Goal: Transaction & Acquisition: Purchase product/service

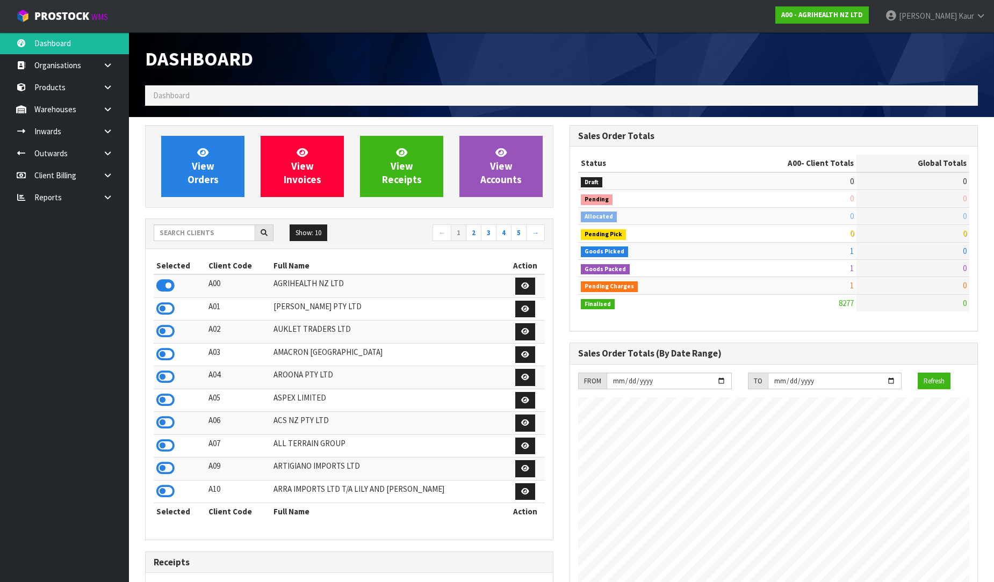
scroll to position [814, 424]
click at [100, 195] on link at bounding box center [112, 197] width 34 height 22
click at [54, 246] on link "CWL" at bounding box center [64, 242] width 129 height 22
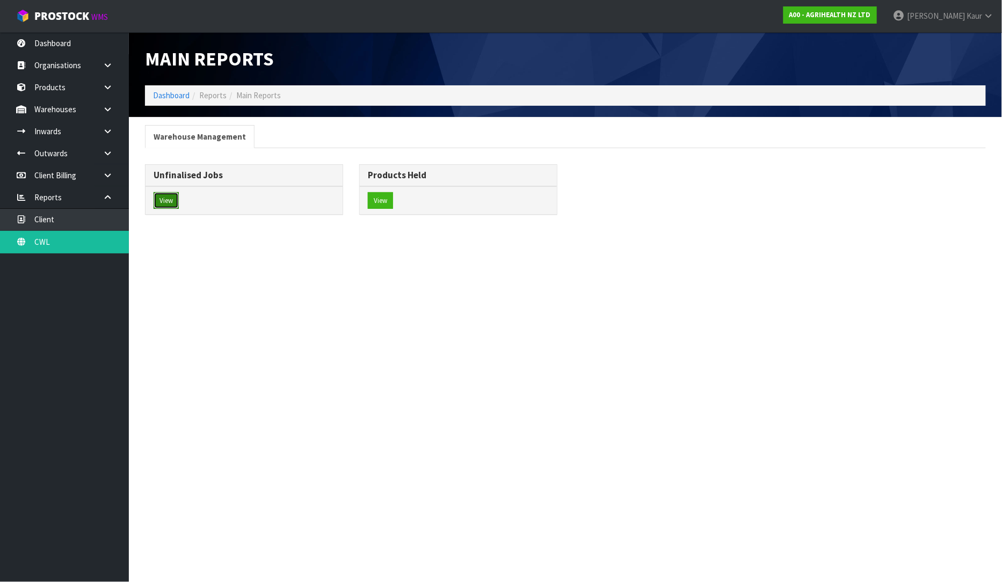
click at [169, 200] on button "View" at bounding box center [166, 200] width 25 height 17
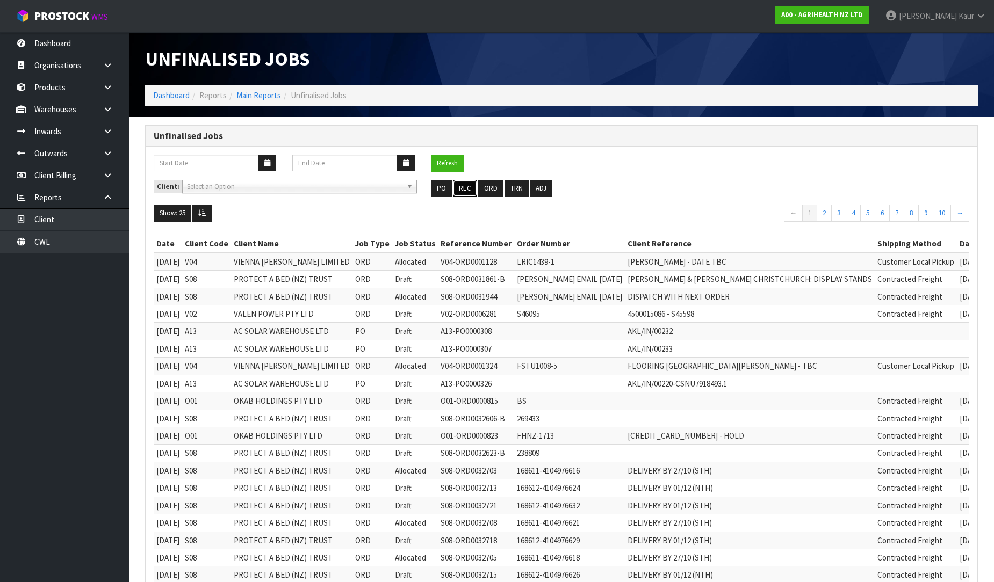
click at [464, 189] on button "REC" at bounding box center [465, 188] width 24 height 17
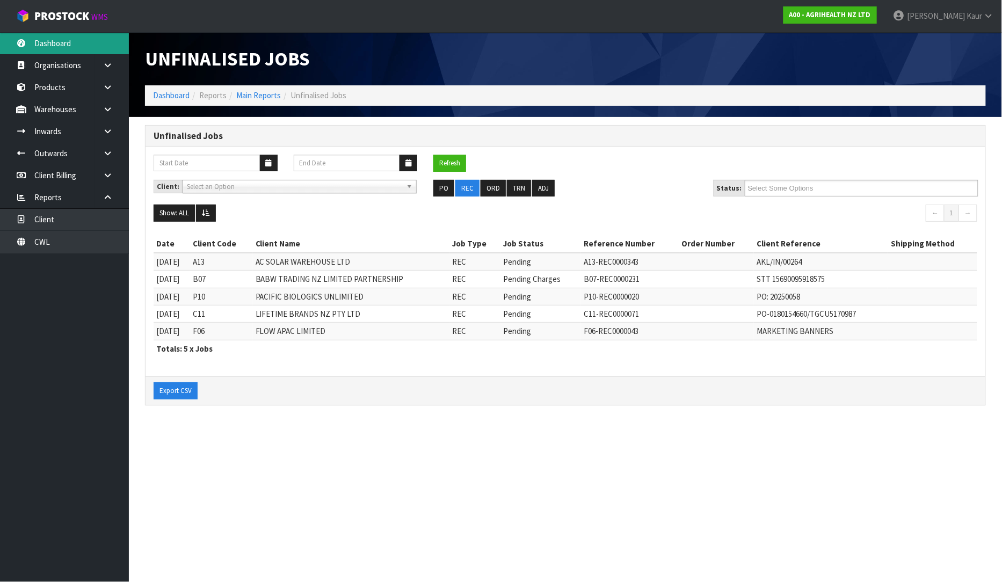
click at [64, 42] on link "Dashboard" at bounding box center [64, 43] width 129 height 22
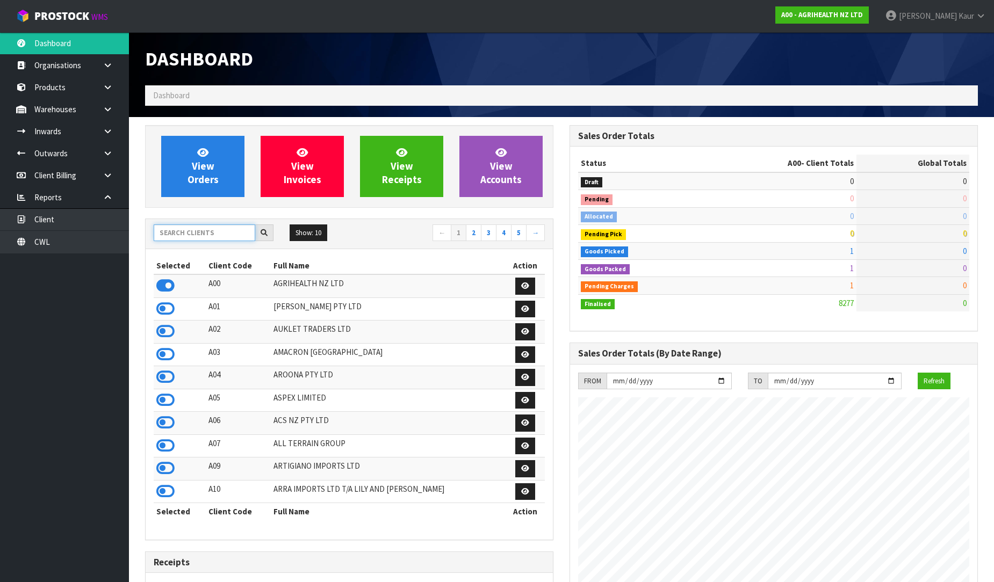
scroll to position [814, 424]
click at [167, 232] on input "text" at bounding box center [205, 233] width 102 height 17
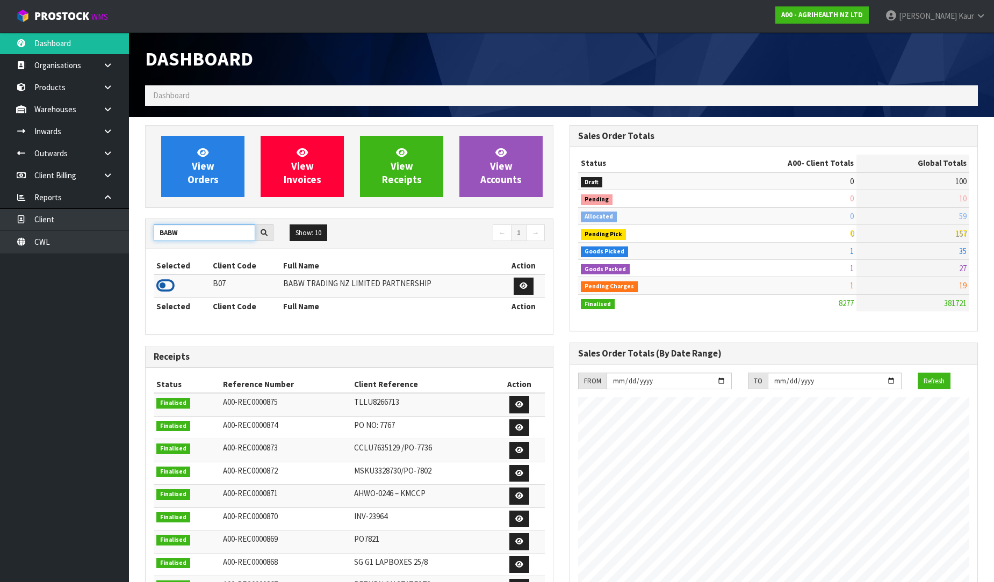
type input "BABW"
click at [162, 283] on icon at bounding box center [165, 286] width 18 height 16
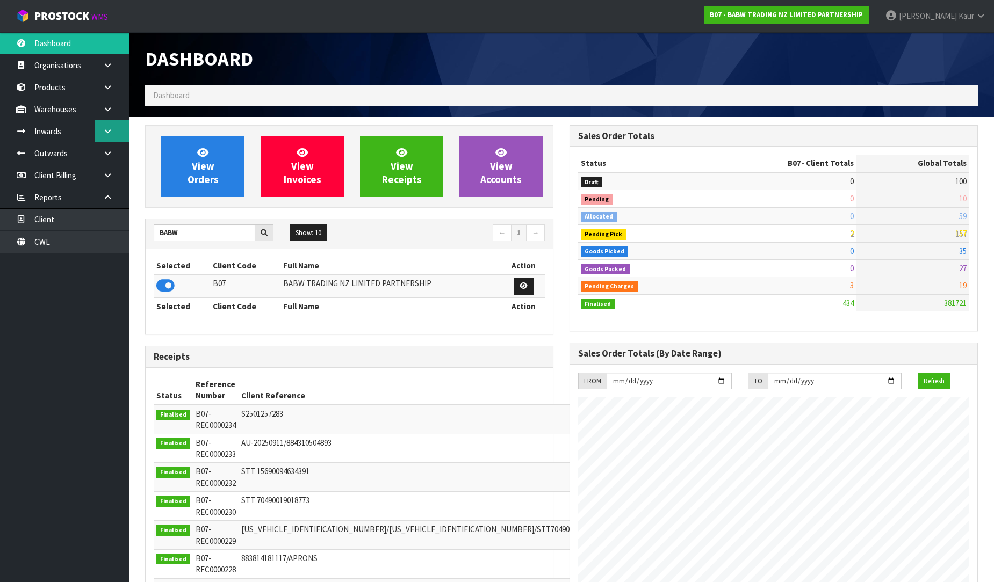
click at [106, 130] on icon at bounding box center [108, 131] width 10 height 8
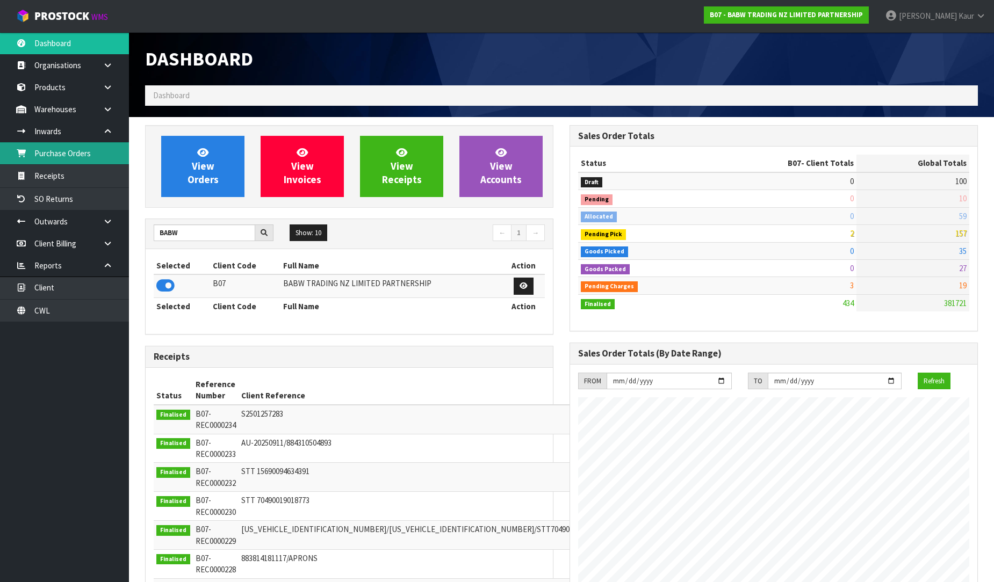
click at [75, 153] on link "Purchase Orders" at bounding box center [64, 153] width 129 height 22
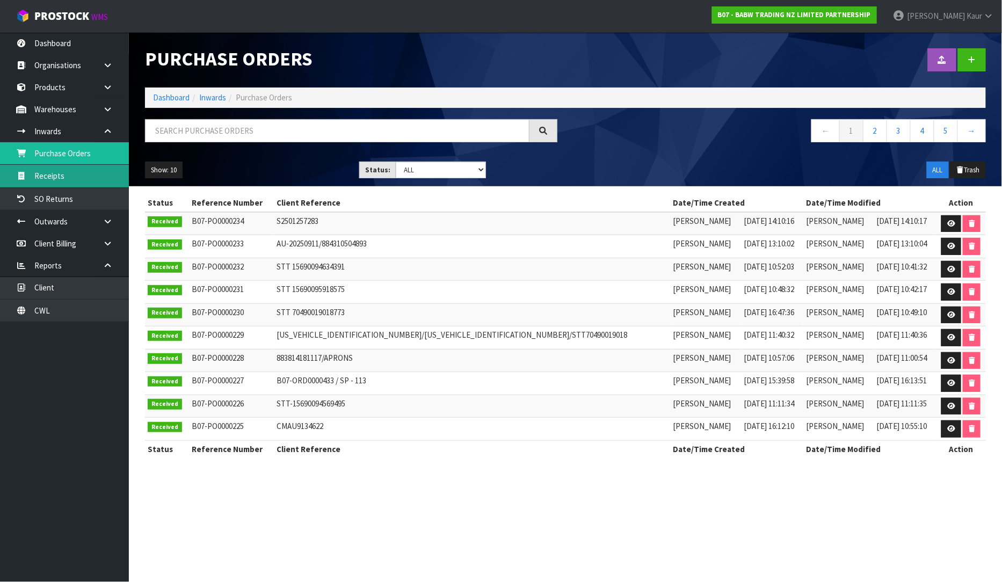
click at [56, 168] on link "Receipts" at bounding box center [64, 176] width 129 height 22
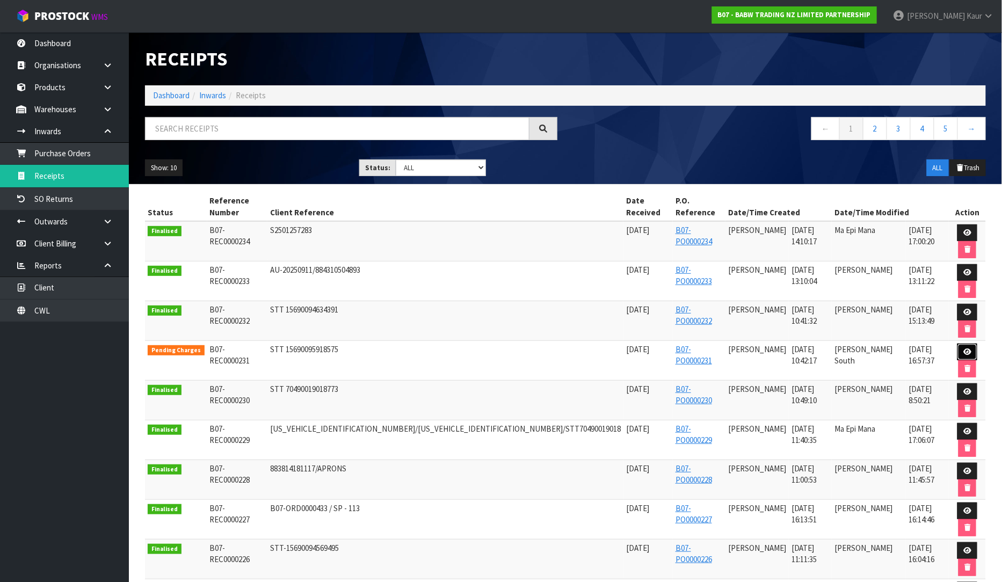
click at [964, 349] on icon at bounding box center [968, 352] width 8 height 7
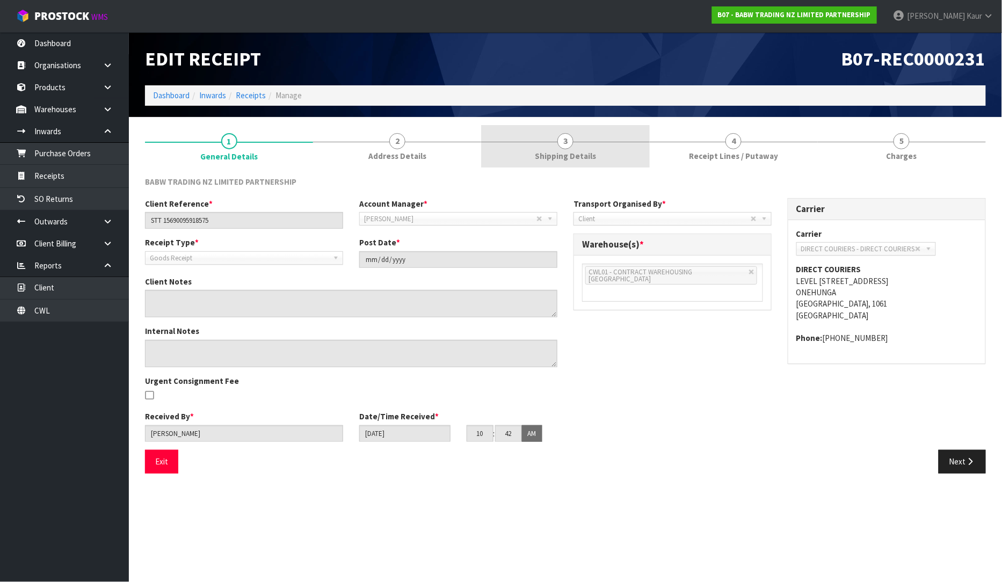
click at [576, 162] on span "Shipping Details" at bounding box center [565, 155] width 61 height 11
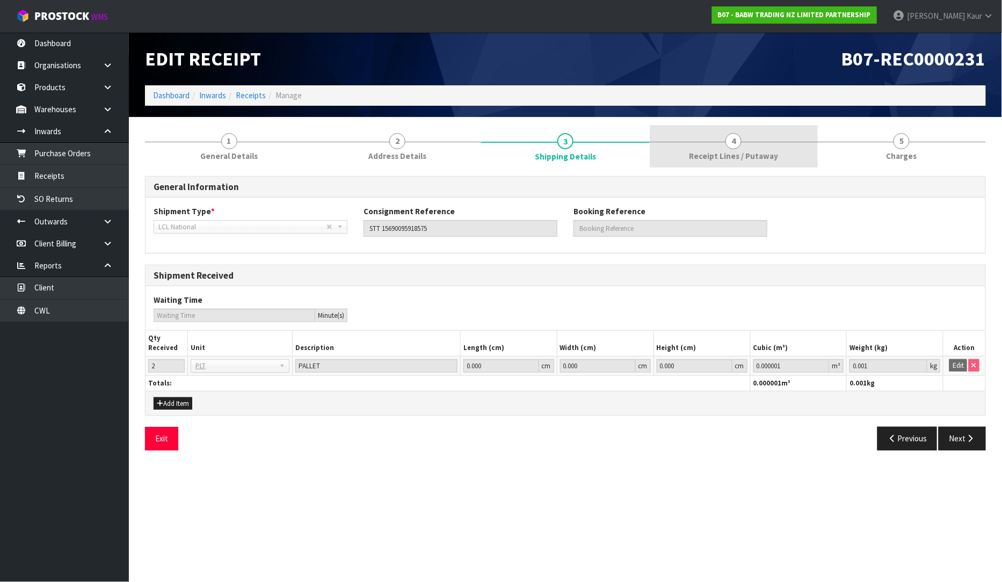
click at [735, 151] on span "Receipt Lines / Putaway" at bounding box center [733, 155] width 89 height 11
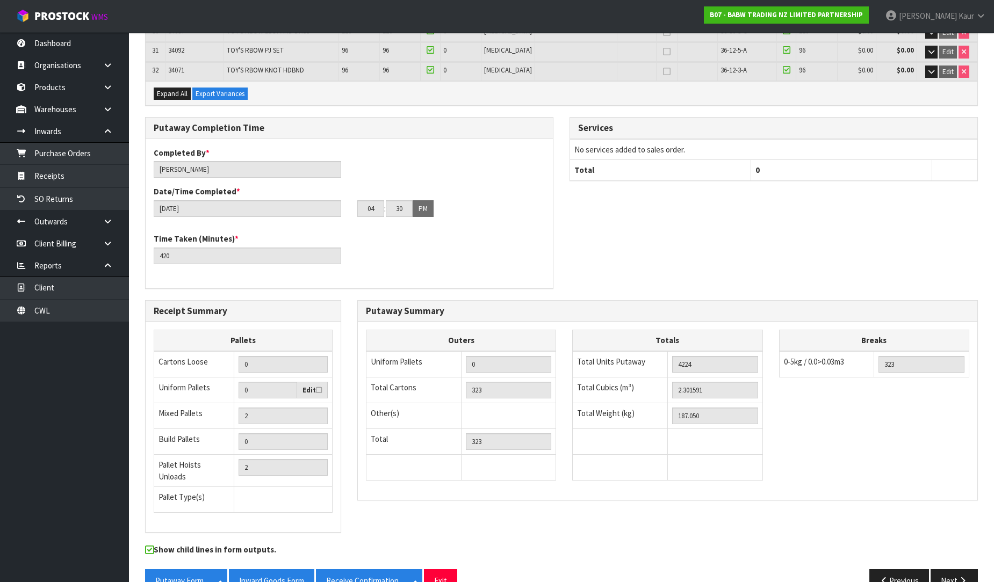
scroll to position [779, 0]
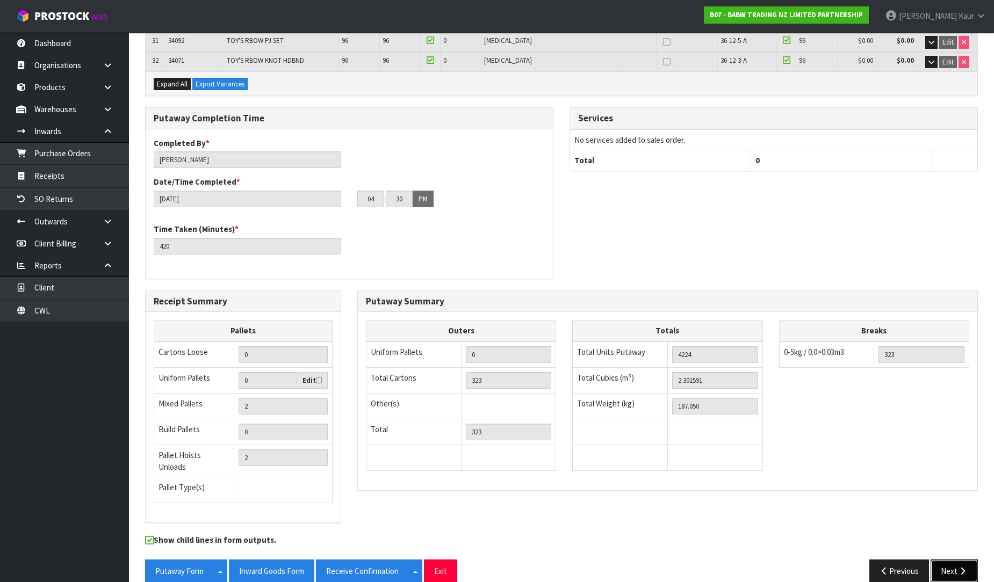
click at [956, 560] on button "Next" at bounding box center [953, 571] width 47 height 23
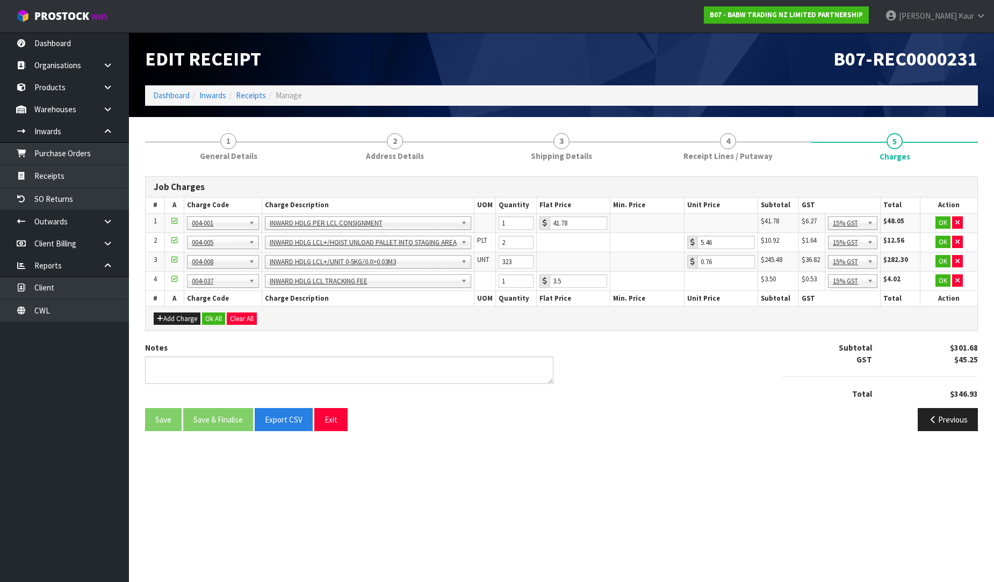
scroll to position [0, 0]
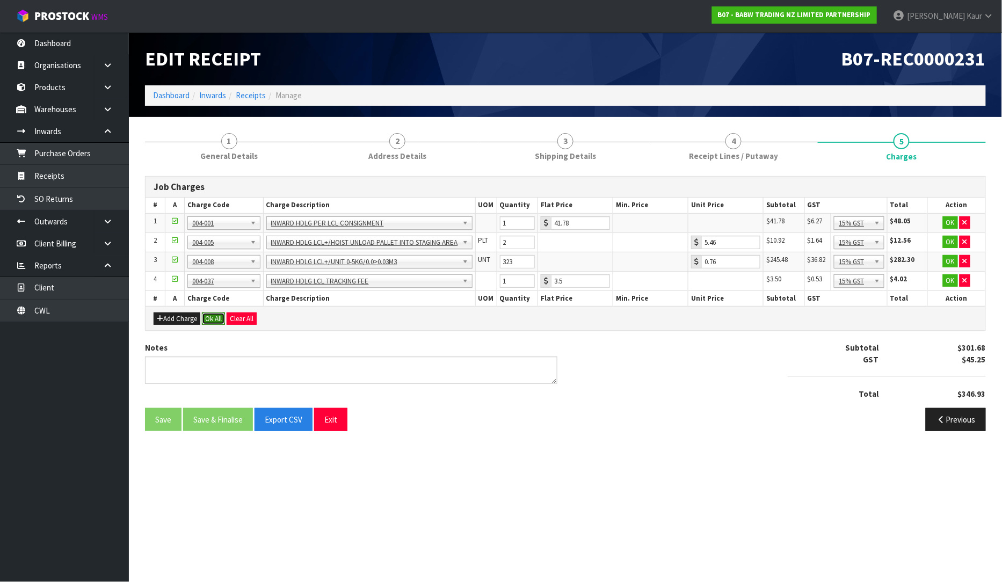
click at [215, 317] on button "Ok All" at bounding box center [213, 319] width 23 height 13
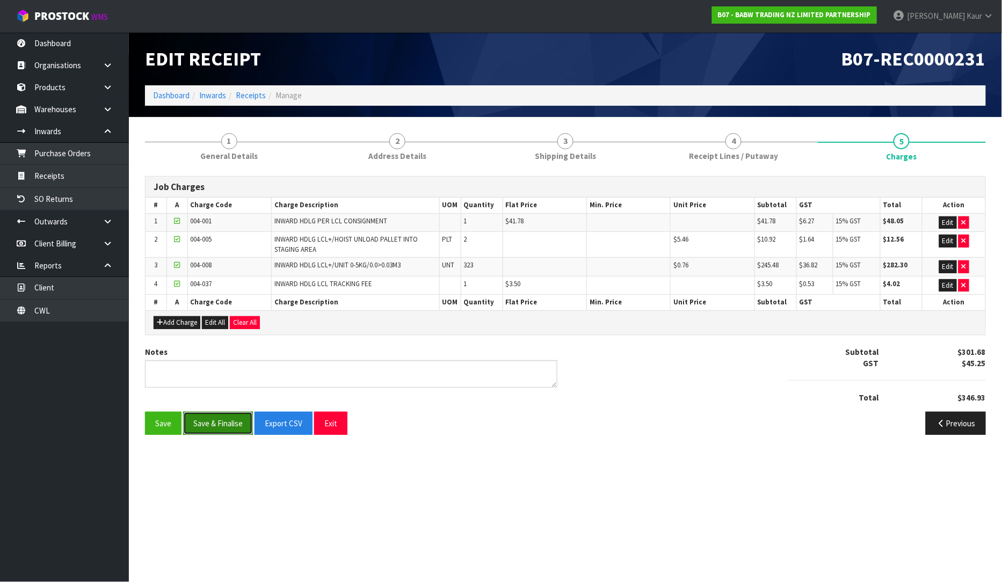
click at [207, 419] on button "Save & Finalise" at bounding box center [218, 423] width 70 height 23
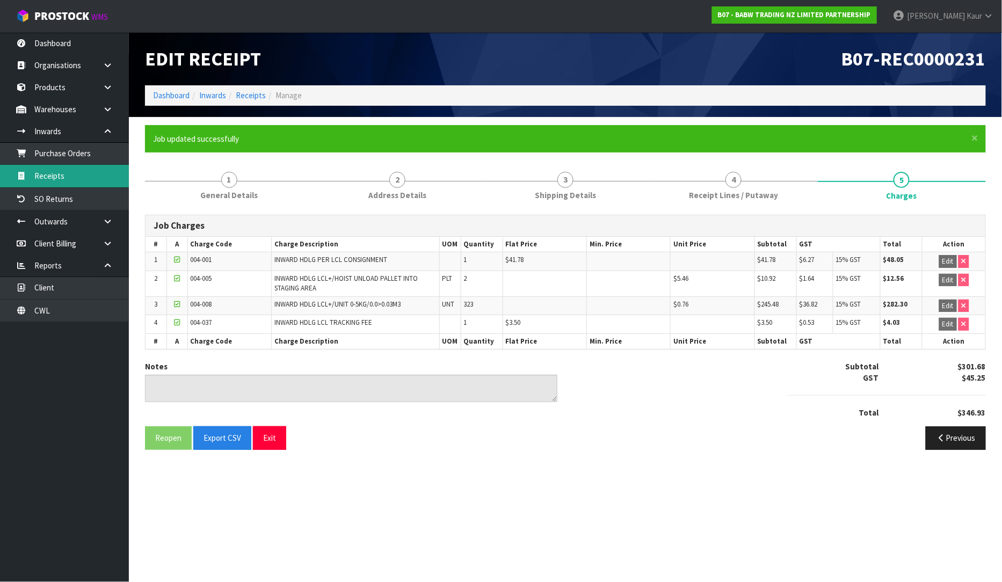
click at [90, 181] on link "Receipts" at bounding box center [64, 176] width 129 height 22
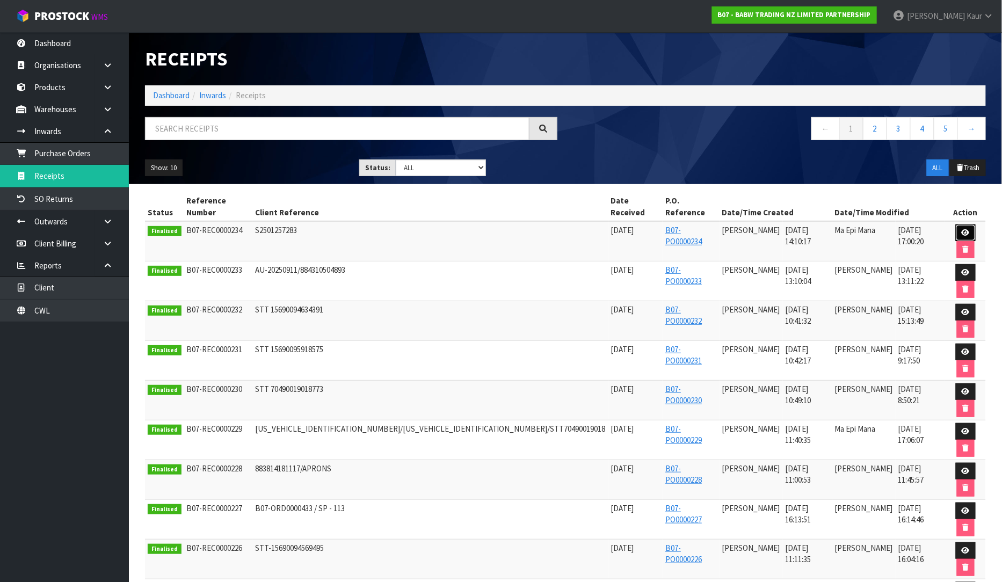
click at [956, 226] on link at bounding box center [966, 233] width 20 height 17
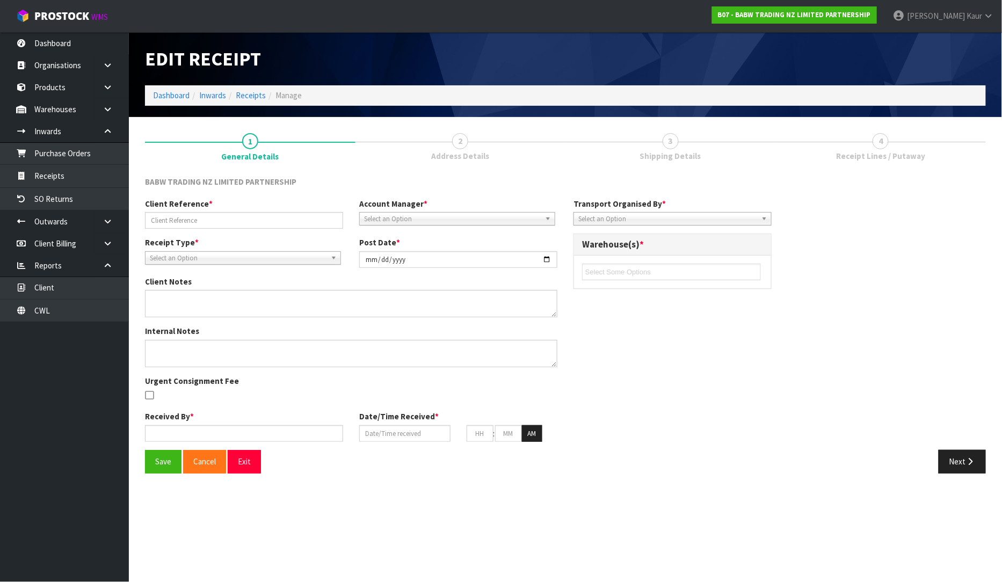
type input "S2501257283"
type input "[DATE]"
type input "[PERSON_NAME]"
type input "[DATE]"
type input "02"
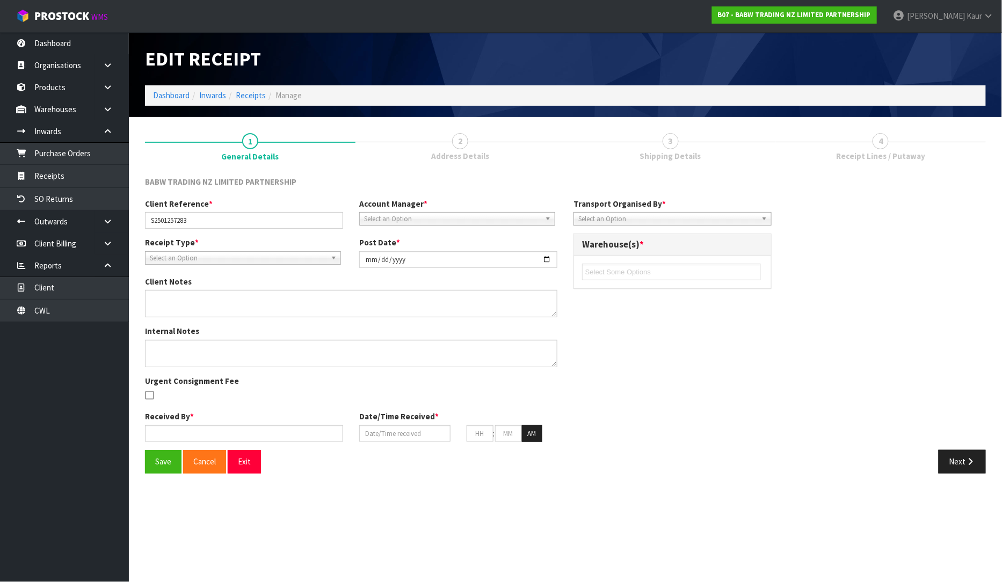
type input "10"
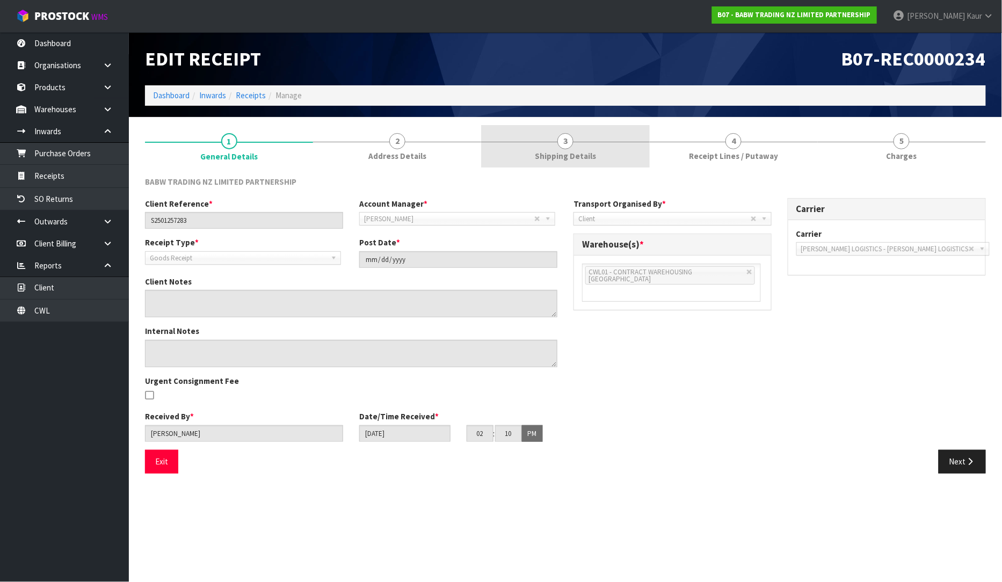
click at [559, 144] on span "3" at bounding box center [566, 141] width 16 height 16
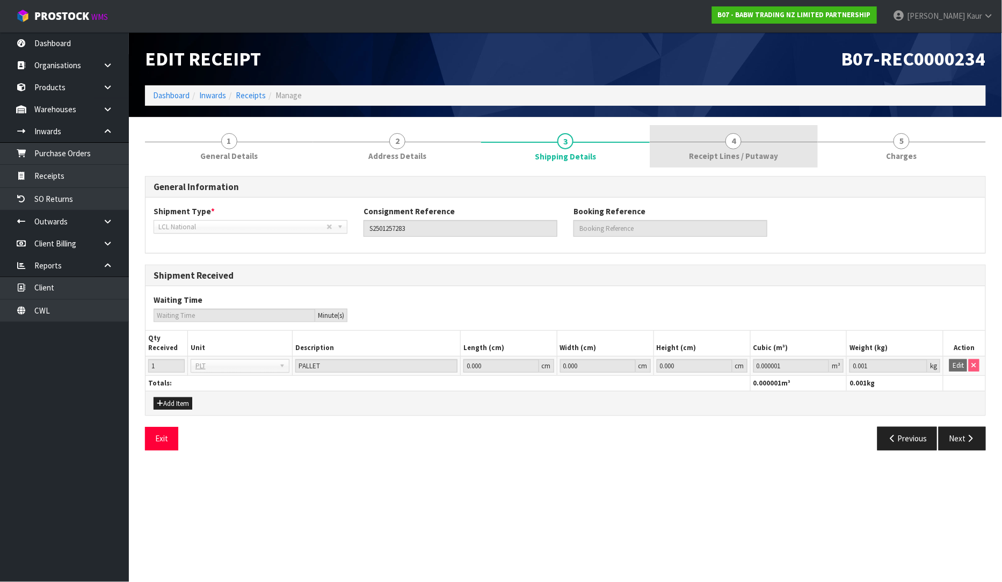
click at [726, 142] on span "4" at bounding box center [734, 141] width 16 height 16
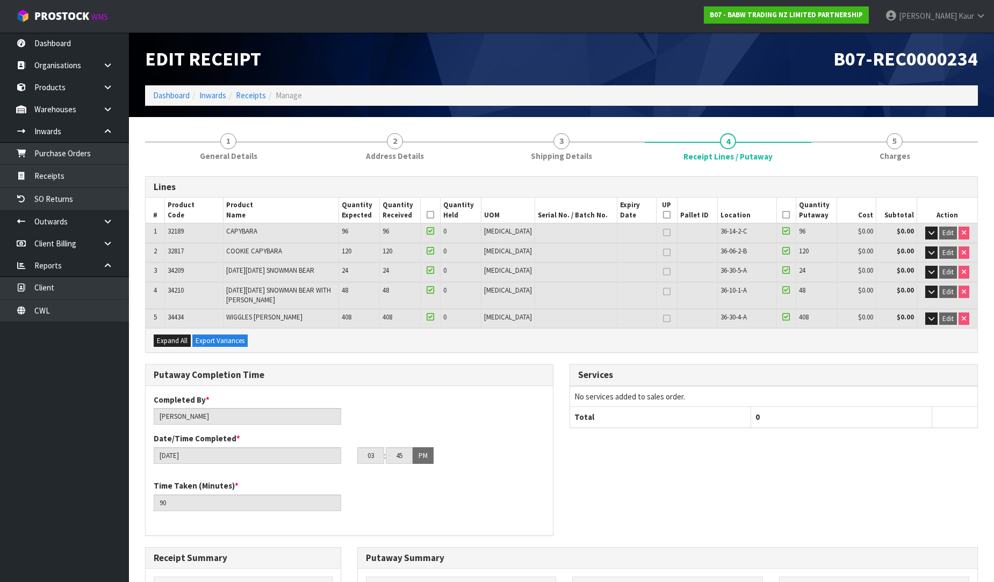
scroll to position [258, 0]
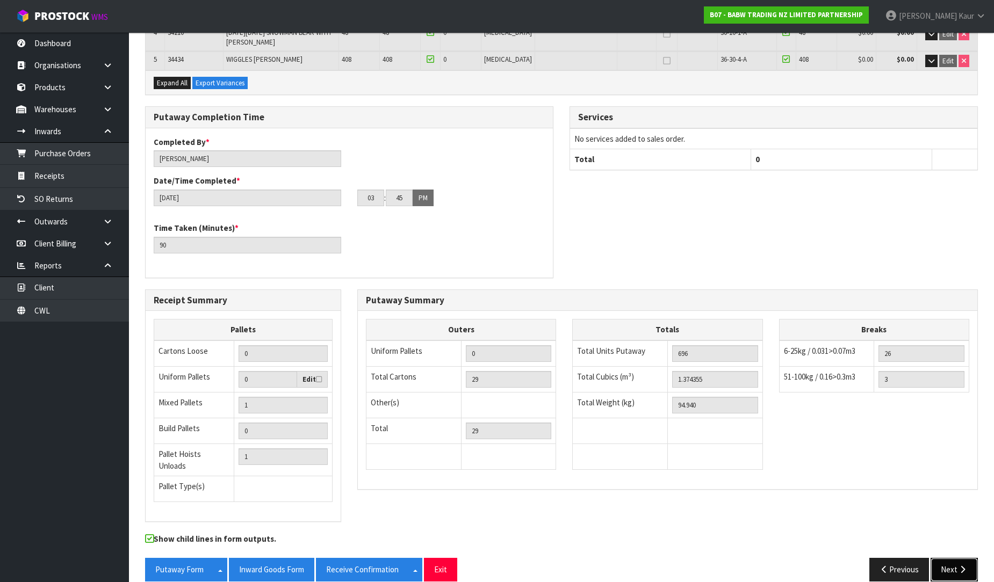
click at [962, 563] on button "Next" at bounding box center [953, 569] width 47 height 23
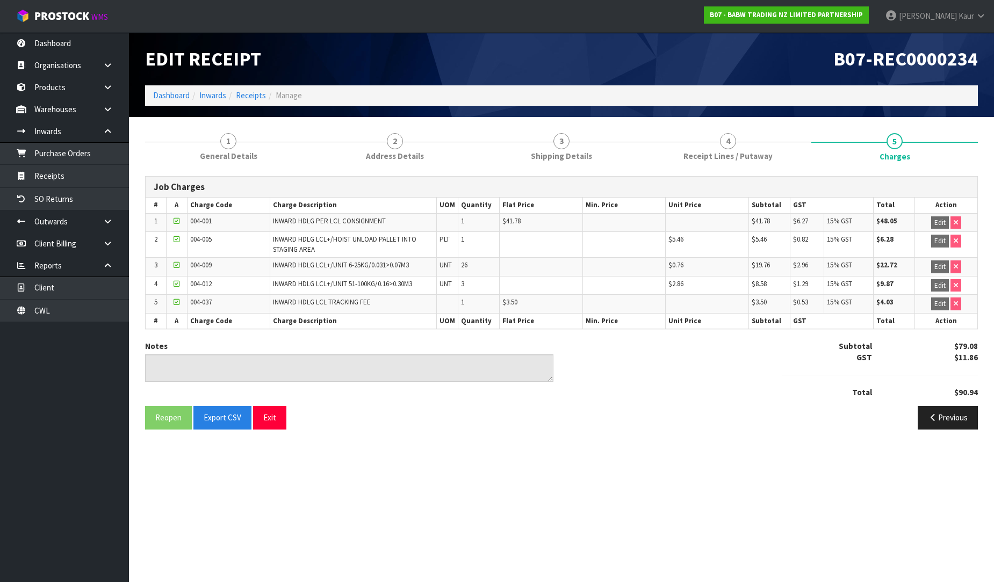
scroll to position [0, 0]
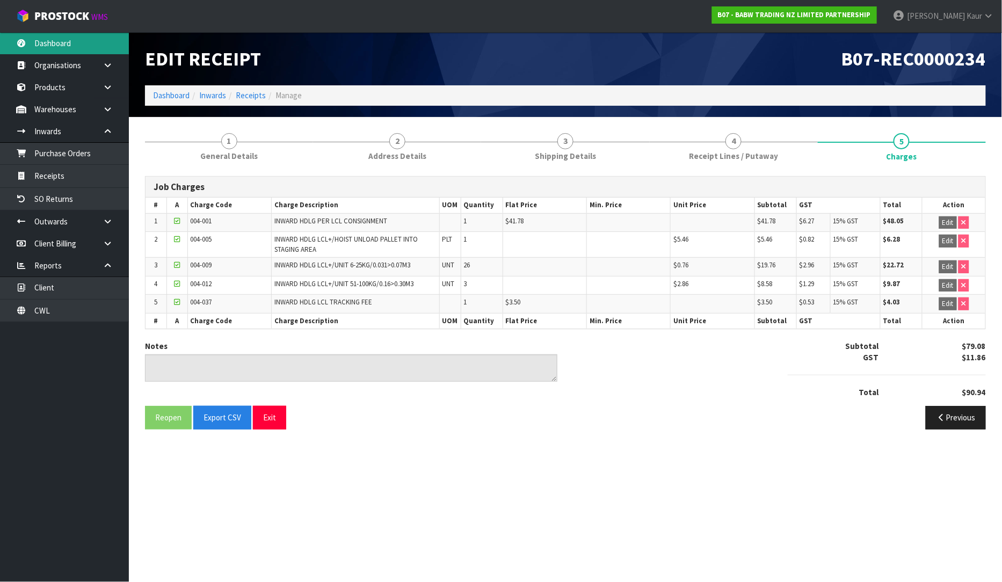
click at [62, 35] on link "Dashboard" at bounding box center [64, 43] width 129 height 22
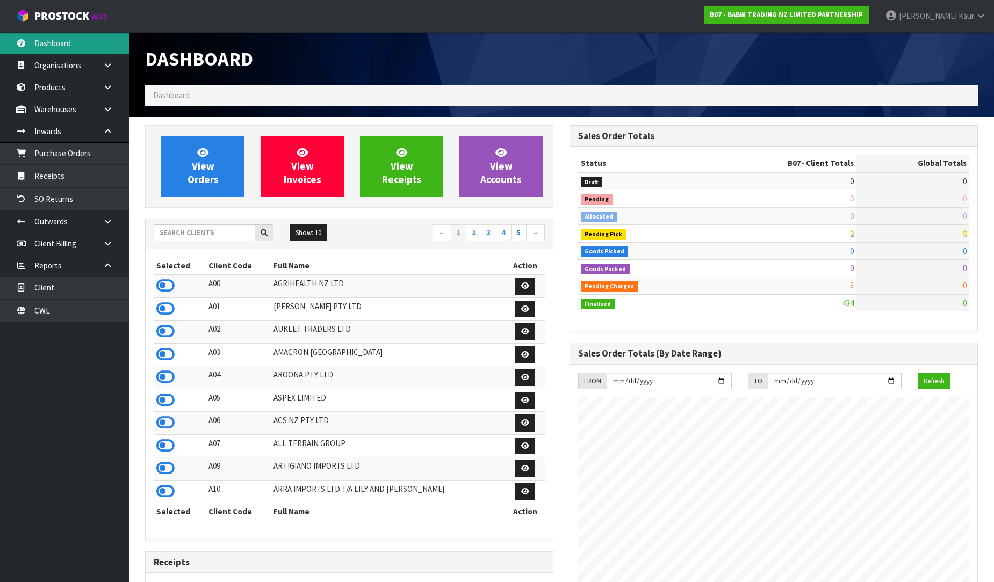
scroll to position [814, 424]
click at [620, 57] on div "Dashboard" at bounding box center [561, 58] width 849 height 53
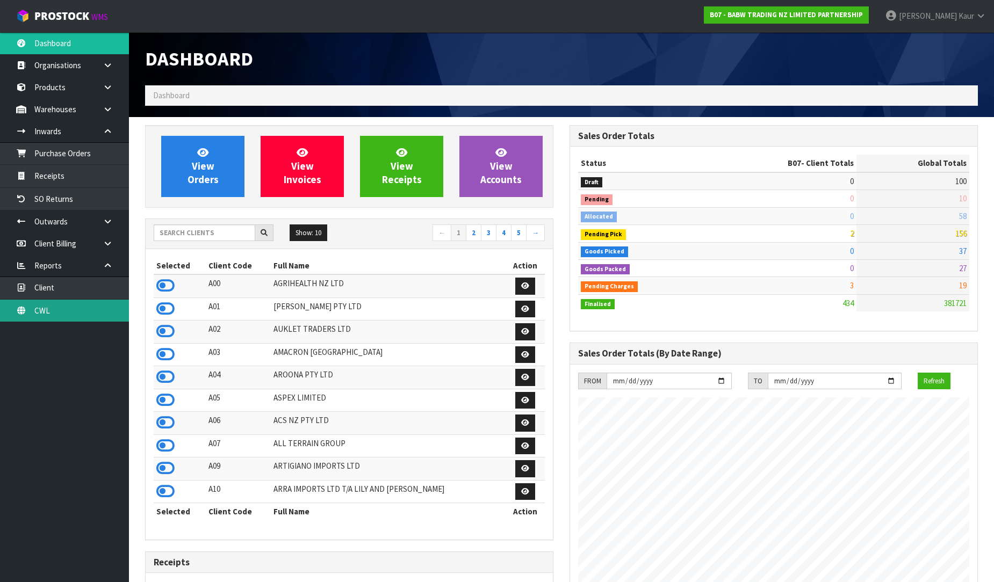
click at [57, 307] on link "CWL" at bounding box center [64, 311] width 129 height 22
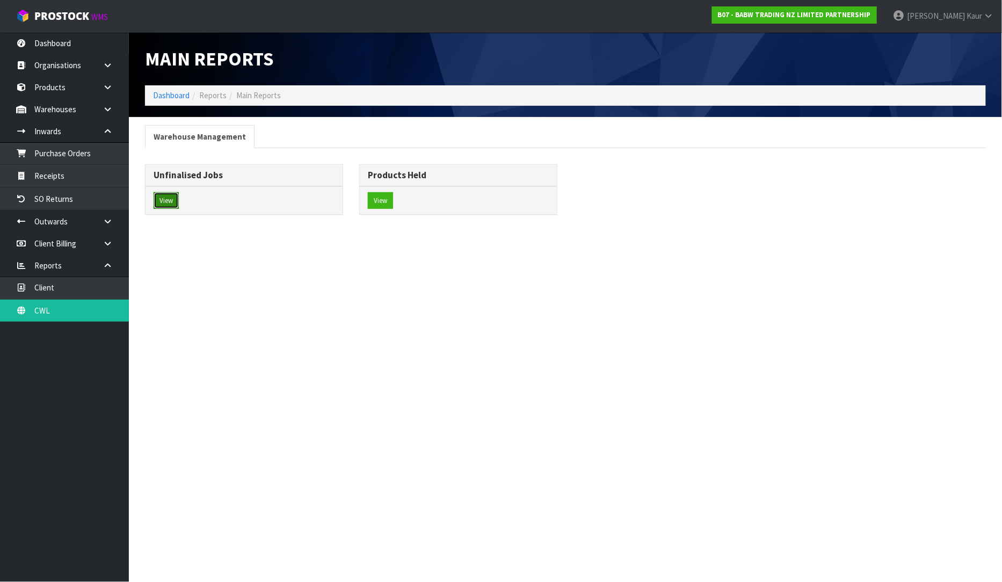
click at [162, 196] on button "View" at bounding box center [166, 200] width 25 height 17
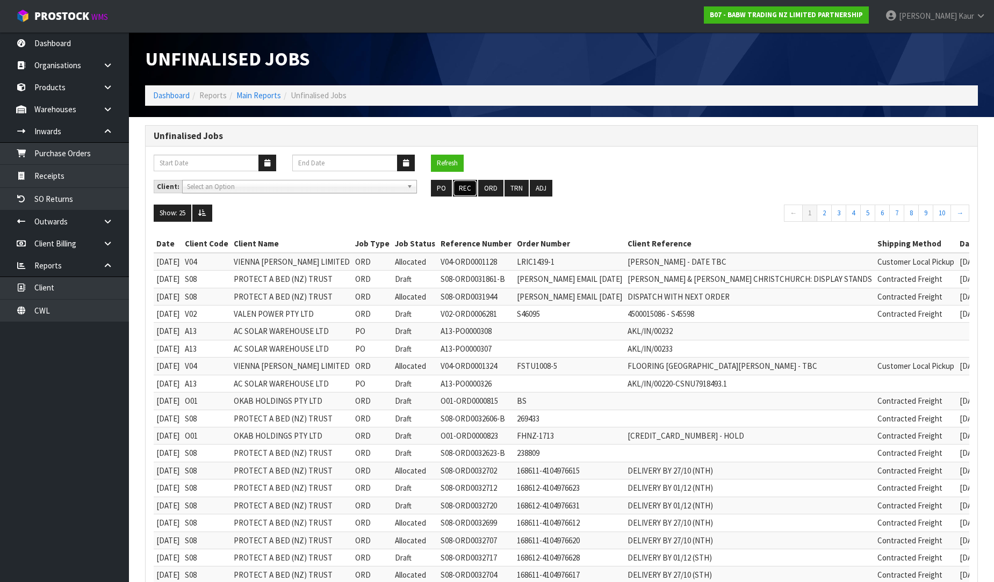
click at [463, 193] on button "REC" at bounding box center [465, 188] width 24 height 17
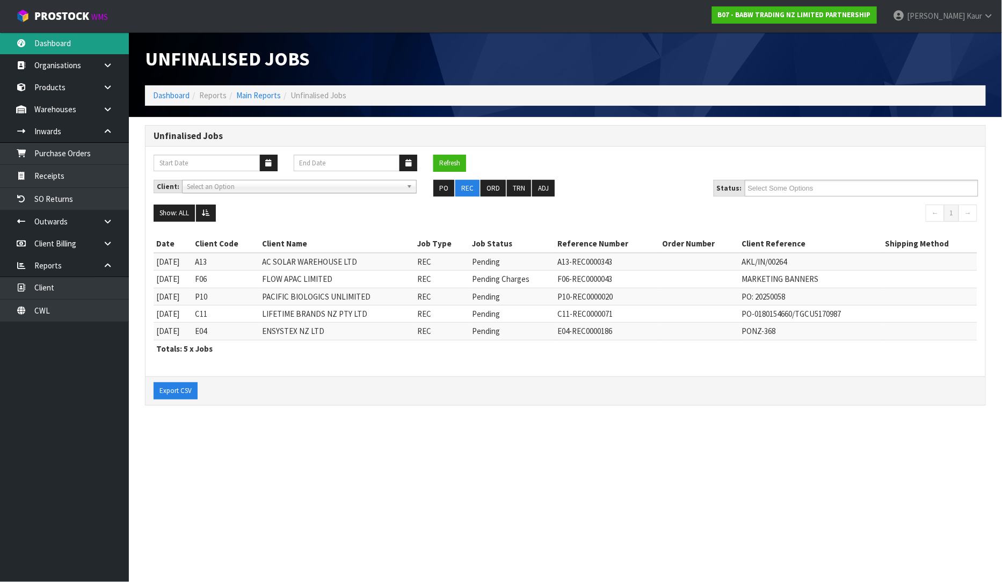
click at [32, 39] on link "Dashboard" at bounding box center [64, 43] width 129 height 22
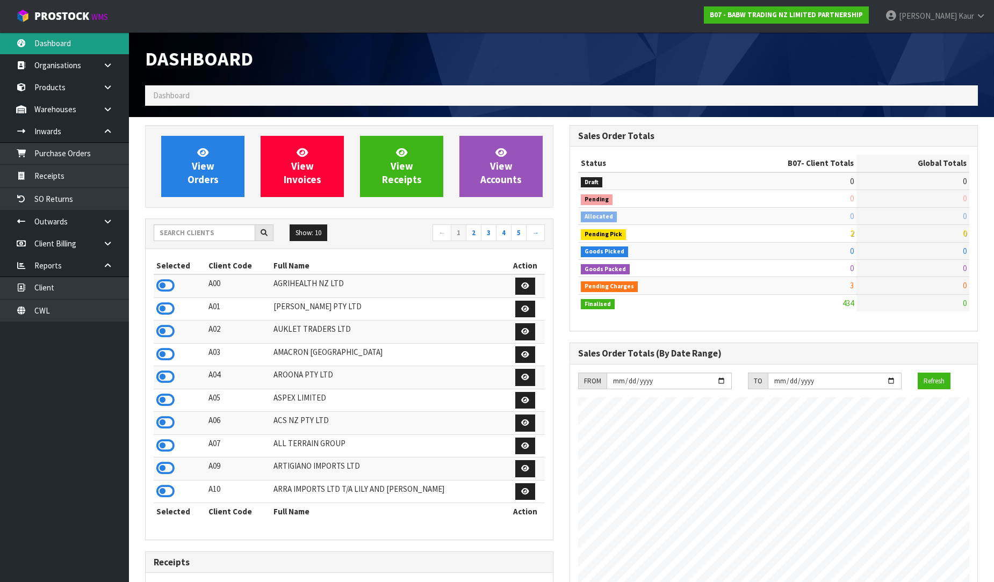
scroll to position [814, 424]
click at [185, 225] on input "text" at bounding box center [205, 233] width 102 height 17
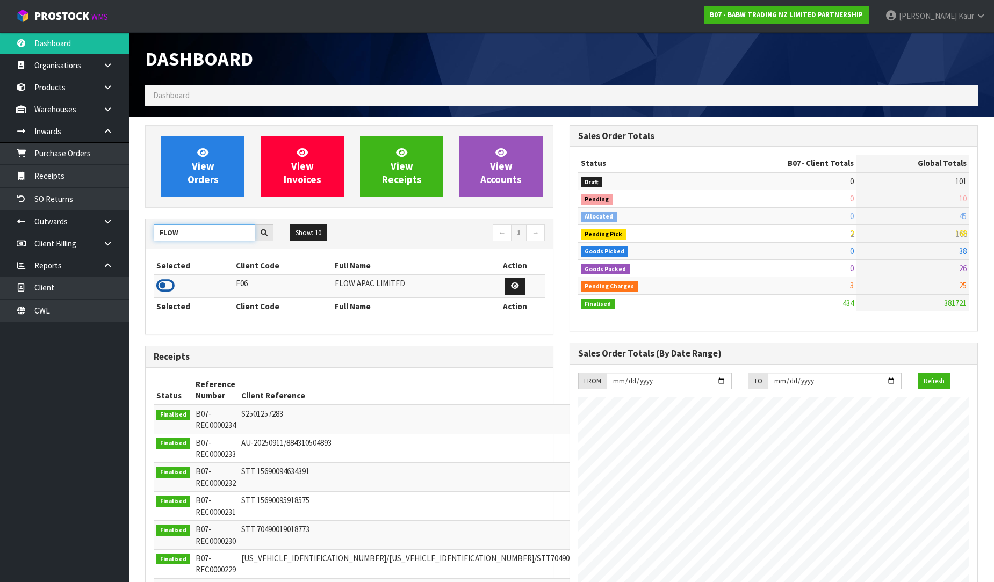
type input "FLOW"
click at [168, 290] on icon at bounding box center [165, 286] width 18 height 16
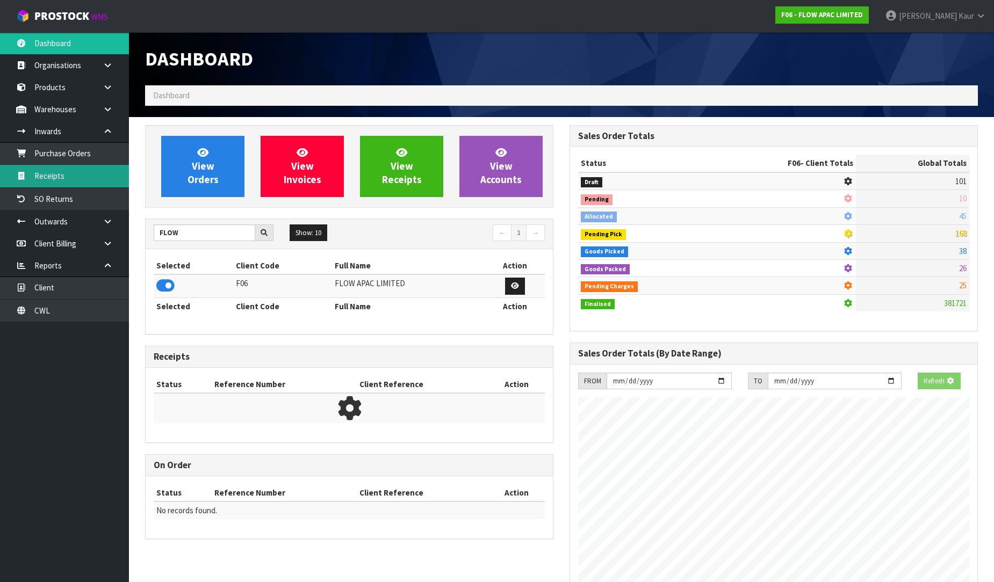
scroll to position [536509, 536742]
click at [92, 179] on link "Receipts" at bounding box center [64, 176] width 129 height 22
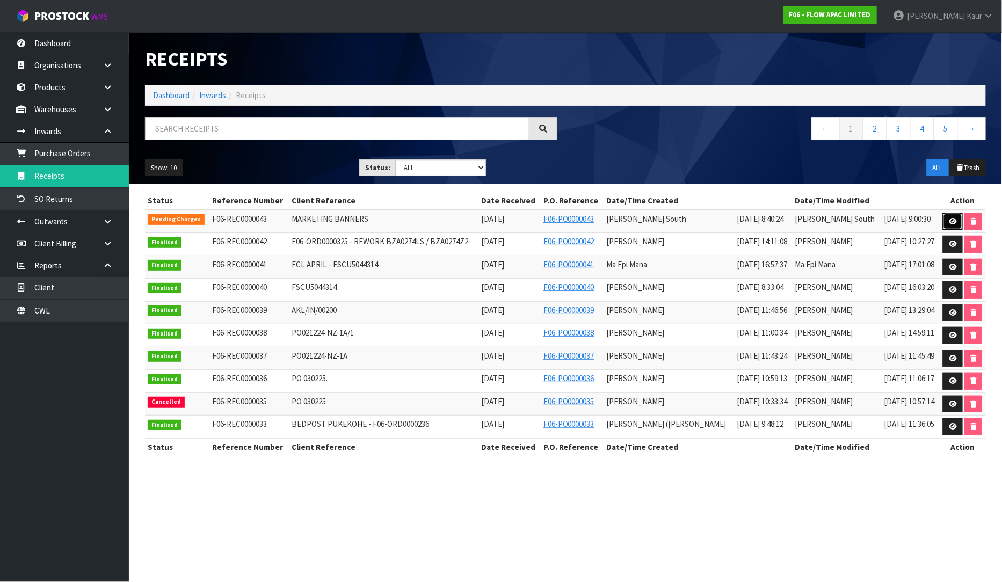
click at [954, 227] on link at bounding box center [953, 221] width 20 height 17
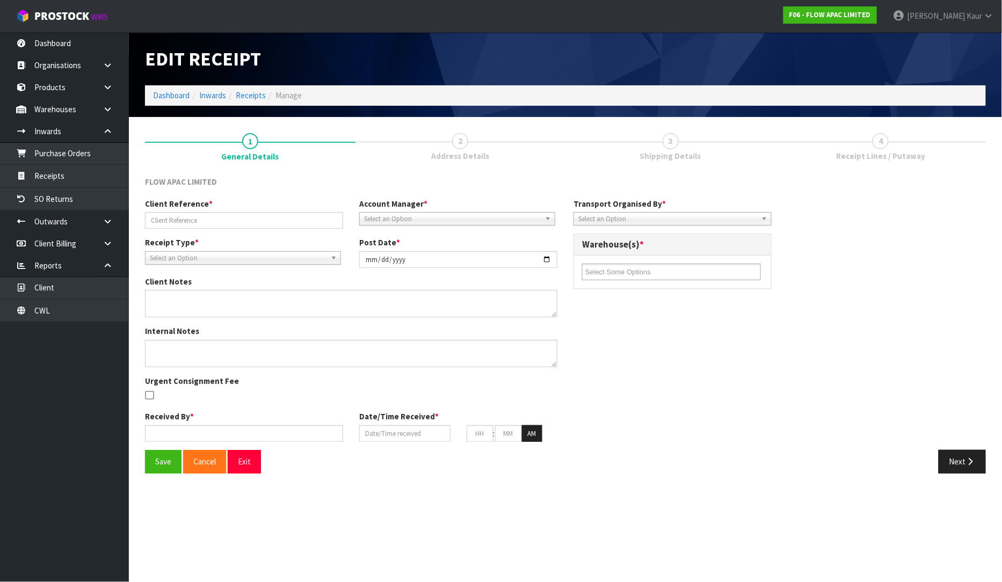
type input "MARKETING BANNERS"
type input "[DATE]"
type input "[PERSON_NAME]"
type input "[DATE]"
type input "08"
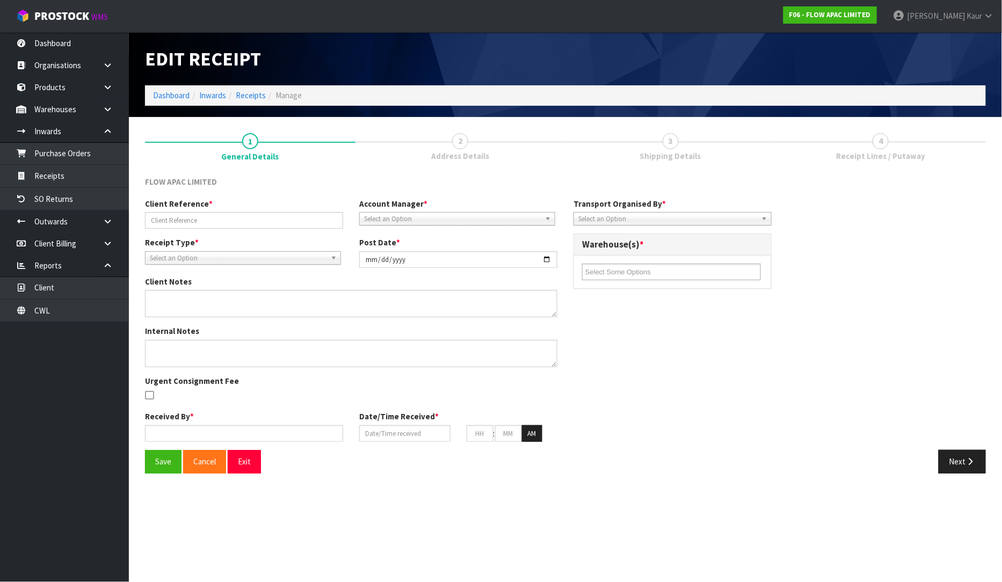
type input "30"
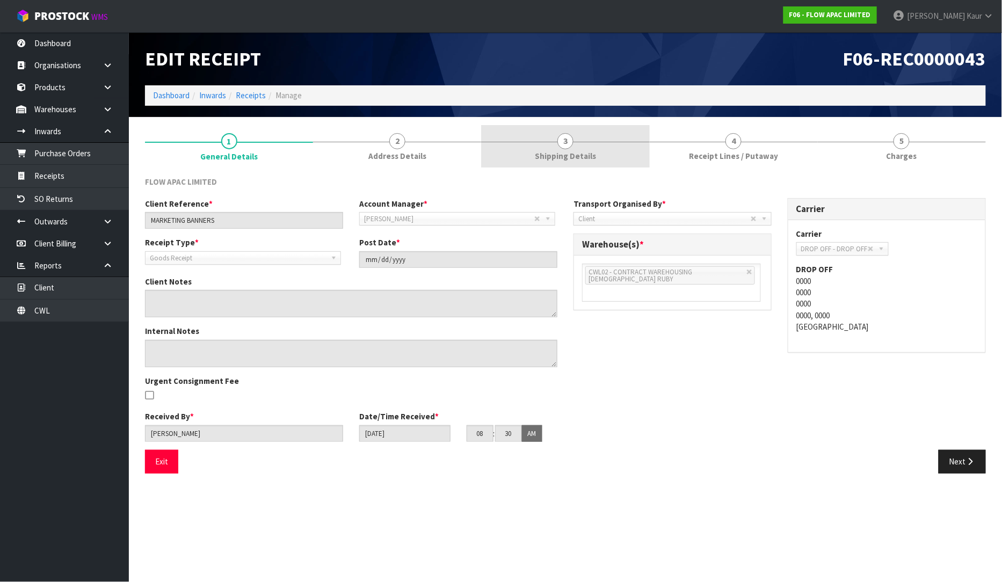
click at [602, 163] on link "3 Shipping Details" at bounding box center [565, 146] width 168 height 42
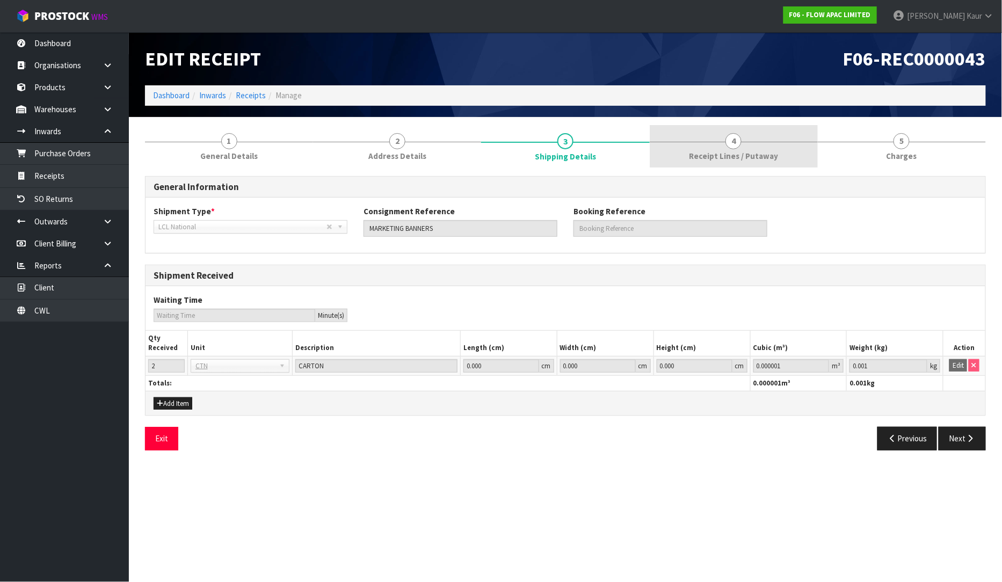
click at [702, 148] on link "4 Receipt Lines / Putaway" at bounding box center [734, 146] width 168 height 42
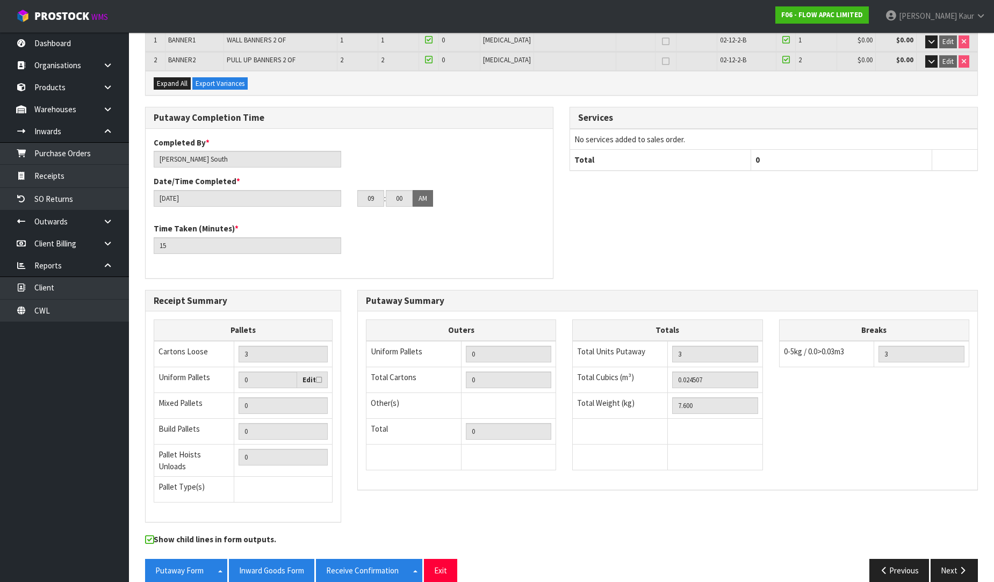
scroll to position [200, 0]
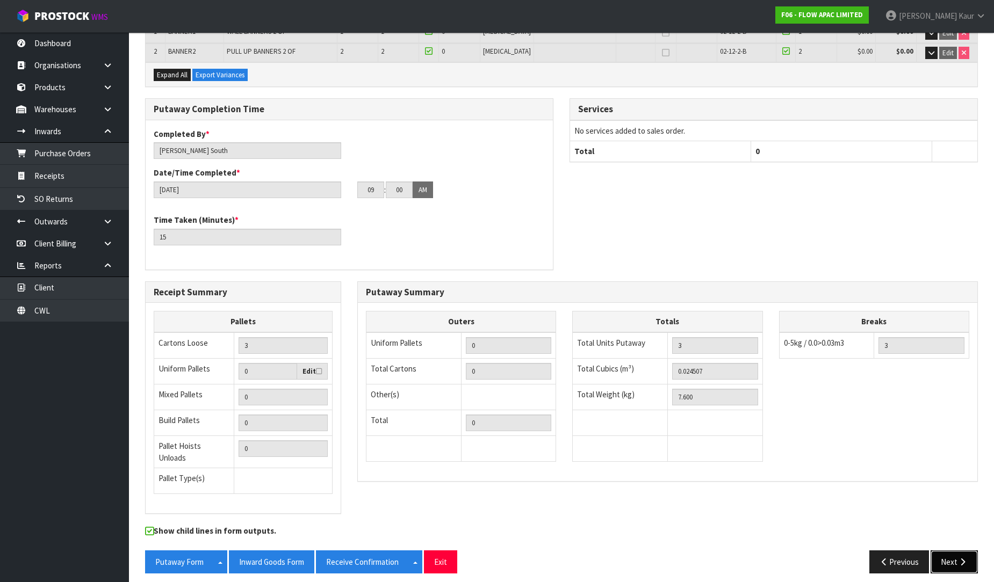
click at [945, 557] on button "Next" at bounding box center [953, 562] width 47 height 23
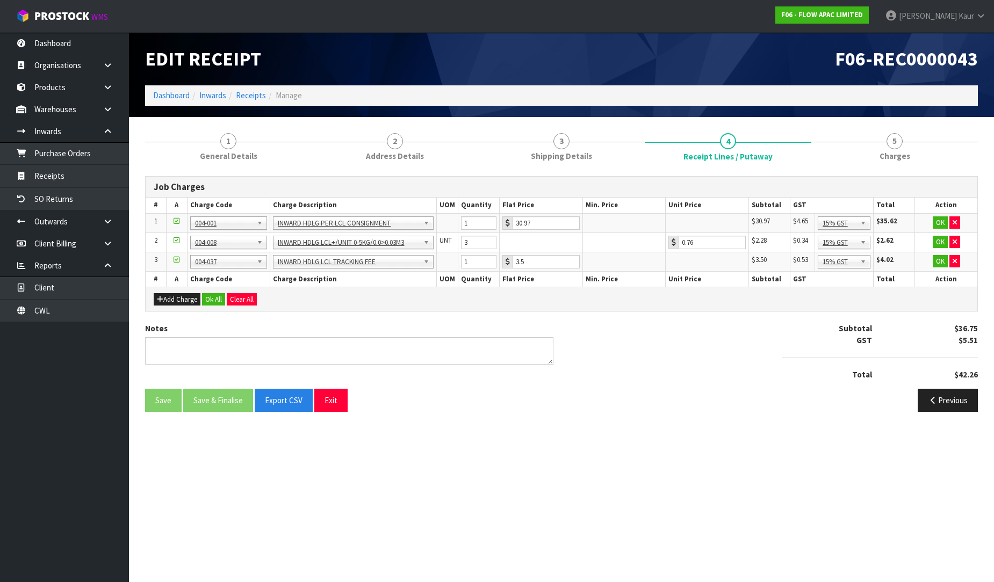
scroll to position [0, 0]
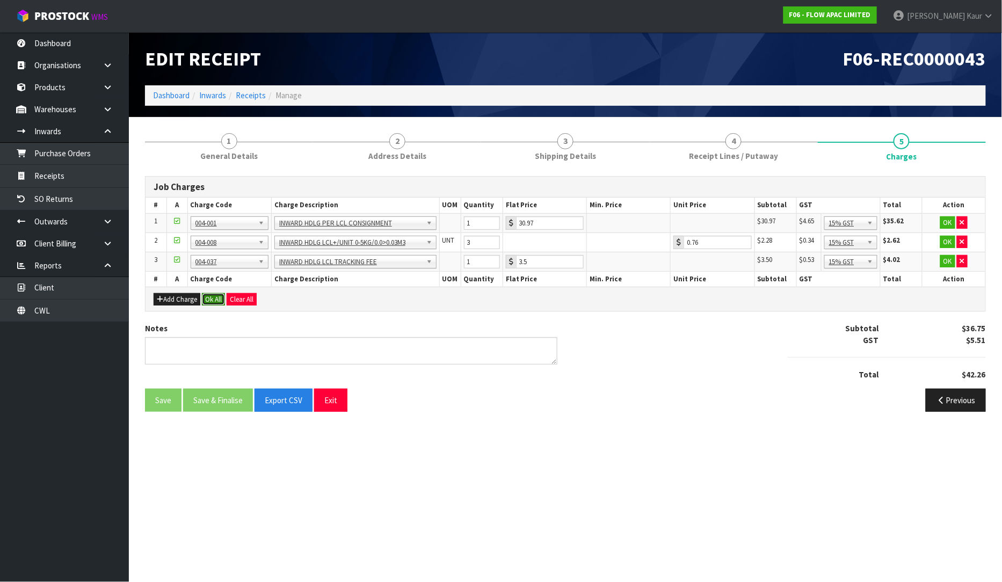
click at [218, 300] on button "Ok All" at bounding box center [213, 299] width 23 height 13
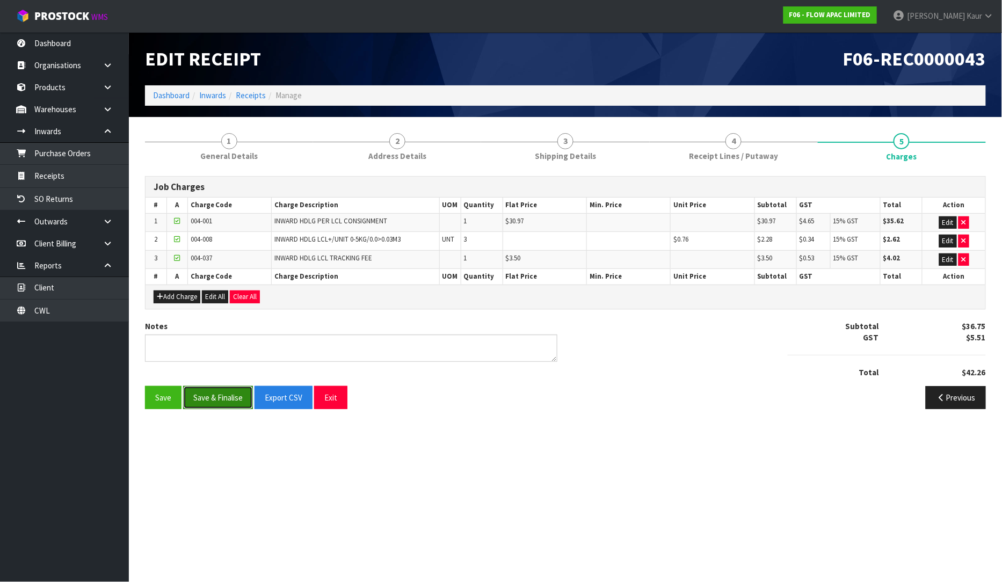
click at [215, 398] on button "Save & Finalise" at bounding box center [218, 397] width 70 height 23
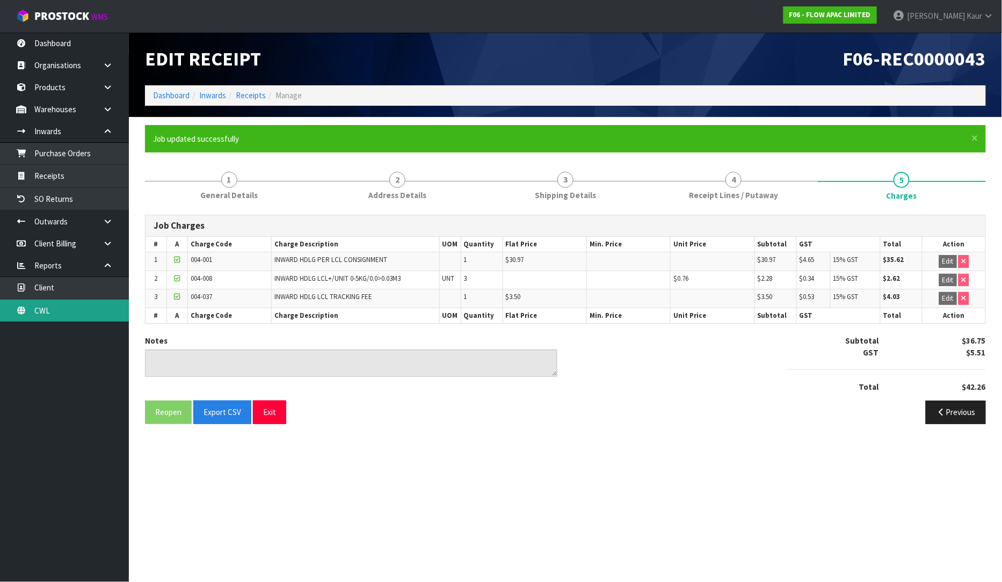
drag, startPoint x: 47, startPoint y: 302, endPoint x: 63, endPoint y: 302, distance: 16.1
click at [47, 302] on link "CWL" at bounding box center [64, 311] width 129 height 22
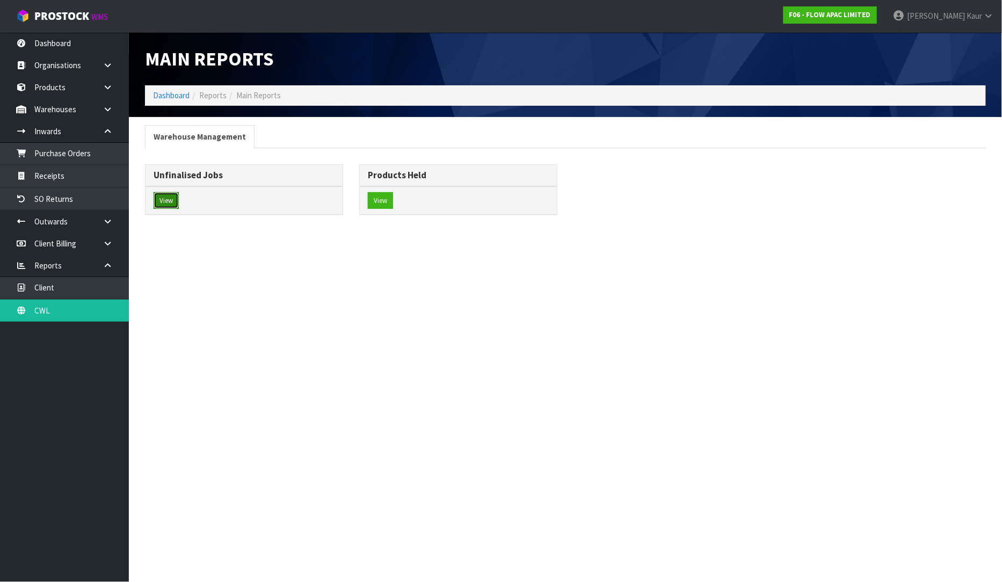
click at [172, 201] on button "View" at bounding box center [166, 200] width 25 height 17
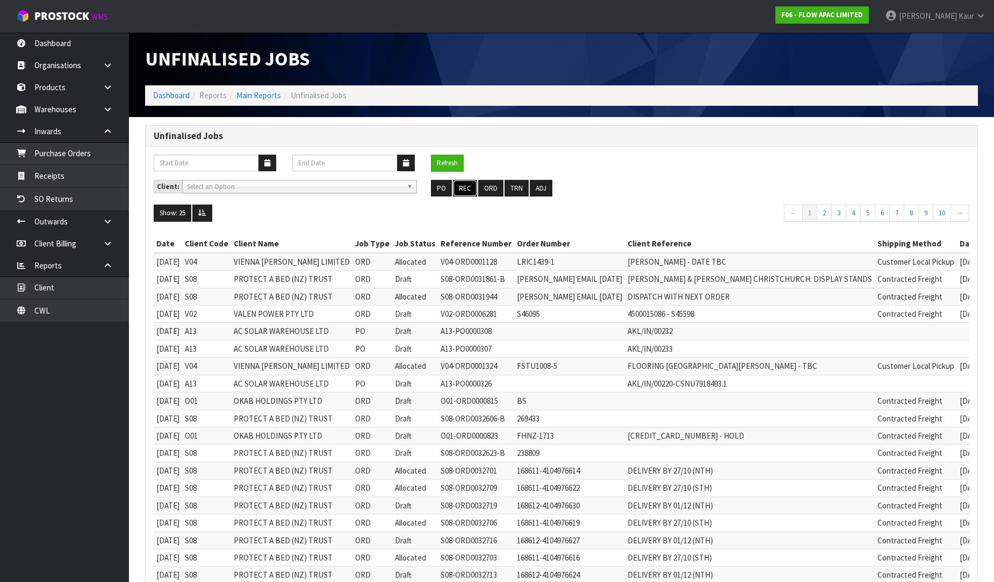
click at [461, 187] on button "REC" at bounding box center [465, 188] width 24 height 17
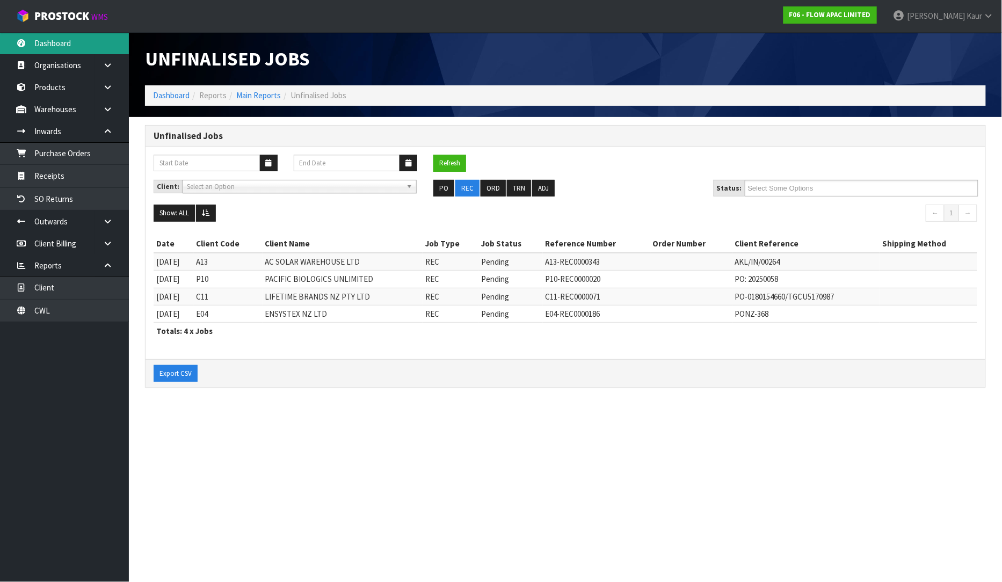
click at [80, 50] on link "Dashboard" at bounding box center [64, 43] width 129 height 22
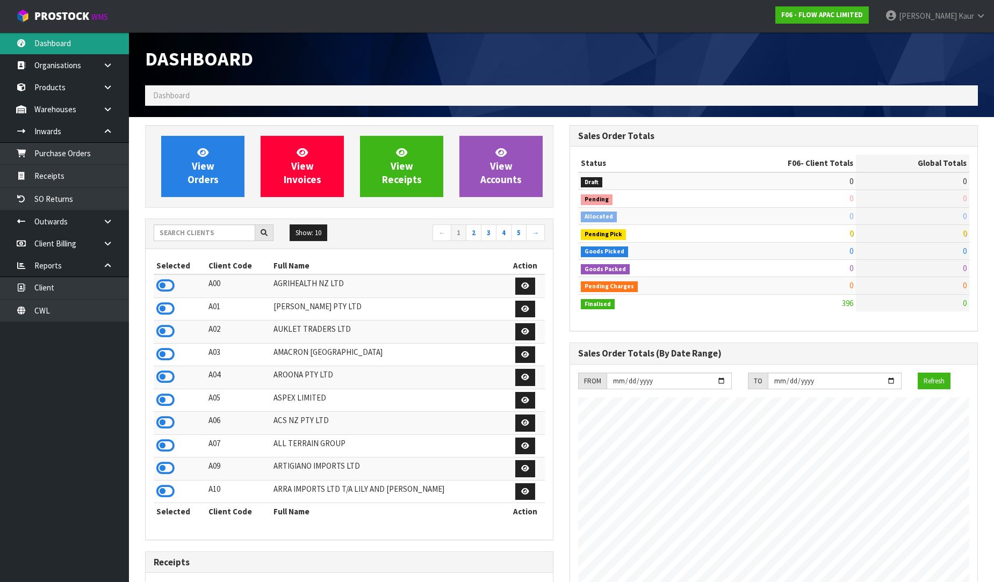
scroll to position [657, 424]
click at [178, 235] on input "text" at bounding box center [205, 233] width 102 height 17
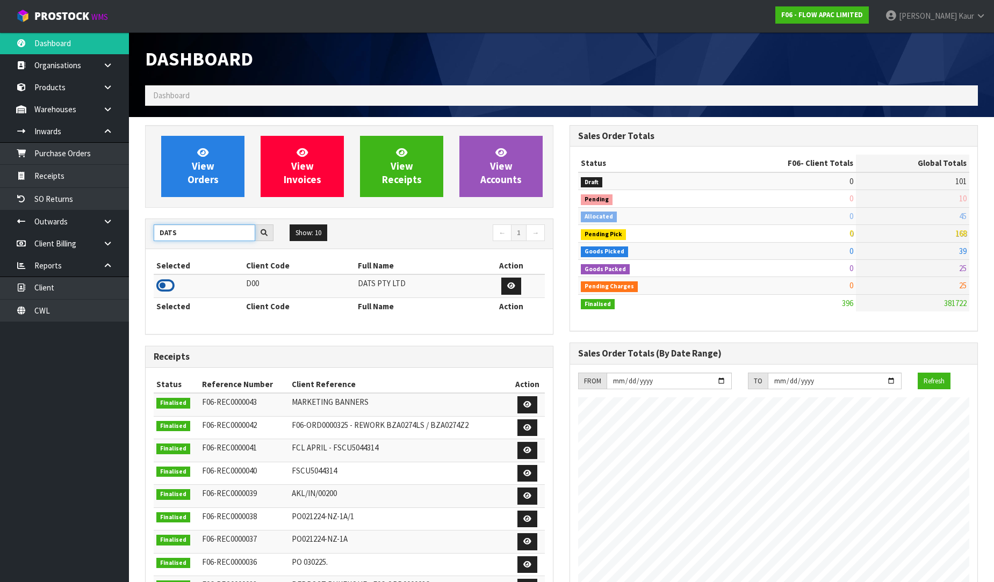
type input "DATS"
click at [168, 283] on icon at bounding box center [165, 286] width 18 height 16
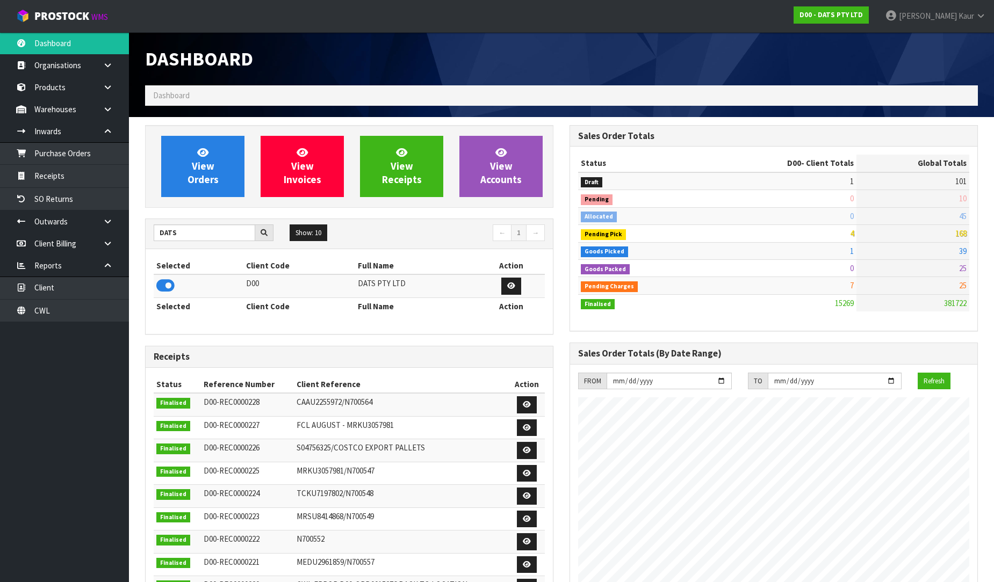
scroll to position [814, 424]
click at [93, 149] on link "Purchase Orders" at bounding box center [64, 153] width 129 height 22
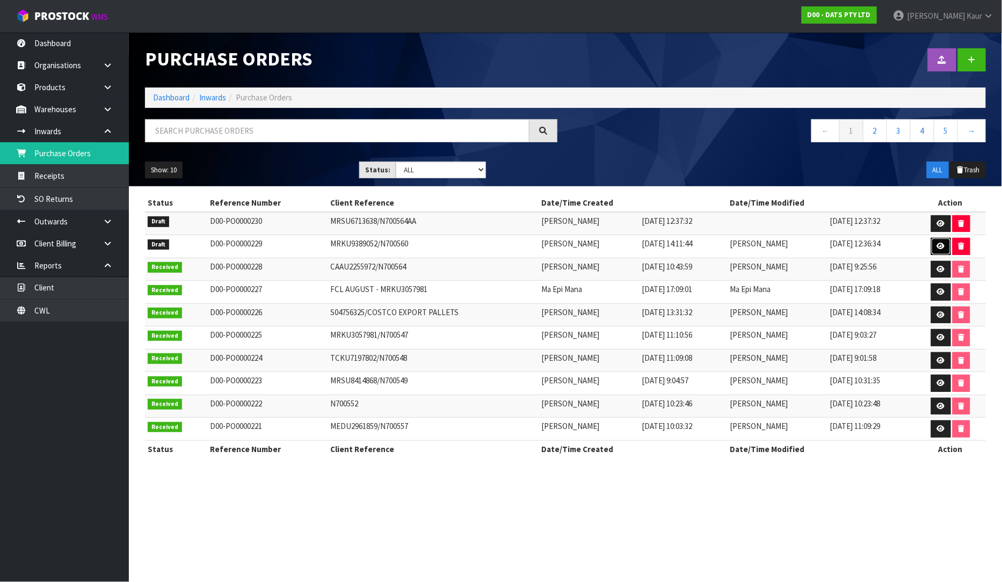
click at [943, 242] on link at bounding box center [941, 246] width 20 height 17
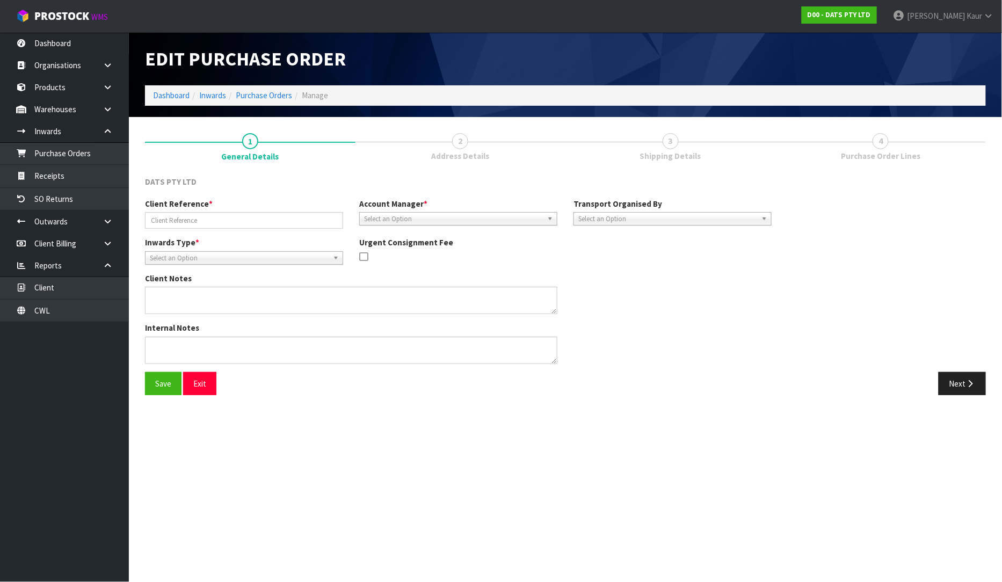
type input "MRKU9389052/N700560"
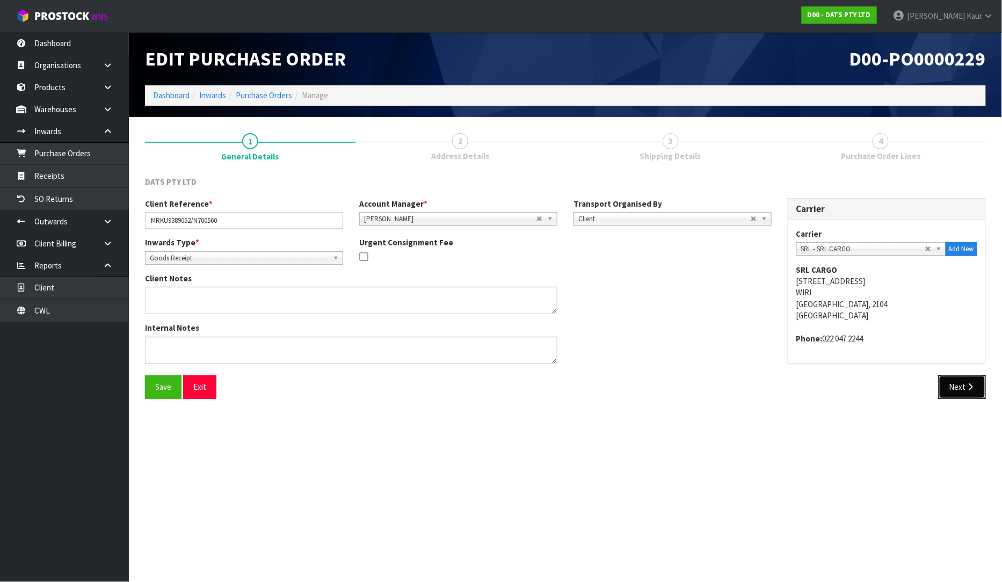
click at [957, 385] on button "Next" at bounding box center [962, 386] width 47 height 23
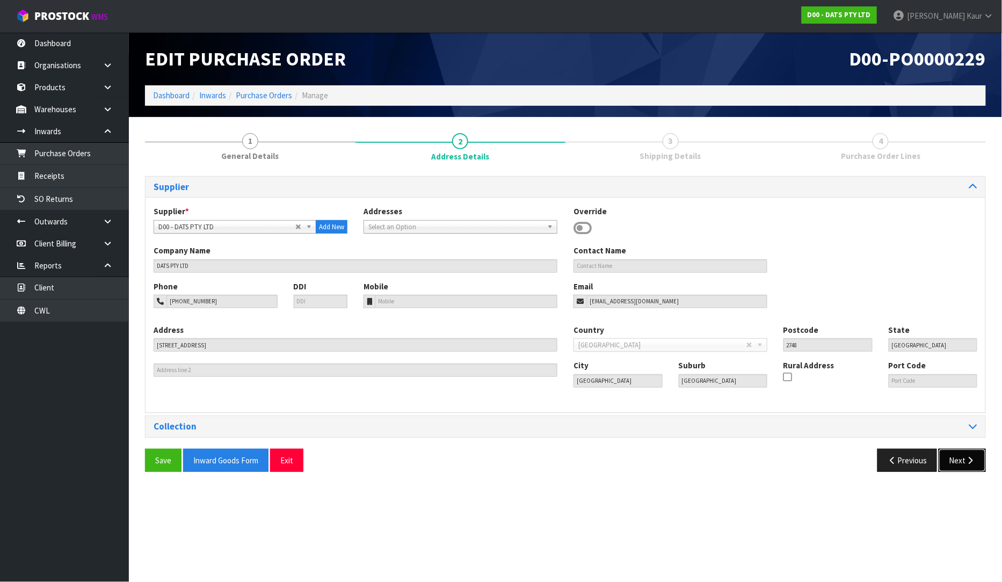
click at [959, 457] on button "Next" at bounding box center [962, 460] width 47 height 23
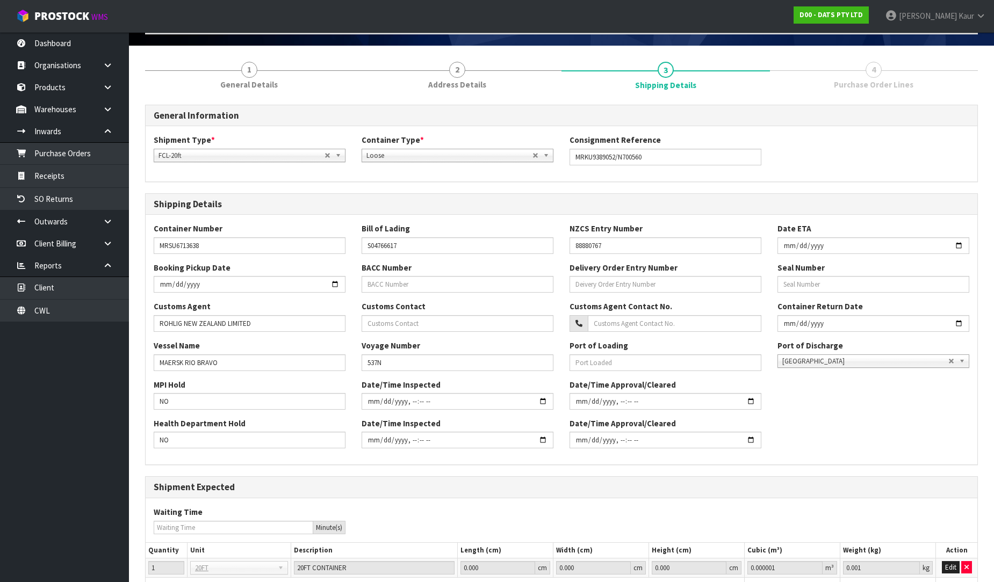
scroll to position [158, 0]
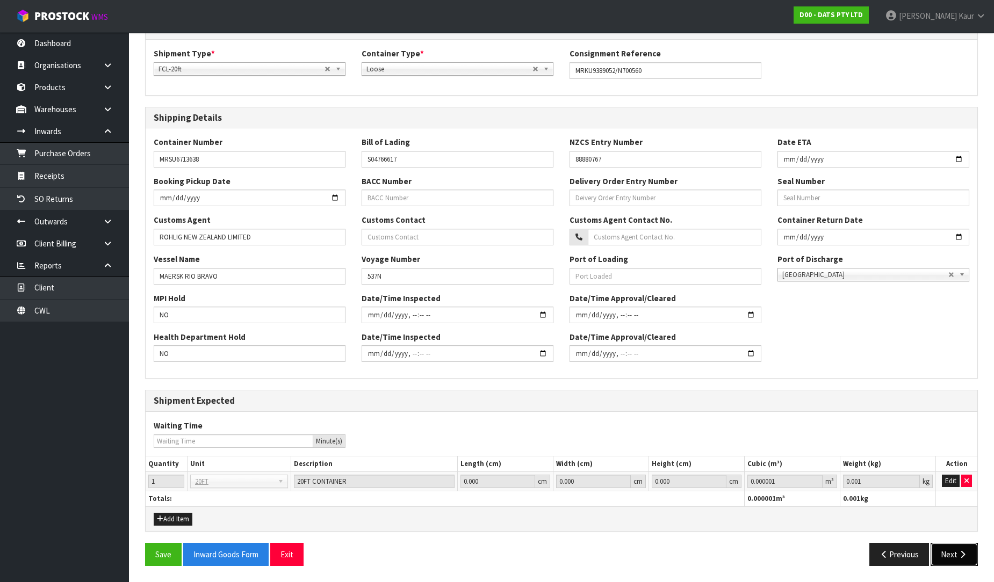
click at [952, 562] on button "Next" at bounding box center [953, 554] width 47 height 23
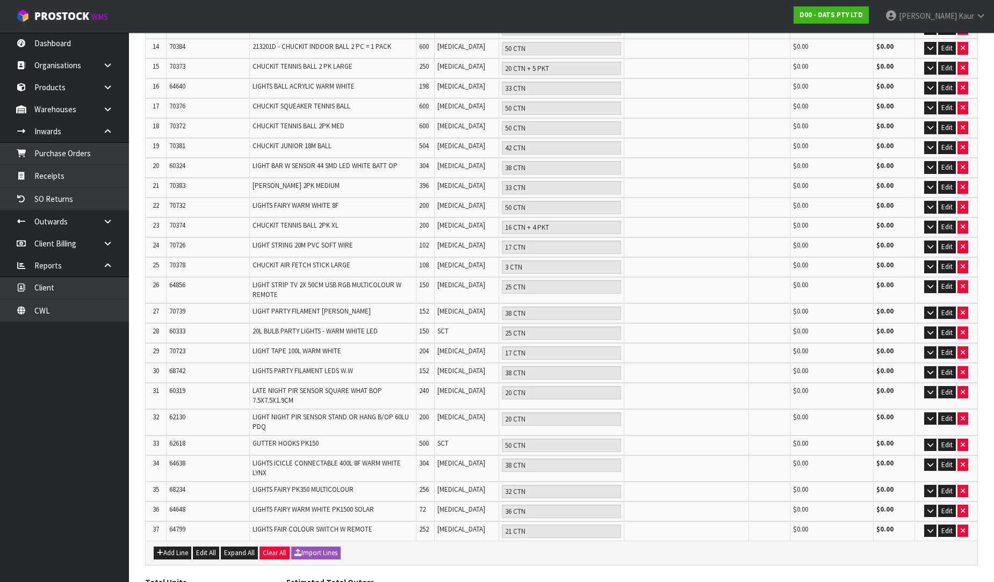
scroll to position [495, 0]
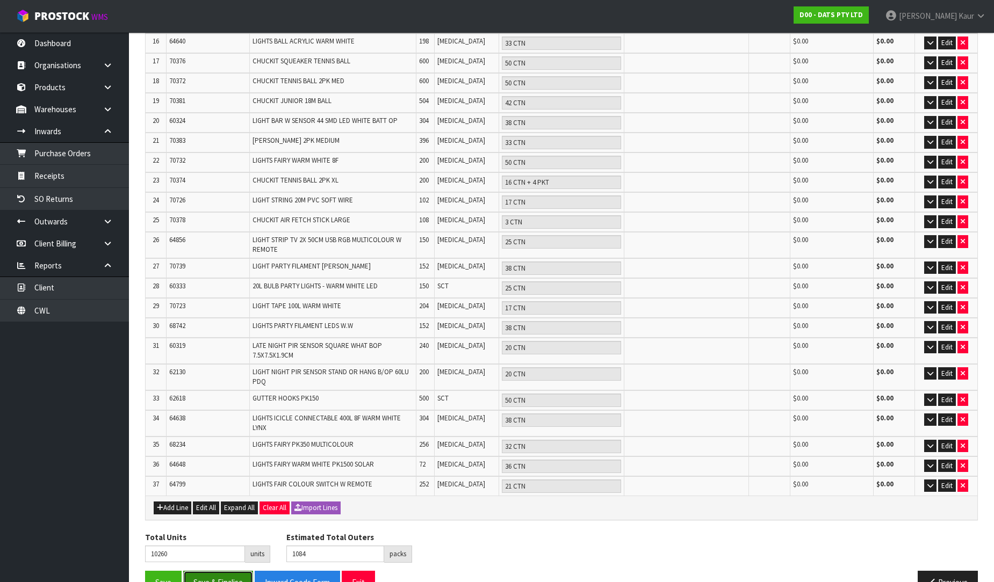
click at [200, 571] on button "Save & Finalise" at bounding box center [218, 582] width 70 height 23
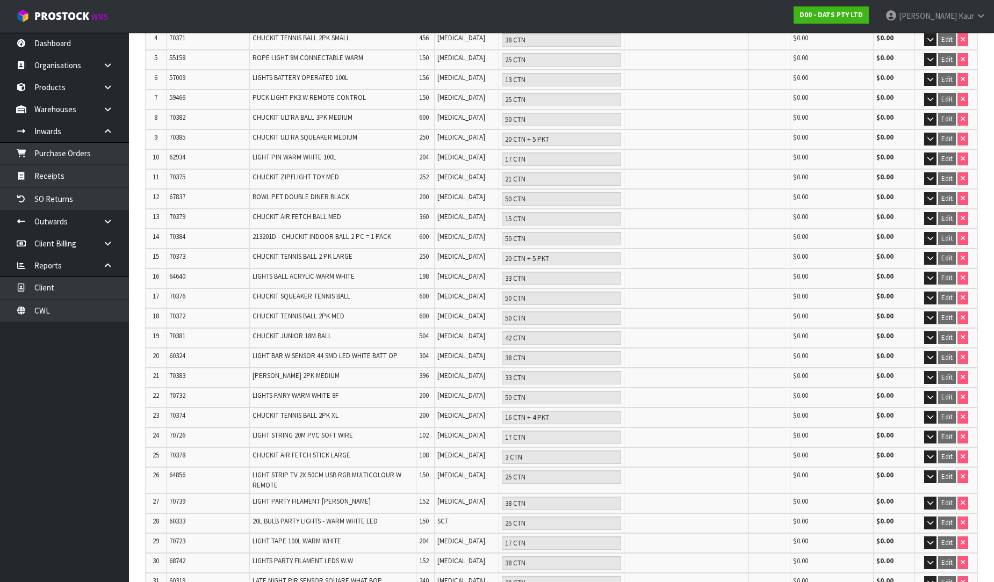
scroll to position [533, 0]
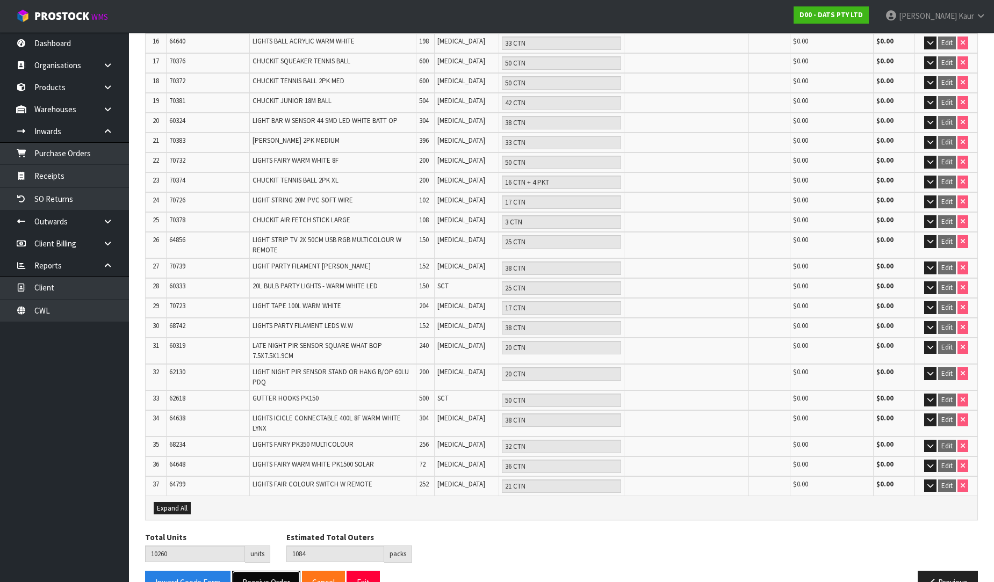
click at [259, 571] on button "Receive Order" at bounding box center [266, 582] width 68 height 23
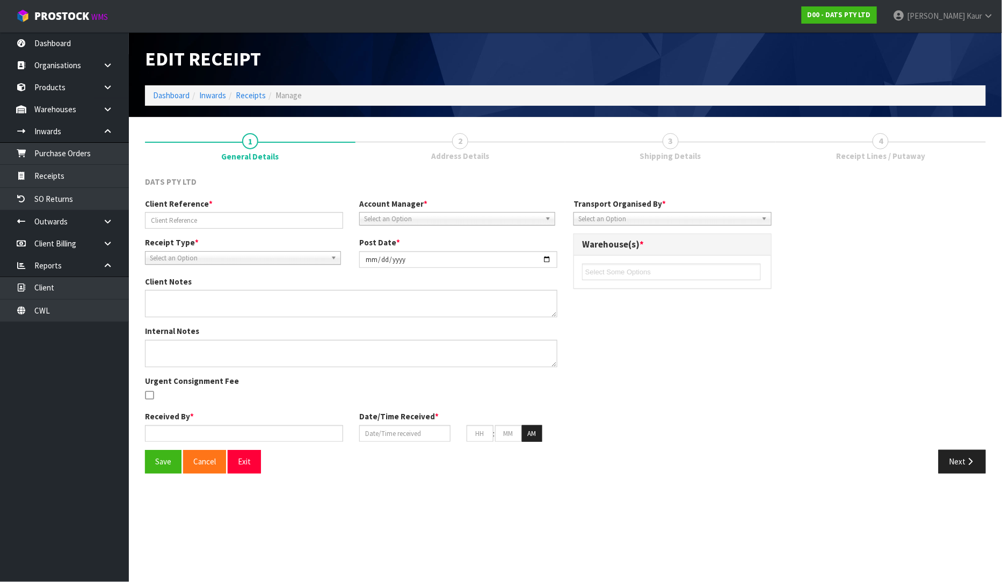
type input "MRKU9389052/N700560"
type input "[DATE]"
type input "[PERSON_NAME]"
type input "[DATE]"
type input "09"
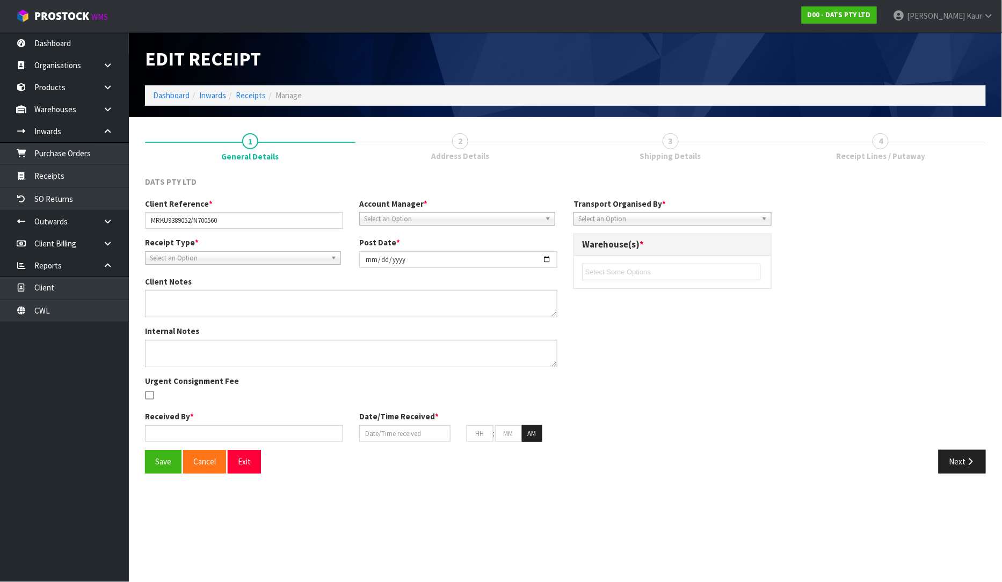
type input "38"
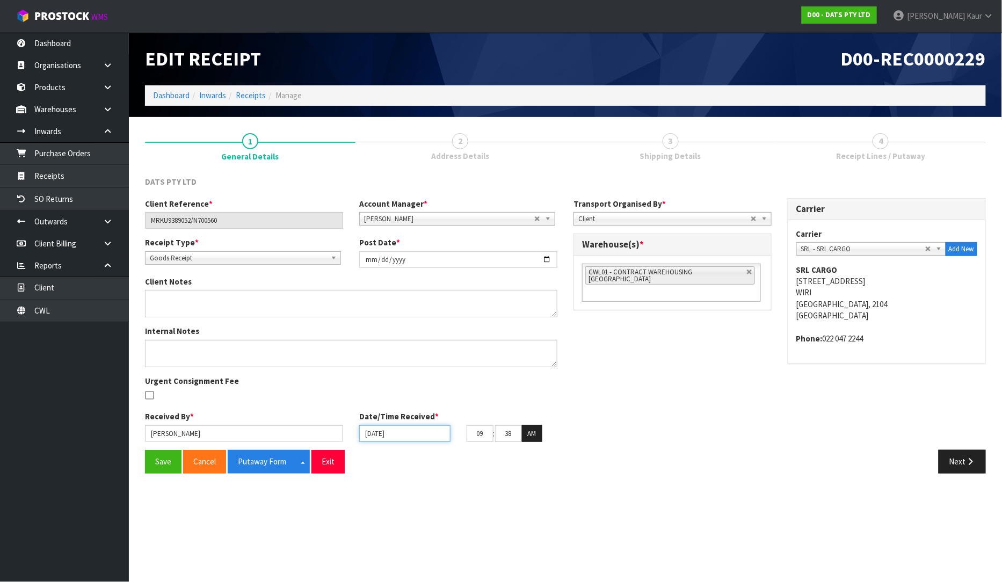
click at [367, 431] on input "[DATE]" at bounding box center [404, 433] width 91 height 17
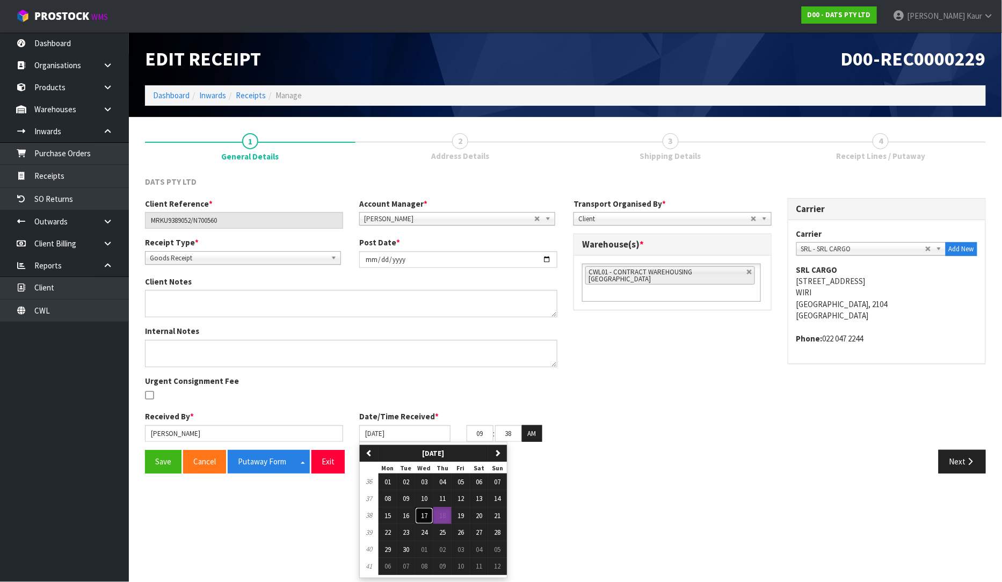
click at [425, 515] on span "17" at bounding box center [424, 515] width 6 height 9
type input "[DATE]"
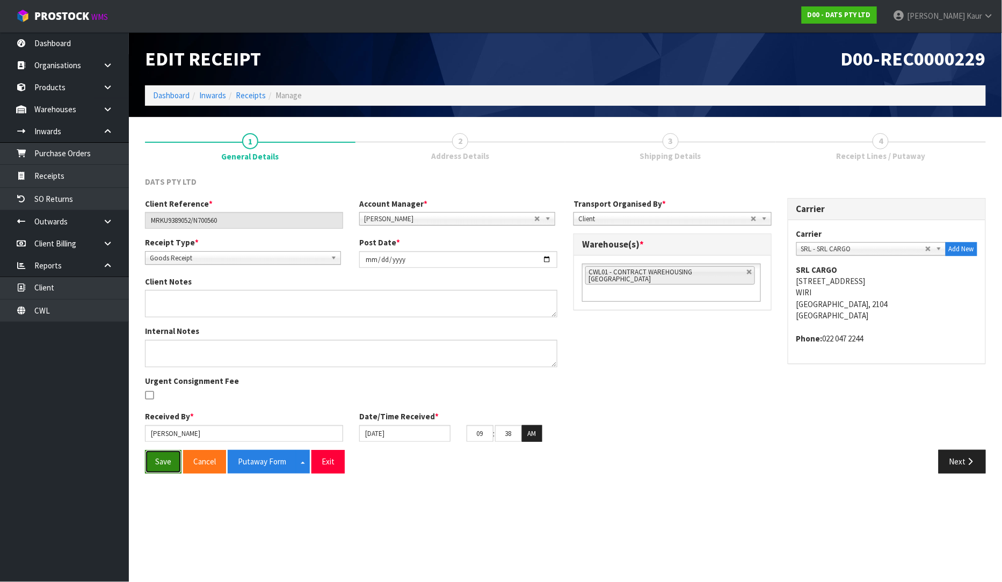
click at [150, 458] on button "Save" at bounding box center [163, 461] width 37 height 23
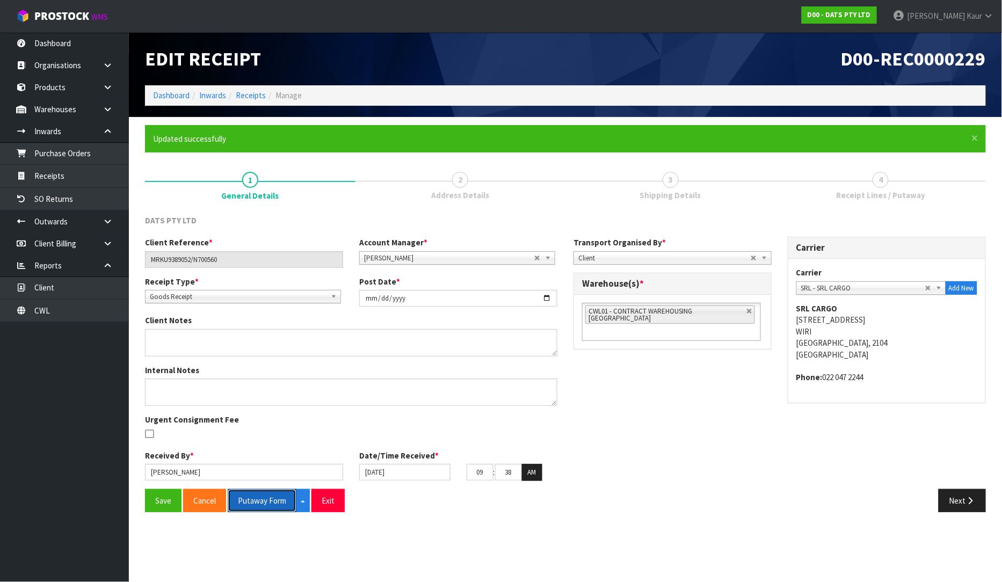
drag, startPoint x: 258, startPoint y: 503, endPoint x: 678, endPoint y: 169, distance: 536.3
click at [258, 503] on button "Putaway Form" at bounding box center [262, 500] width 69 height 23
click at [77, 47] on link "Dashboard" at bounding box center [64, 43] width 129 height 22
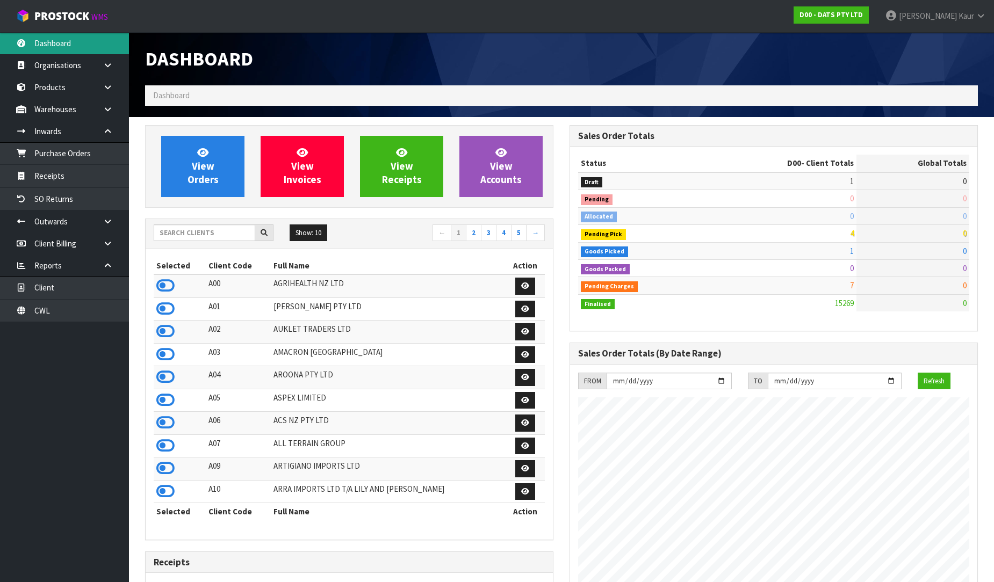
scroll to position [814, 424]
click at [192, 228] on input "text" at bounding box center [205, 233] width 102 height 17
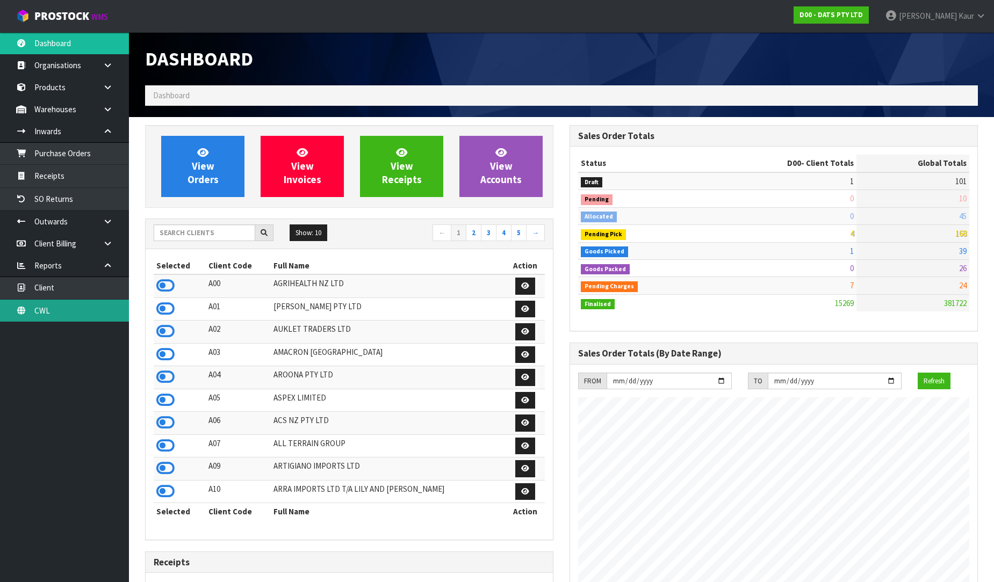
click at [112, 303] on link "CWL" at bounding box center [64, 311] width 129 height 22
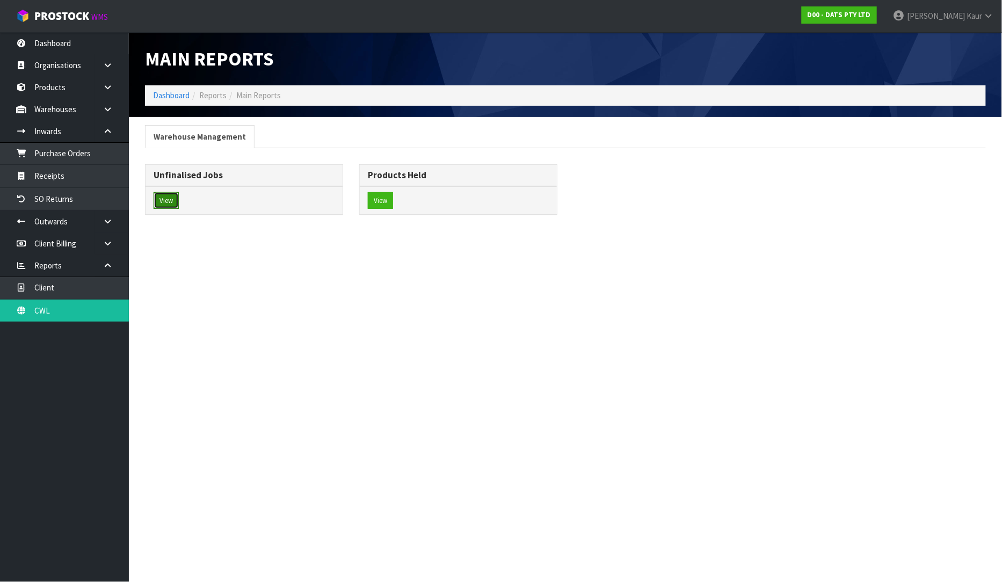
click at [179, 196] on button "View" at bounding box center [166, 200] width 25 height 17
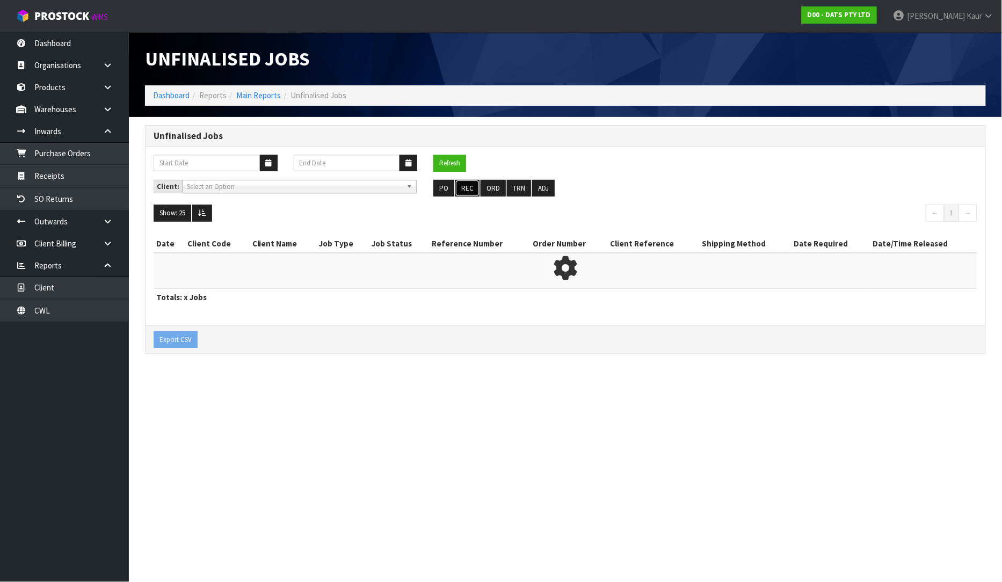
click at [463, 186] on button "REC" at bounding box center [468, 188] width 24 height 17
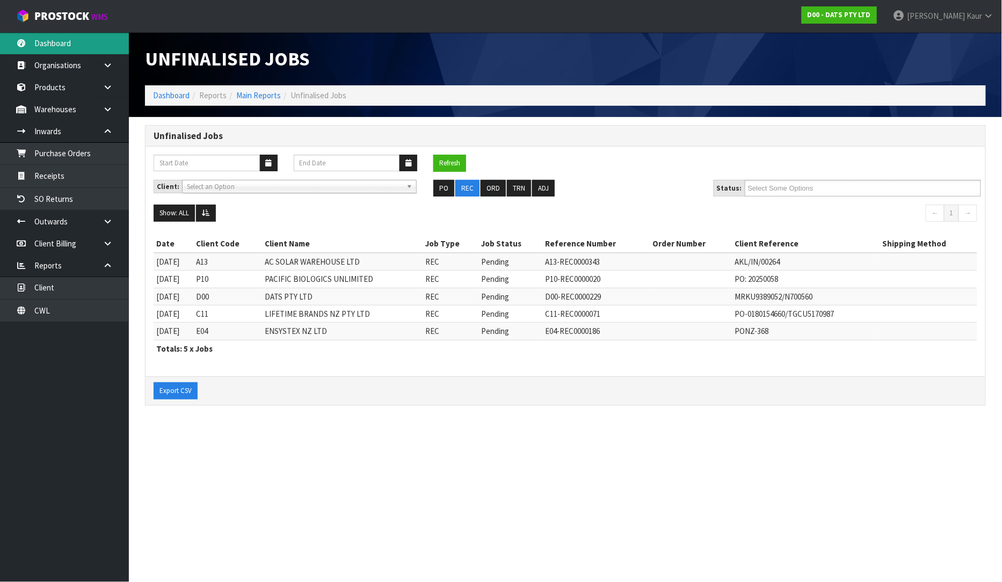
click at [63, 41] on link "Dashboard" at bounding box center [64, 43] width 129 height 22
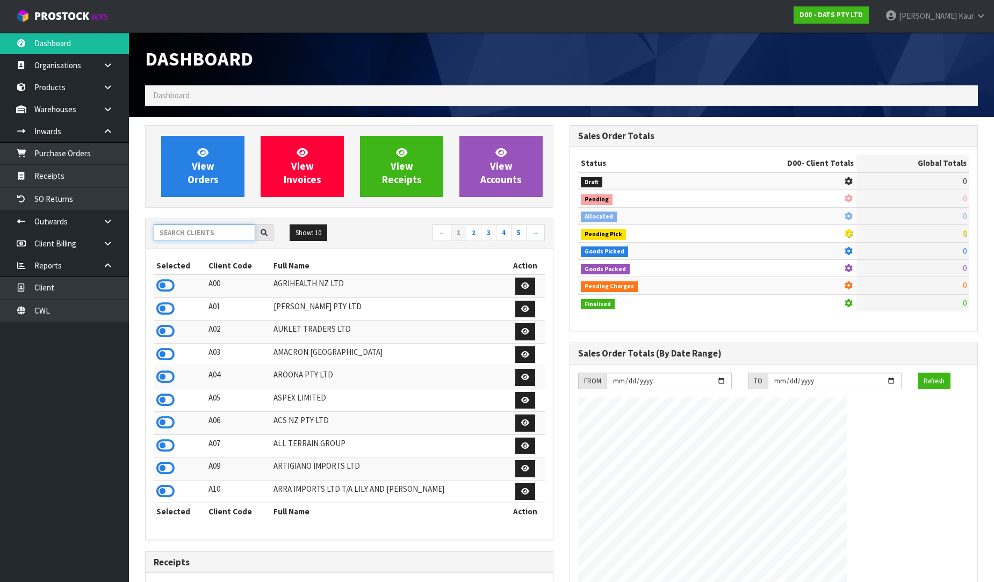
click at [202, 226] on input "text" at bounding box center [205, 233] width 102 height 17
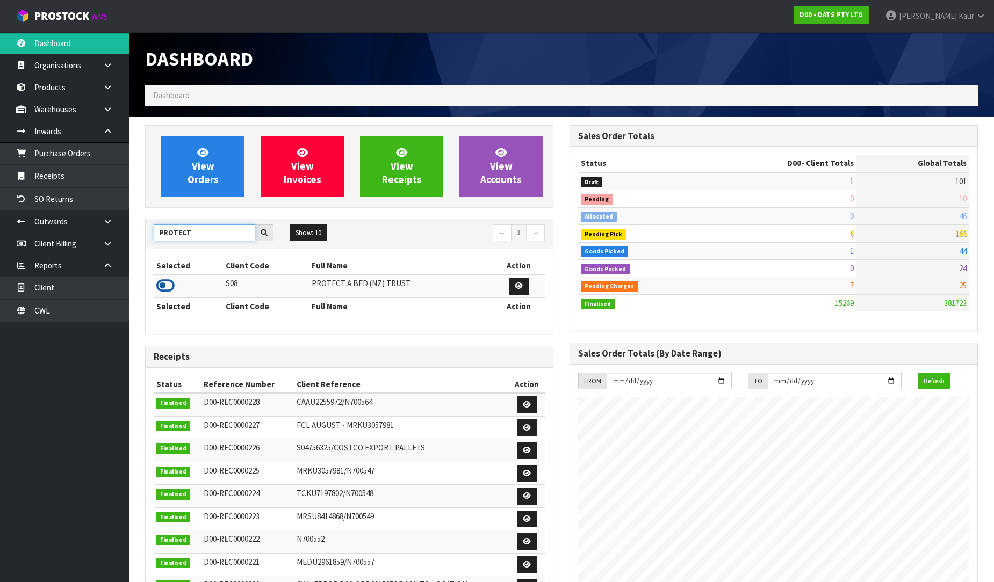
type input "PROTECT"
click at [161, 289] on icon at bounding box center [165, 286] width 18 height 16
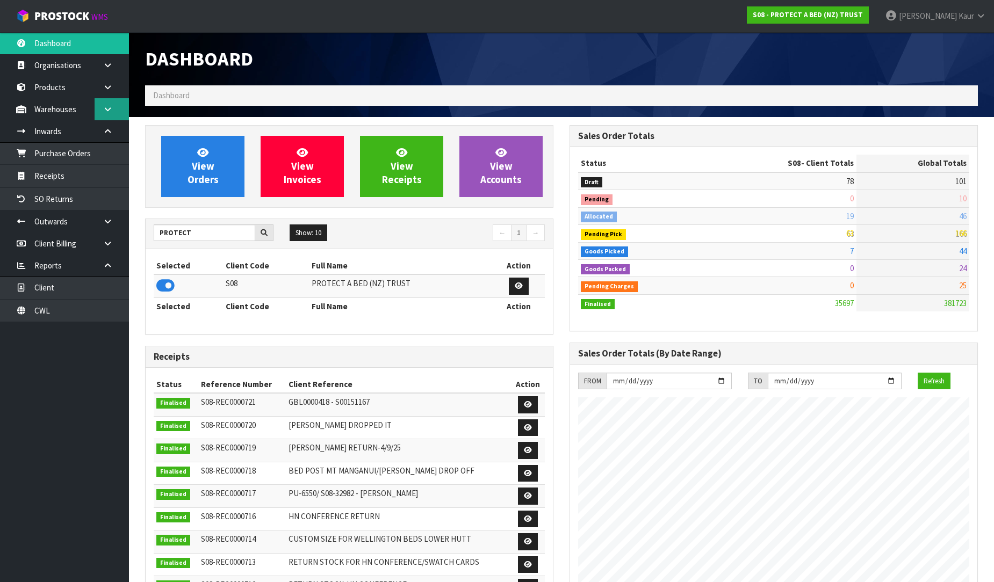
click at [102, 104] on link at bounding box center [112, 109] width 34 height 22
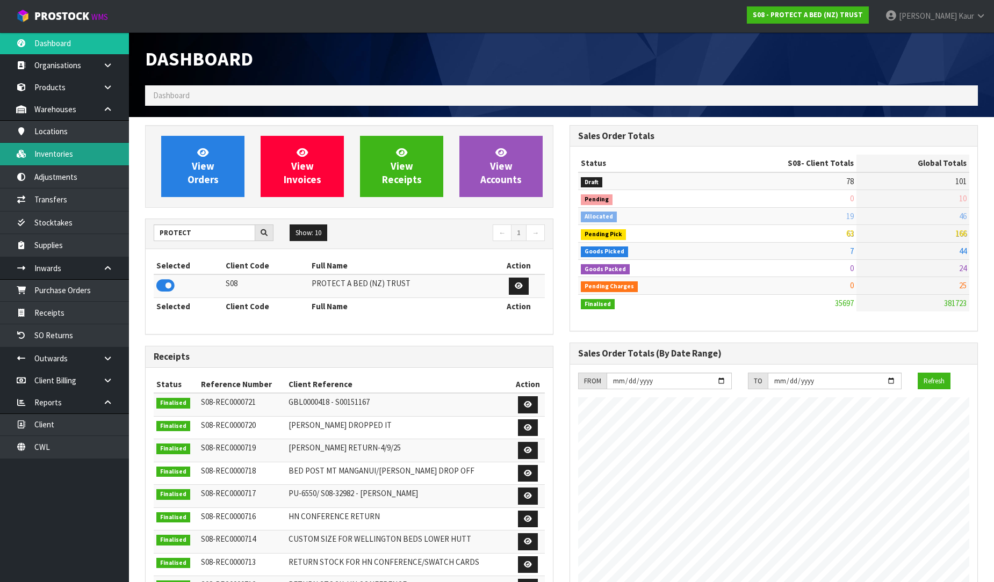
click at [70, 148] on link "Inventories" at bounding box center [64, 154] width 129 height 22
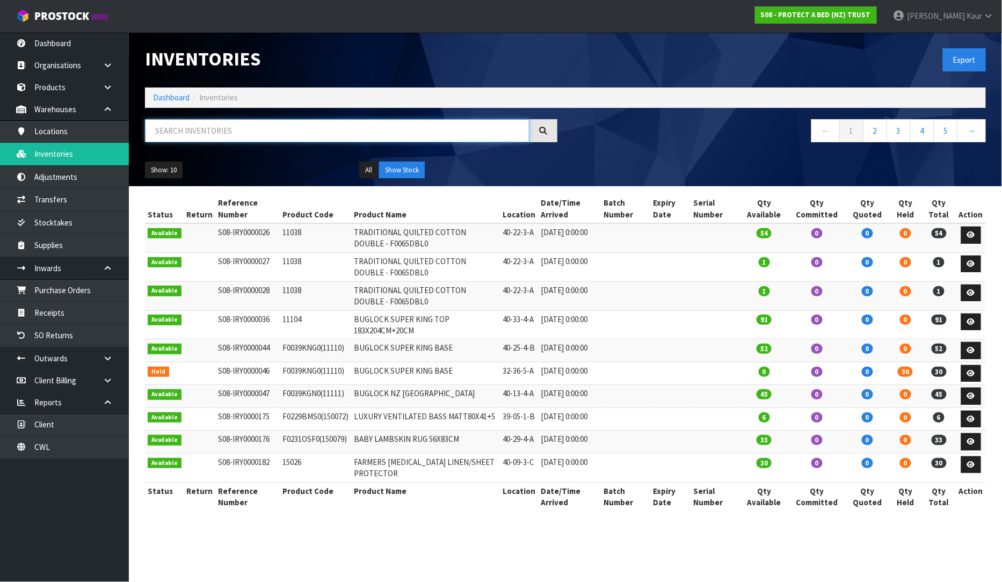
click at [174, 135] on input "text" at bounding box center [337, 130] width 385 height 23
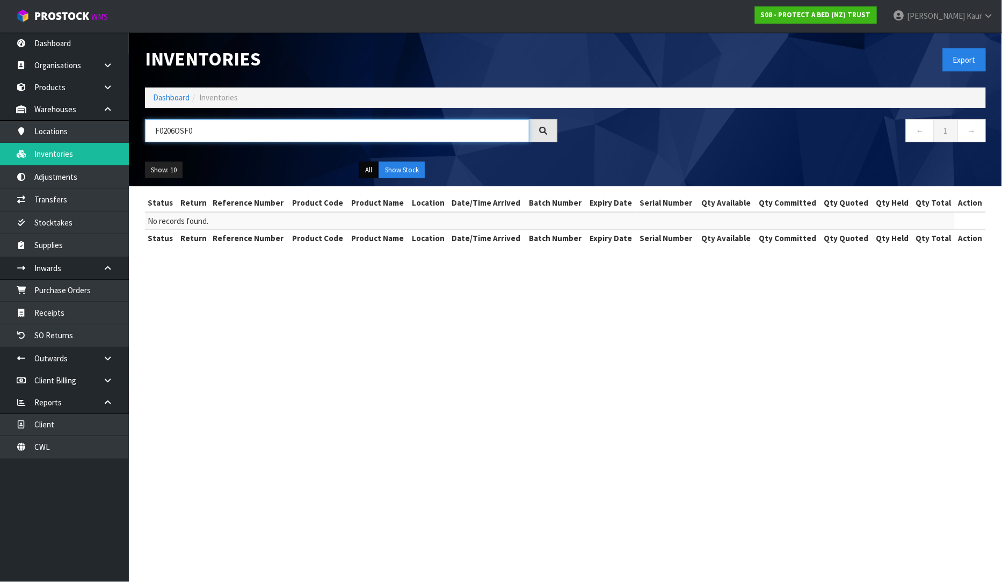
type input "F0206OSF0"
click at [368, 170] on button "All" at bounding box center [368, 170] width 19 height 17
drag, startPoint x: 199, startPoint y: 129, endPoint x: 129, endPoint y: 135, distance: 69.5
click at [129, 135] on header "Inventories Export Dashboard Inventories F0206OSF0 ← 1 → Show: 10 5 10 25 50 Al…" at bounding box center [565, 109] width 873 height 154
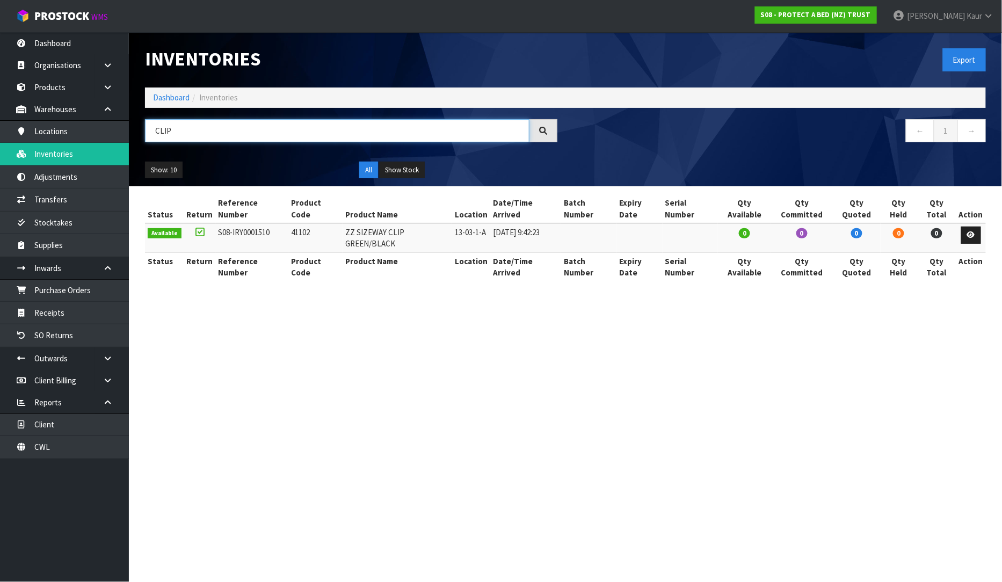
type input "CLIP"
drag, startPoint x: 309, startPoint y: 222, endPoint x: 287, endPoint y: 226, distance: 22.4
click at [288, 226] on td "41102" at bounding box center [315, 237] width 54 height 29
click at [974, 232] on icon at bounding box center [971, 235] width 8 height 7
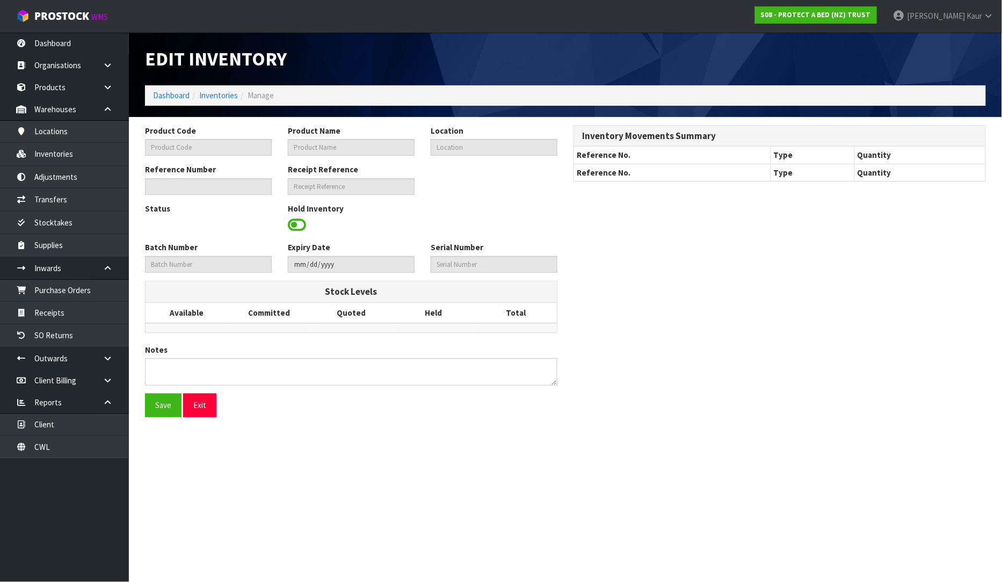
type input "41102"
type input "ZZ SIZEWAY CLIP GREEN/BLACK"
type input "13-03-1-A"
type input "S08-IRY0001510"
type input "S08-REC0000084"
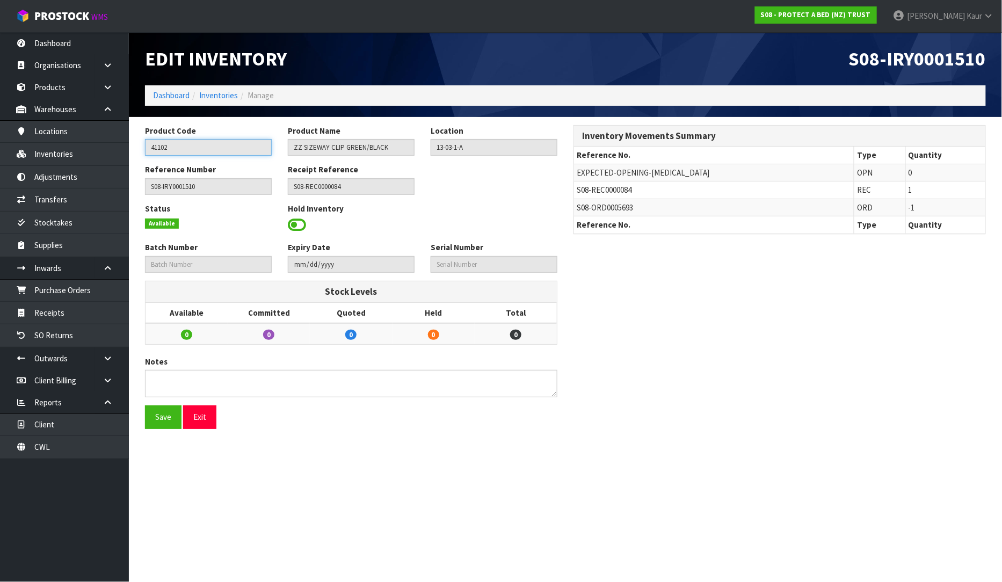
drag, startPoint x: 186, startPoint y: 150, endPoint x: 140, endPoint y: 152, distance: 46.2
click at [140, 152] on div "Product Code 41102" at bounding box center [208, 140] width 143 height 31
click at [88, 88] on link "Products" at bounding box center [64, 87] width 129 height 22
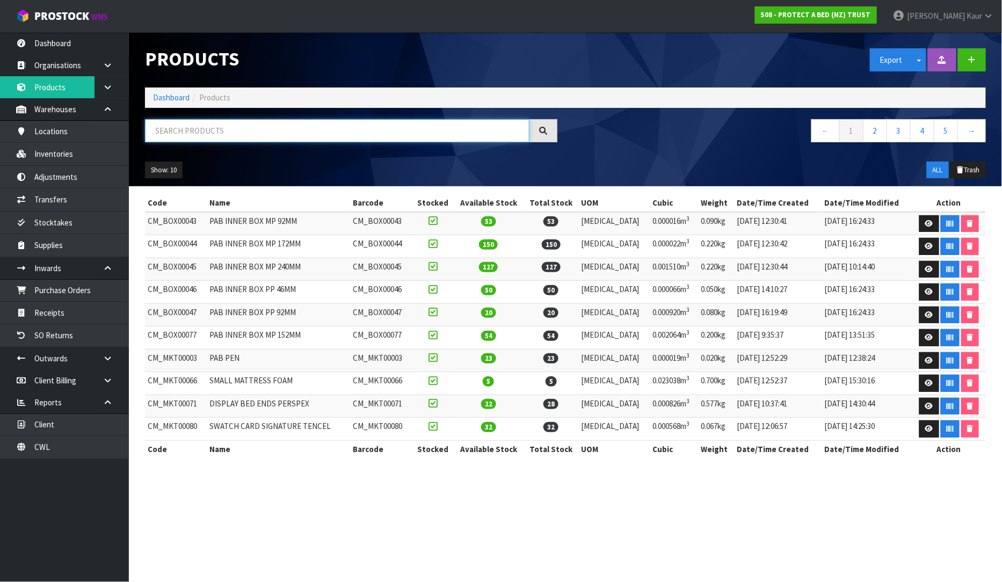
click at [179, 127] on input "text" at bounding box center [337, 130] width 385 height 23
paste input "41102"
type input "41102"
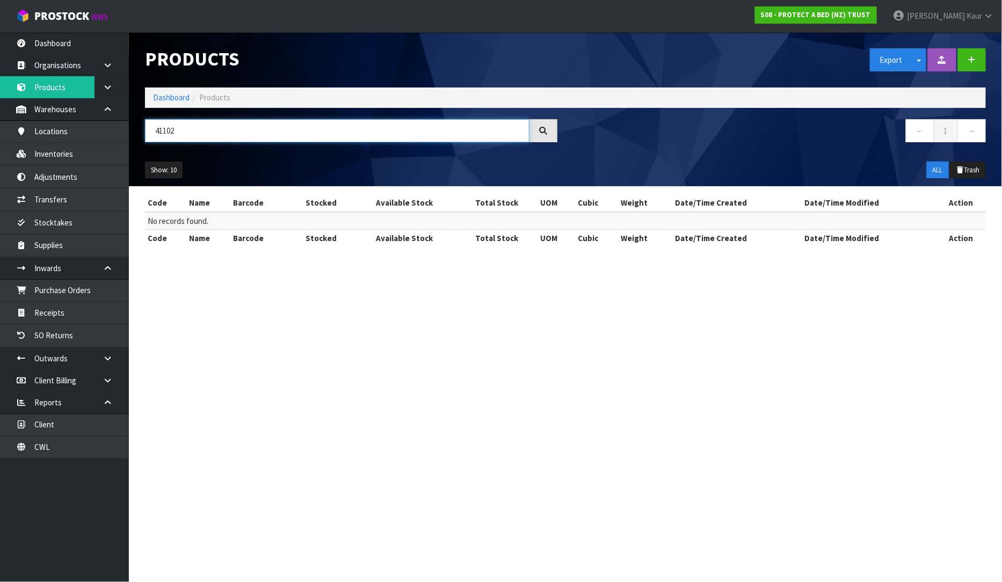
drag, startPoint x: 197, startPoint y: 136, endPoint x: 132, endPoint y: 132, distance: 64.6
click at [132, 132] on header "Products Export Split button! SOH Summary Measurements Dangerous Goods Import P…" at bounding box center [565, 109] width 873 height 154
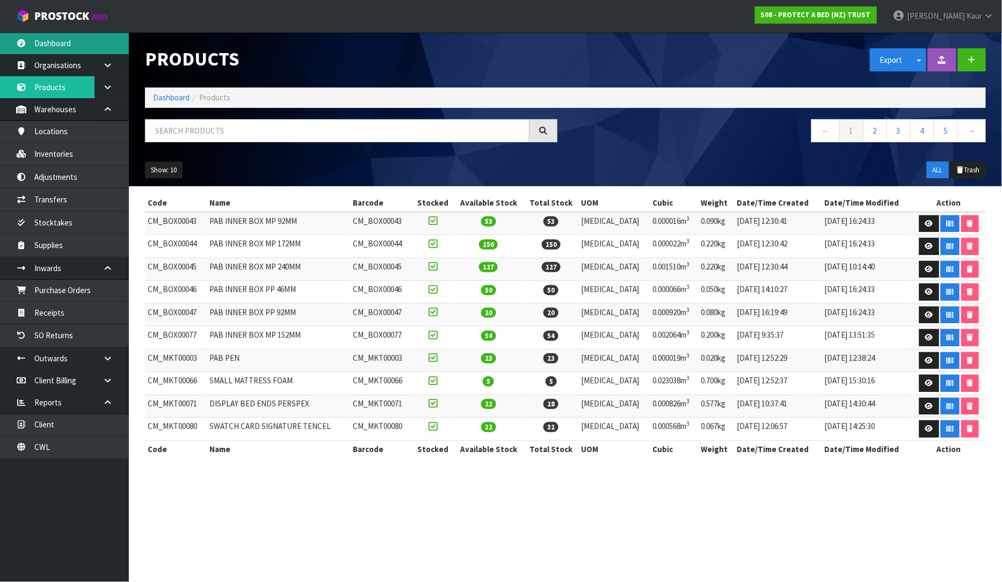
click at [58, 40] on link "Dashboard" at bounding box center [64, 43] width 129 height 22
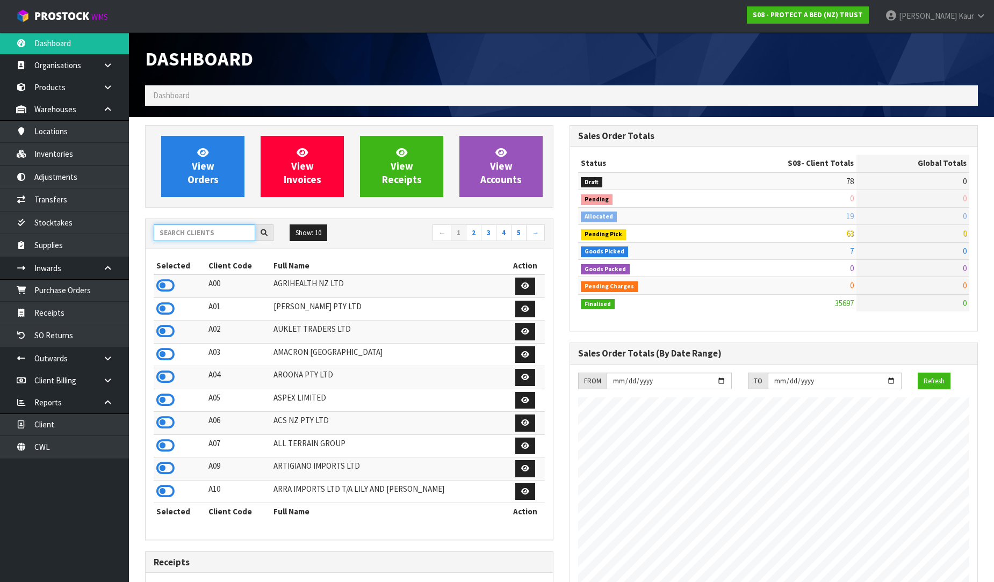
scroll to position [670, 424]
click at [168, 228] on input "text" at bounding box center [205, 233] width 102 height 17
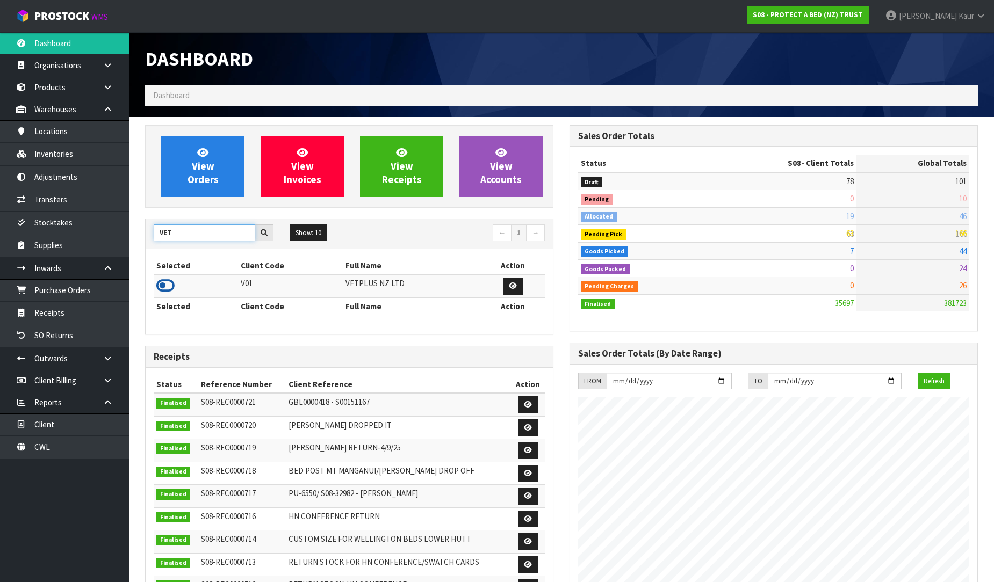
type input "VET"
click at [164, 280] on icon at bounding box center [165, 286] width 18 height 16
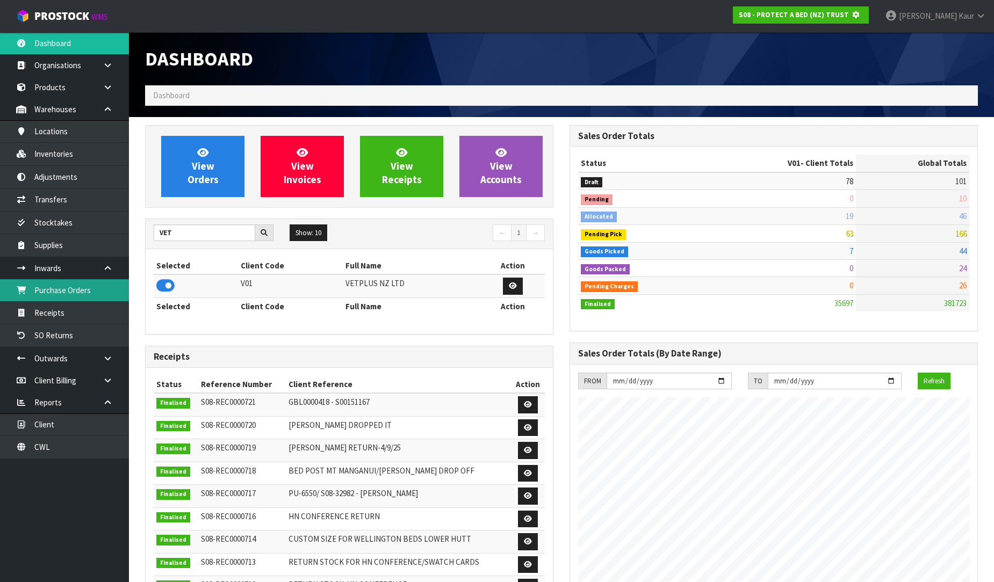
scroll to position [536496, 536742]
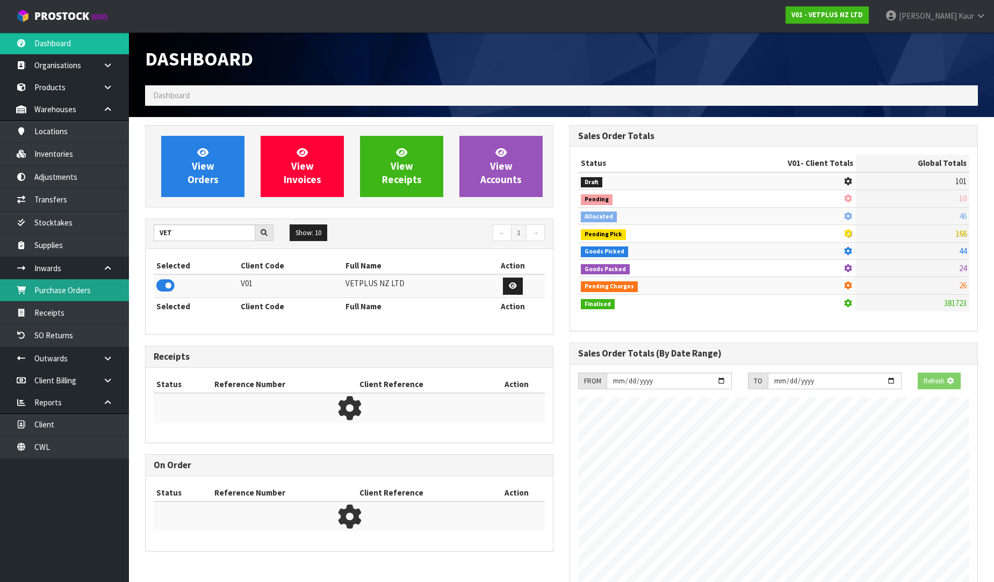
click at [104, 292] on link "Purchase Orders" at bounding box center [64, 290] width 129 height 22
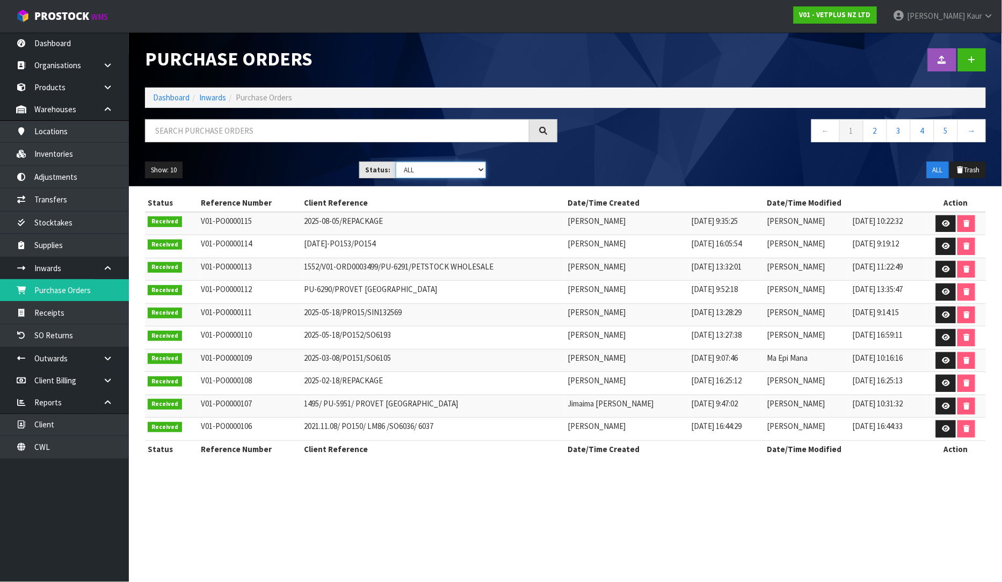
click at [479, 174] on select "Draft Pending Received Cancelled ALL" at bounding box center [441, 170] width 90 height 17
select select "string:0"
click at [396, 162] on select "Draft Pending Received Cancelled ALL" at bounding box center [441, 170] width 90 height 17
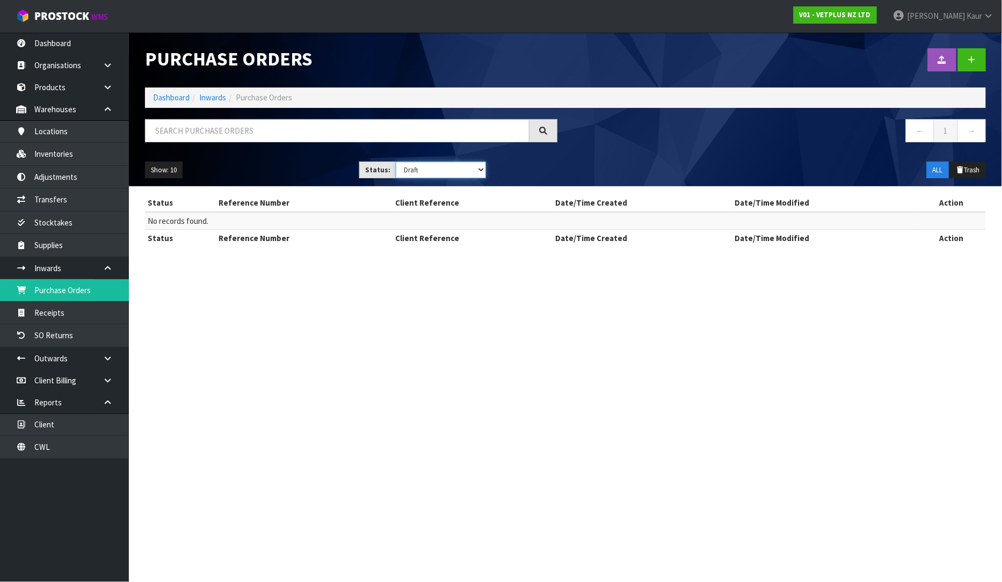
click at [479, 169] on select "Draft Pending Received Cancelled ALL" at bounding box center [441, 170] width 90 height 17
click at [396, 162] on select "Draft Pending Received Cancelled ALL" at bounding box center [441, 170] width 90 height 17
click at [75, 297] on link "Purchase Orders" at bounding box center [64, 290] width 129 height 22
click at [72, 47] on link "Dashboard" at bounding box center [64, 43] width 129 height 22
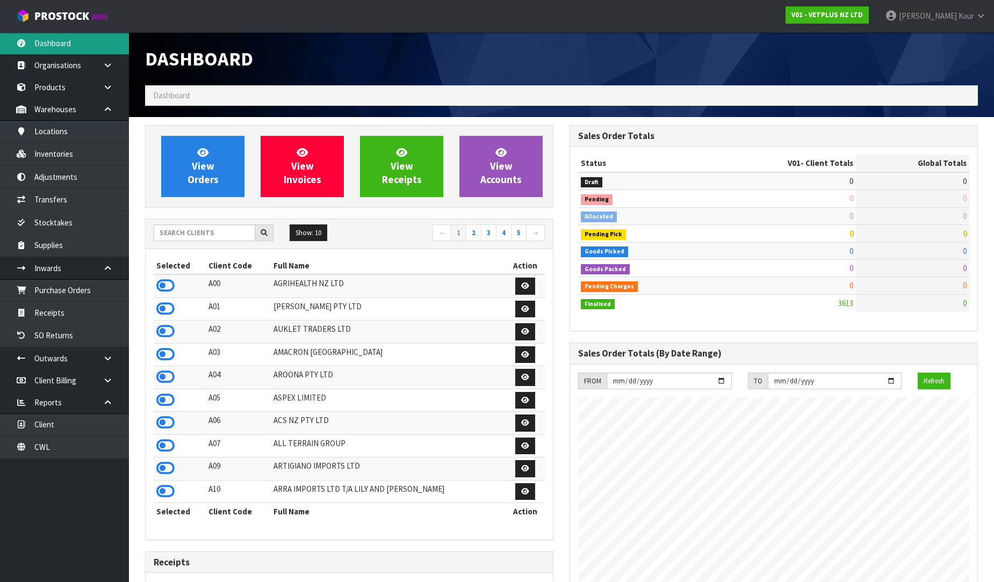
scroll to position [814, 424]
click at [214, 236] on input "text" at bounding box center [205, 233] width 102 height 17
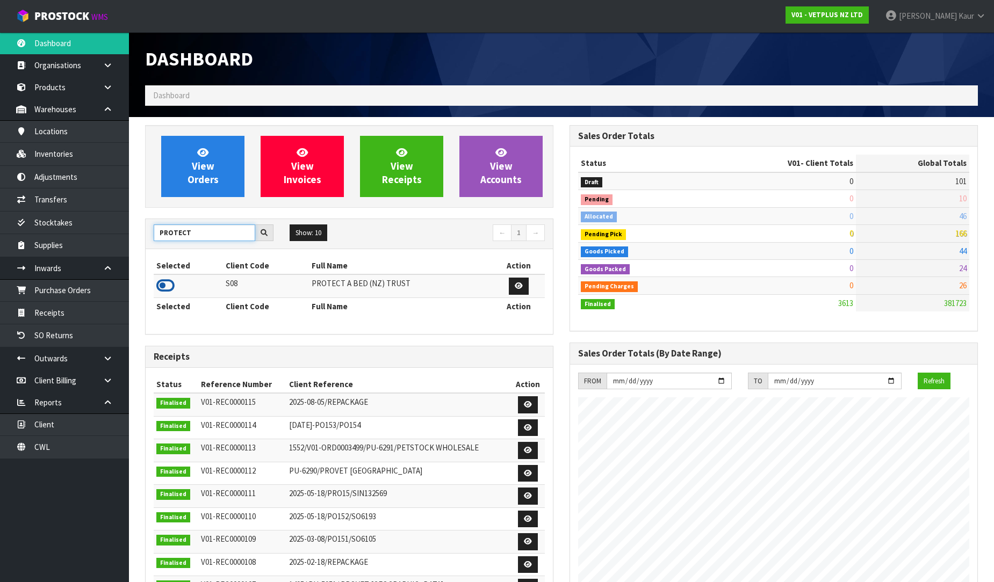
type input "PROTECT"
click at [160, 286] on icon at bounding box center [165, 286] width 18 height 16
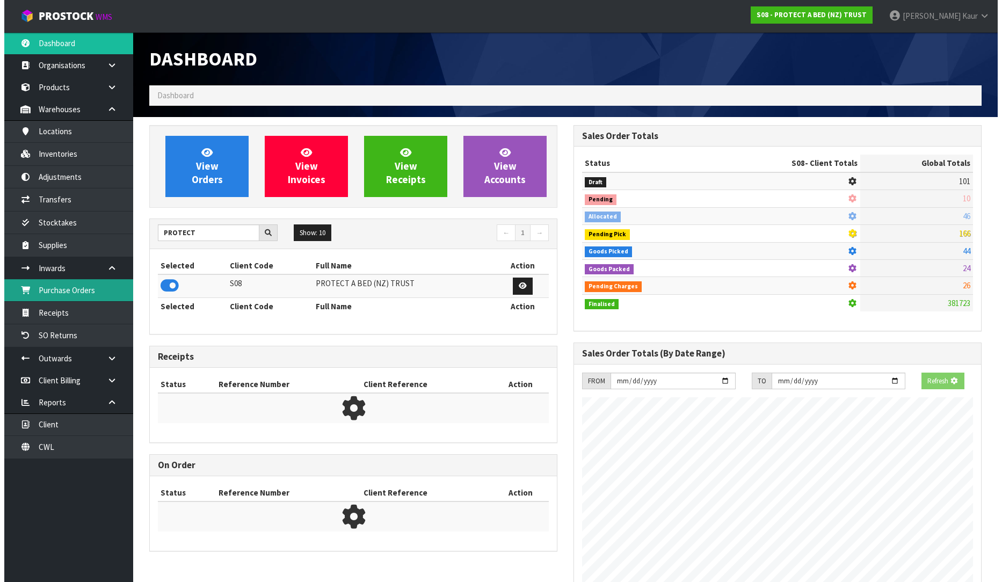
scroll to position [536496, 536742]
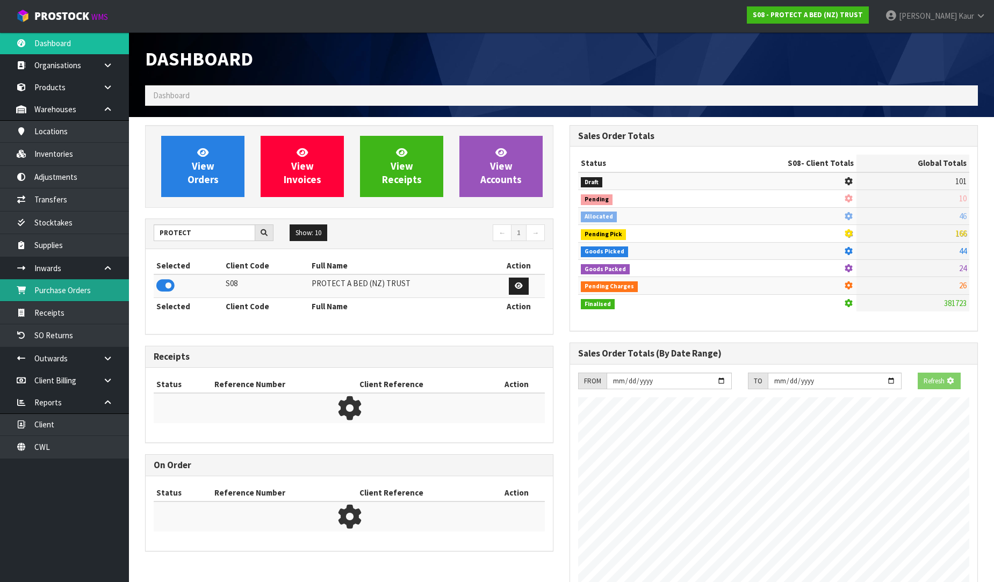
drag, startPoint x: 119, startPoint y: 297, endPoint x: 130, endPoint y: 297, distance: 10.7
click at [120, 297] on link "Purchase Orders" at bounding box center [64, 290] width 129 height 22
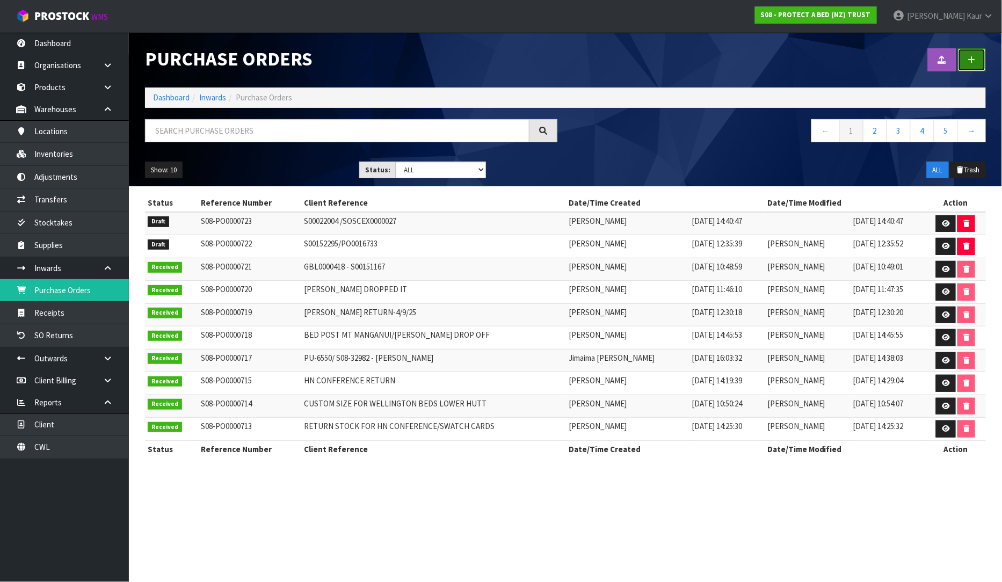
click at [985, 53] on link at bounding box center [972, 59] width 28 height 23
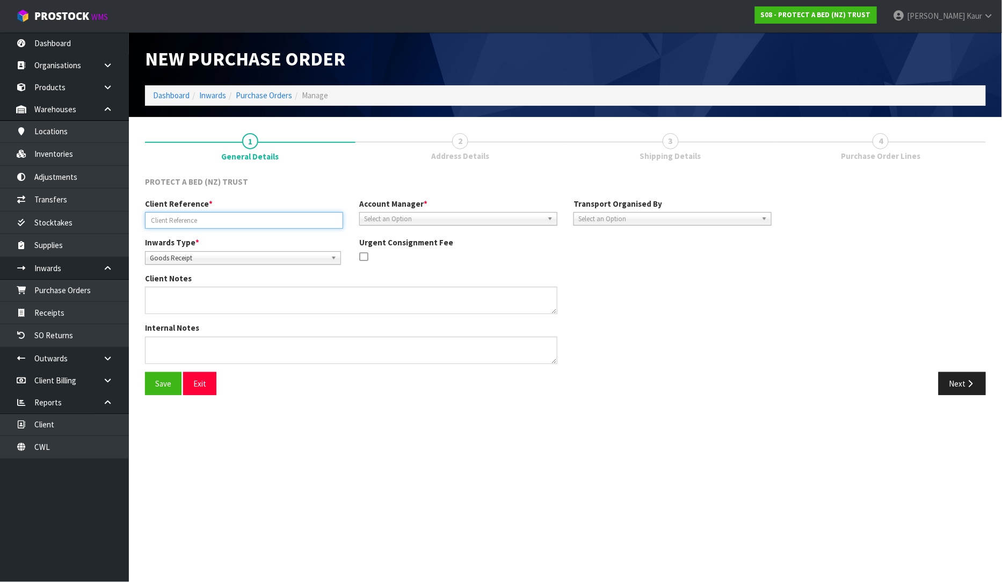
click at [179, 216] on input "text" at bounding box center [244, 220] width 198 height 17
paste input "8843 0867 5270 /CLIPS"
type input "8843 0867 5270 /CLIPS"
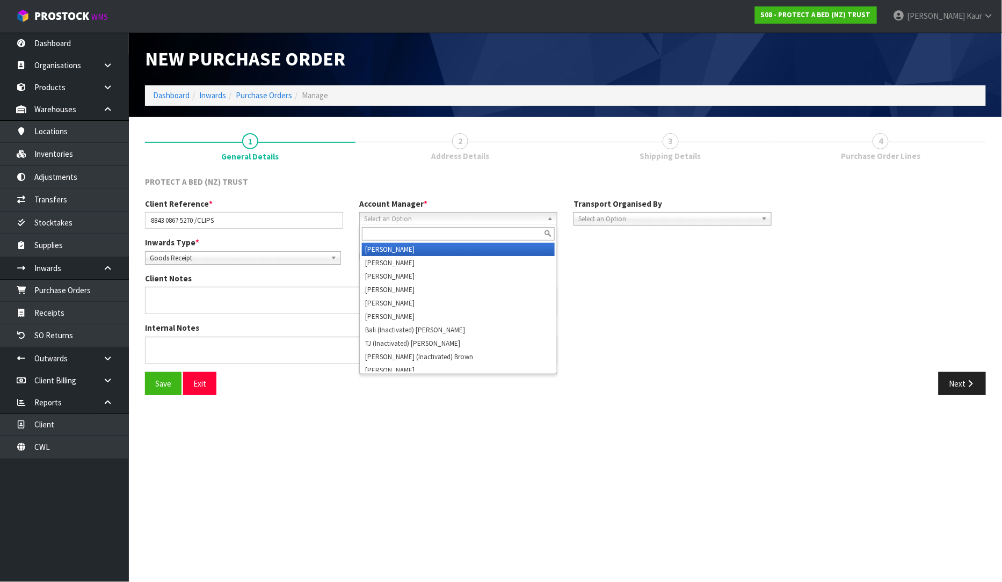
click at [372, 222] on span "Select an Option" at bounding box center [453, 219] width 179 height 13
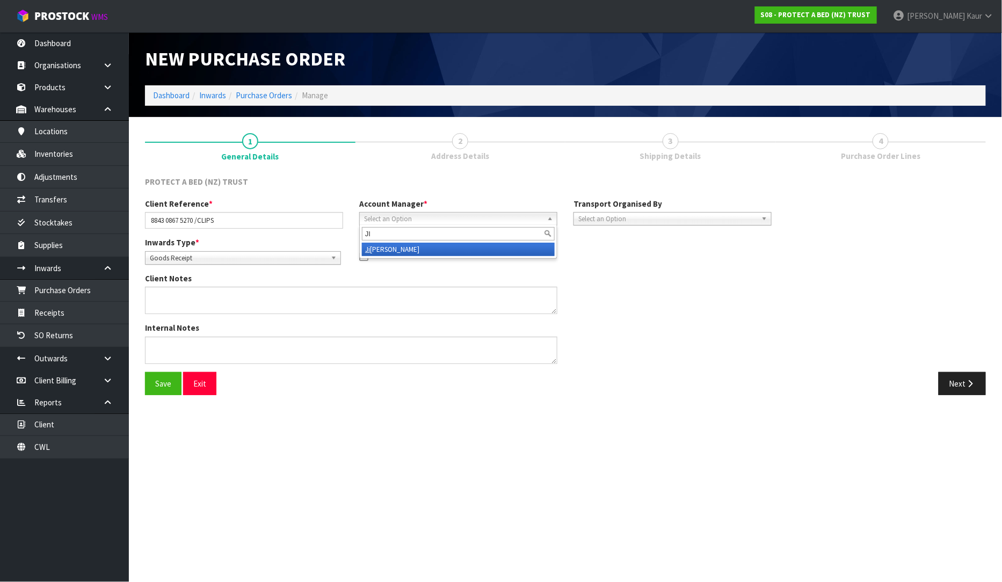
type input "JI"
click at [382, 248] on li "[PERSON_NAME]" at bounding box center [458, 249] width 193 height 13
click at [648, 223] on span "Select an Option" at bounding box center [668, 219] width 179 height 13
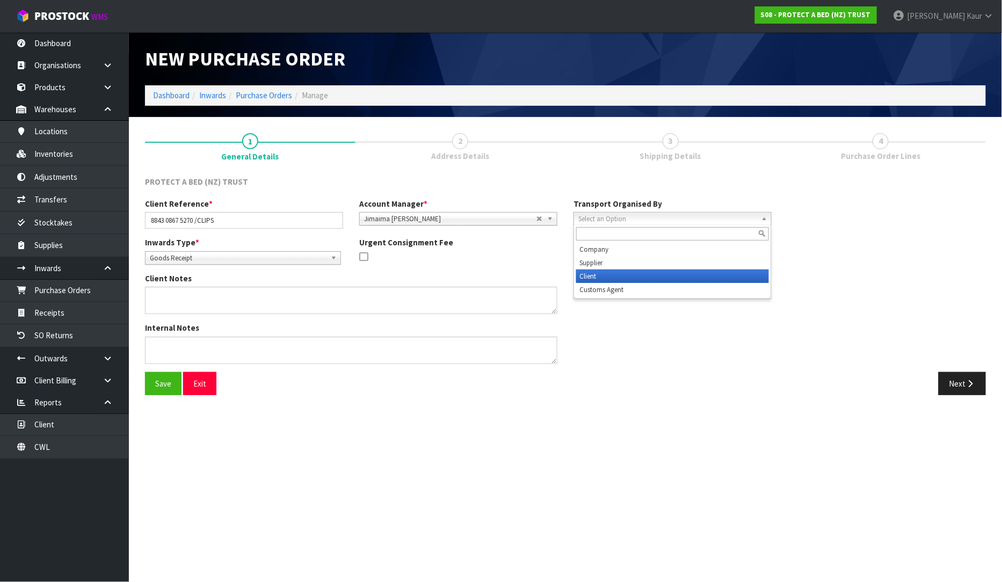
click at [633, 274] on li "Client" at bounding box center [672, 276] width 193 height 13
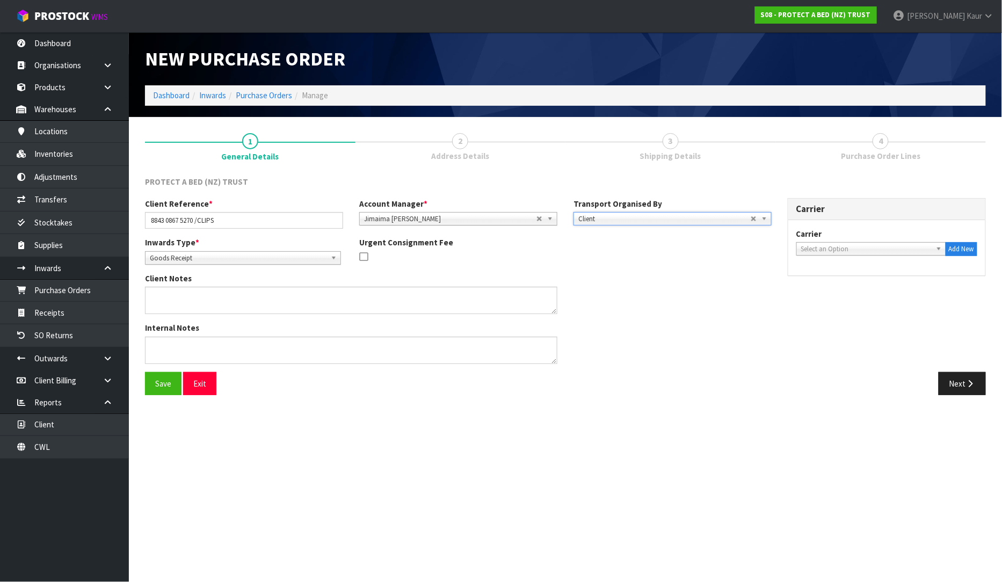
click at [859, 246] on span "Select an Option" at bounding box center [866, 249] width 131 height 13
type input "FED"
click at [846, 285] on li "FED EX WORLD SERVICE CENTER - FEDEX WORLD SERVICE CENTER" at bounding box center [871, 283] width 144 height 21
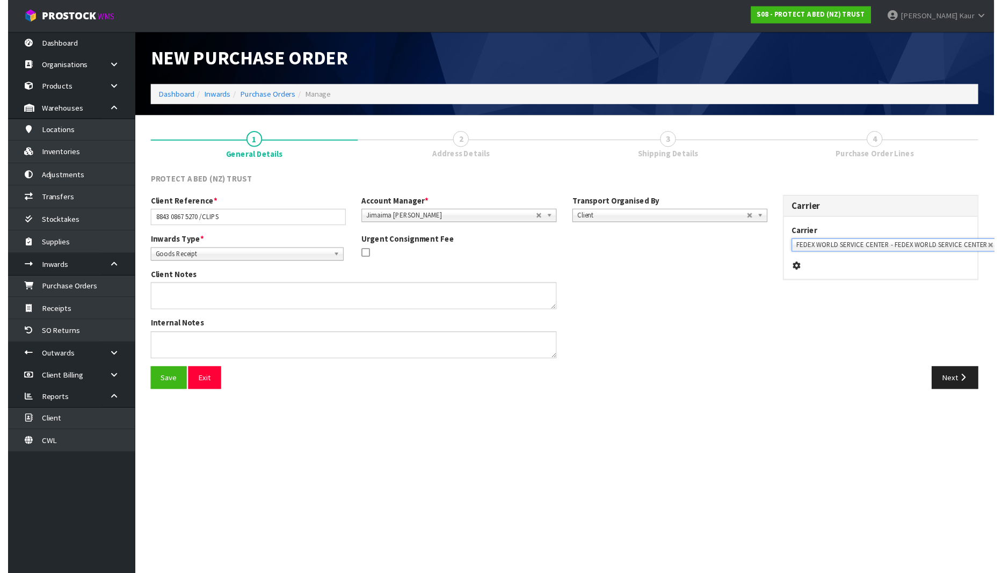
scroll to position [0, 8]
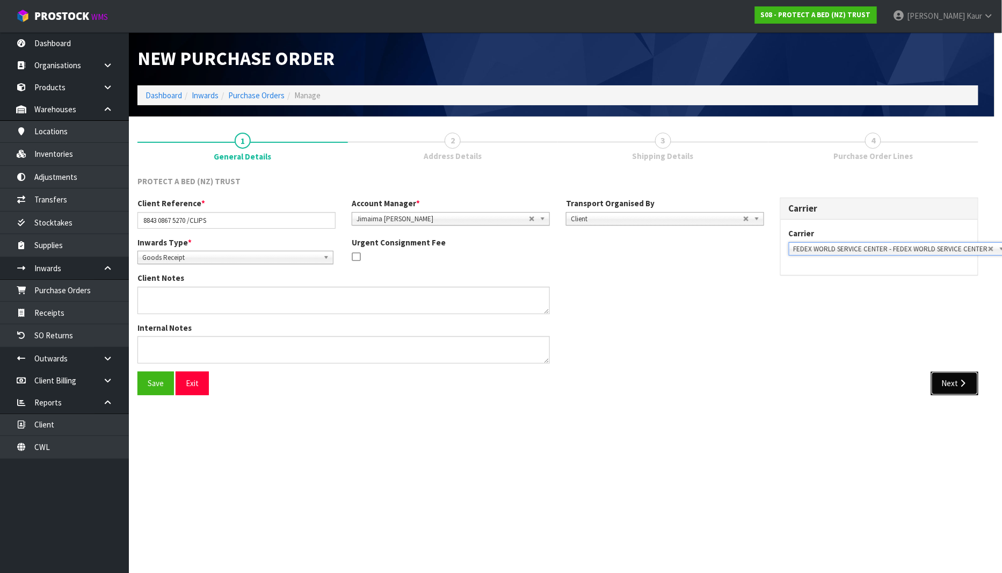
drag, startPoint x: 936, startPoint y: 385, endPoint x: 962, endPoint y: 443, distance: 64.0
click at [937, 385] on button "Next" at bounding box center [954, 383] width 47 height 23
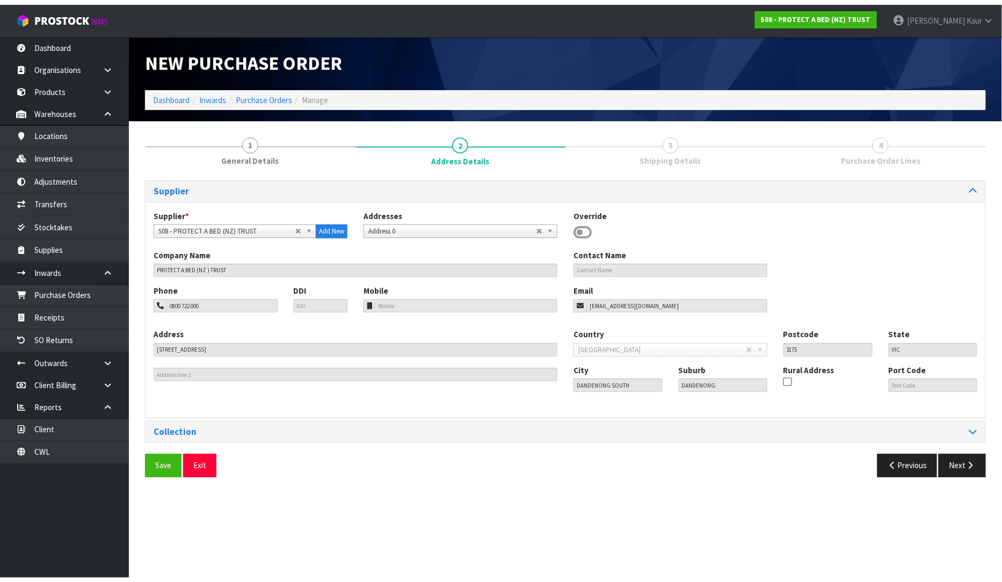
scroll to position [0, 0]
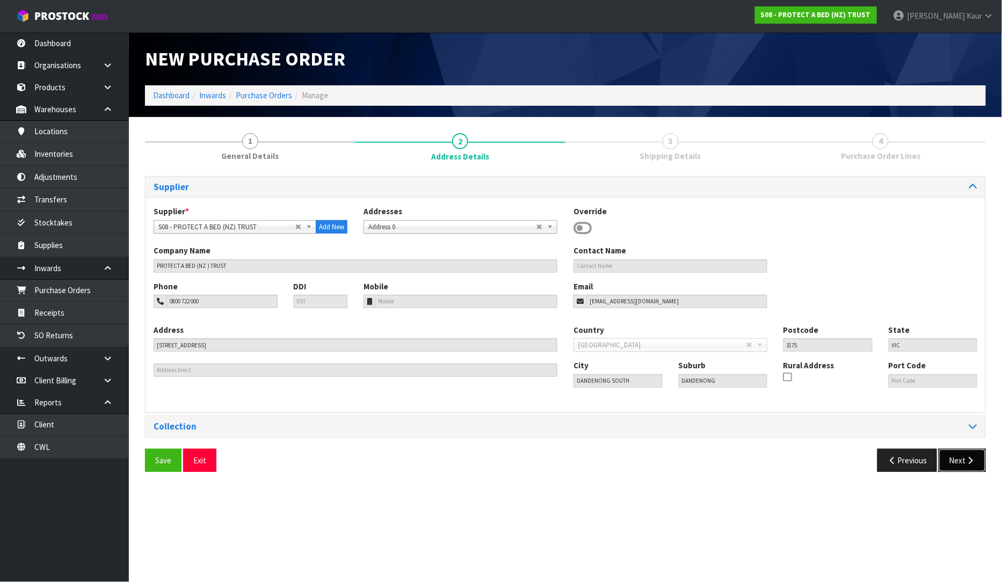
click at [953, 458] on button "Next" at bounding box center [962, 460] width 47 height 23
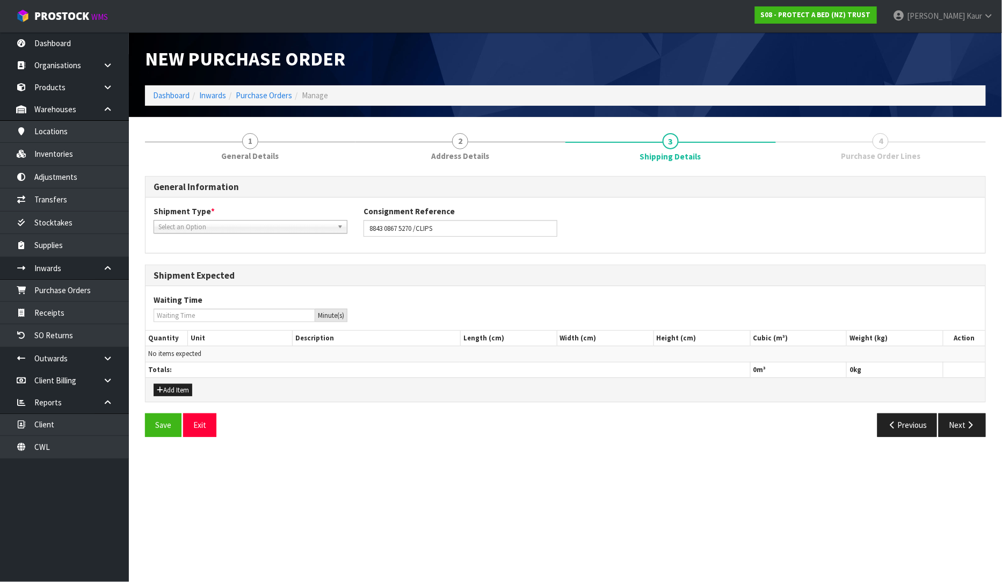
click at [254, 228] on span "Select an Option" at bounding box center [245, 227] width 175 height 13
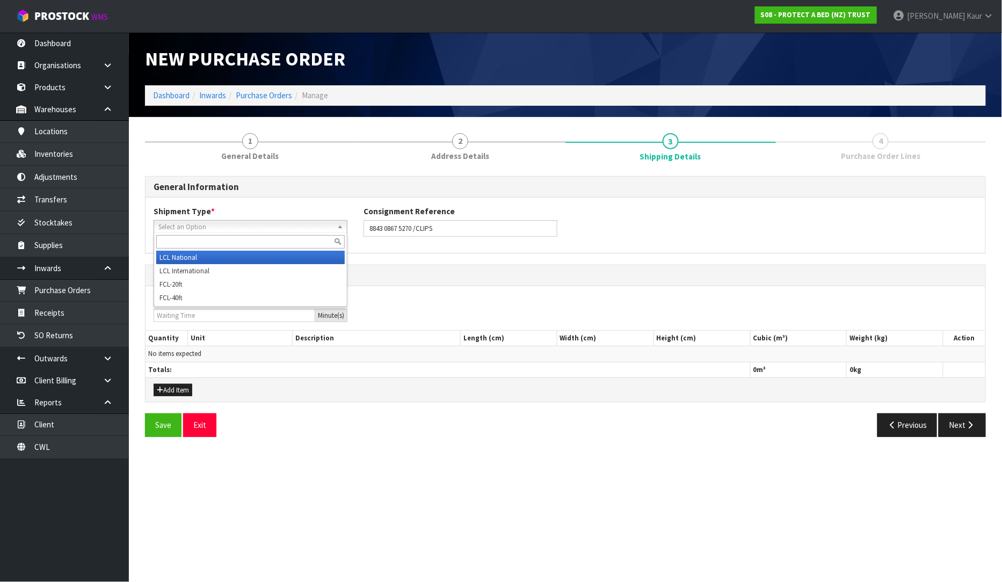
click at [240, 256] on li "LCL National" at bounding box center [250, 257] width 189 height 13
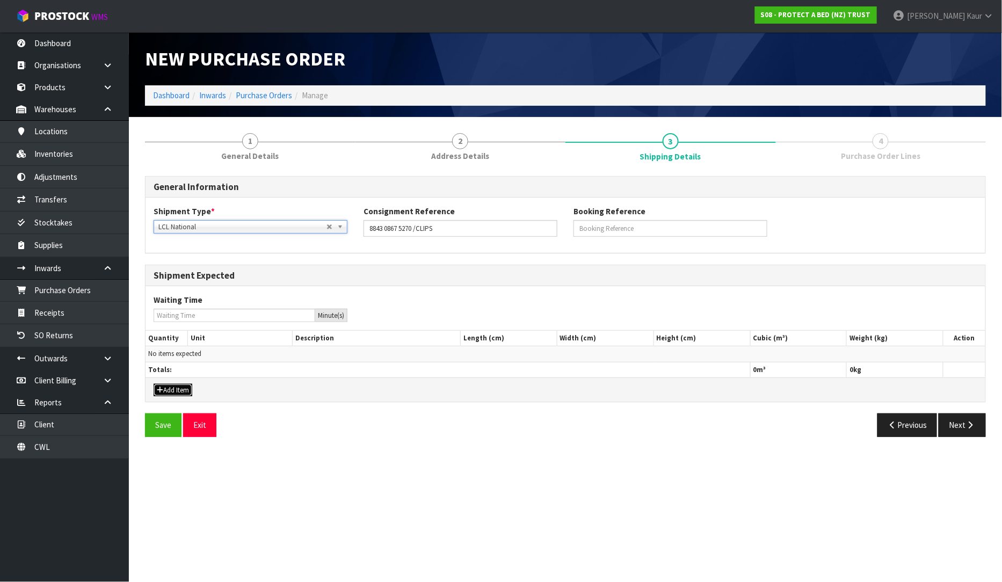
click at [174, 388] on button "Add Item" at bounding box center [173, 390] width 39 height 13
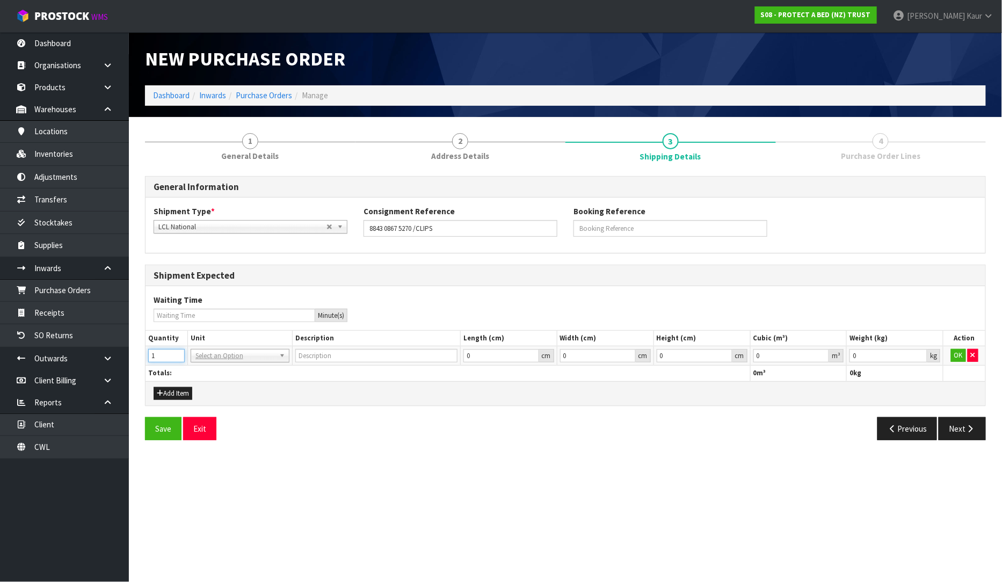
type input "1"
click at [178, 351] on input "1" at bounding box center [166, 355] width 37 height 13
click at [202, 371] on input "text" at bounding box center [239, 370] width 93 height 13
type input "CTN"
type input "CARTON"
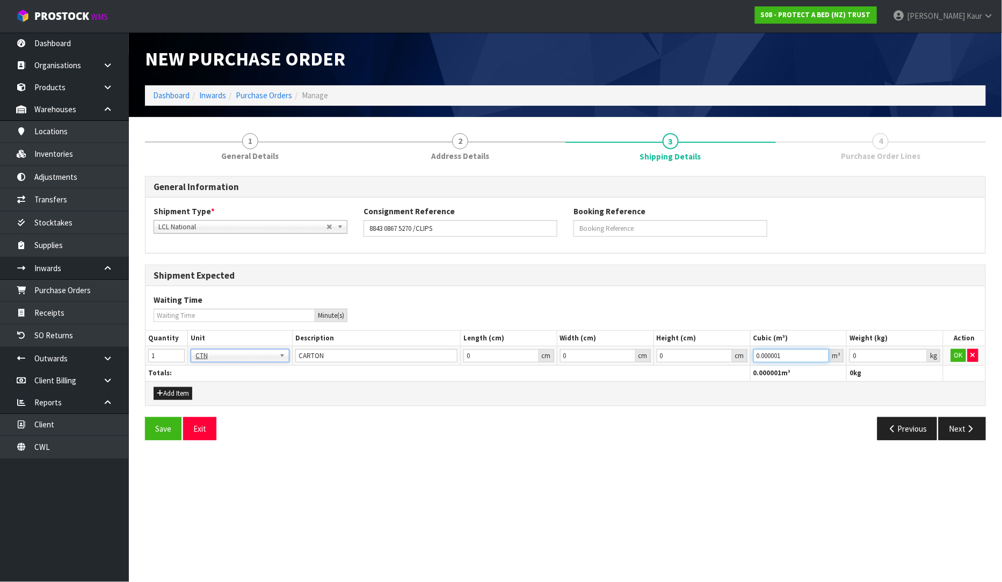
type input "0.000001"
click at [819, 353] on input "0.000001" at bounding box center [792, 355] width 76 height 13
type input "0.001"
click at [920, 355] on input "0.001" at bounding box center [889, 355] width 78 height 13
click at [953, 356] on button "OK" at bounding box center [958, 355] width 15 height 13
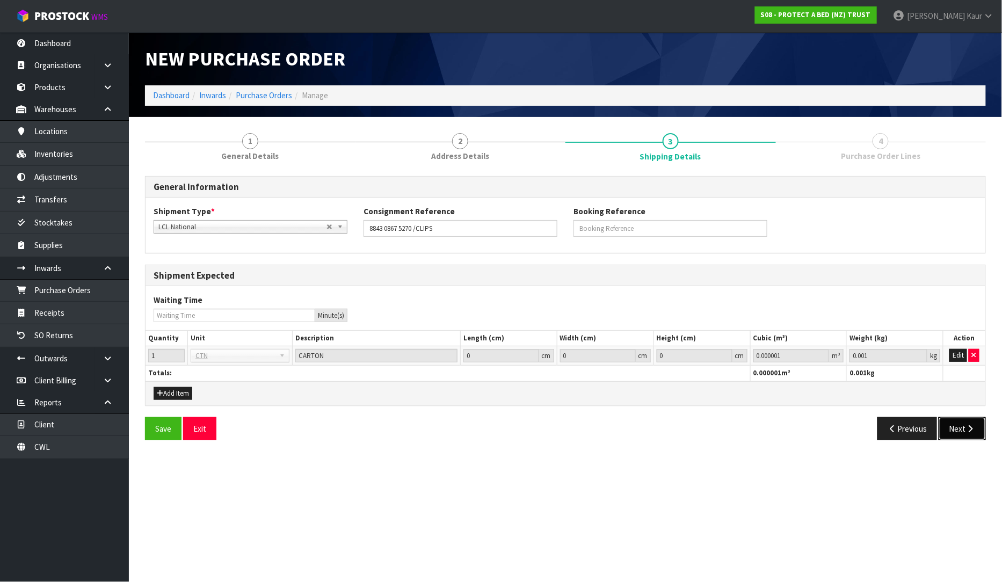
click at [967, 423] on button "Next" at bounding box center [962, 428] width 47 height 23
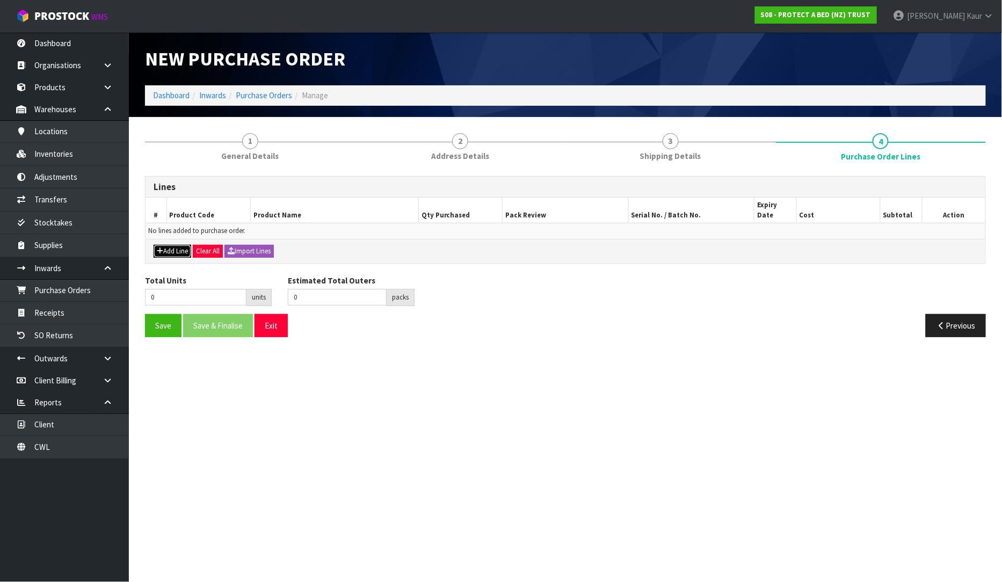
click at [172, 245] on button "Add Line" at bounding box center [173, 251] width 38 height 13
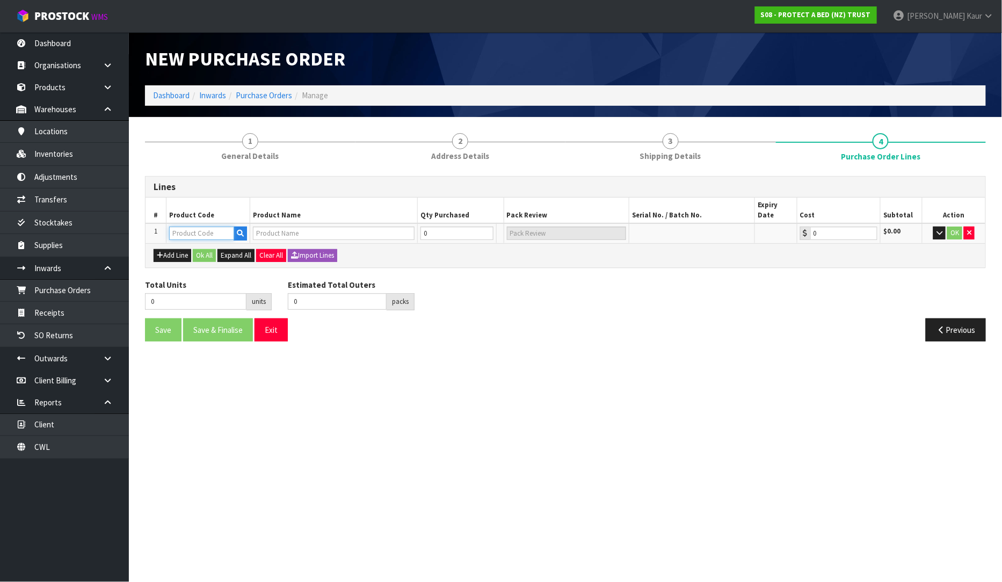
click at [173, 227] on input "text" at bounding box center [201, 233] width 65 height 13
paste input "F0206OSF0"
type input "F0206OSF0"
click at [238, 230] on icon "button" at bounding box center [240, 233] width 7 height 7
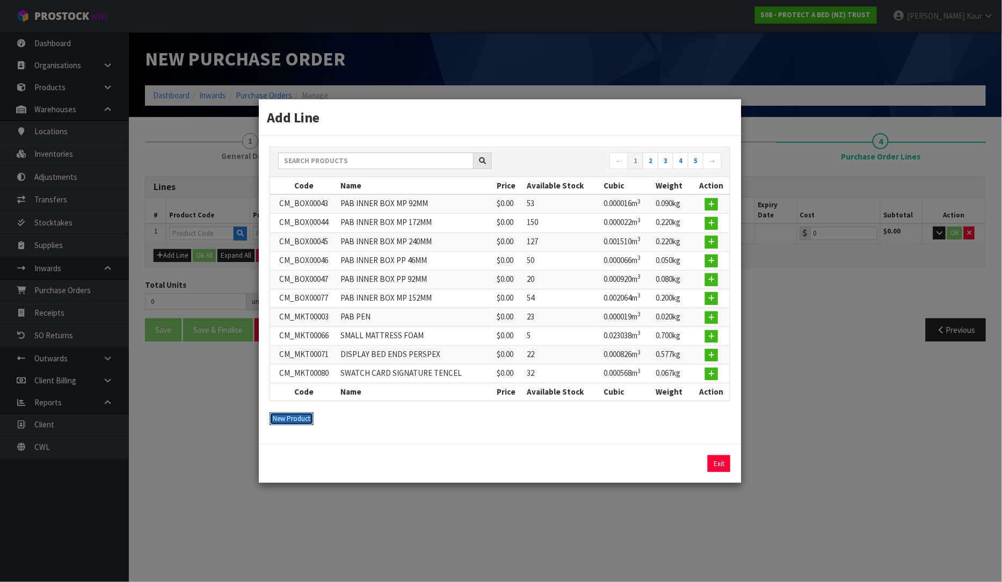
click at [299, 416] on button "New Product" at bounding box center [292, 419] width 44 height 13
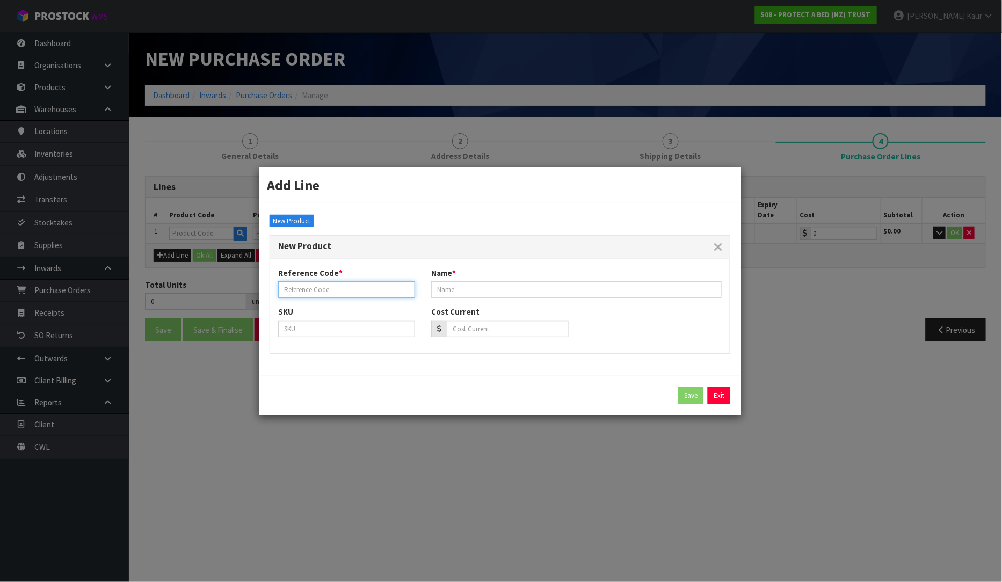
click at [302, 284] on input "text" at bounding box center [346, 289] width 137 height 17
paste input "F0206OSF0"
type input "F0206OSF0"
click at [459, 286] on input "text" at bounding box center [576, 289] width 291 height 17
type input "SIZEWAY CLIP GREEN/BLACK-41102"
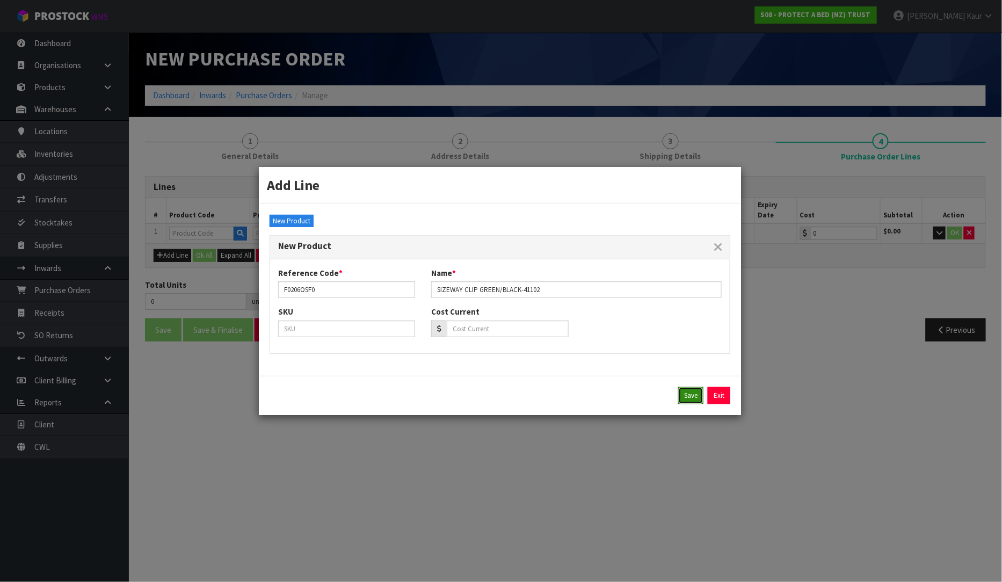
click at [693, 398] on button "Save" at bounding box center [690, 395] width 25 height 17
type input "F0206OSF0"
type input "SIZEWAY CLIP GREEN/BLACK-41102"
type input "0.00"
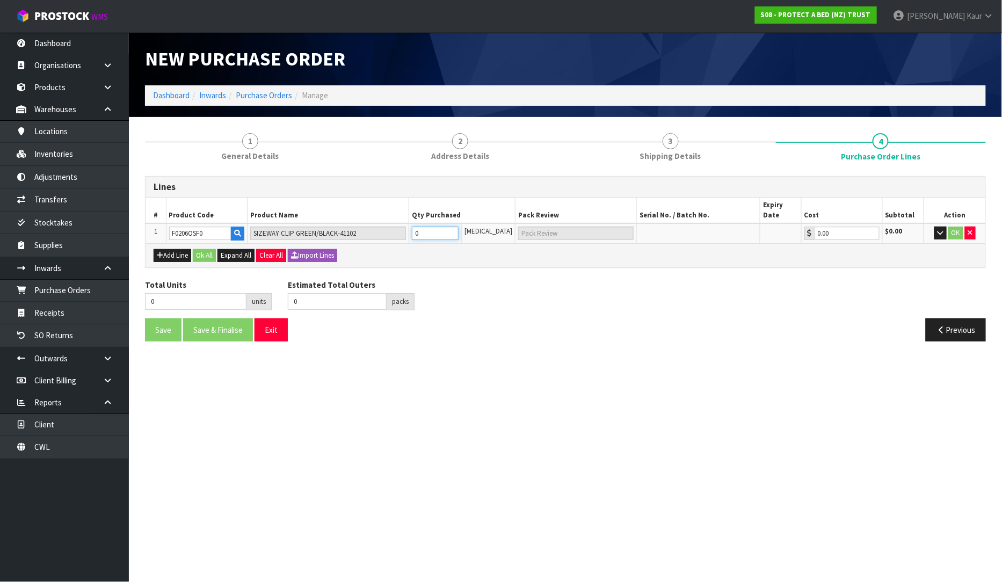
click at [442, 227] on input "0" at bounding box center [435, 233] width 47 height 13
type input "8"
type input "8 [MEDICAL_DATA]"
type input "8"
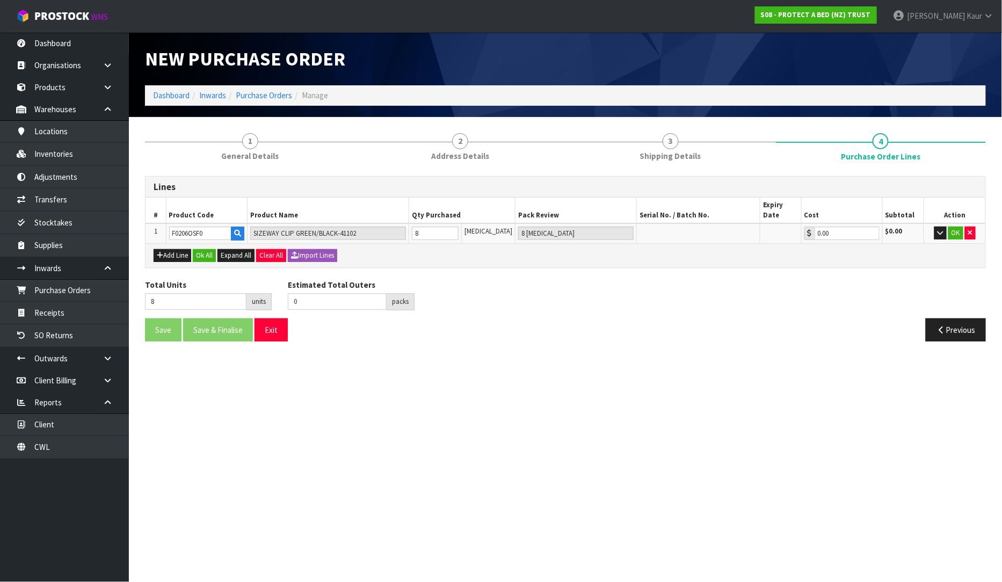
click at [490, 293] on div "Total Units 8 units Estimated Total Outers 0 packs Estimated Total Pallets pall…" at bounding box center [565, 298] width 857 height 39
click at [939, 229] on icon "button" at bounding box center [941, 232] width 6 height 7
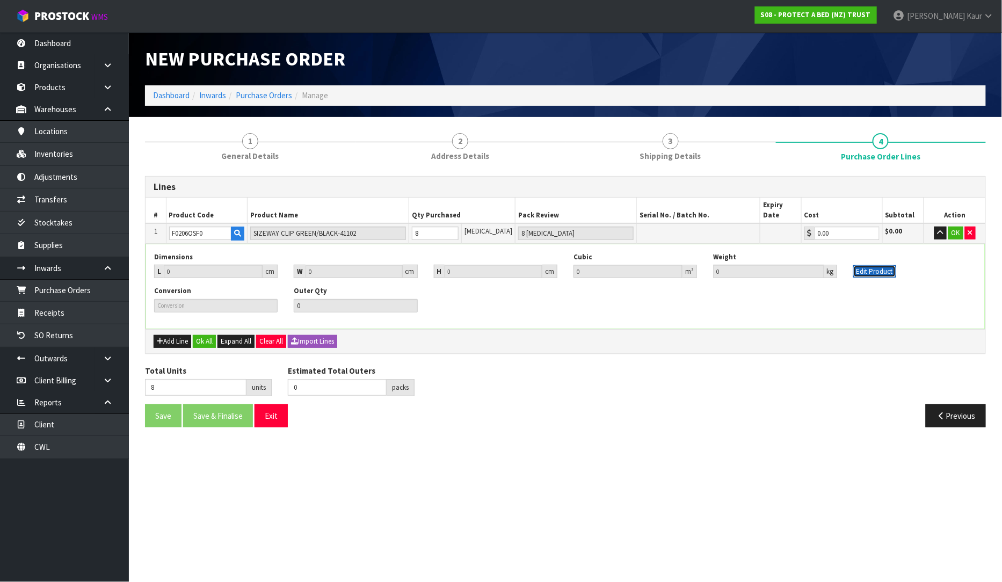
click at [861, 265] on button "Edit Product" at bounding box center [875, 271] width 43 height 13
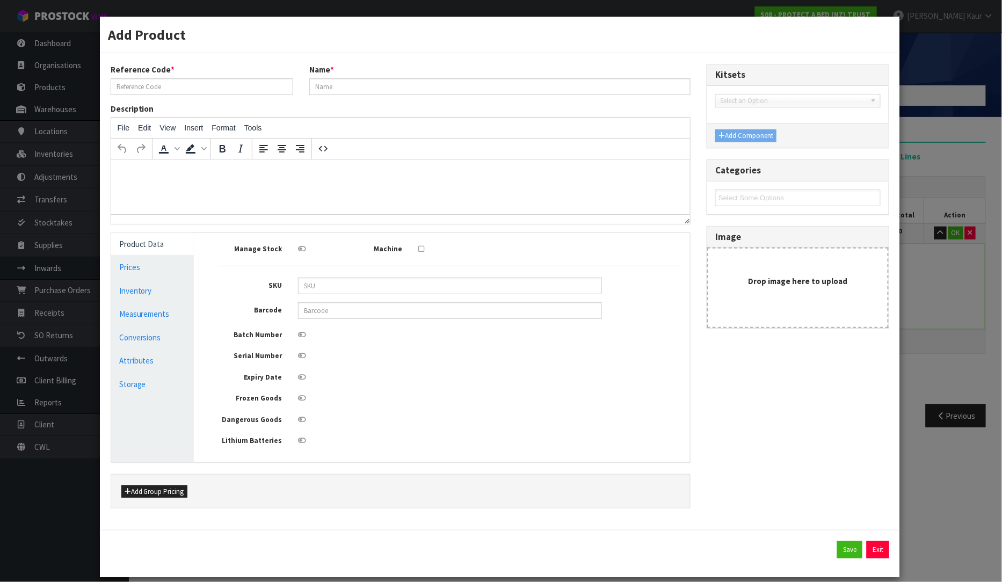
type input "F0206OSF0"
type input "SIZEWAY CLIP GREEN/BLACK-41102"
type input "0"
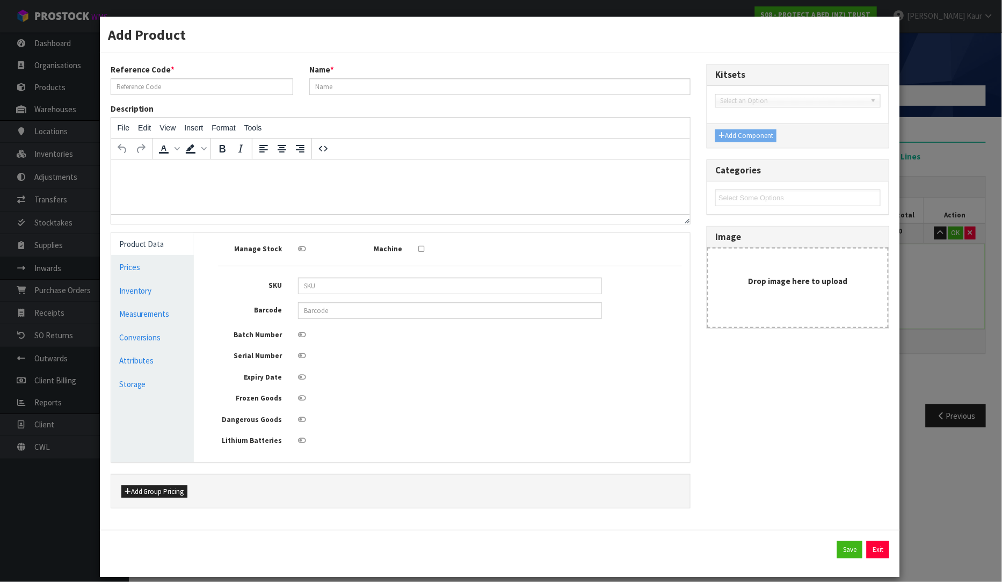
type input "0"
click at [143, 318] on link "Measurements" at bounding box center [152, 314] width 83 height 22
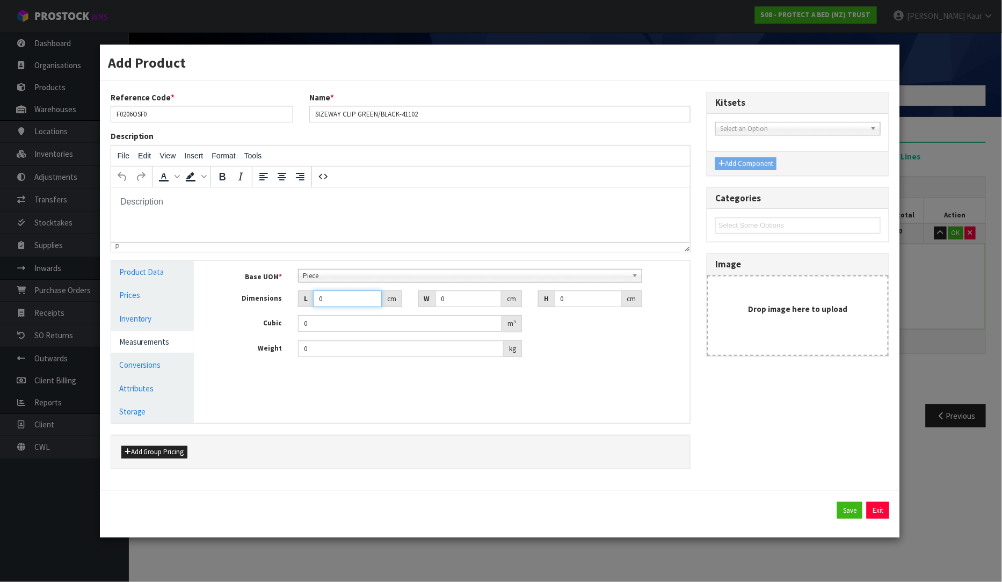
click at [348, 302] on input "0" at bounding box center [347, 299] width 68 height 17
type input "0.000001"
type input "23"
drag, startPoint x: 452, startPoint y: 301, endPoint x: 438, endPoint y: 301, distance: 14.0
click at [438, 301] on input "0" at bounding box center [469, 299] width 66 height 17
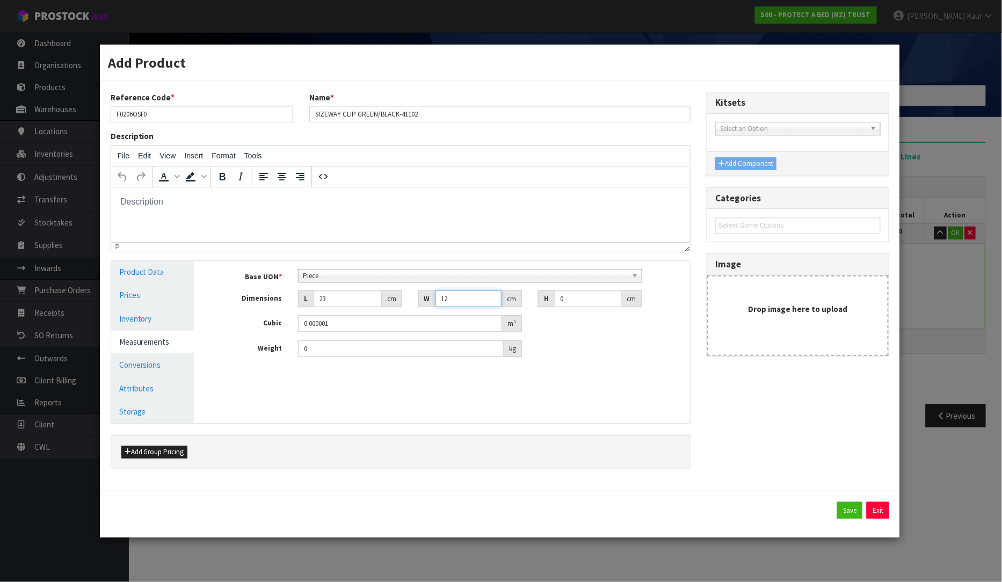
type input "12"
drag, startPoint x: 586, startPoint y: 299, endPoint x: 519, endPoint y: 300, distance: 66.6
click at [519, 300] on div "Dimensions L 23 cm W 12 cm H 0 cm" at bounding box center [450, 299] width 480 height 17
type input "1"
type input "0.000276"
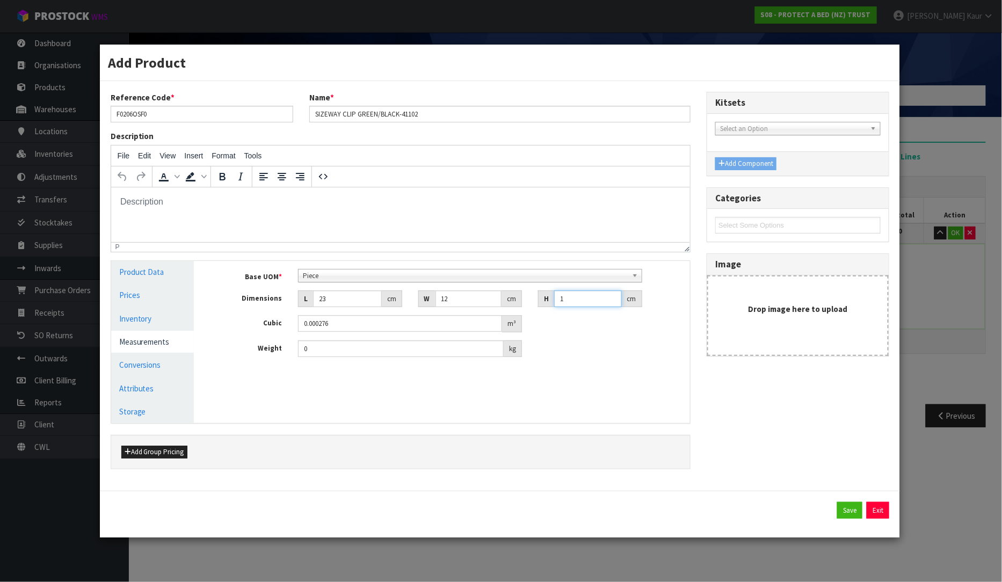
type input "1"
click at [332, 356] on input "0" at bounding box center [401, 349] width 206 height 17
type input "0.05"
click at [152, 270] on link "Product Data" at bounding box center [152, 272] width 83 height 22
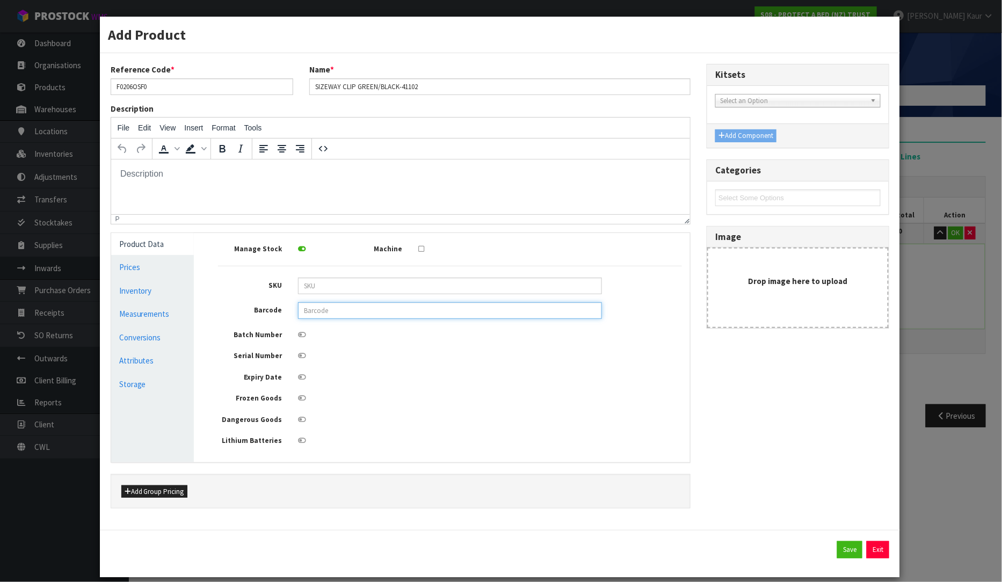
click at [348, 315] on input "text" at bounding box center [450, 310] width 304 height 17
type input "9336473019043"
click at [844, 556] on button "Save" at bounding box center [849, 549] width 25 height 17
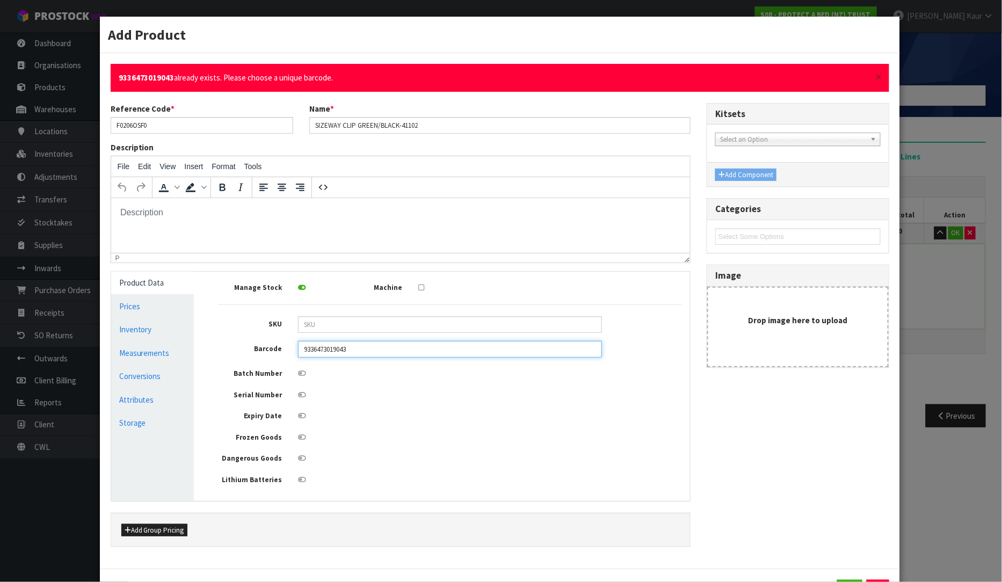
drag, startPoint x: 363, startPoint y: 351, endPoint x: 294, endPoint y: 346, distance: 69.0
click at [294, 346] on div "9336473019043" at bounding box center [450, 349] width 320 height 17
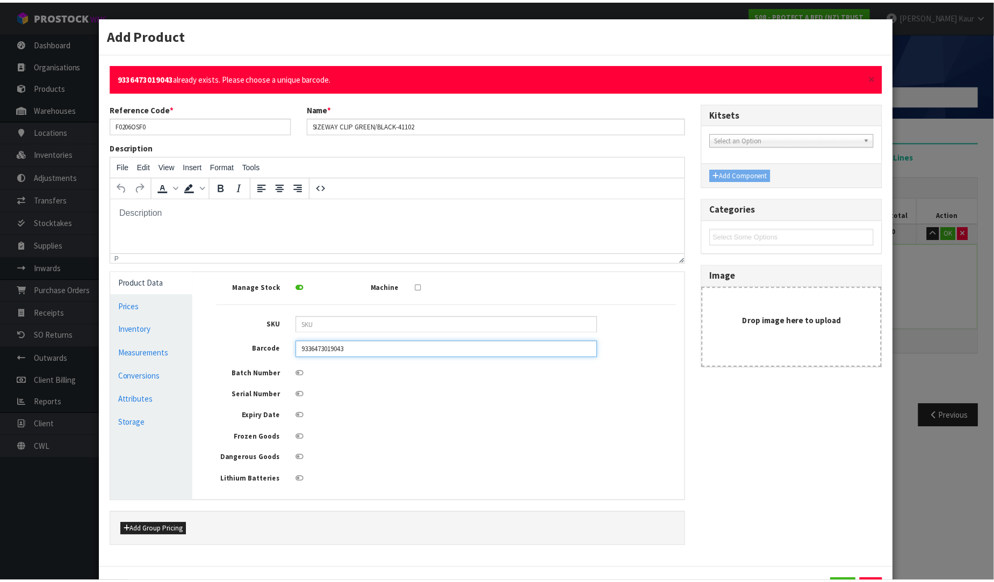
scroll to position [53, 0]
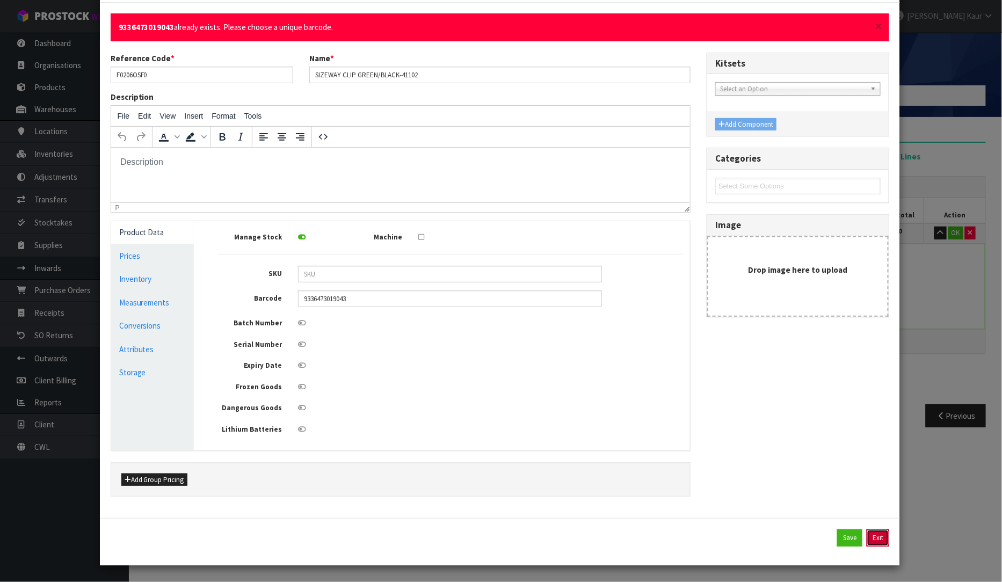
click at [867, 543] on button "Exit" at bounding box center [878, 538] width 23 height 17
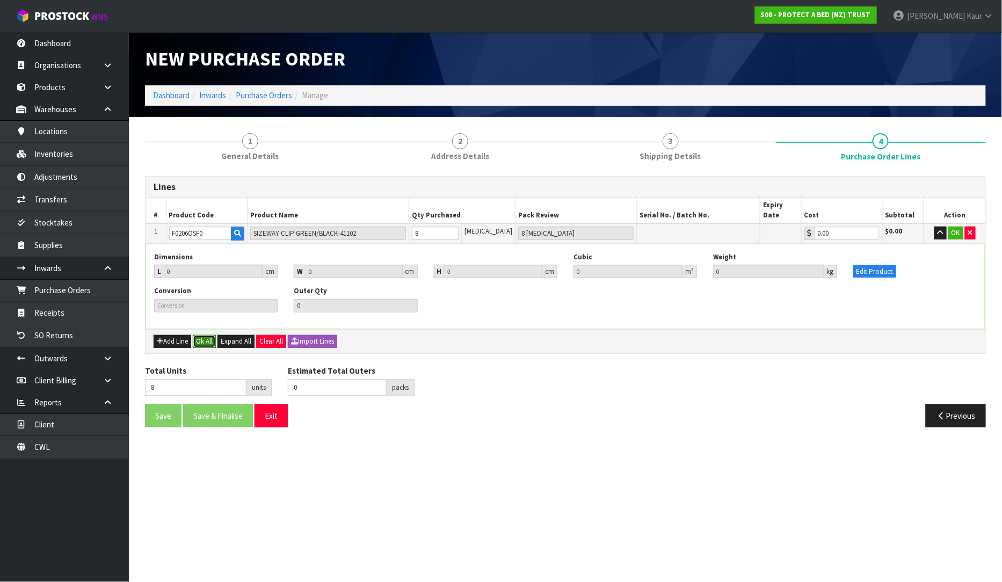
click at [200, 335] on button "Ok All" at bounding box center [204, 341] width 23 height 13
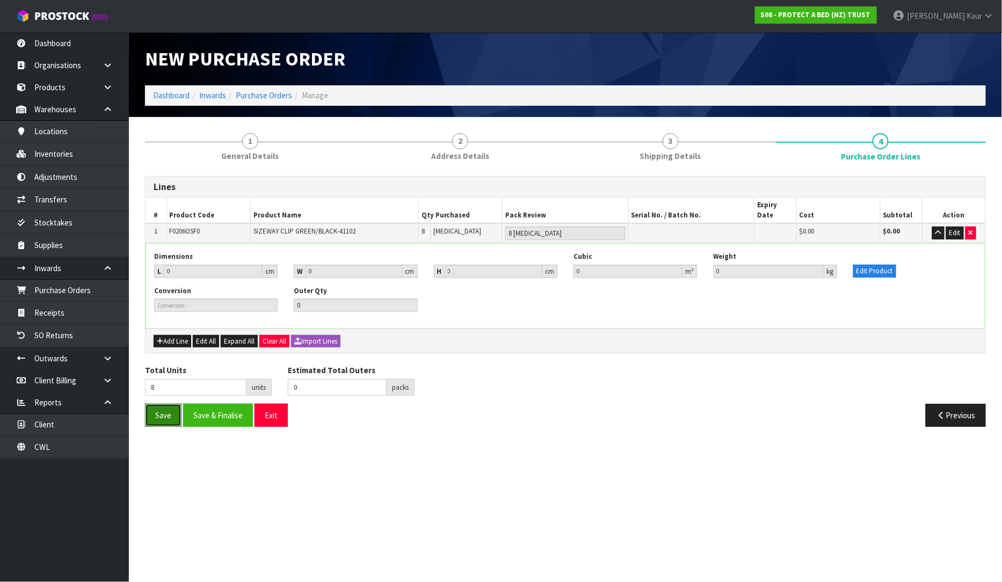
click at [169, 406] on button "Save" at bounding box center [163, 415] width 37 height 23
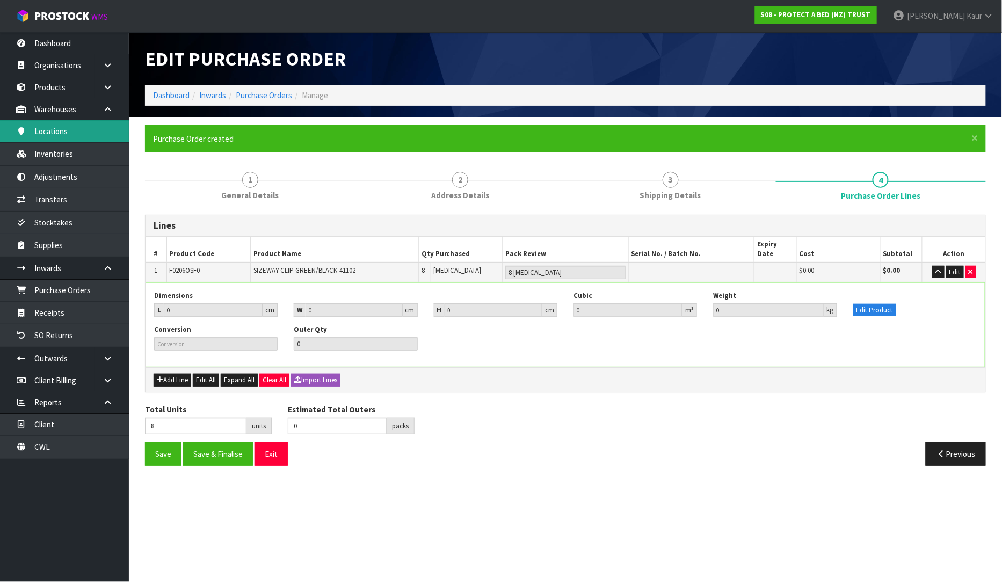
type input "0"
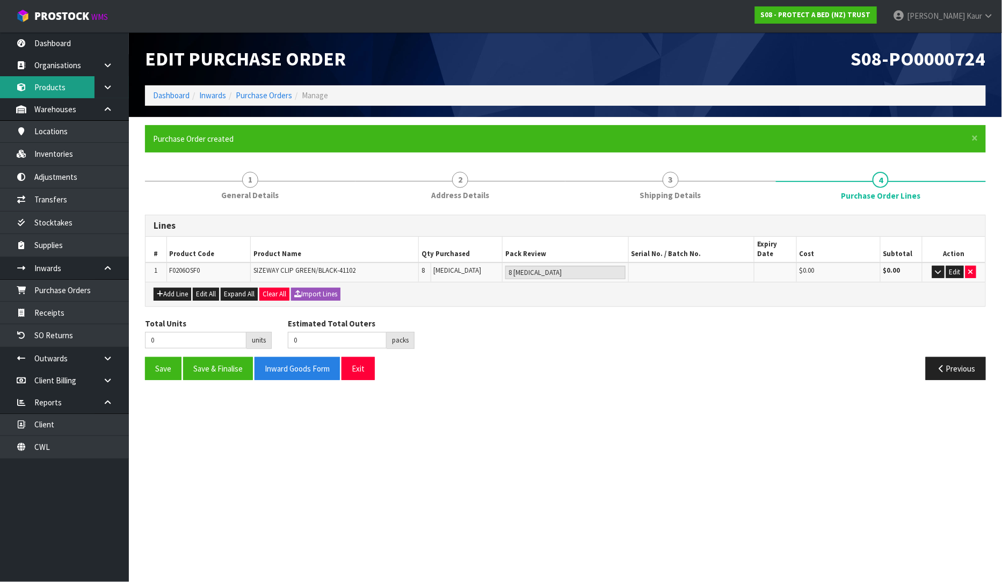
click at [65, 93] on link "Products" at bounding box center [64, 87] width 129 height 22
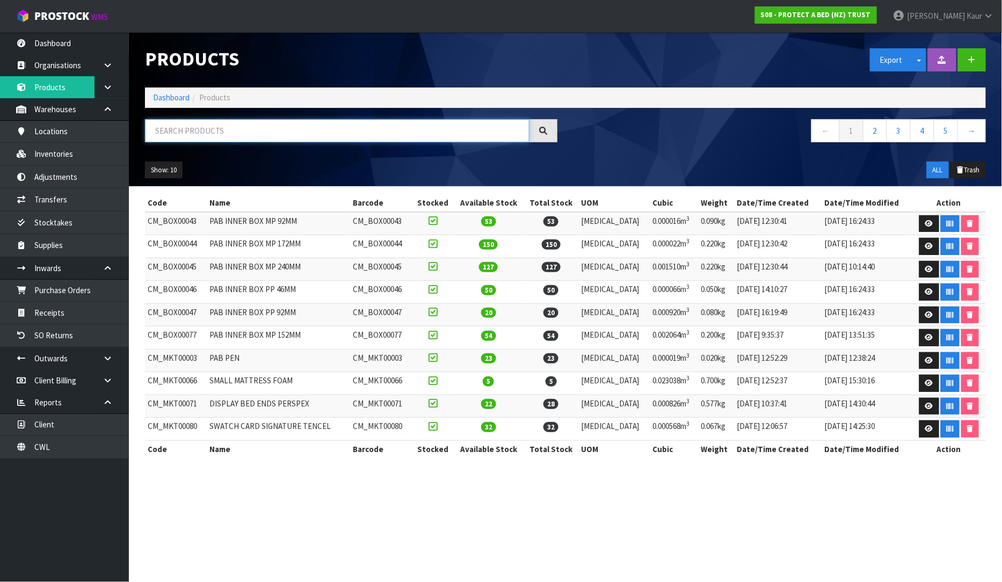
click at [222, 140] on input "text" at bounding box center [337, 130] width 385 height 23
paste input "9336473019043"
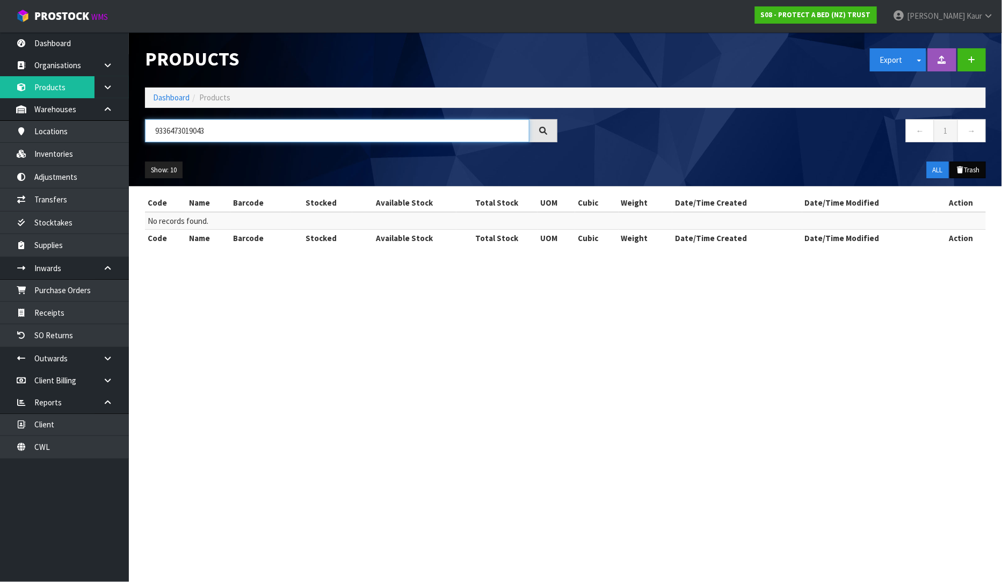
type input "9336473019043"
click at [963, 168] on icon at bounding box center [960, 170] width 9 height 7
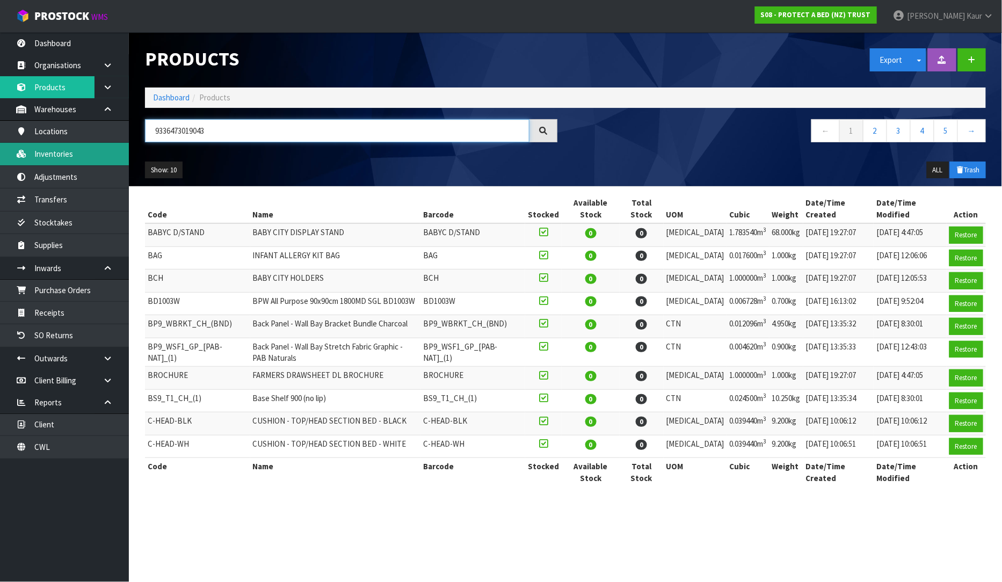
drag, startPoint x: 212, startPoint y: 131, endPoint x: 29, endPoint y: 143, distance: 183.6
click at [29, 143] on body "Toggle navigation ProStock WMS S08 - PROTECT A BED (NZ) TRUST [PERSON_NAME] Log…" at bounding box center [501, 291] width 1002 height 582
paste input "9336473019043"
type input "9336473019043"
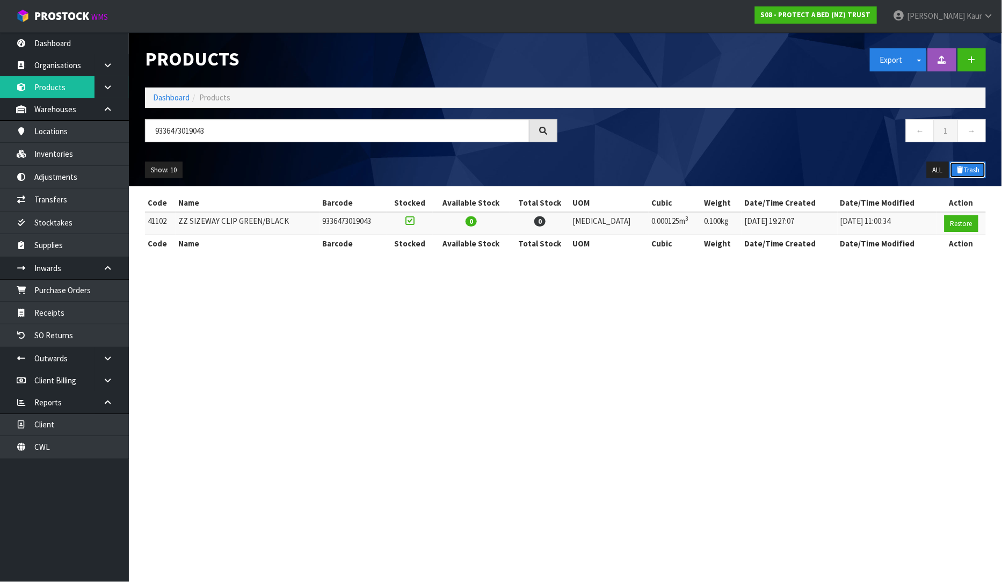
click at [970, 167] on button "Trash" at bounding box center [968, 170] width 36 height 17
click at [956, 222] on button "Restore" at bounding box center [962, 223] width 34 height 17
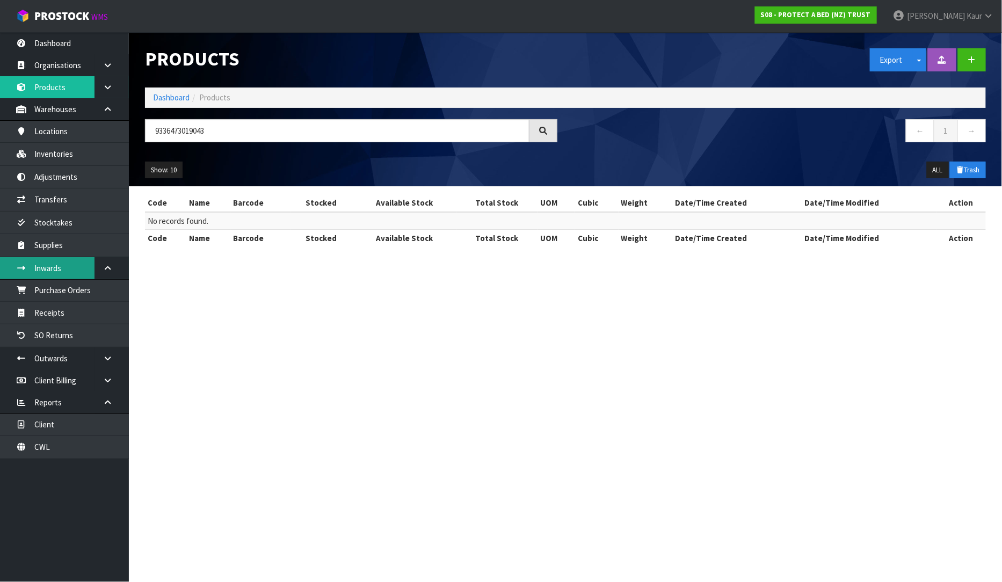
click at [56, 266] on link "Inwards" at bounding box center [64, 268] width 129 height 22
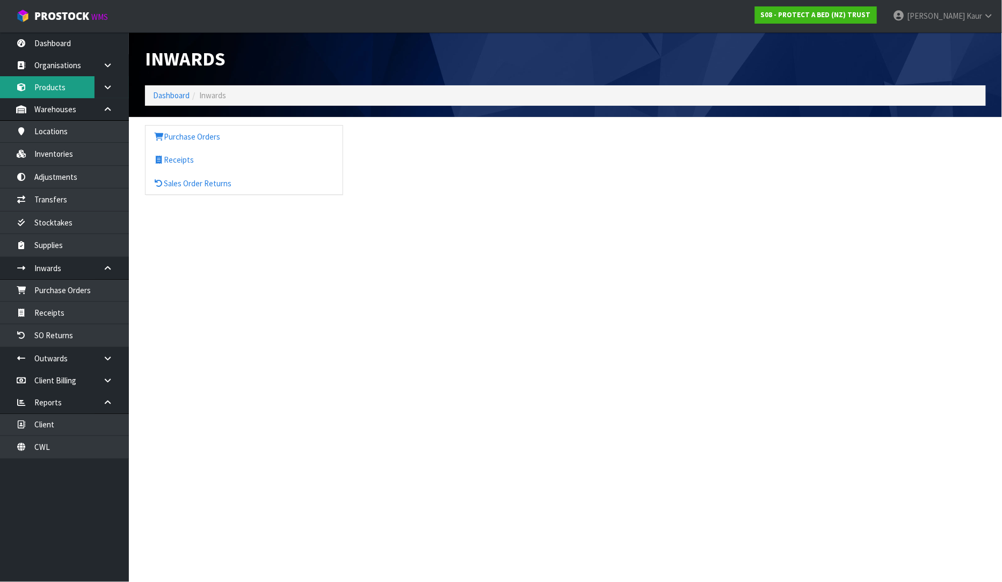
click at [65, 81] on link "Products" at bounding box center [64, 87] width 129 height 22
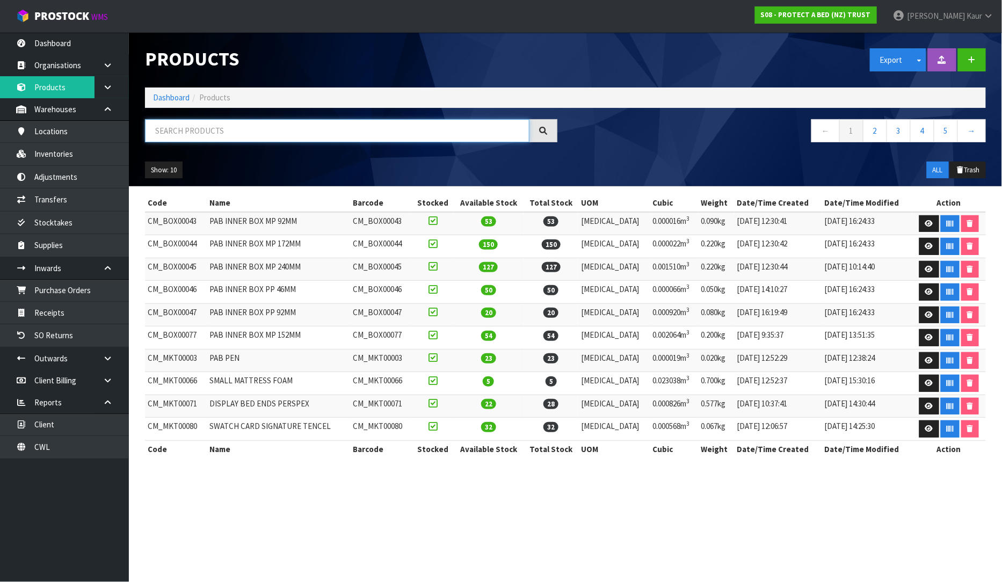
click at [168, 126] on input "text" at bounding box center [337, 130] width 385 height 23
paste input "9336473019043"
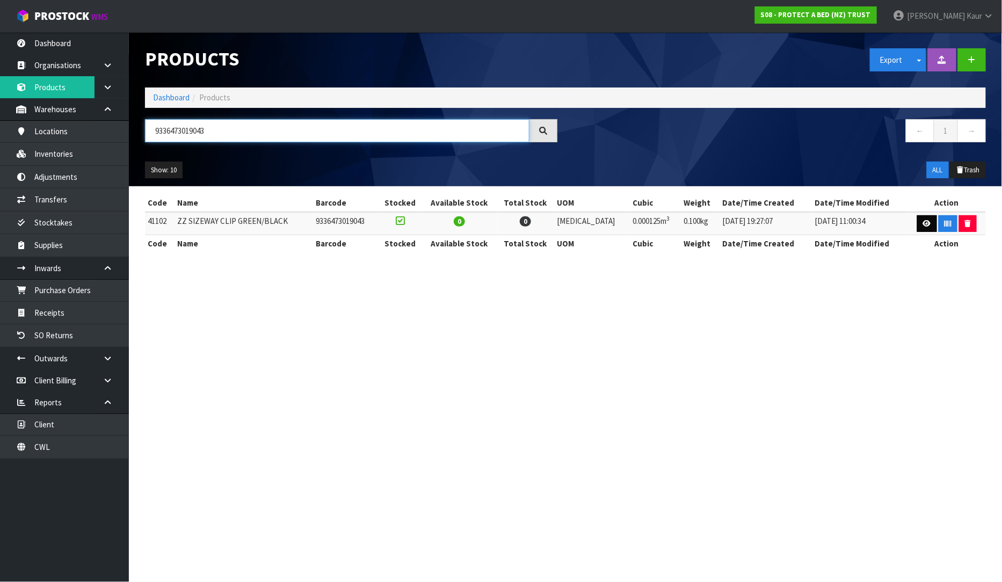
type input "9336473019043"
click at [930, 223] on link at bounding box center [927, 223] width 20 height 17
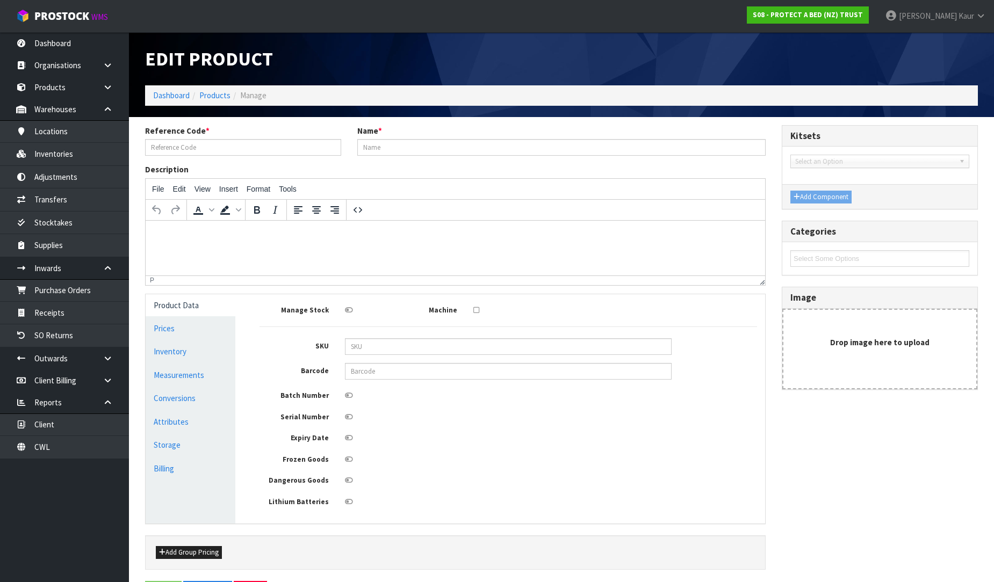
type input "41102"
type input "ZZ SIZEWAY CLIP GREEN/BLACK"
type input "9336473019043"
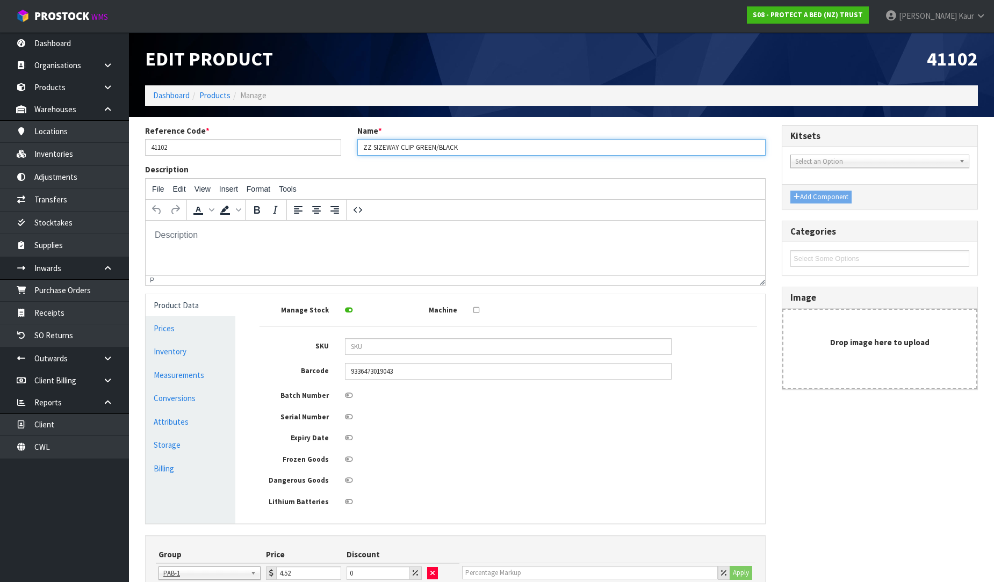
click at [458, 144] on input "ZZ SIZEWAY CLIP GREEN/BLACK" at bounding box center [561, 147] width 408 height 17
type input "ZZ SIZEWAY CLIP GREEN/BLACK-41102"
drag, startPoint x: 175, startPoint y: 148, endPoint x: 140, endPoint y: 145, distance: 35.0
click at [140, 145] on div "Reference Code * 41102" at bounding box center [243, 140] width 212 height 31
paste input "F0206OSF0"
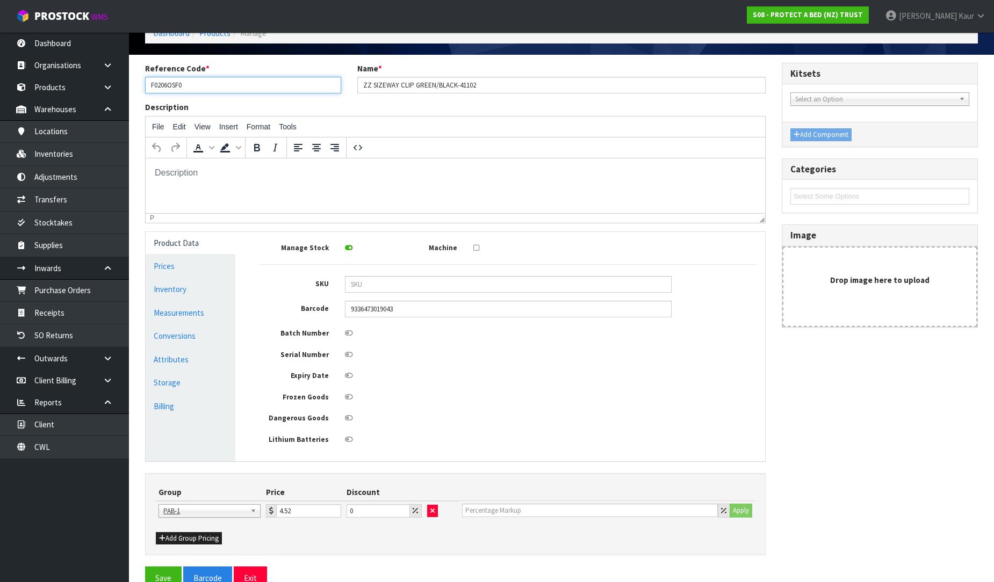
scroll to position [88, 0]
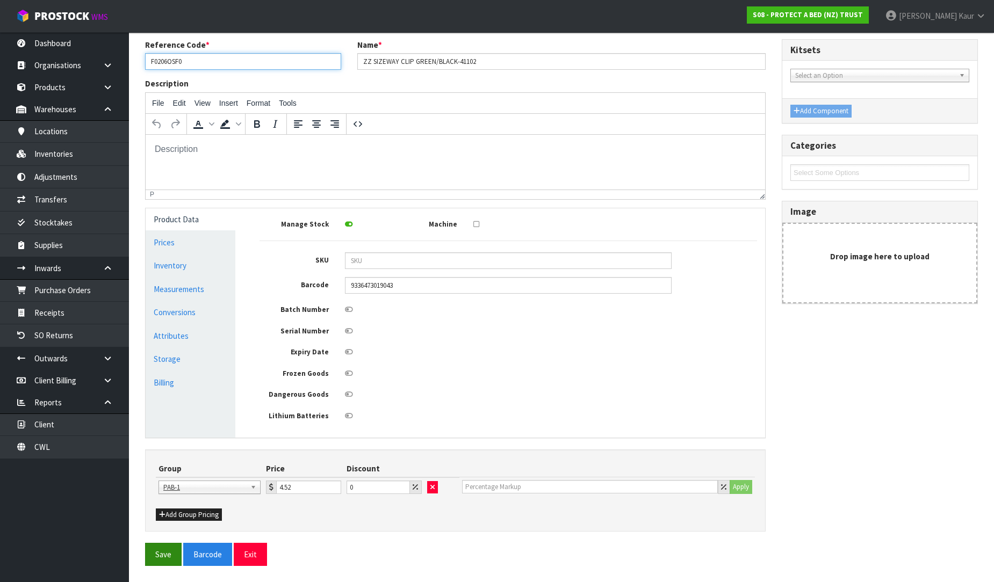
type input "F0206OSF0"
click at [164, 546] on button "Save" at bounding box center [163, 554] width 37 height 23
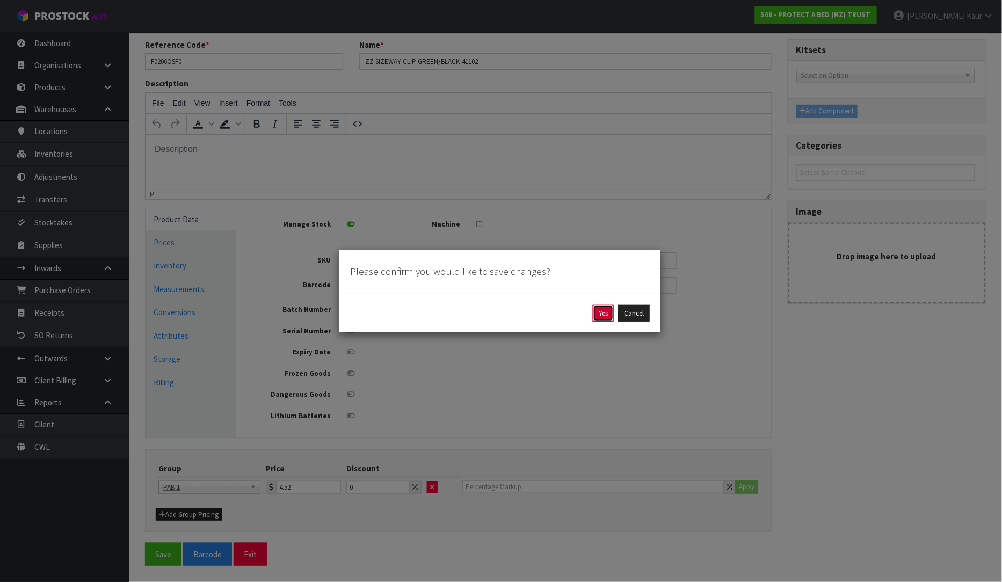
click at [599, 313] on button "Yes" at bounding box center [603, 313] width 21 height 17
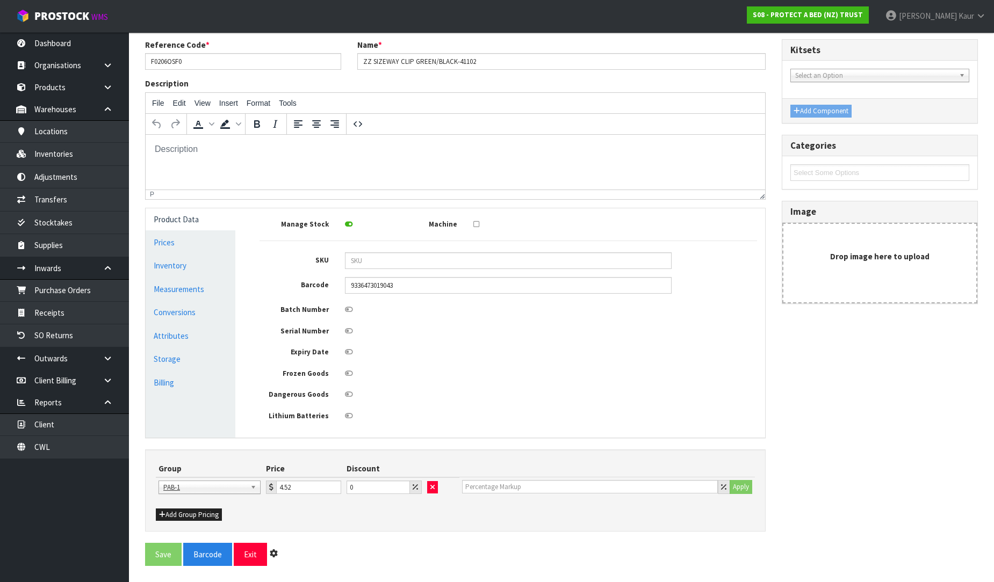
scroll to position [0, 0]
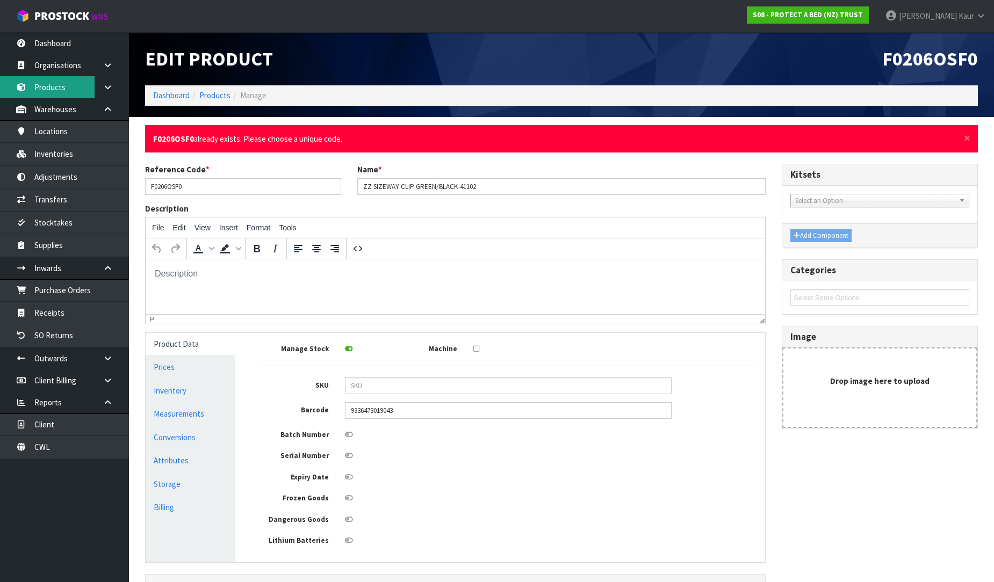
click at [55, 90] on link "Products" at bounding box center [64, 87] width 129 height 22
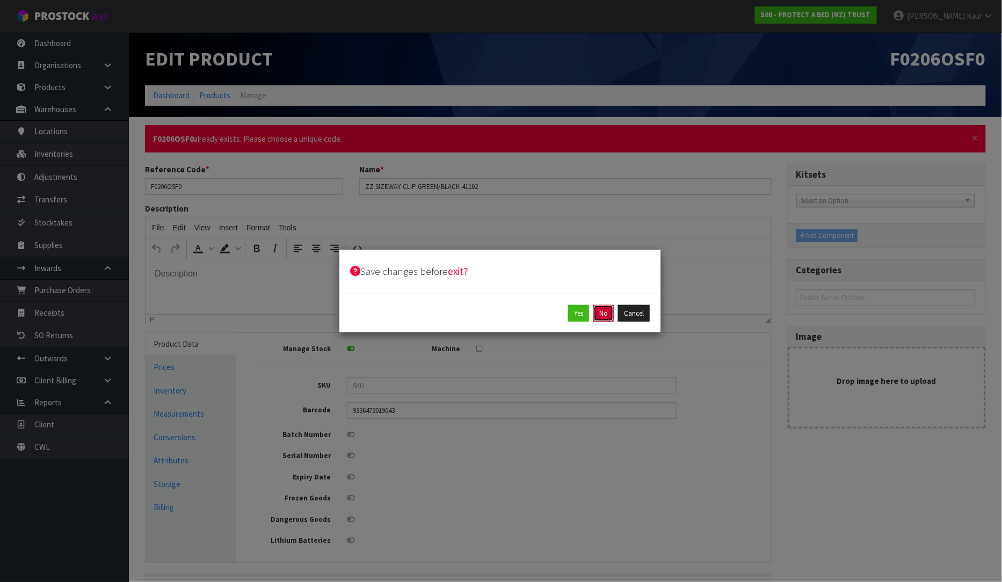
click at [601, 312] on button "No" at bounding box center [604, 313] width 20 height 17
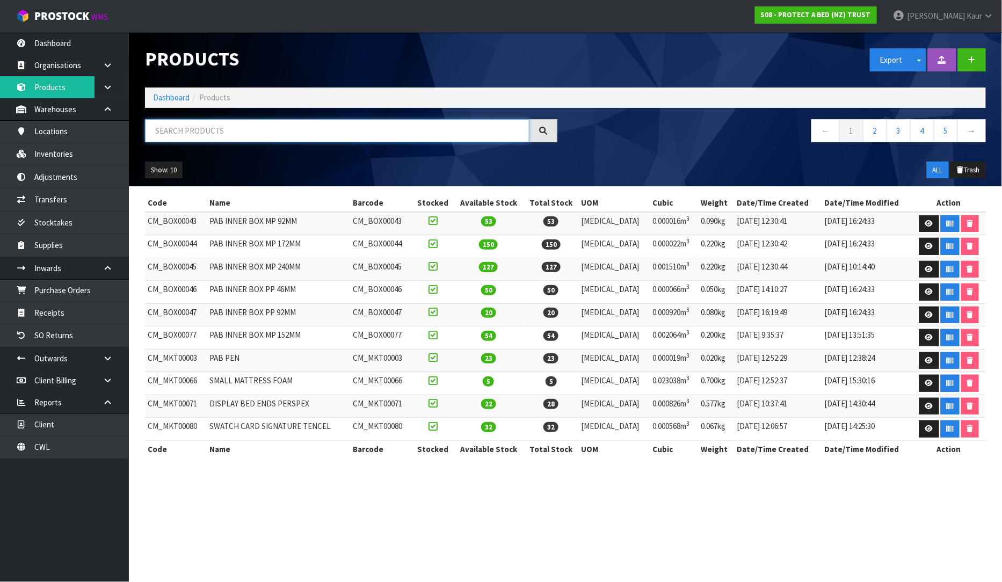
click at [227, 136] on input "text" at bounding box center [337, 130] width 385 height 23
paste input "F0206OSF0"
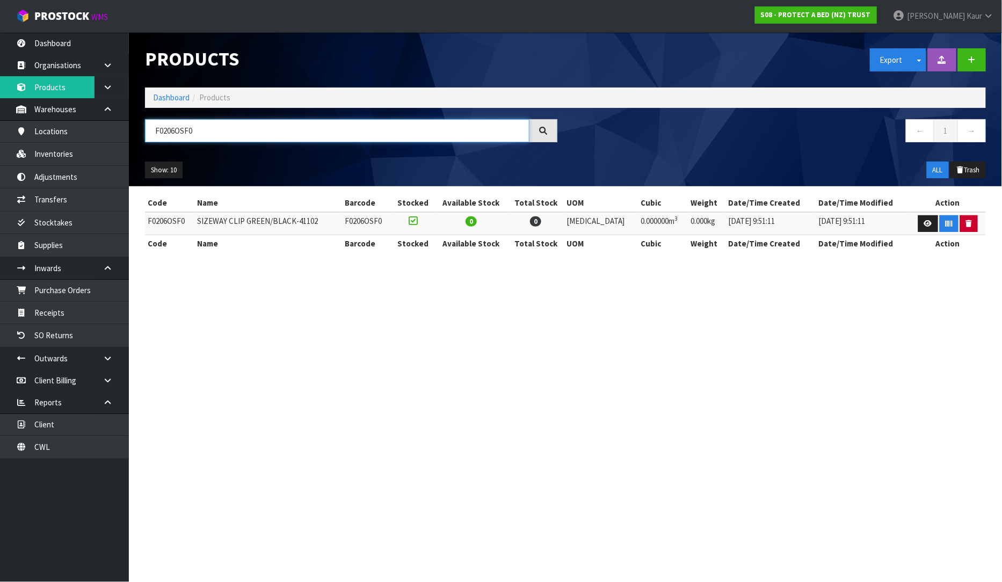
type input "F0206OSF0"
click at [970, 224] on button "button" at bounding box center [969, 223] width 18 height 17
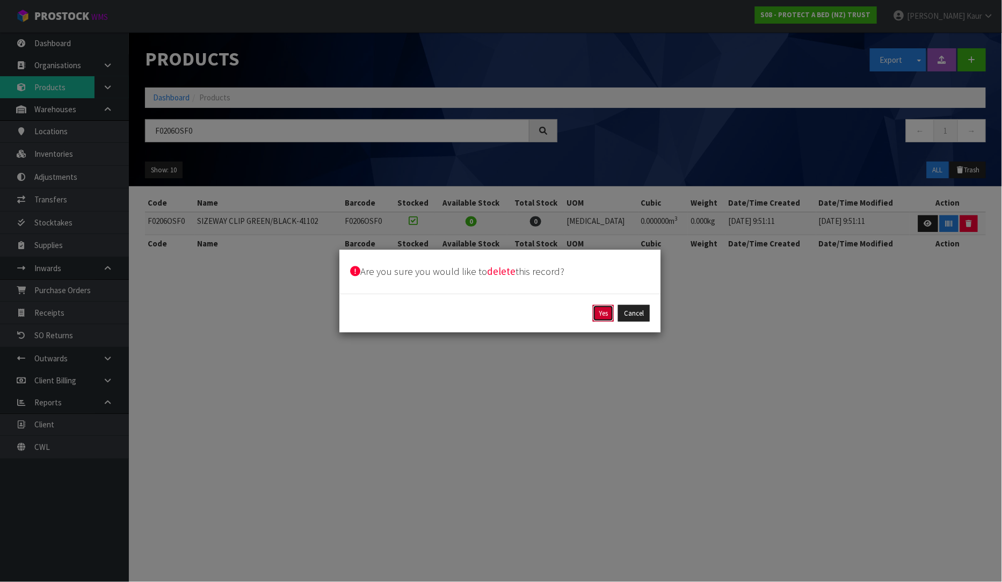
click at [594, 314] on button "Yes" at bounding box center [603, 313] width 21 height 17
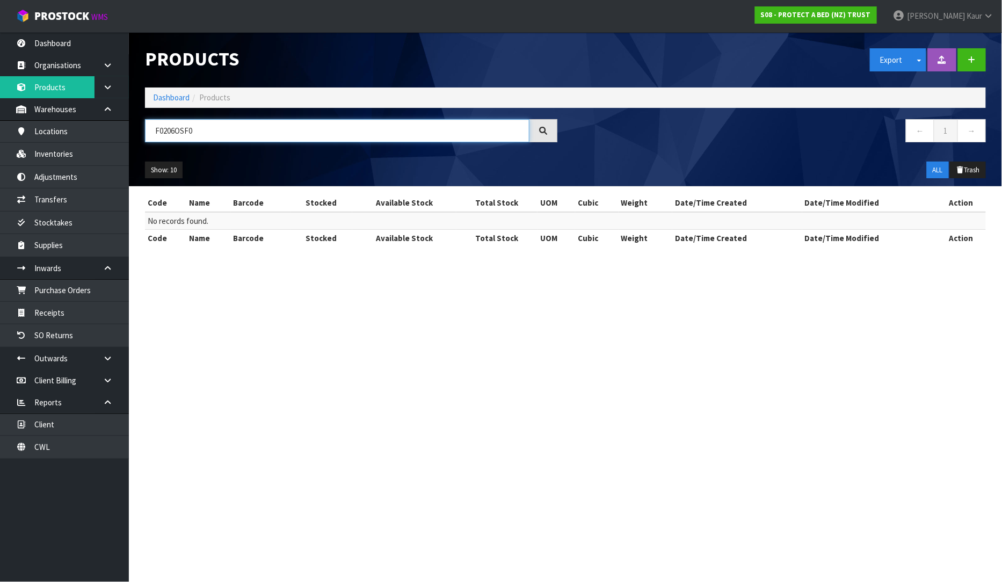
drag, startPoint x: 223, startPoint y: 133, endPoint x: 154, endPoint y: 133, distance: 68.8
click at [154, 133] on input "F0206OSF0" at bounding box center [337, 130] width 385 height 23
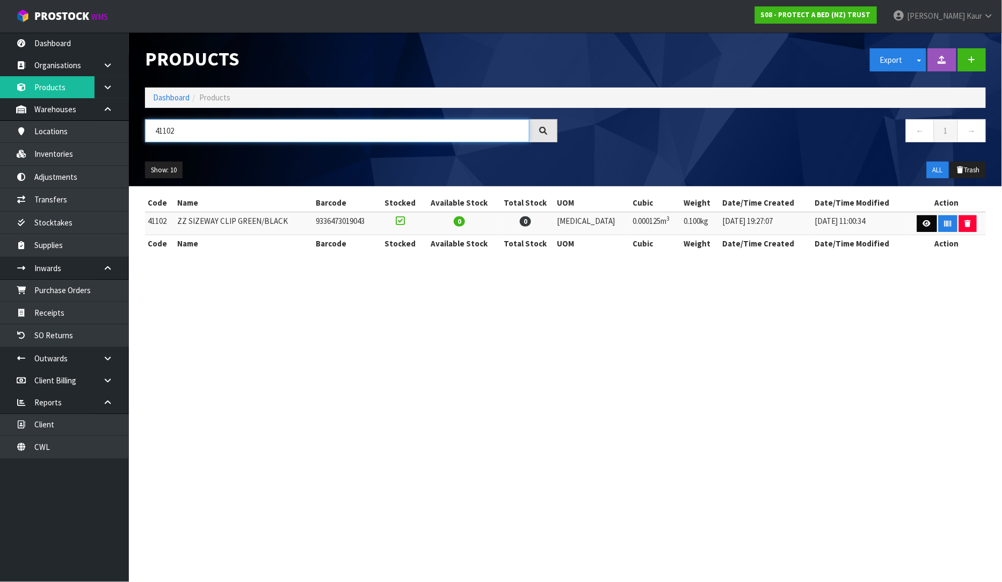
type input "41102"
click at [926, 222] on icon at bounding box center [927, 223] width 8 height 7
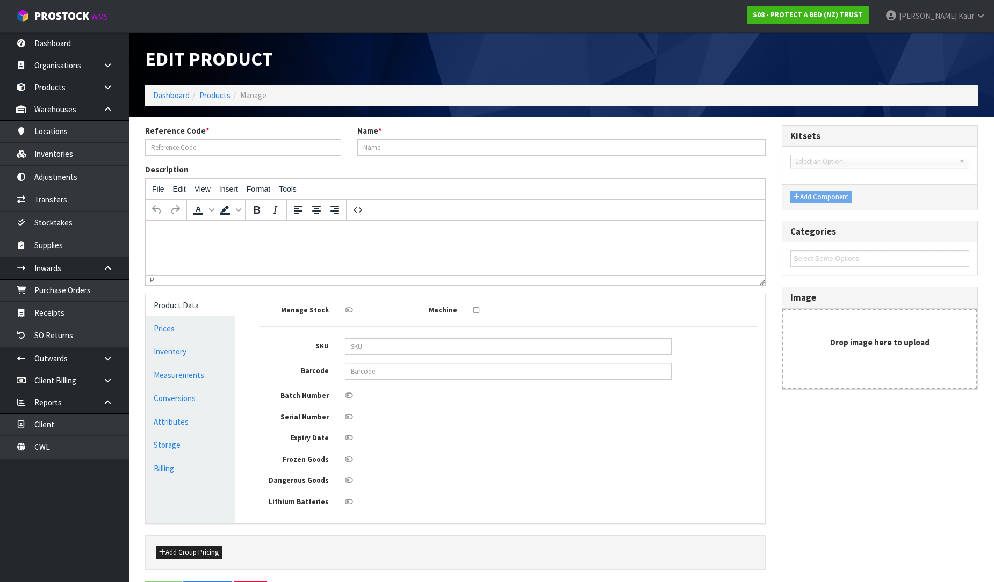
type input "41102"
type input "ZZ SIZEWAY CLIP GREEN/BLACK"
type input "9336473019043"
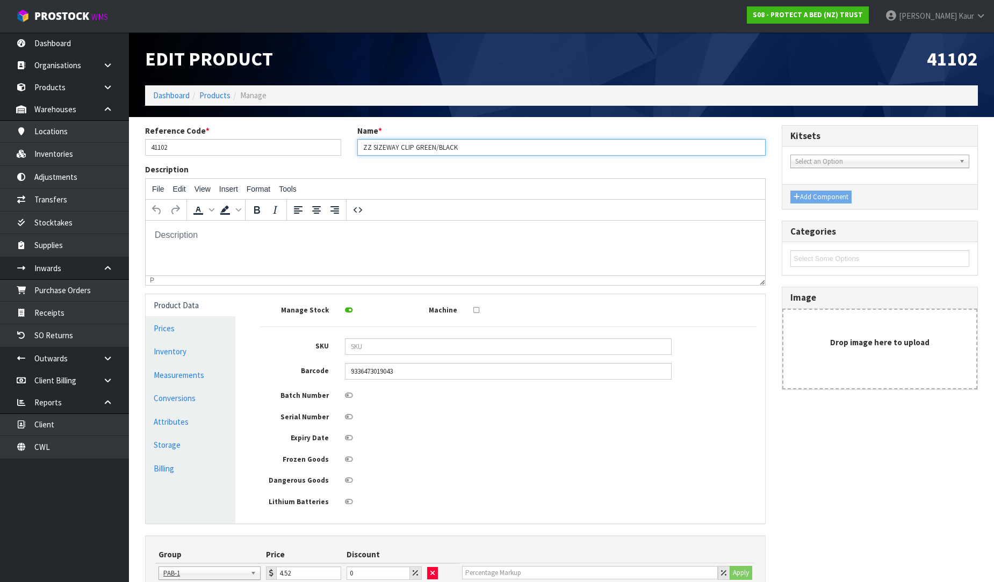
click at [462, 144] on input "ZZ SIZEWAY CLIP GREEN/BLACK" at bounding box center [561, 147] width 408 height 17
type input "ZZ SIZEWAY CLIP GREEN/BLACK-41102"
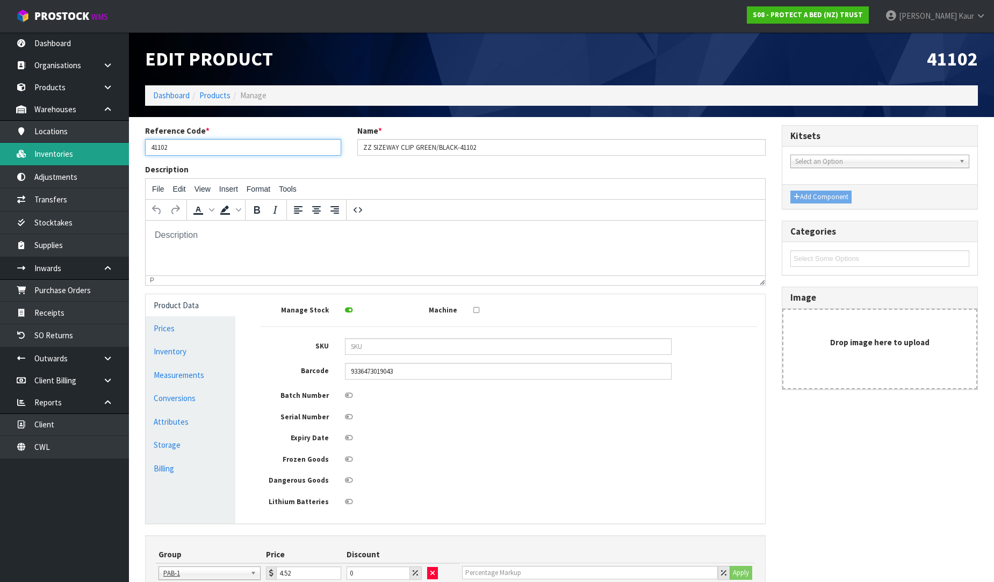
drag, startPoint x: 185, startPoint y: 154, endPoint x: 40, endPoint y: 148, distance: 145.2
click at [40, 148] on body "Toggle navigation ProStock WMS S08 - PROTECT A BED (NZ) TRUST [PERSON_NAME] Log…" at bounding box center [497, 291] width 994 height 582
paste input "F0206OSF0"
type input "F0206OSF0"
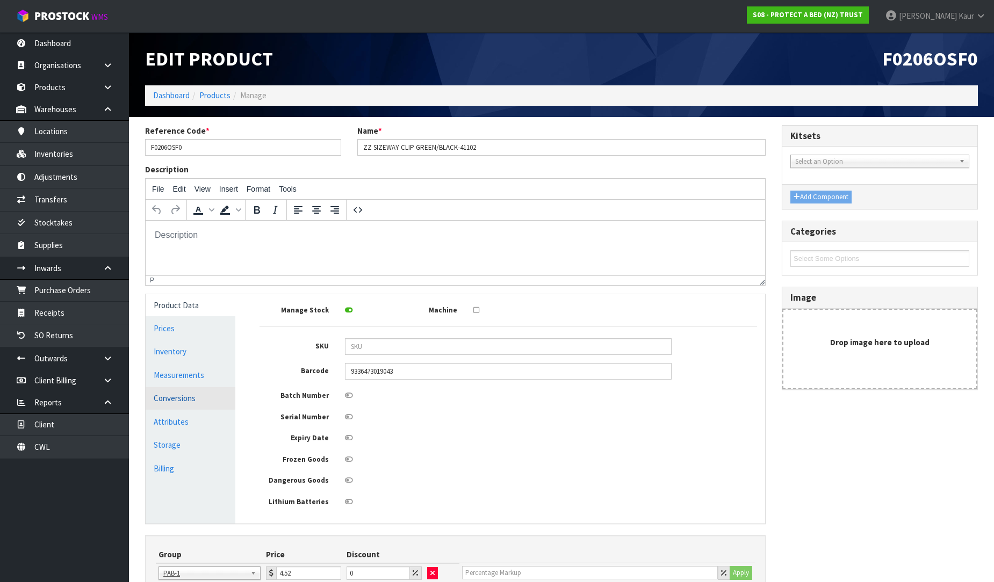
click at [201, 402] on link "Conversions" at bounding box center [191, 398] width 90 height 22
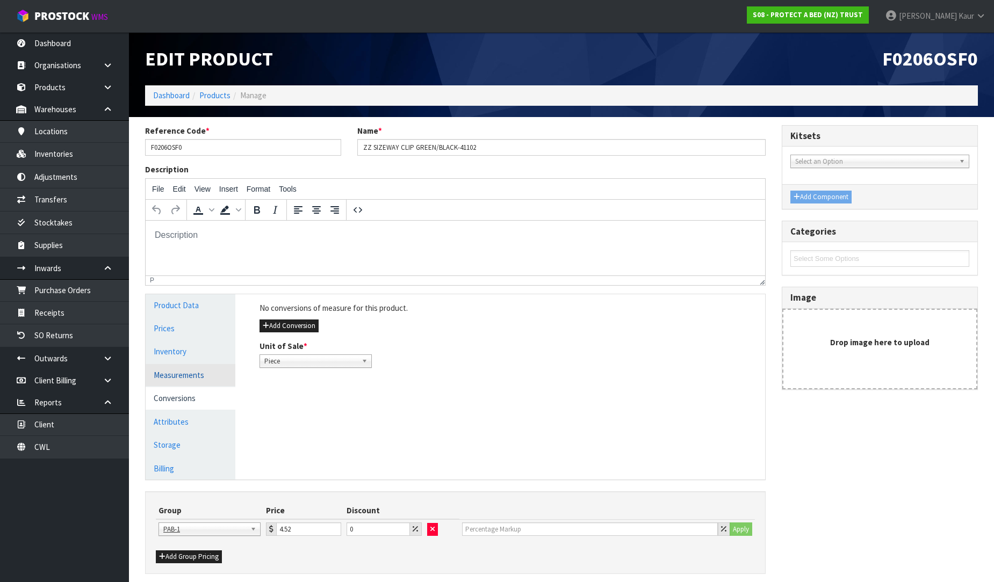
click at [201, 379] on link "Measurements" at bounding box center [191, 375] width 90 height 22
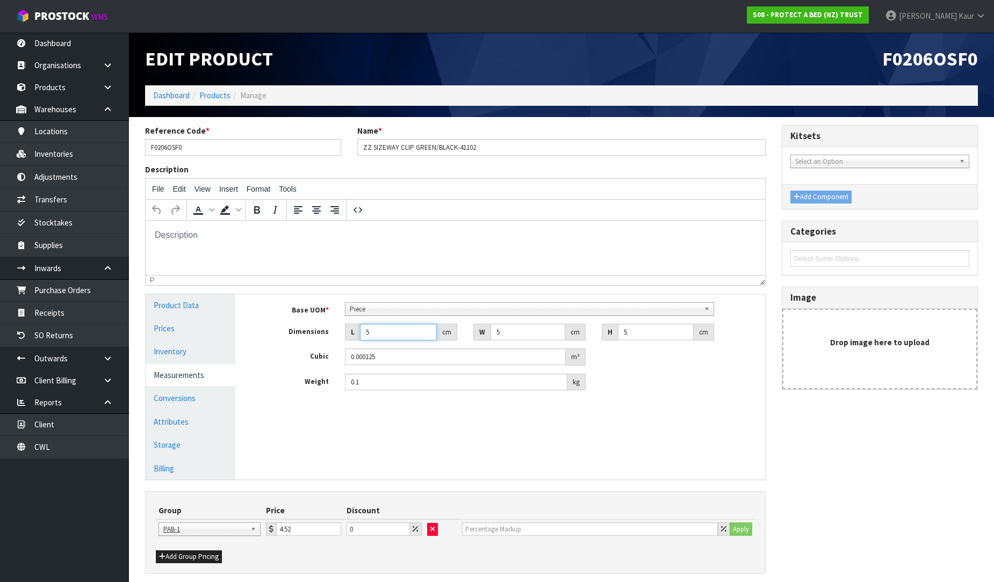
drag, startPoint x: 384, startPoint y: 335, endPoint x: 346, endPoint y: 335, distance: 38.1
click at [346, 335] on div "L 5 cm" at bounding box center [401, 332] width 112 height 17
type input "2"
type input "0.00005"
type input "23"
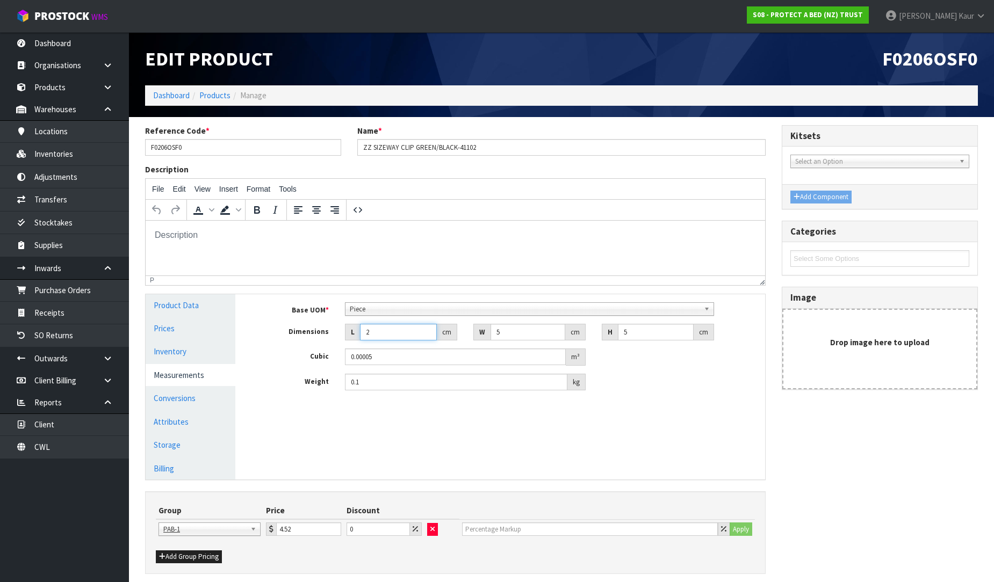
type input "0.000575"
type input "23"
click at [378, 378] on input "0.1" at bounding box center [456, 382] width 222 height 17
type input "0.05"
drag, startPoint x: 619, startPoint y: 333, endPoint x: 610, endPoint y: 333, distance: 9.1
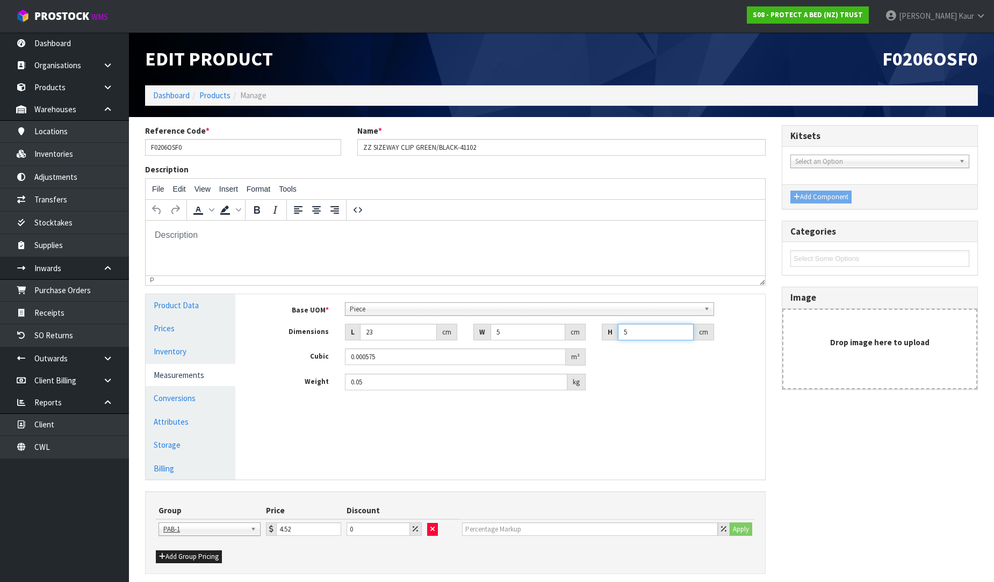
click at [611, 333] on div "H 5 cm" at bounding box center [658, 332] width 112 height 17
type input "1"
type input "0.000115"
type input "1"
click at [561, 409] on div "Manage Stock Machine SKU Barcode 9336473019043 Batch Number Serial Number Expir…" at bounding box center [508, 386] width 530 height 185
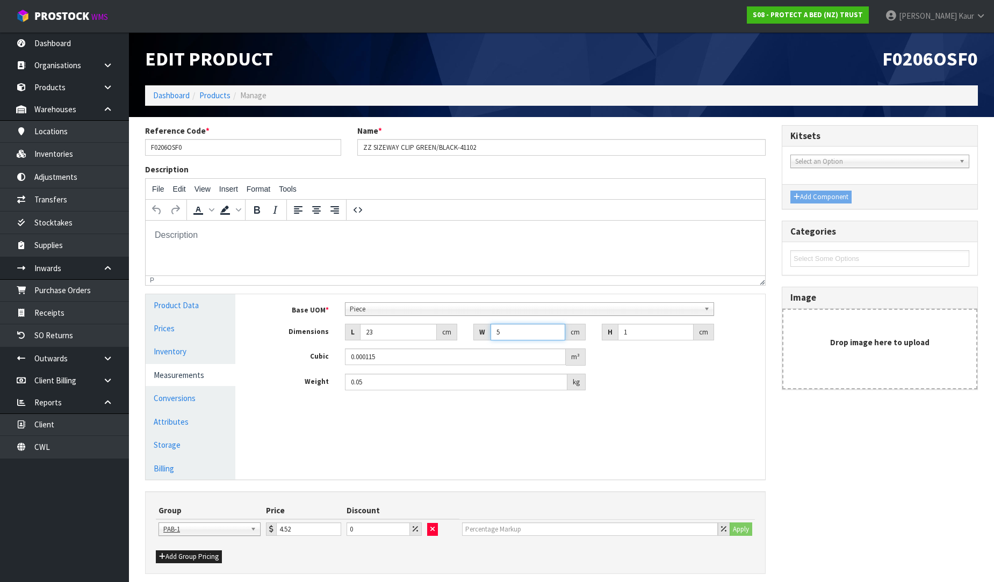
type input "0.000001"
type input "1"
type input "0.000023"
type input "12"
type input "0.000276"
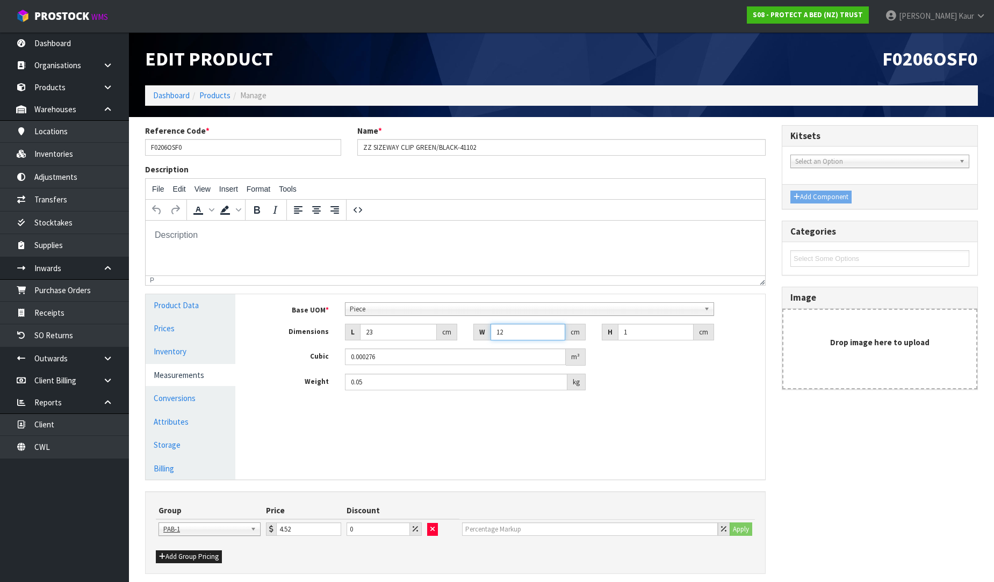
type input "12"
click at [391, 337] on input "23" at bounding box center [398, 332] width 77 height 17
type input "2"
type input "0.000024"
type input "24"
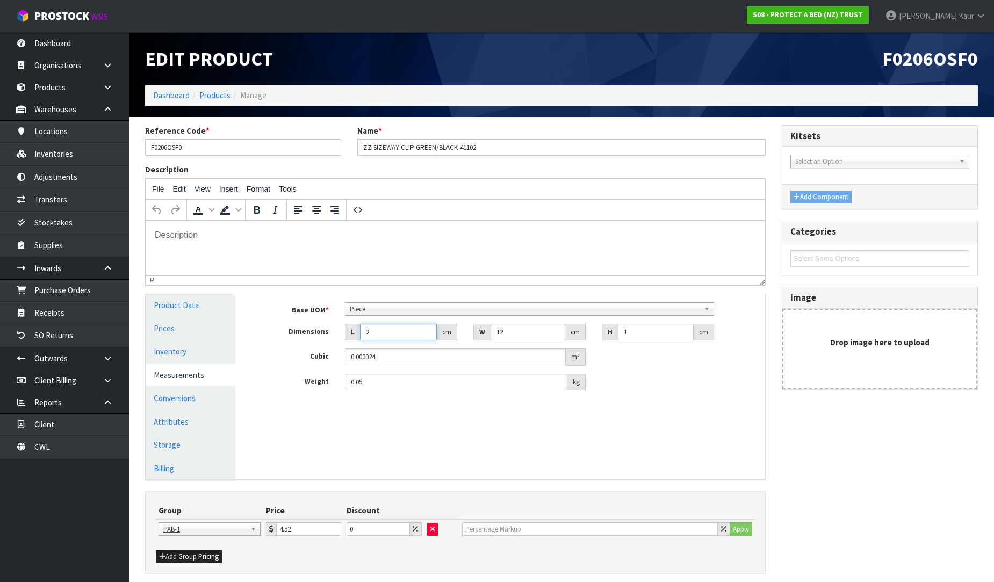
type input "0.000288"
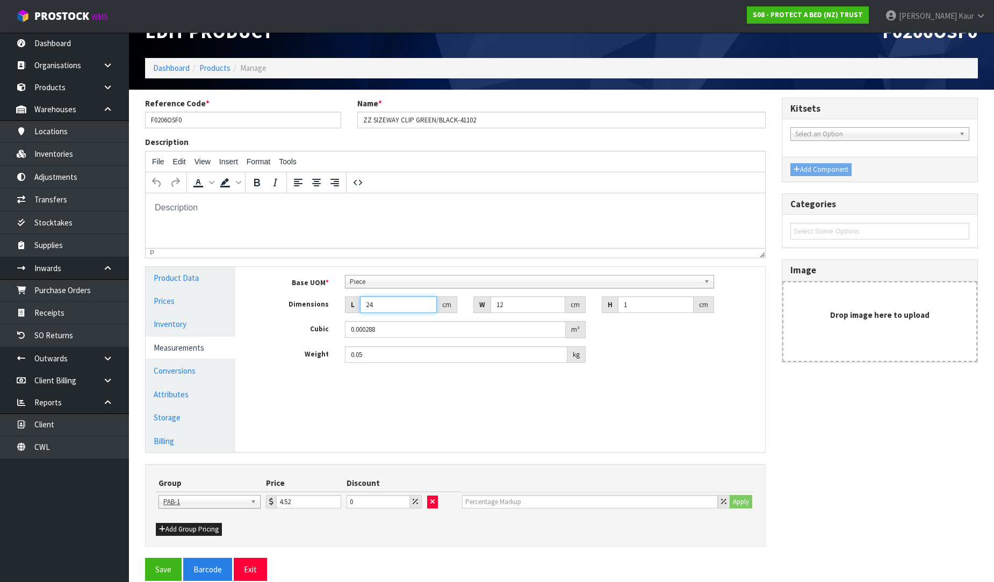
scroll to position [42, 0]
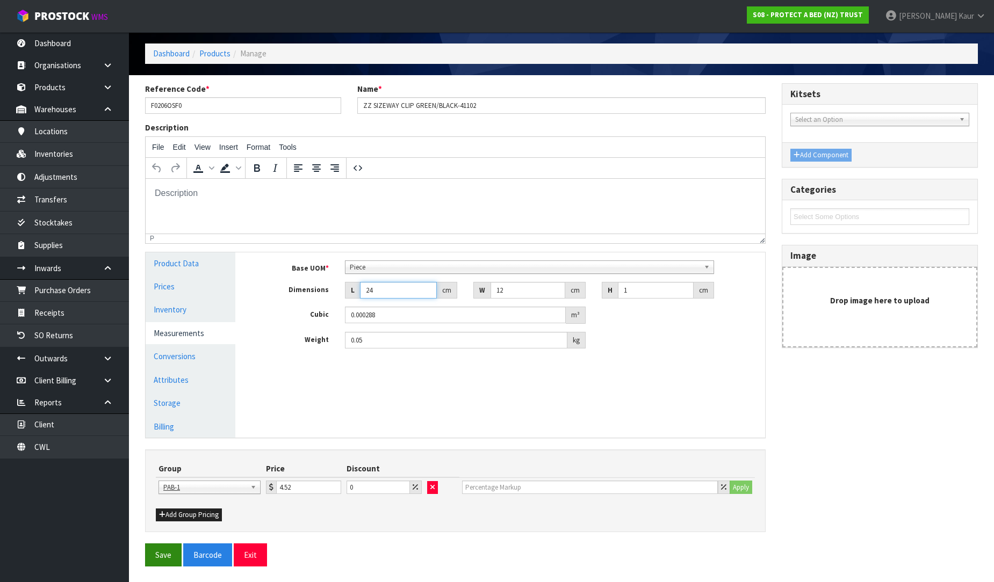
type input "24"
click at [164, 549] on button "Save" at bounding box center [163, 555] width 37 height 23
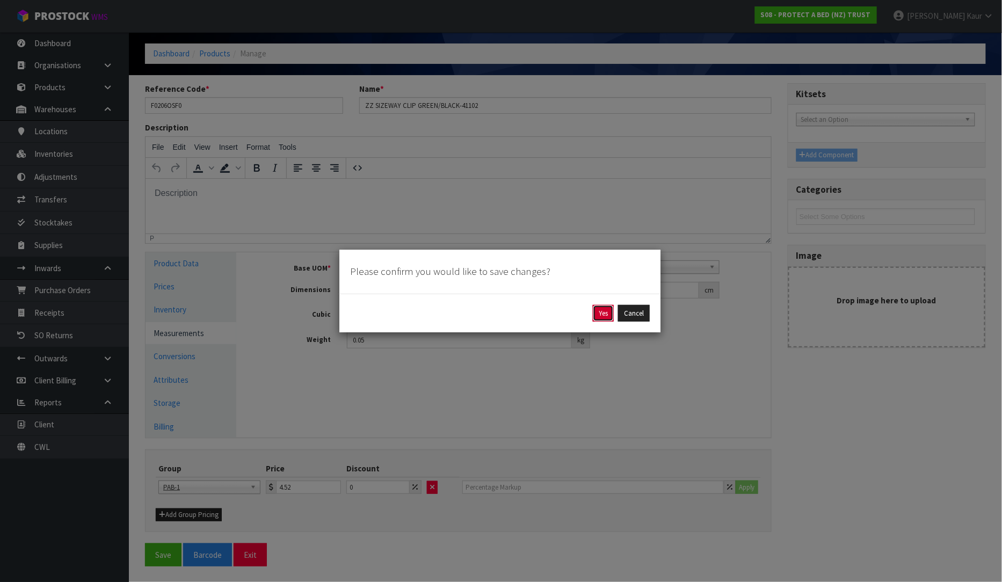
click at [608, 315] on button "Yes" at bounding box center [603, 313] width 21 height 17
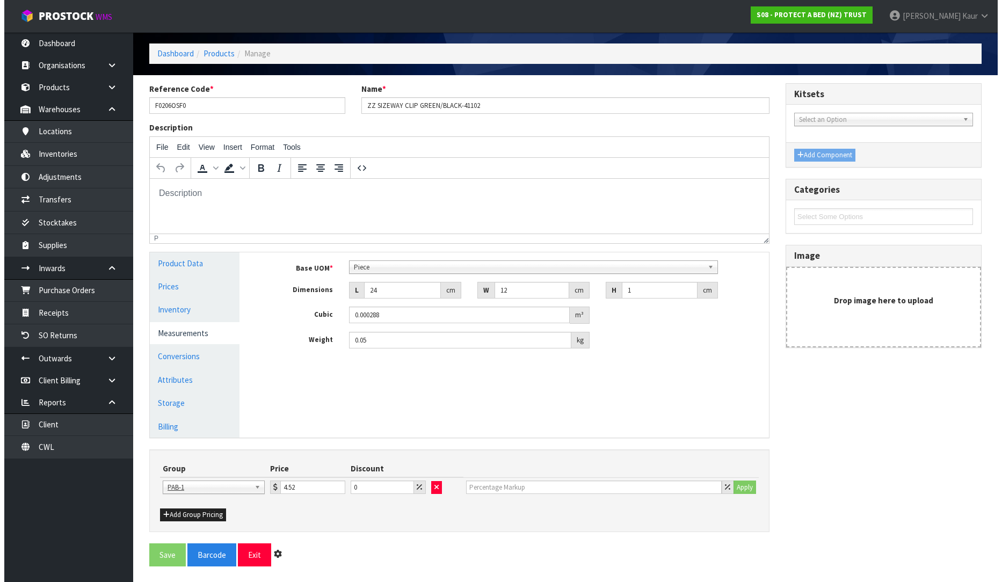
scroll to position [0, 0]
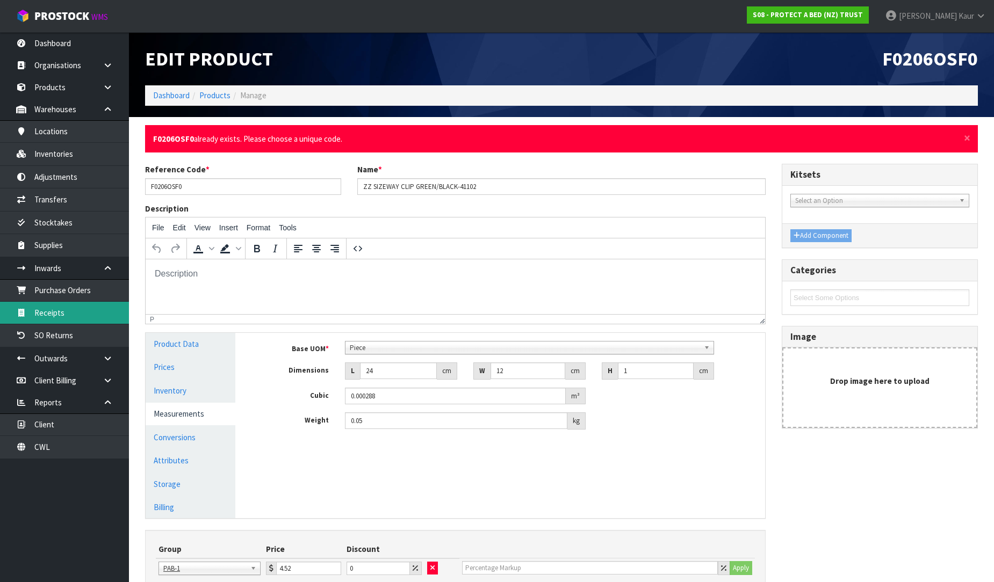
drag, startPoint x: 52, startPoint y: 315, endPoint x: 121, endPoint y: 315, distance: 68.8
click at [52, 315] on link "Receipts" at bounding box center [64, 313] width 129 height 22
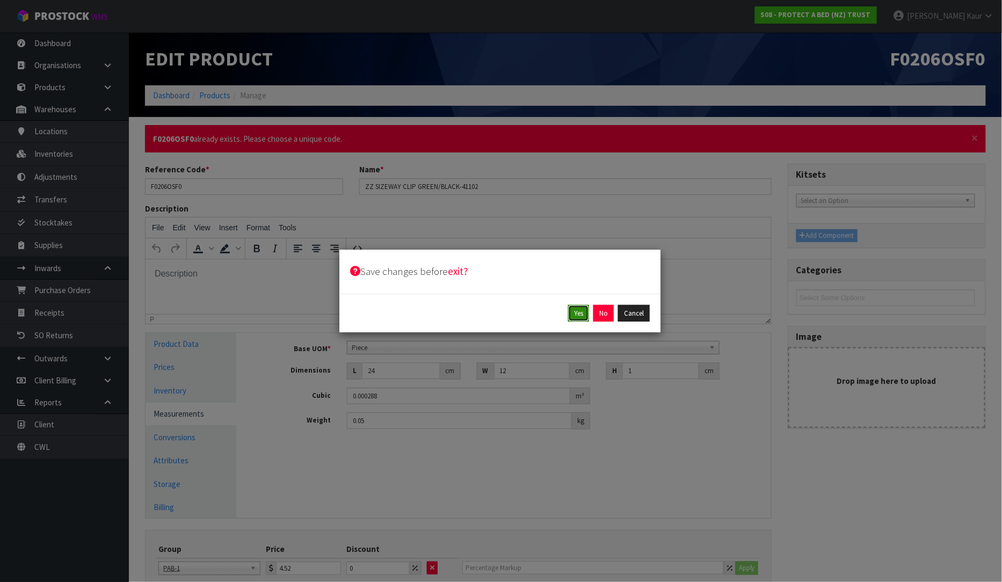
click at [572, 313] on button "Yes" at bounding box center [578, 313] width 21 height 17
click at [600, 310] on button "Yes" at bounding box center [603, 313] width 21 height 17
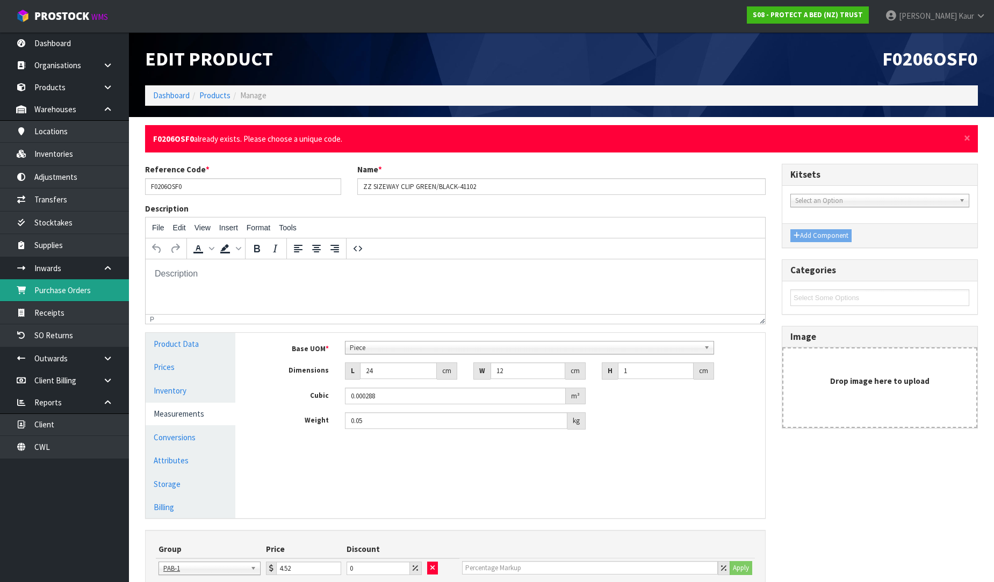
click at [84, 283] on link "Purchase Orders" at bounding box center [64, 290] width 129 height 22
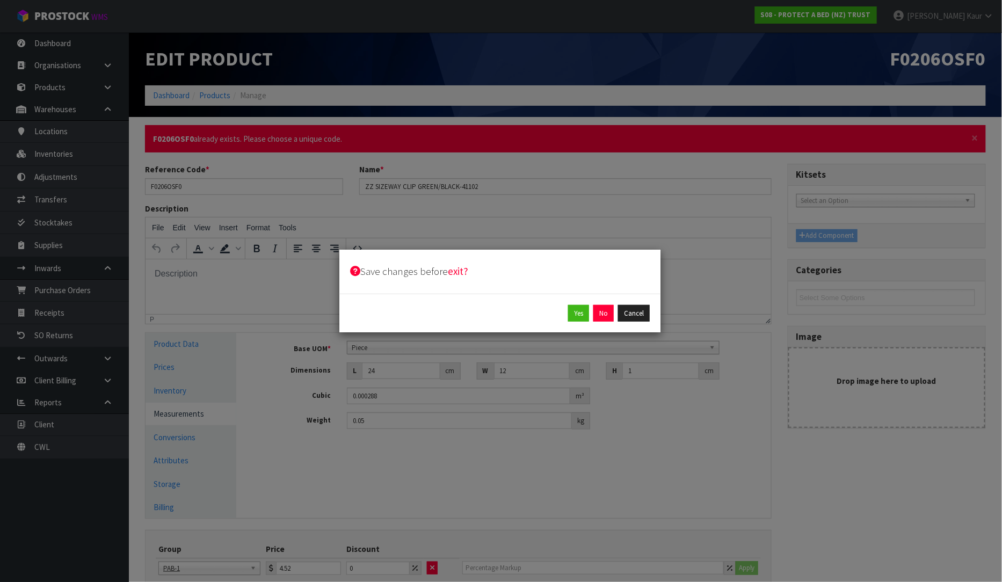
click at [614, 315] on div "Yes No Cancel" at bounding box center [500, 313] width 300 height 17
drag, startPoint x: 604, startPoint y: 313, endPoint x: 482, endPoint y: 46, distance: 293.5
click at [604, 313] on button "No" at bounding box center [604, 313] width 20 height 17
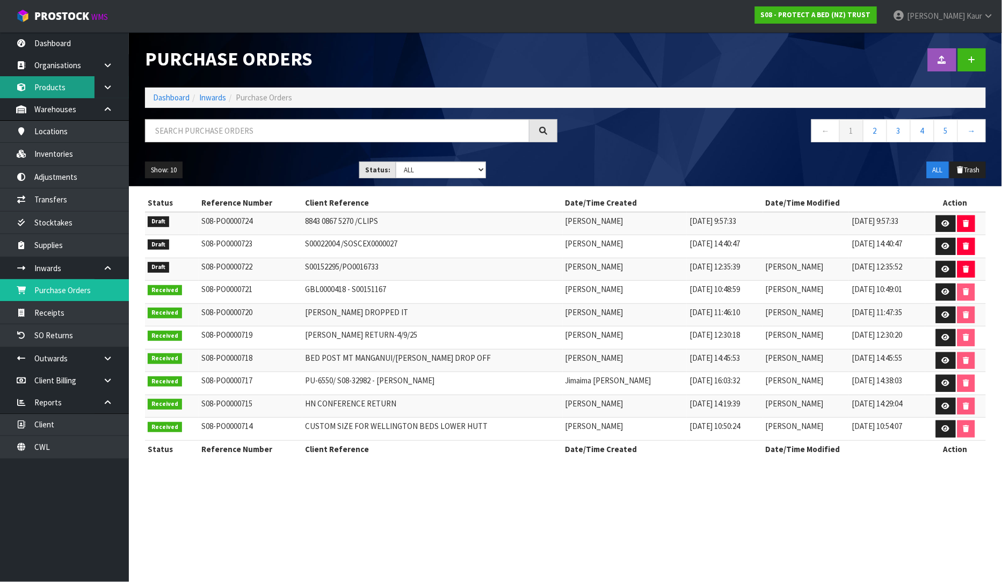
click at [65, 95] on link "Products" at bounding box center [64, 87] width 129 height 22
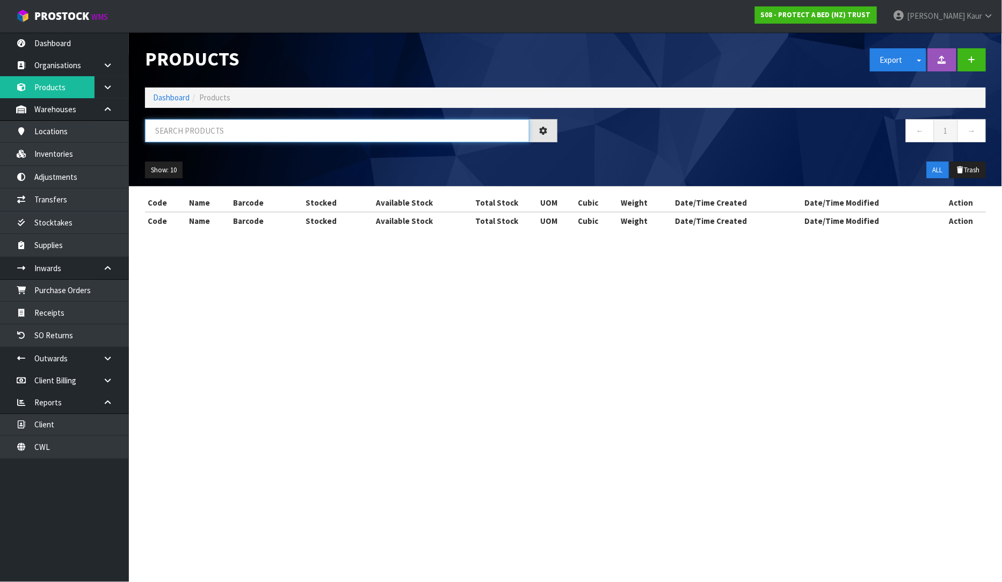
click at [218, 133] on input "text" at bounding box center [337, 130] width 385 height 23
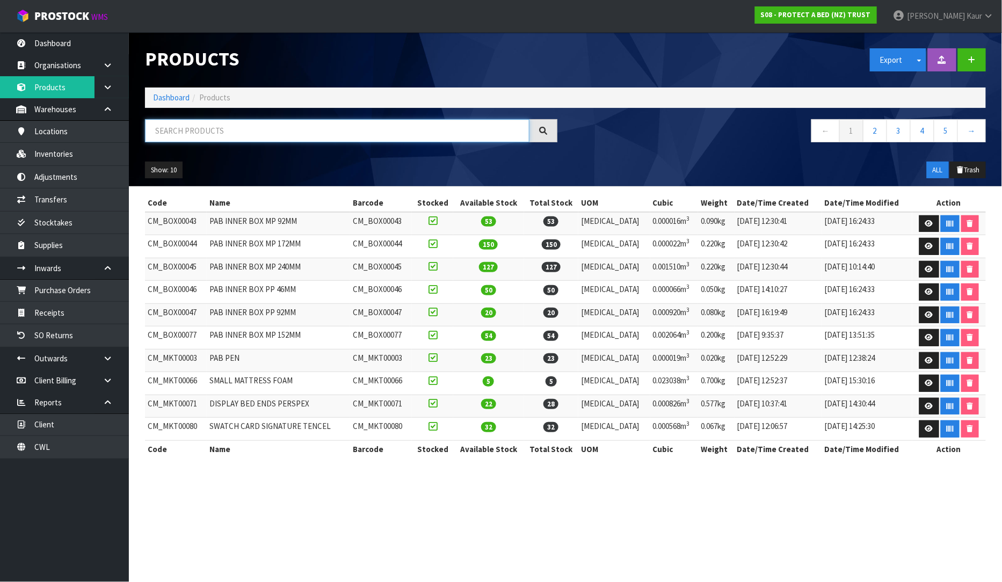
paste input "F0206OSF0"
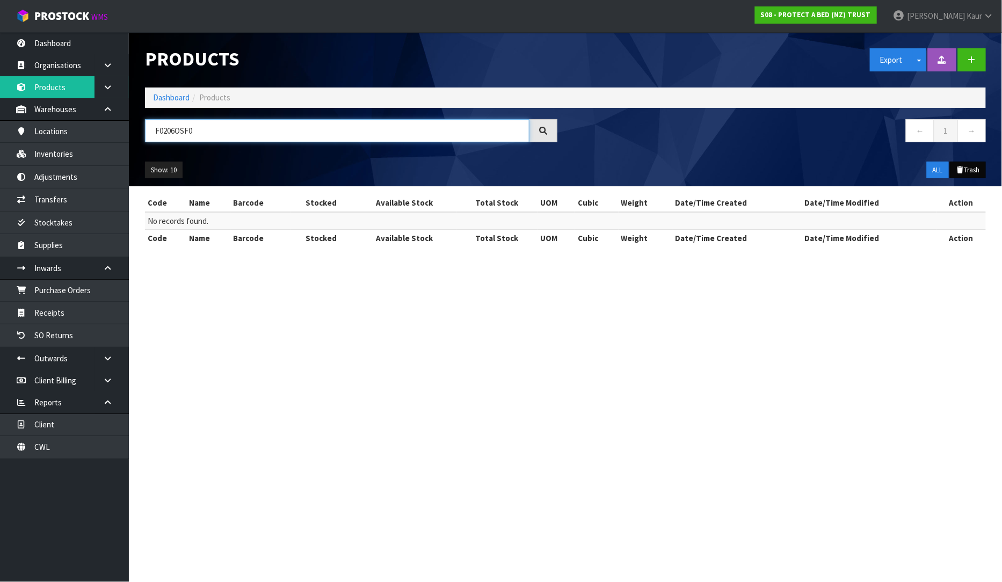
type input "F0206OSF0"
click at [979, 167] on button "Trash" at bounding box center [968, 170] width 36 height 17
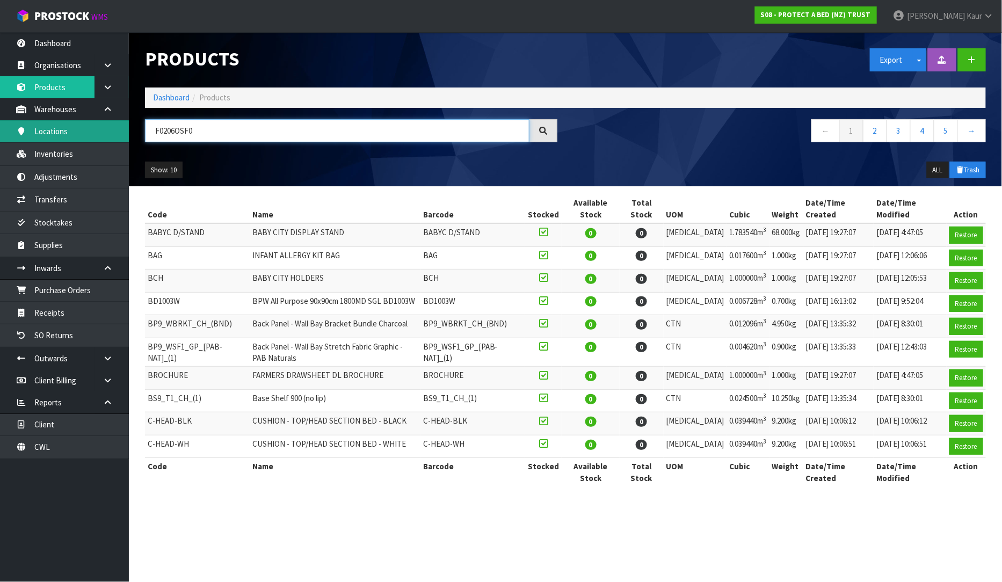
drag, startPoint x: 148, startPoint y: 138, endPoint x: 106, endPoint y: 138, distance: 41.9
click at [106, 138] on body "Toggle navigation ProStock WMS S08 - PROTECT A BED (NZ) TRUST [PERSON_NAME] Log…" at bounding box center [501, 291] width 1002 height 582
paste input "F0206OSF0"
type input "F0206OSF0"
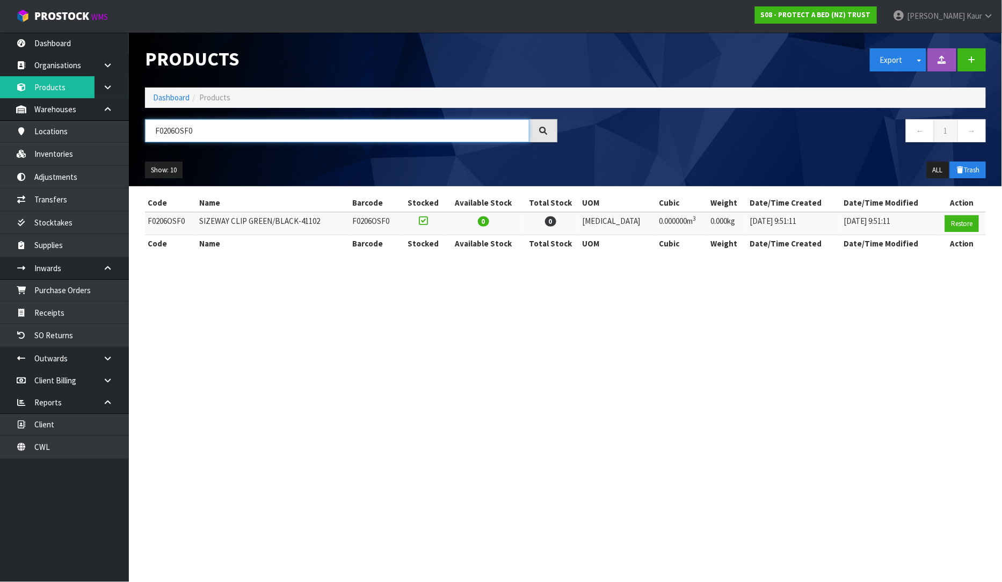
drag, startPoint x: 206, startPoint y: 137, endPoint x: 138, endPoint y: 129, distance: 68.1
click at [138, 129] on div "F0206OSF0" at bounding box center [351, 134] width 429 height 31
type input "41102"
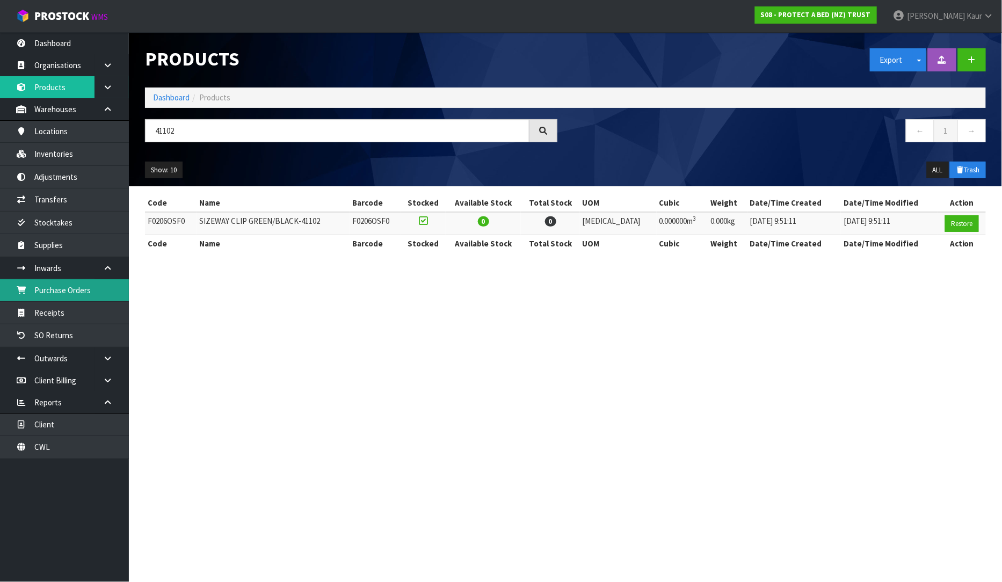
click at [85, 294] on link "Purchase Orders" at bounding box center [64, 290] width 129 height 22
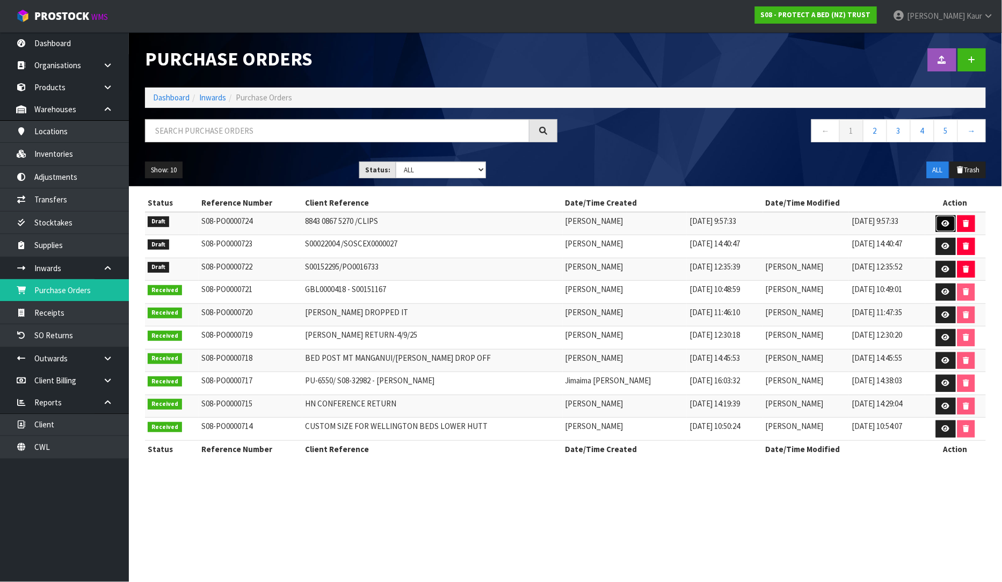
click at [942, 221] on icon at bounding box center [946, 223] width 8 height 7
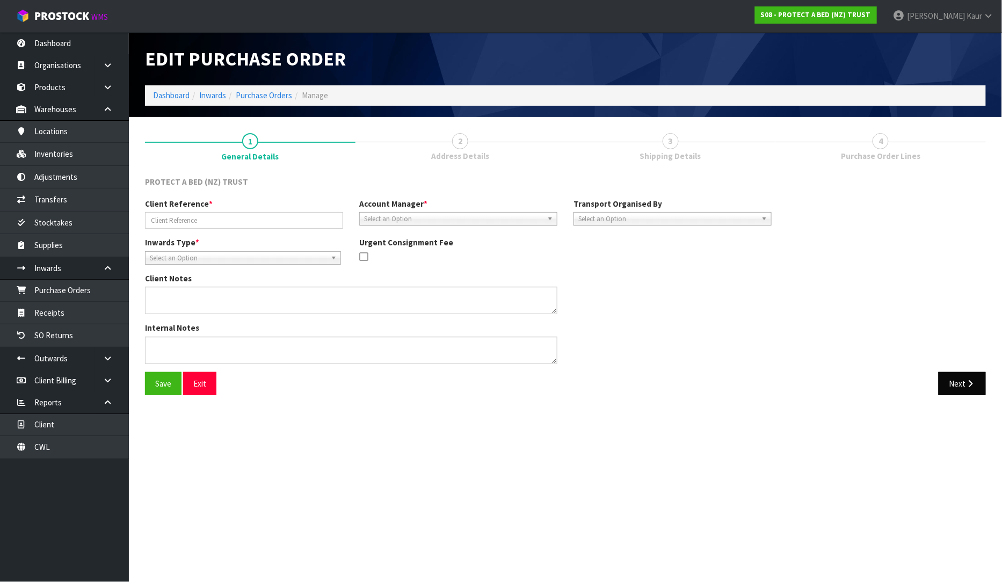
type input "8843 0867 5270 /CLIPS"
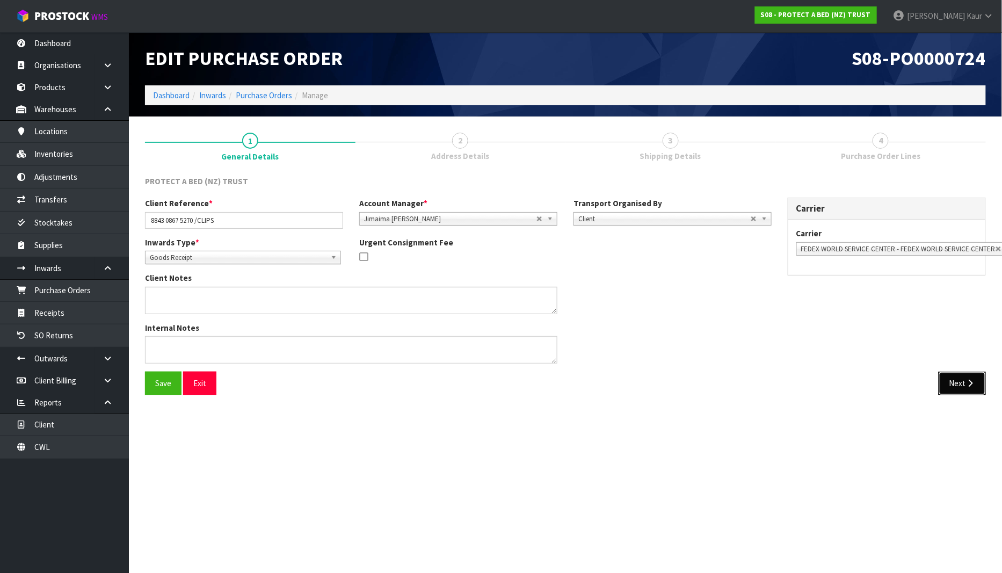
drag, startPoint x: 953, startPoint y: 386, endPoint x: 965, endPoint y: 394, distance: 14.6
click at [953, 386] on button "Next" at bounding box center [962, 383] width 47 height 23
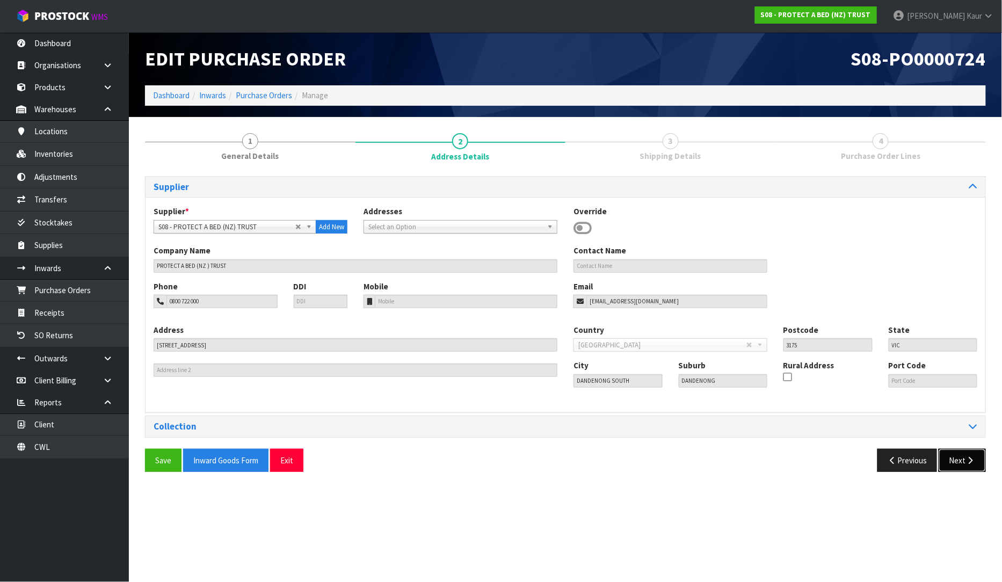
click at [971, 463] on icon "button" at bounding box center [971, 461] width 10 height 8
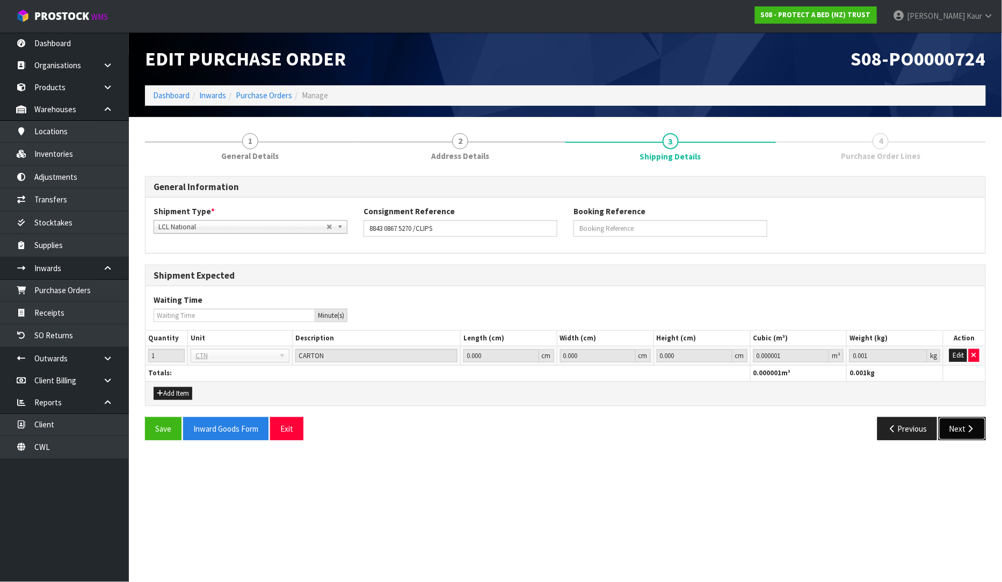
click at [967, 433] on button "Next" at bounding box center [962, 428] width 47 height 23
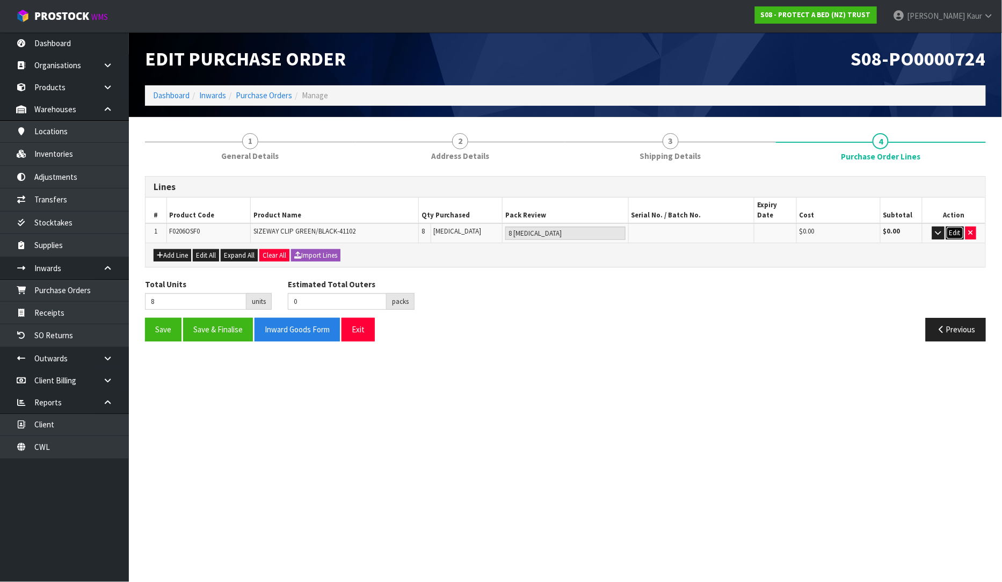
click at [958, 227] on button "Edit" at bounding box center [955, 233] width 18 height 13
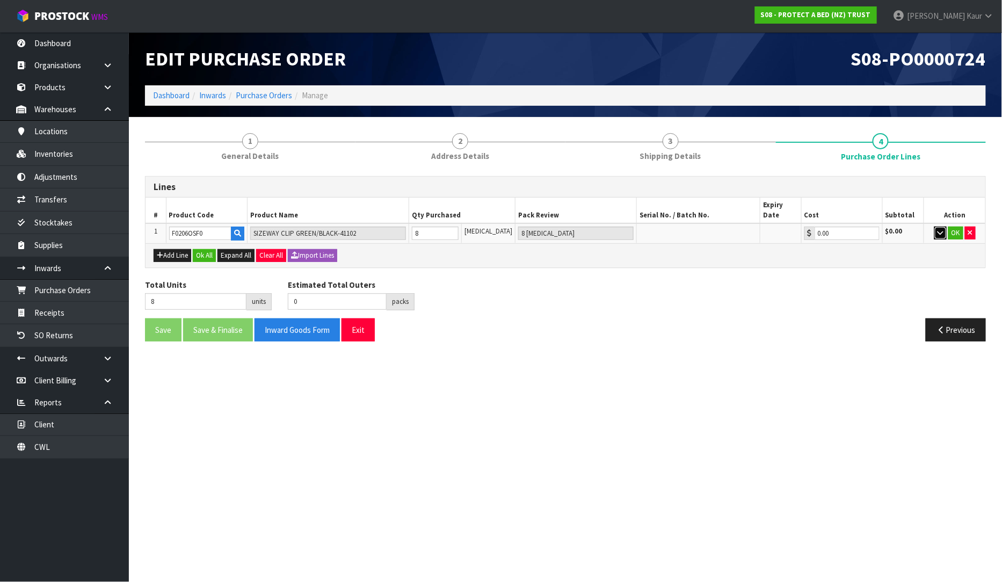
click at [939, 229] on icon "button" at bounding box center [941, 232] width 6 height 7
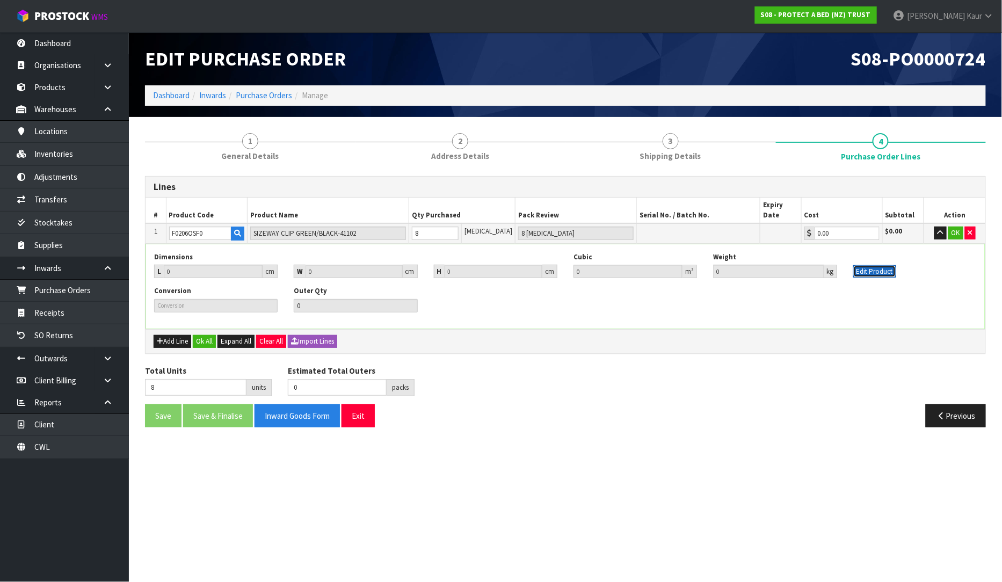
click at [884, 265] on button "Edit Product" at bounding box center [875, 271] width 43 height 13
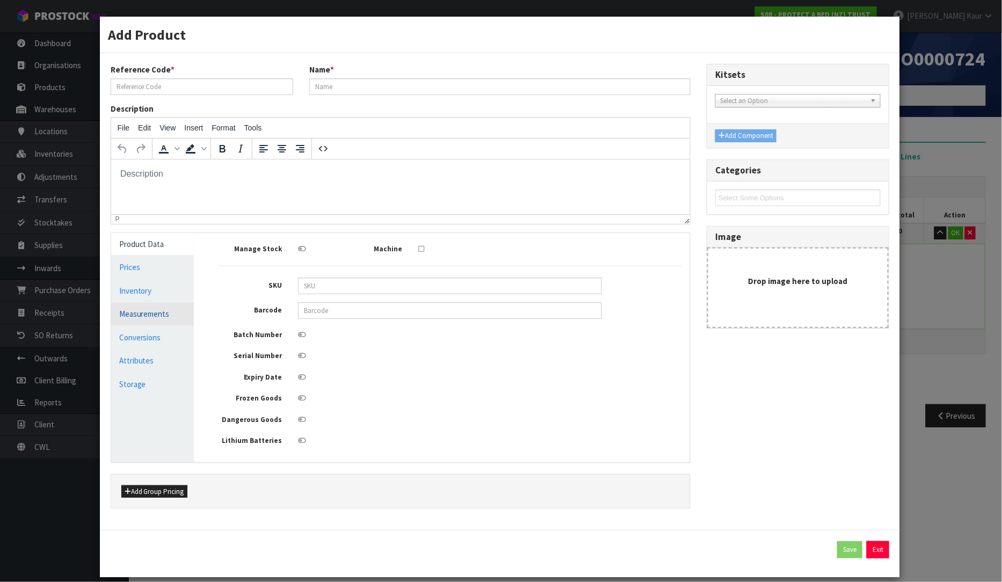
click at [167, 305] on link "Measurements" at bounding box center [152, 314] width 83 height 22
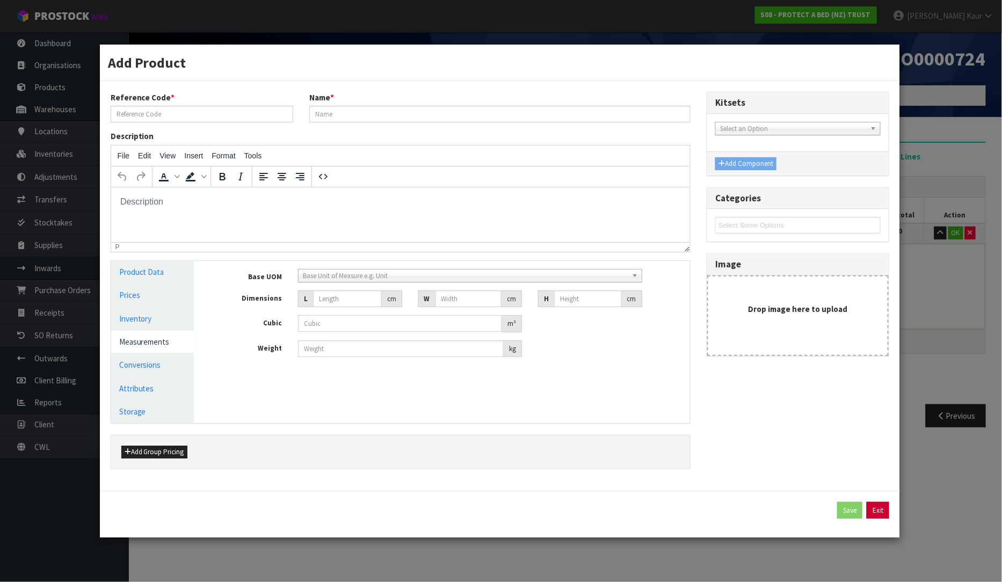
drag, startPoint x: 885, startPoint y: 520, endPoint x: 881, endPoint y: 502, distance: 18.2
click at [884, 515] on div "Save Exit" at bounding box center [500, 514] width 801 height 47
click at [881, 502] on button "Exit" at bounding box center [878, 510] width 23 height 17
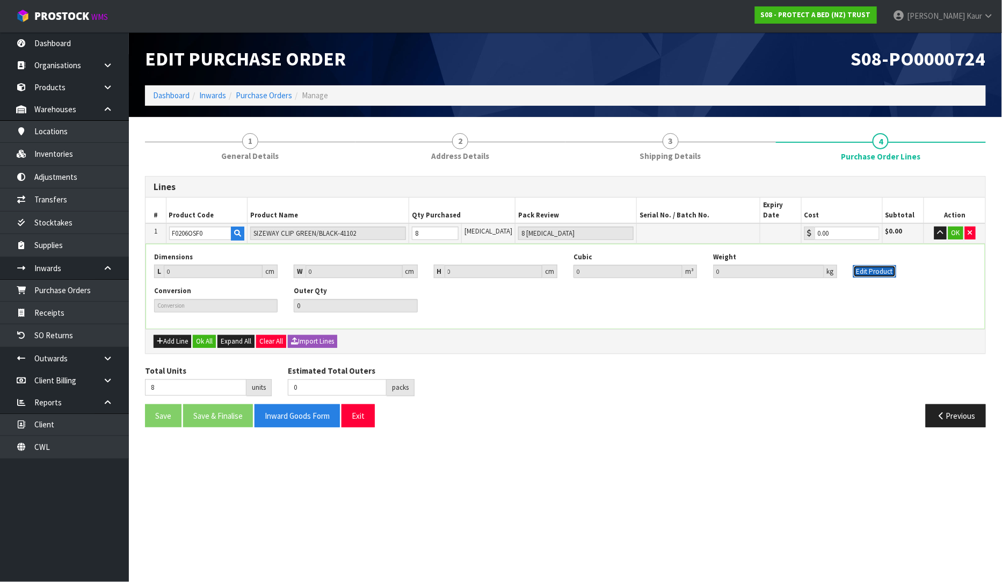
click at [872, 265] on button "Edit Product" at bounding box center [875, 271] width 43 height 13
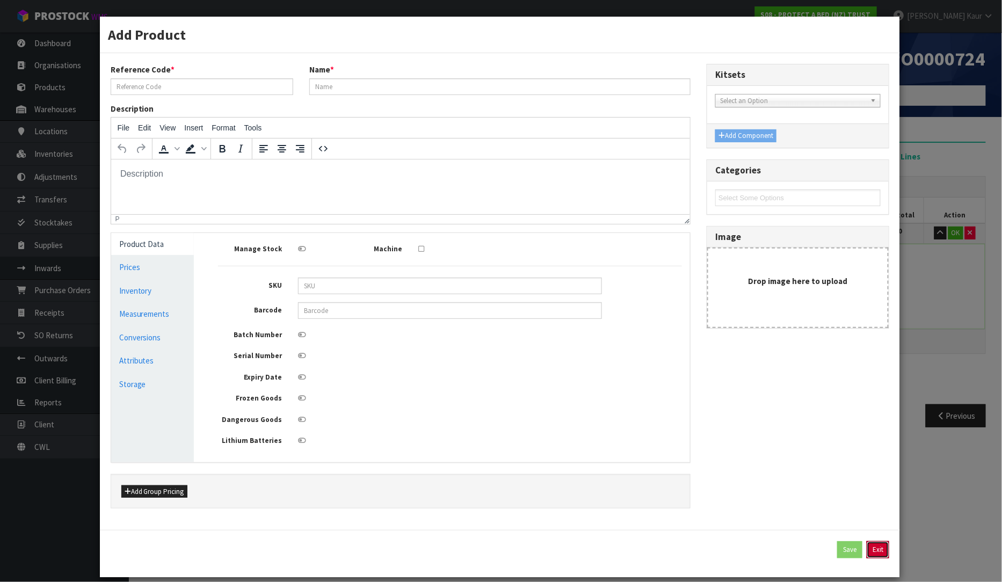
click at [873, 552] on button "Exit" at bounding box center [878, 549] width 23 height 17
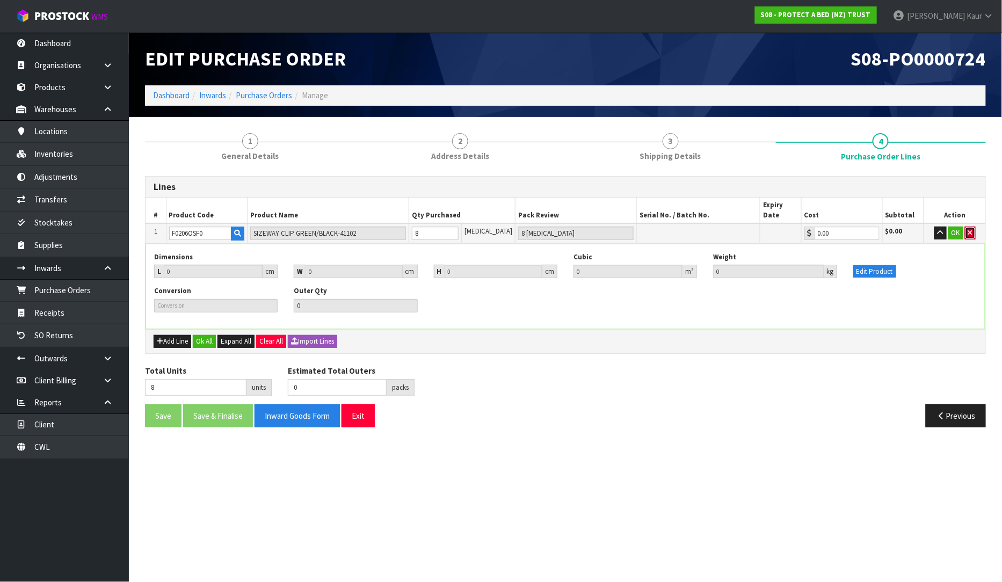
click at [974, 227] on button "button" at bounding box center [970, 233] width 11 height 13
type input "0"
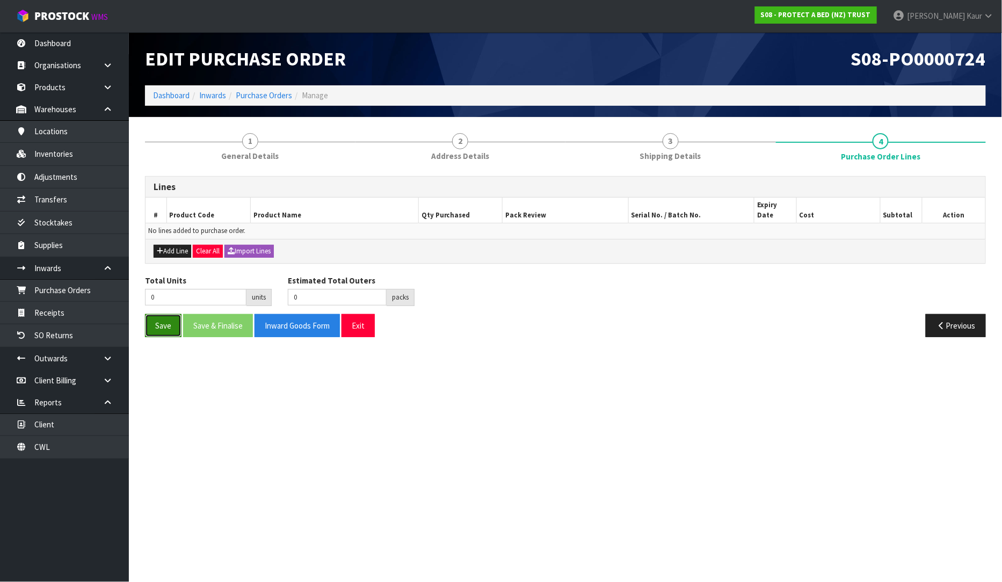
click at [155, 321] on button "Save" at bounding box center [163, 325] width 37 height 23
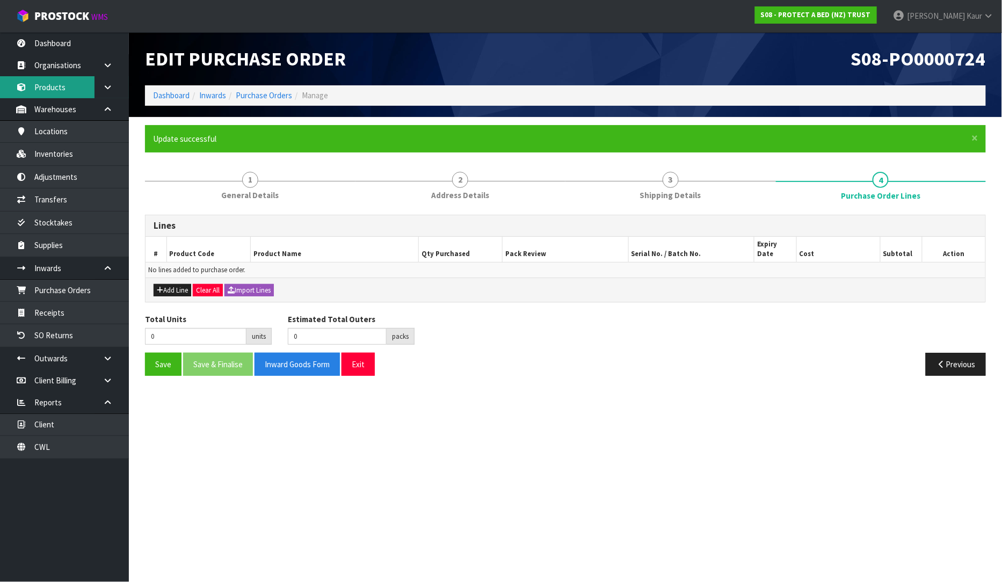
click at [71, 85] on link "Products" at bounding box center [64, 87] width 129 height 22
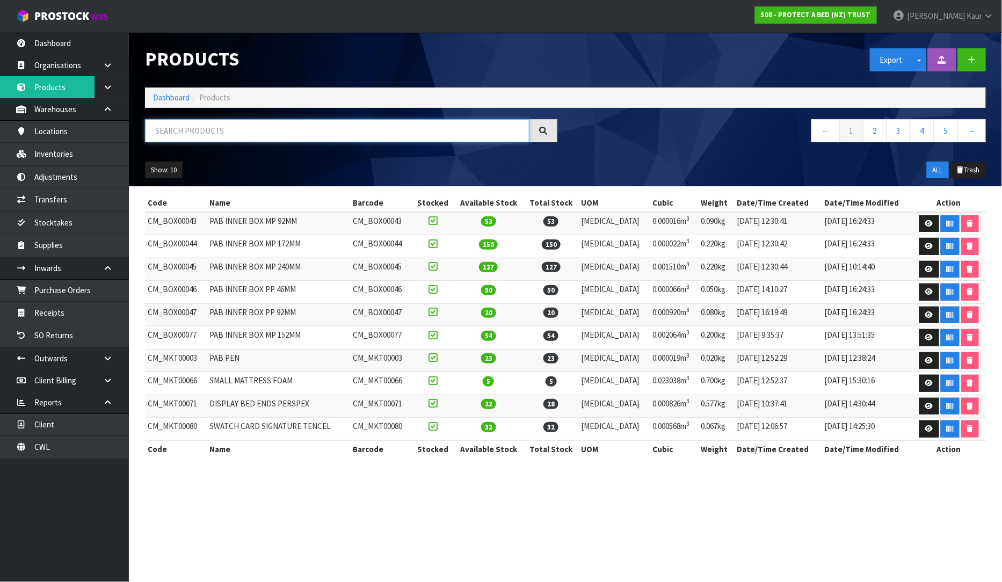
click at [192, 129] on input "text" at bounding box center [337, 130] width 385 height 23
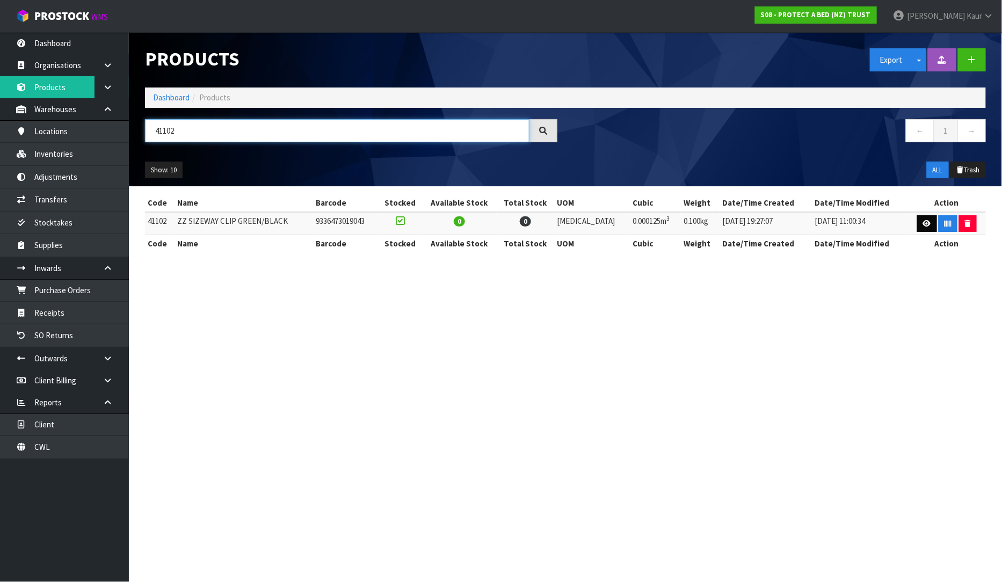
type input "41102"
click at [917, 228] on link at bounding box center [927, 223] width 20 height 17
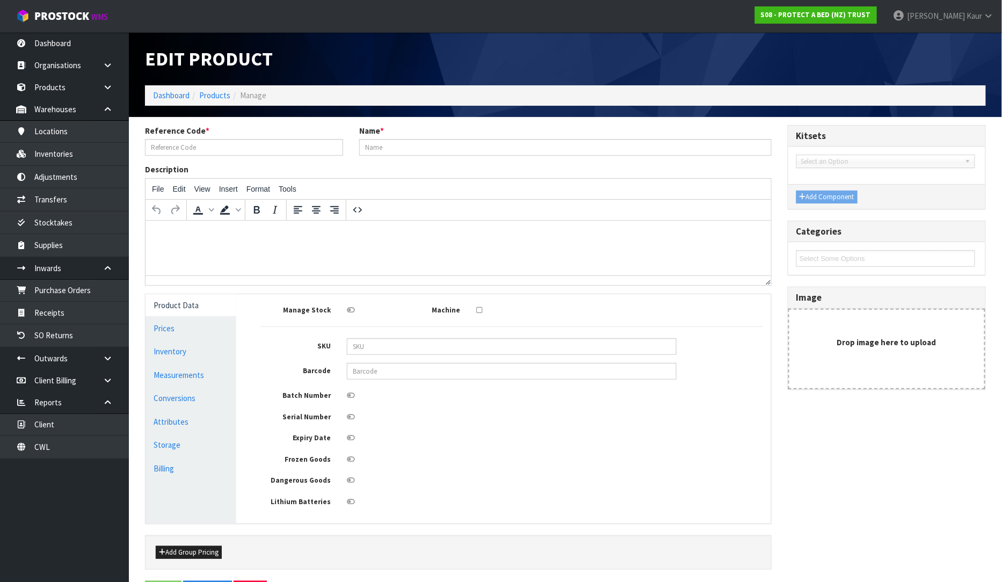
type input "41102"
type input "ZZ SIZEWAY CLIP GREEN/BLACK"
type input "9336473019043"
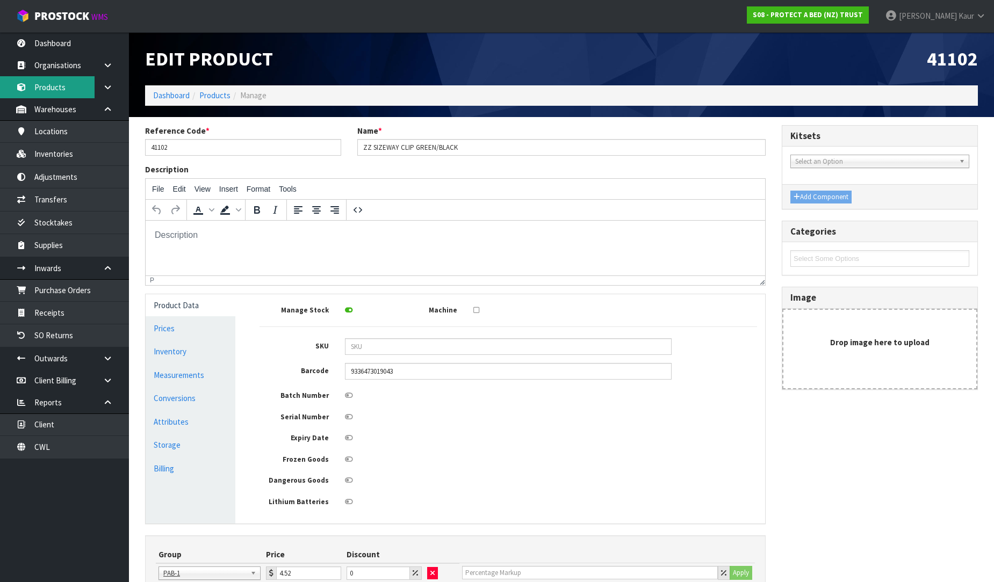
click at [80, 95] on link "Products" at bounding box center [64, 87] width 129 height 22
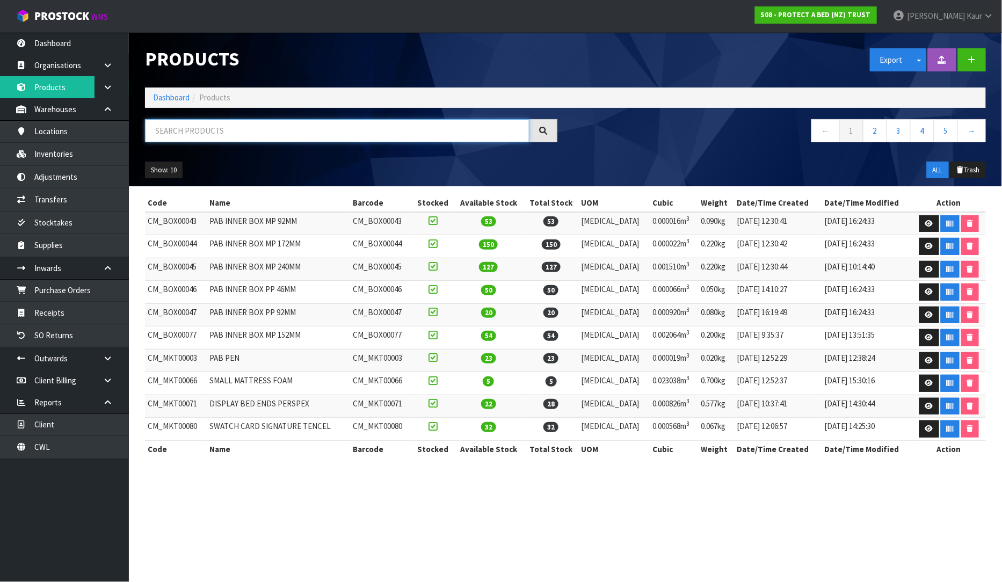
click at [169, 129] on input "text" at bounding box center [337, 130] width 385 height 23
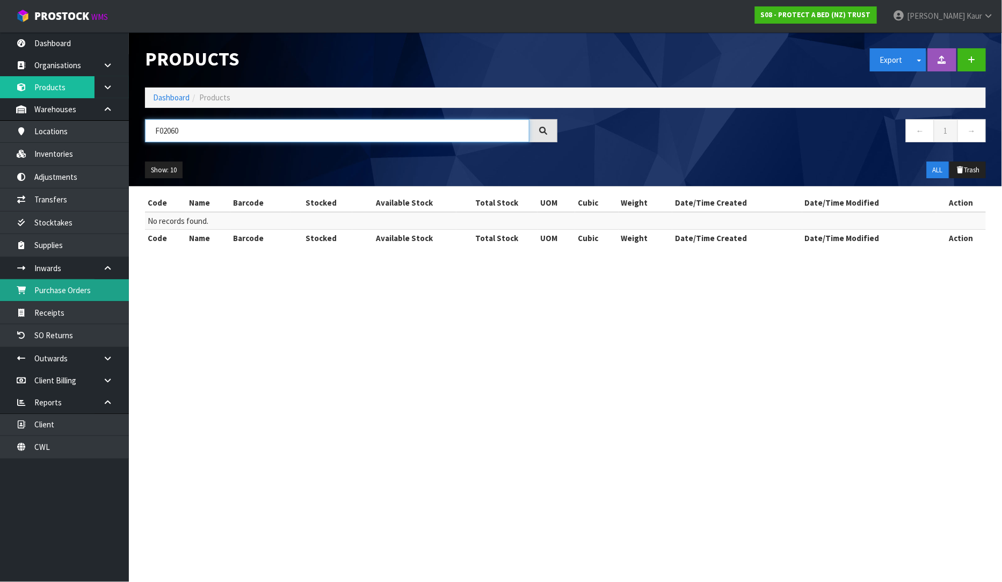
type input "F02060"
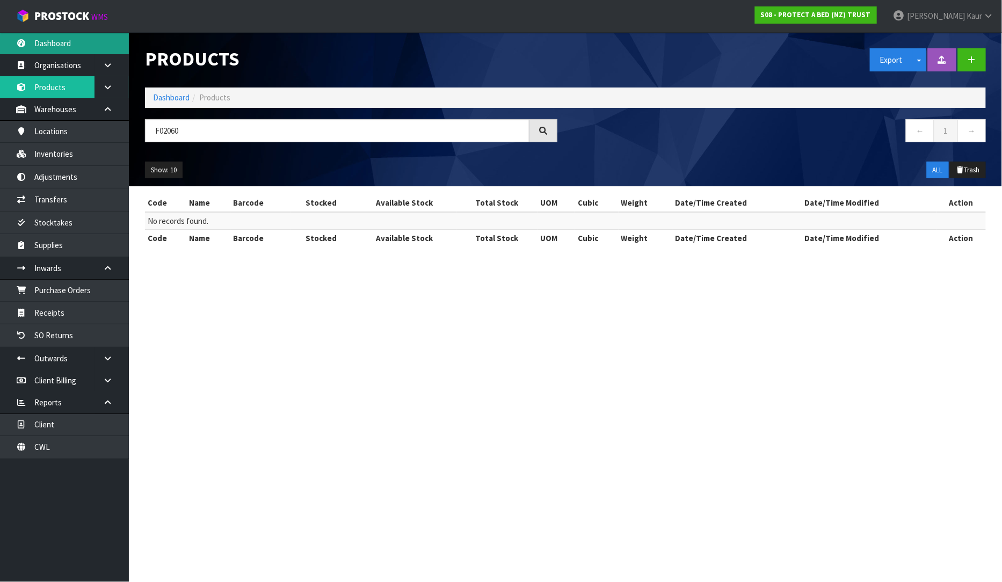
click at [48, 44] on link "Dashboard" at bounding box center [64, 43] width 129 height 22
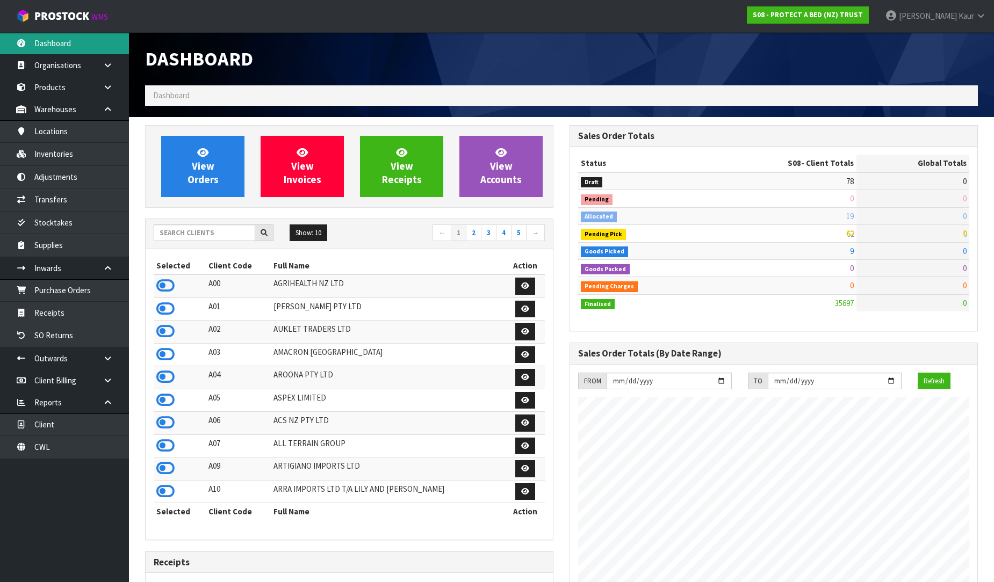
scroll to position [814, 424]
click at [176, 235] on input "text" at bounding box center [205, 233] width 102 height 17
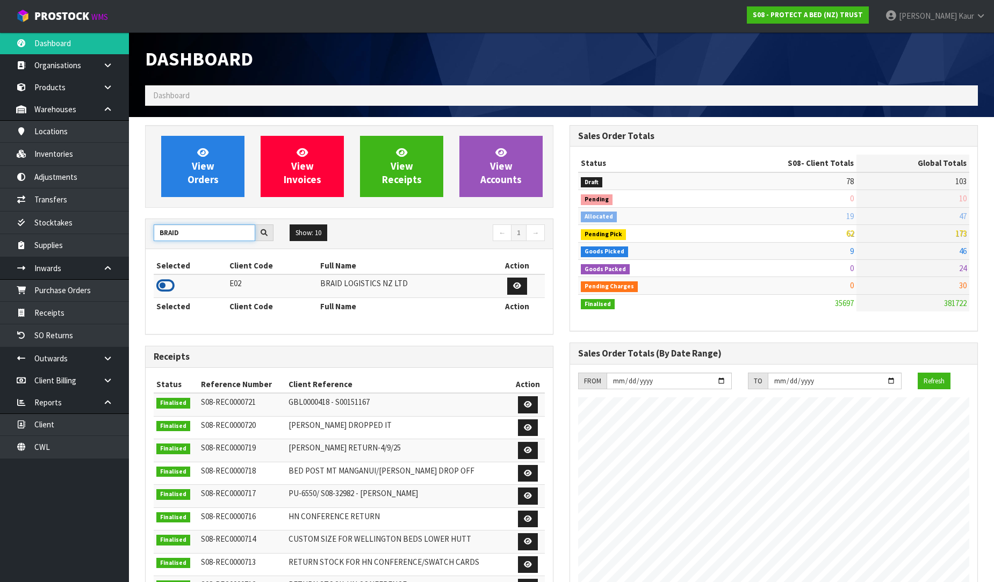
type input "BRAID"
click at [161, 286] on icon at bounding box center [165, 286] width 18 height 16
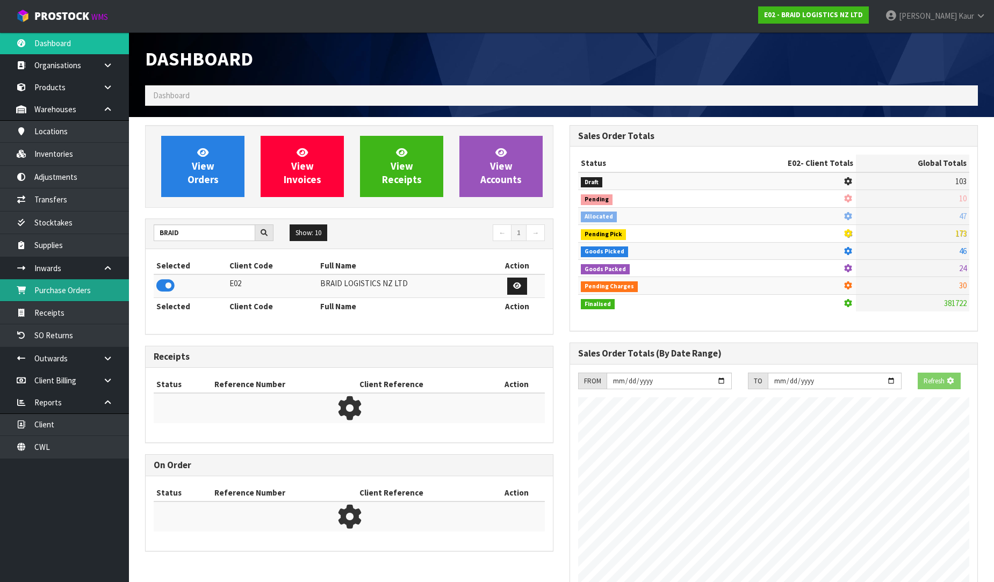
click at [121, 290] on link "Purchase Orders" at bounding box center [64, 290] width 129 height 22
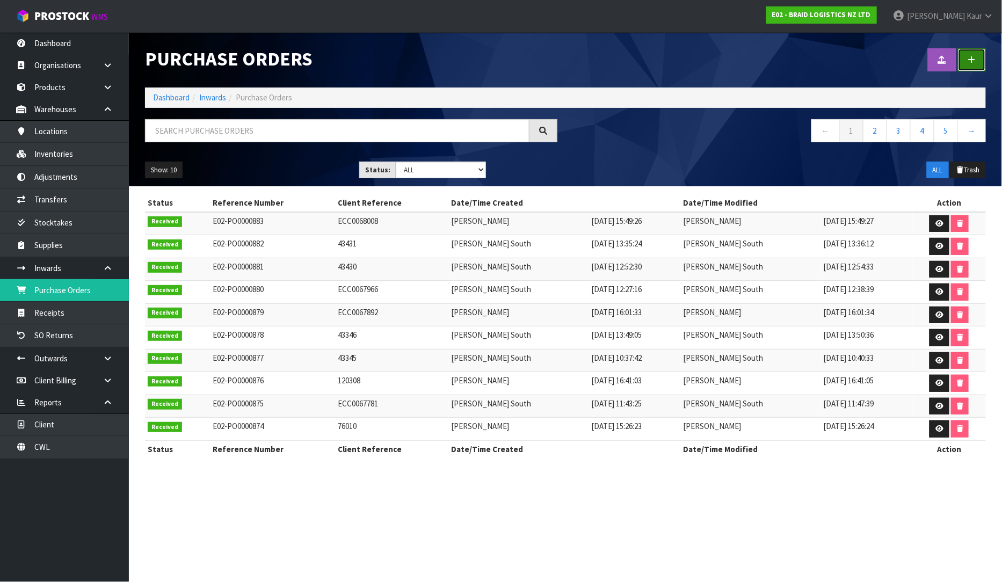
click at [981, 58] on link at bounding box center [972, 59] width 28 height 23
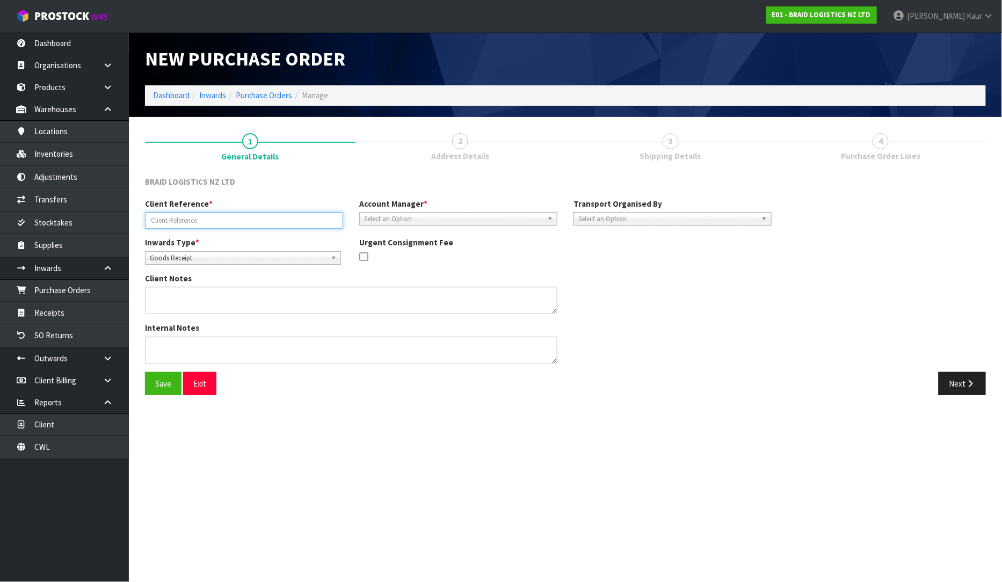
click at [233, 223] on input "text" at bounding box center [244, 220] width 198 height 17
type input "ECC0068064"
click at [377, 215] on span "Select an Option" at bounding box center [453, 219] width 179 height 13
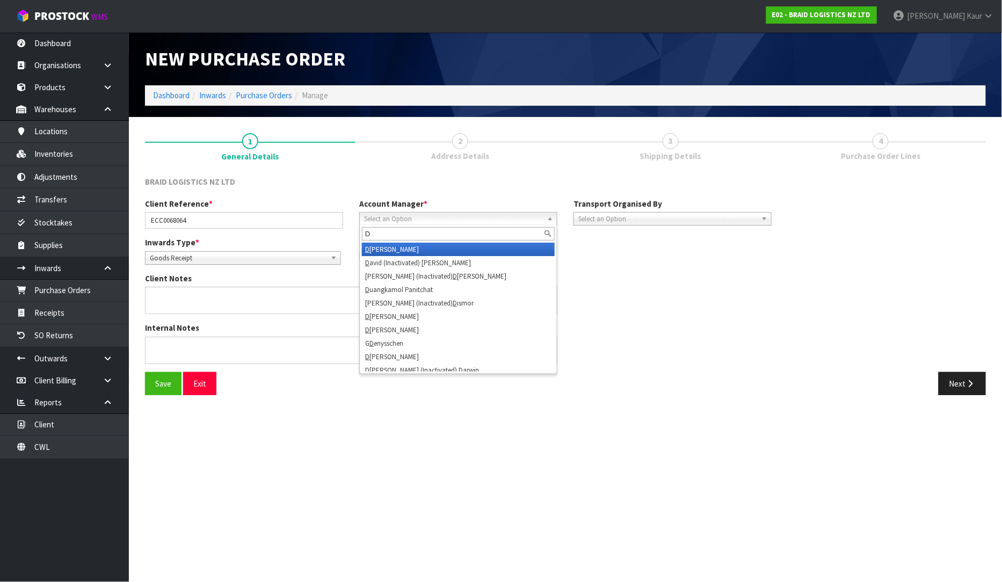
type input "D"
click at [380, 249] on li "D [PERSON_NAME]" at bounding box center [458, 249] width 193 height 13
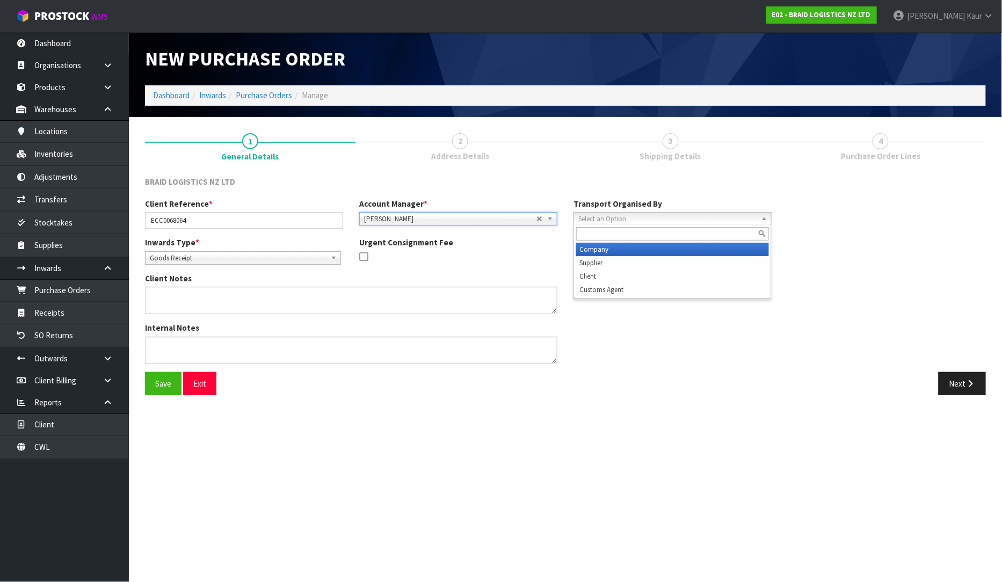
click at [610, 218] on span "Select an Option" at bounding box center [668, 219] width 179 height 13
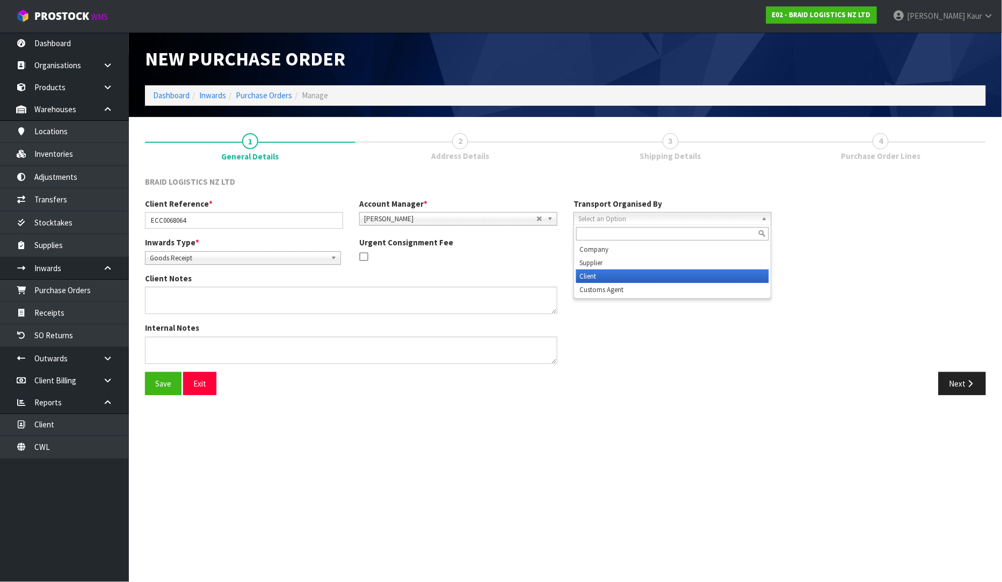
click at [603, 276] on li "Client" at bounding box center [672, 276] width 193 height 13
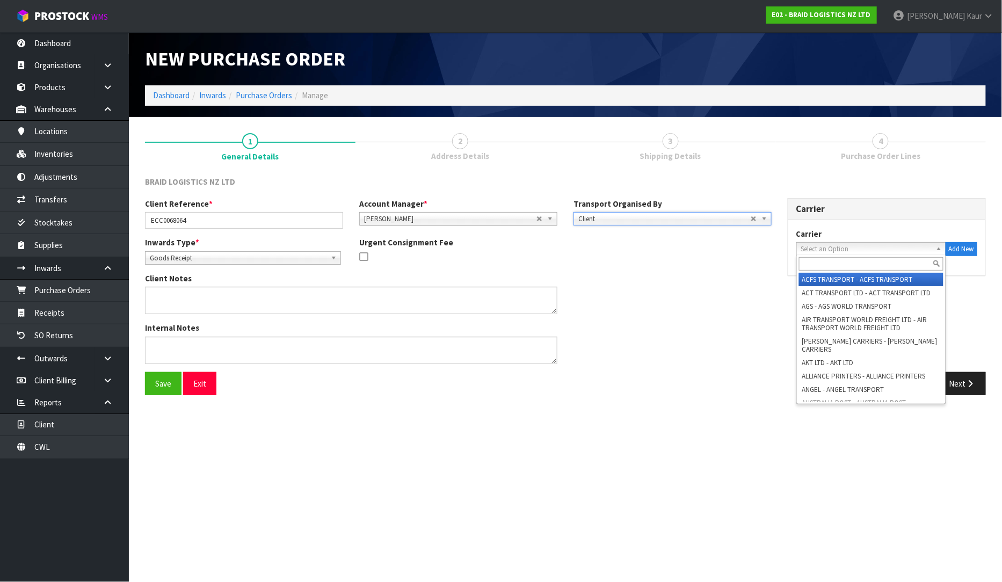
click at [823, 246] on span "Select an Option" at bounding box center [866, 249] width 131 height 13
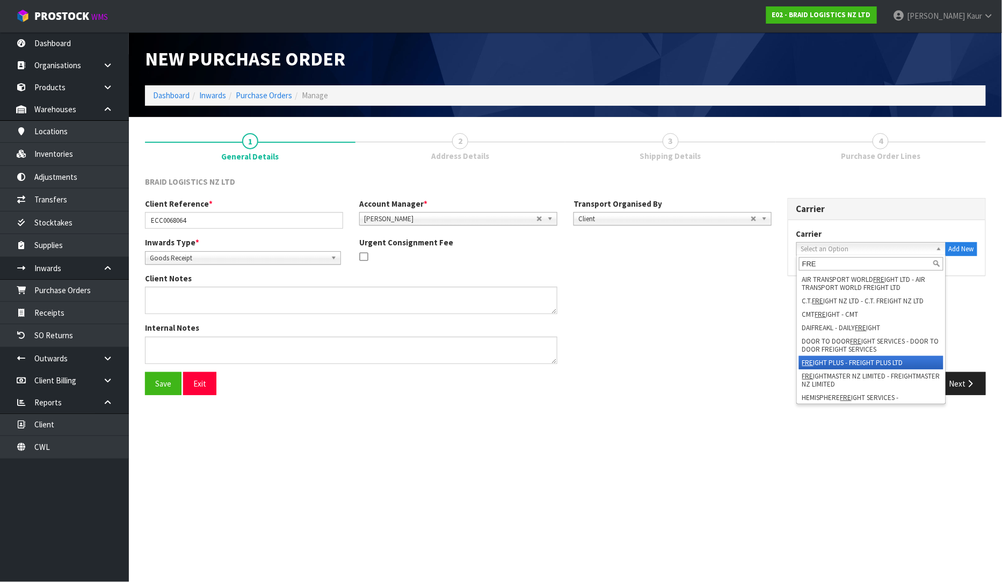
type input "FRE"
click at [861, 362] on li "FRE IGHT PLUS - FREIGHT PLUS LTD" at bounding box center [871, 362] width 144 height 13
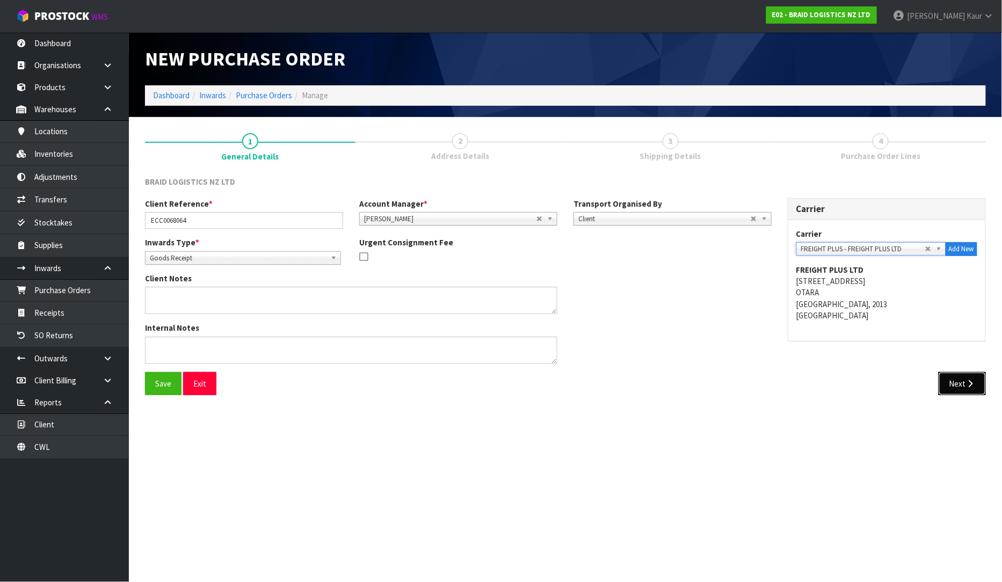
click at [965, 387] on button "Next" at bounding box center [962, 383] width 47 height 23
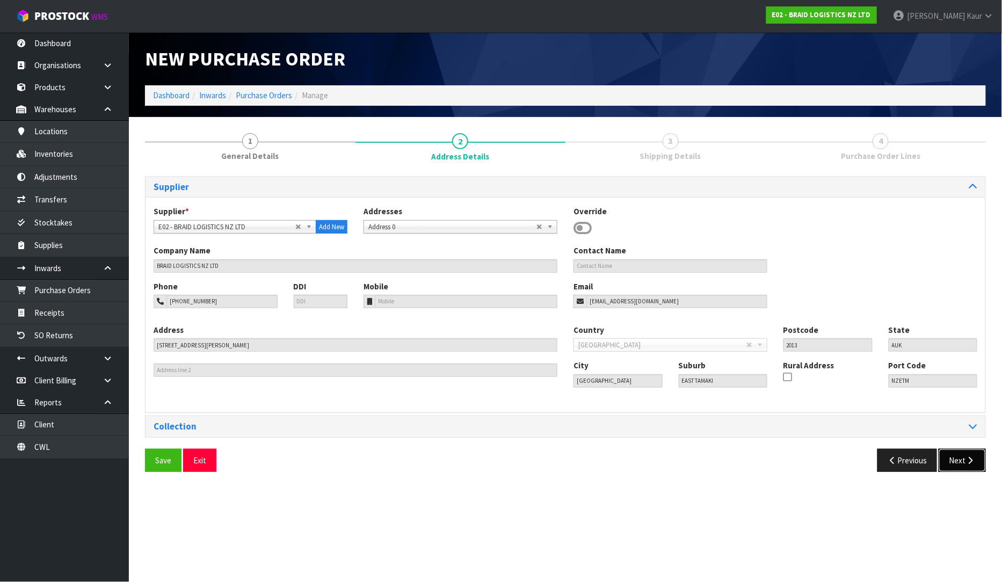
click at [967, 469] on button "Next" at bounding box center [962, 460] width 47 height 23
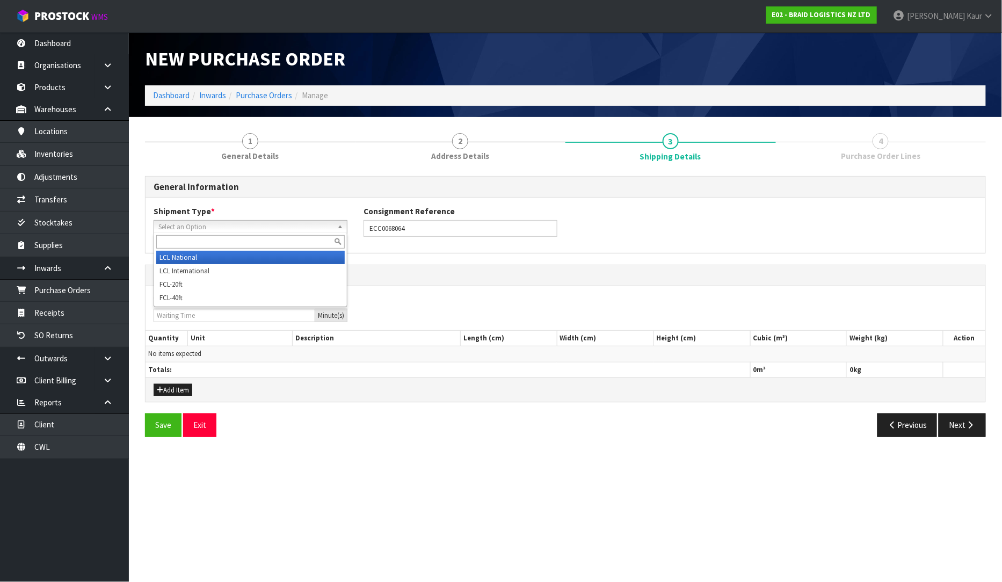
click at [266, 231] on span "Select an Option" at bounding box center [245, 227] width 175 height 13
click at [243, 256] on li "LCL National" at bounding box center [250, 257] width 189 height 13
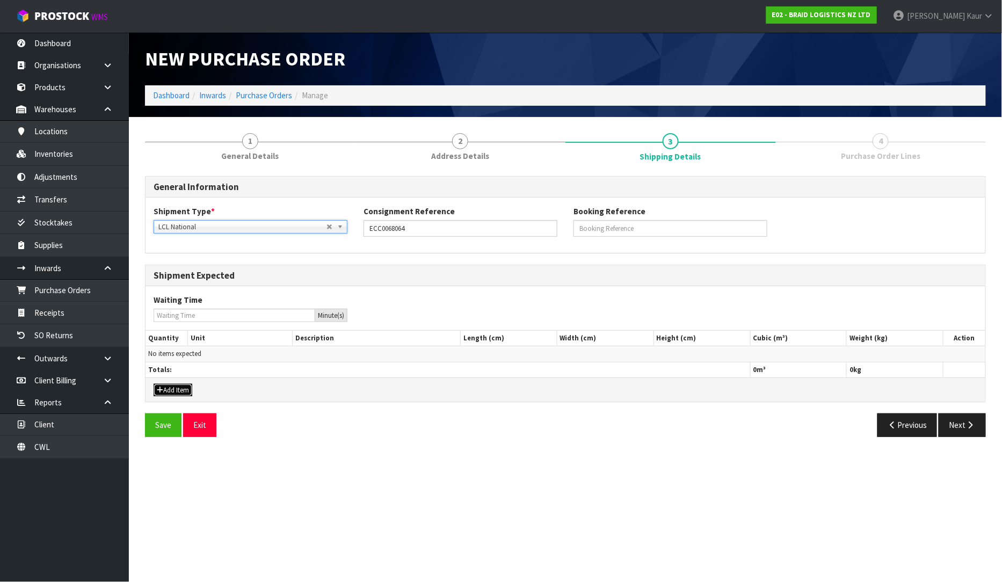
click at [163, 391] on button "Add Item" at bounding box center [173, 390] width 39 height 13
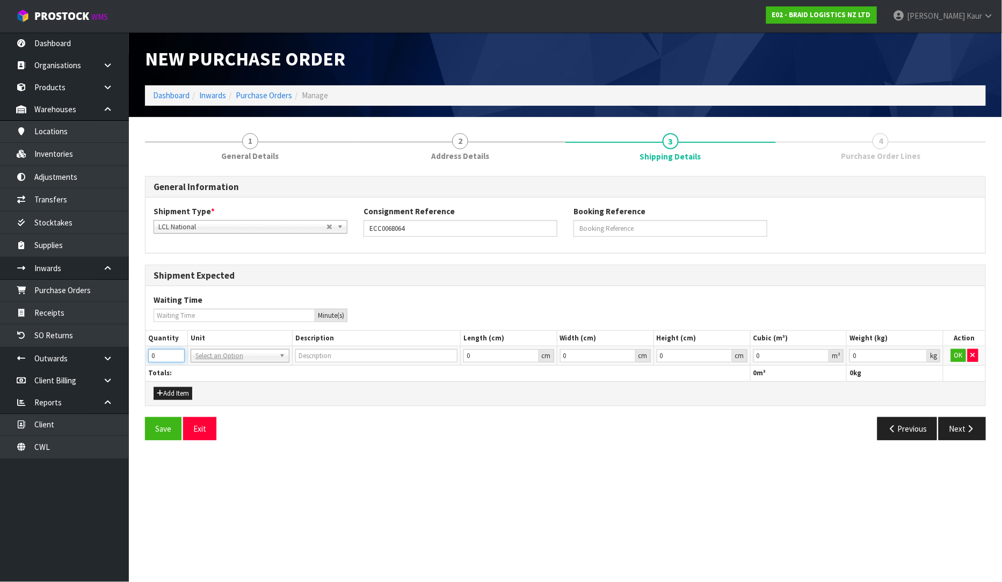
drag, startPoint x: 158, startPoint y: 359, endPoint x: 148, endPoint y: 358, distance: 9.7
click at [148, 358] on input "0" at bounding box center [166, 355] width 37 height 13
type input "6"
type input "BAG"
drag, startPoint x: 823, startPoint y: 353, endPoint x: 972, endPoint y: 358, distance: 149.4
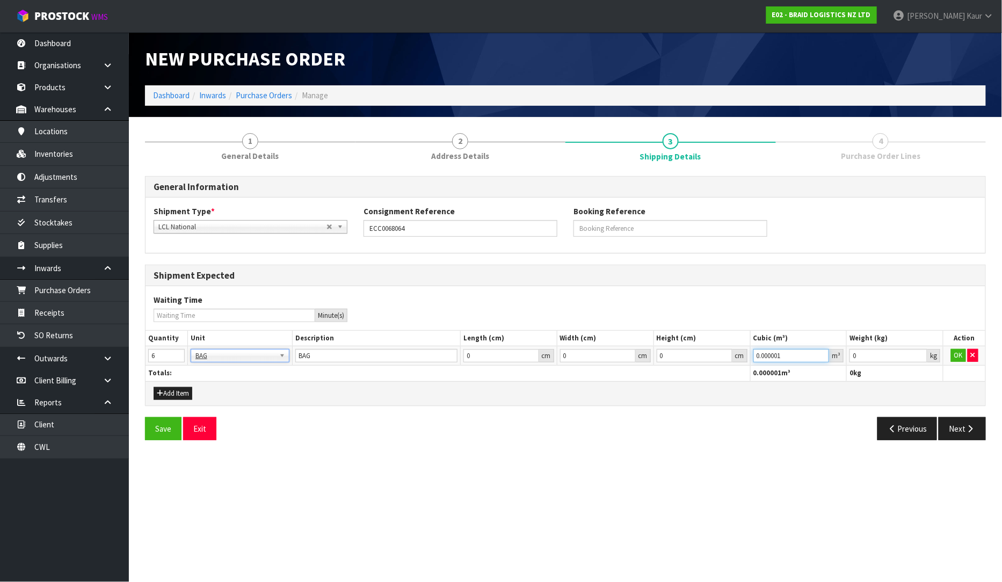
type input "0.000001"
click at [823, 353] on input "0.000001" at bounding box center [792, 355] width 76 height 13
type input "0.001"
click at [921, 355] on input "0.001" at bounding box center [889, 355] width 78 height 13
drag, startPoint x: 960, startPoint y: 355, endPoint x: 973, endPoint y: 377, distance: 25.1
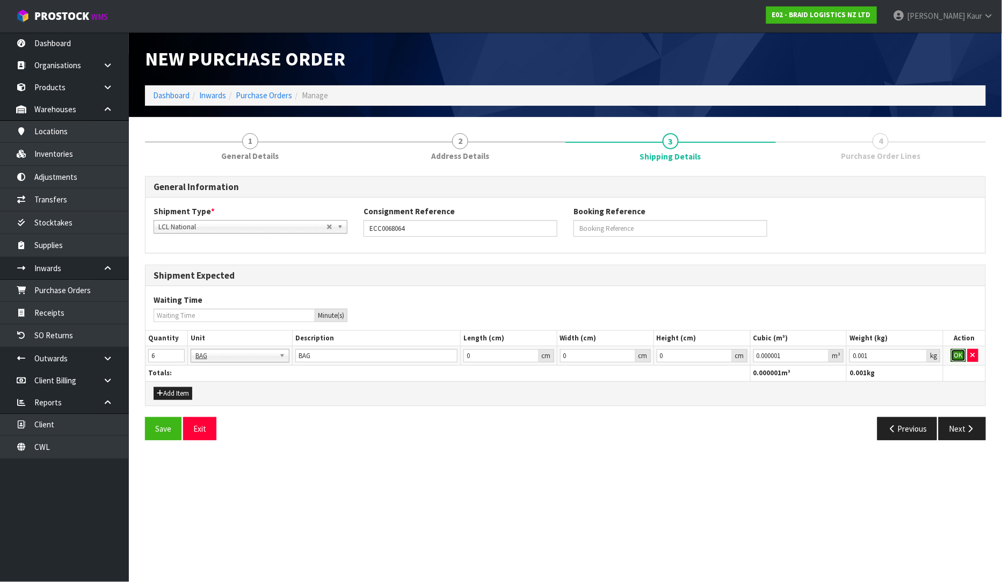
click at [959, 355] on button "OK" at bounding box center [958, 355] width 15 height 13
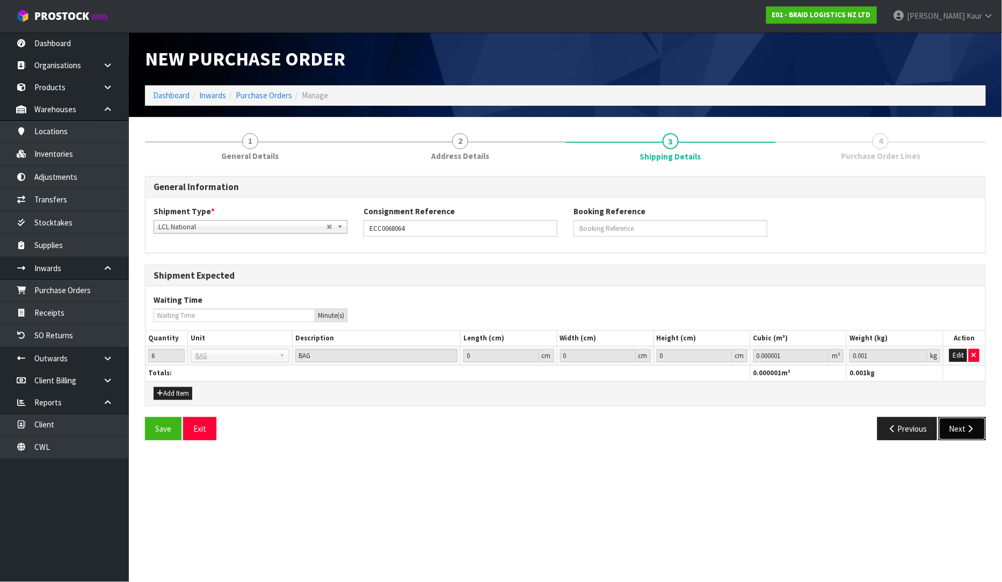
click at [973, 425] on icon "button" at bounding box center [971, 429] width 10 height 8
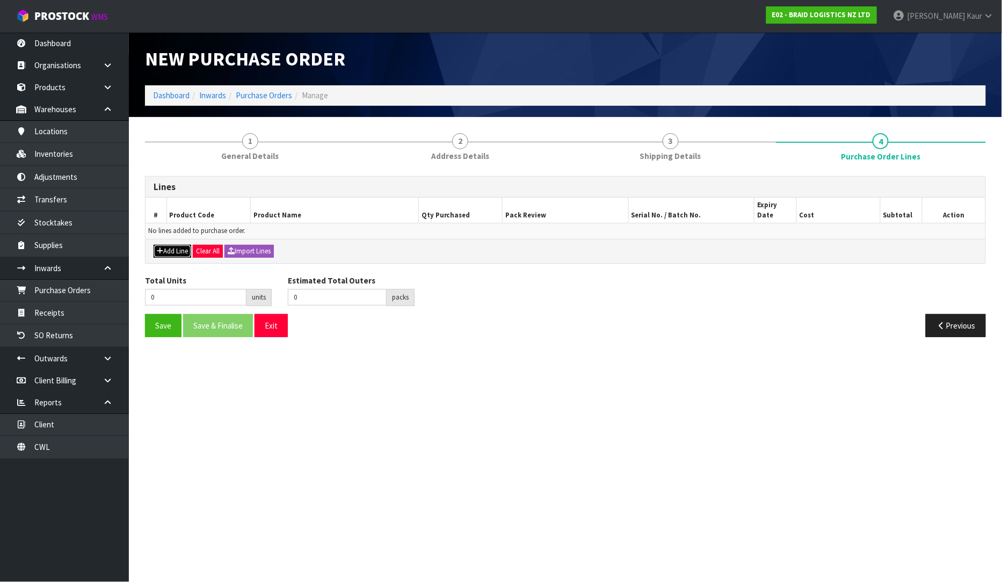
click at [164, 245] on button "Add Line" at bounding box center [173, 251] width 38 height 13
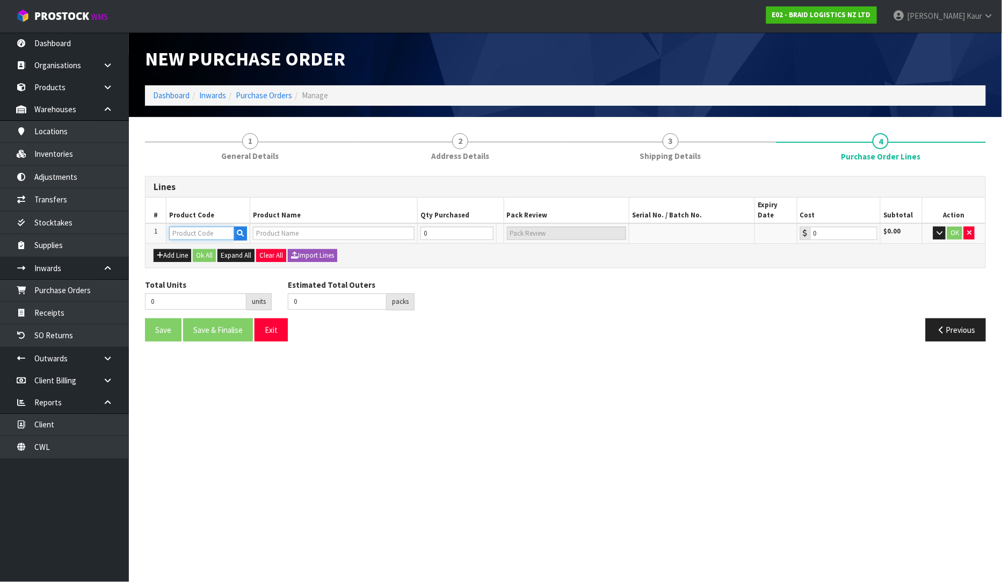
click at [188, 227] on input "text" at bounding box center [201, 233] width 65 height 13
type input "BR"
click at [209, 272] on link "BR -ROT-BAG" at bounding box center [212, 270] width 85 height 15
type input "BR-ROT-BAG"
type input "BS ROTORUA-BAG RUBBER CHIPS"
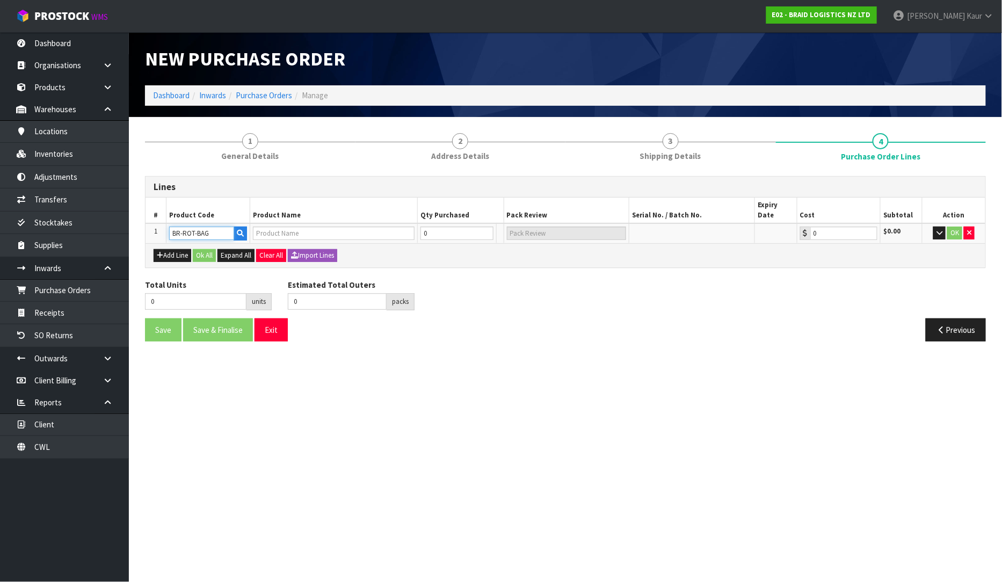
type input "0.00"
click at [441, 227] on input "0" at bounding box center [451, 233] width 65 height 13
type input "6"
type input "6 PLT"
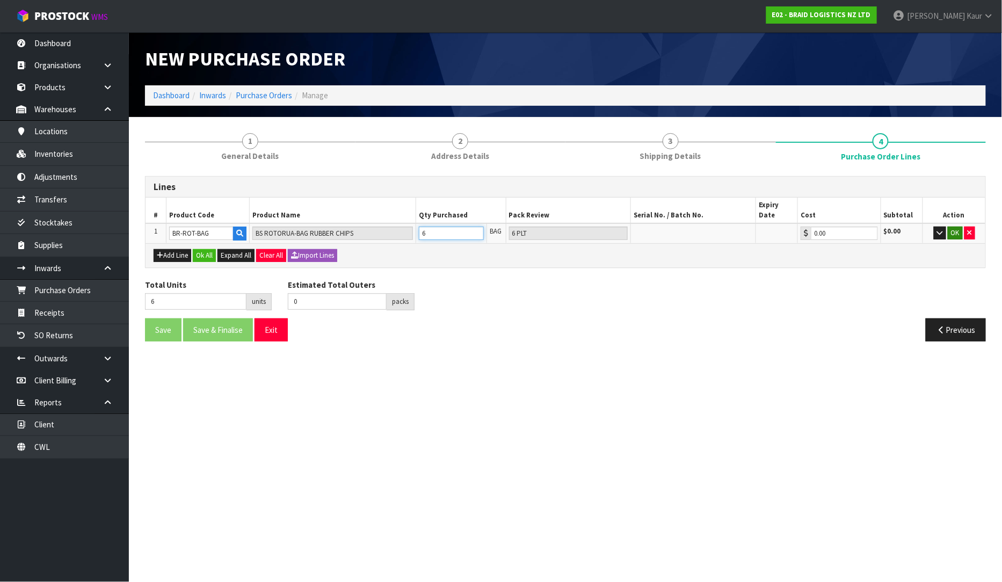
type input "6"
click at [949, 227] on button "OK" at bounding box center [955, 233] width 15 height 13
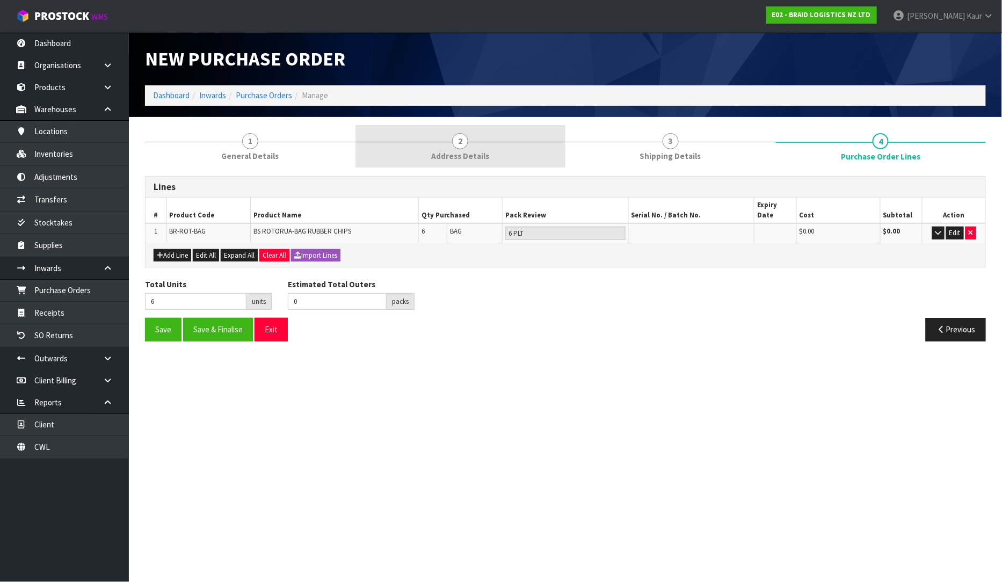
drag, startPoint x: 240, startPoint y: 150, endPoint x: 402, endPoint y: 150, distance: 161.7
click at [243, 150] on span "General Details" at bounding box center [249, 155] width 57 height 11
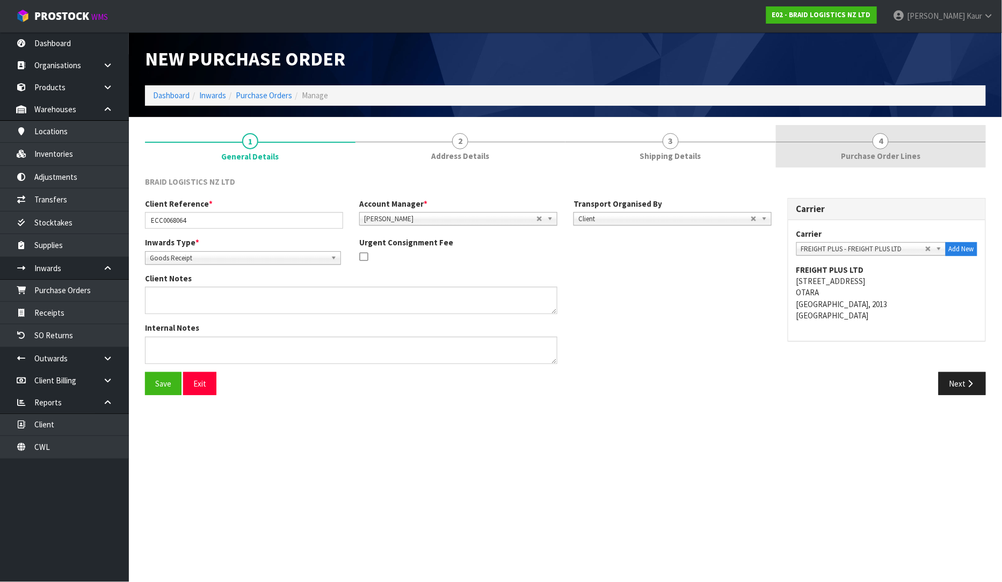
click at [875, 157] on span "Purchase Order Lines" at bounding box center [881, 155] width 80 height 11
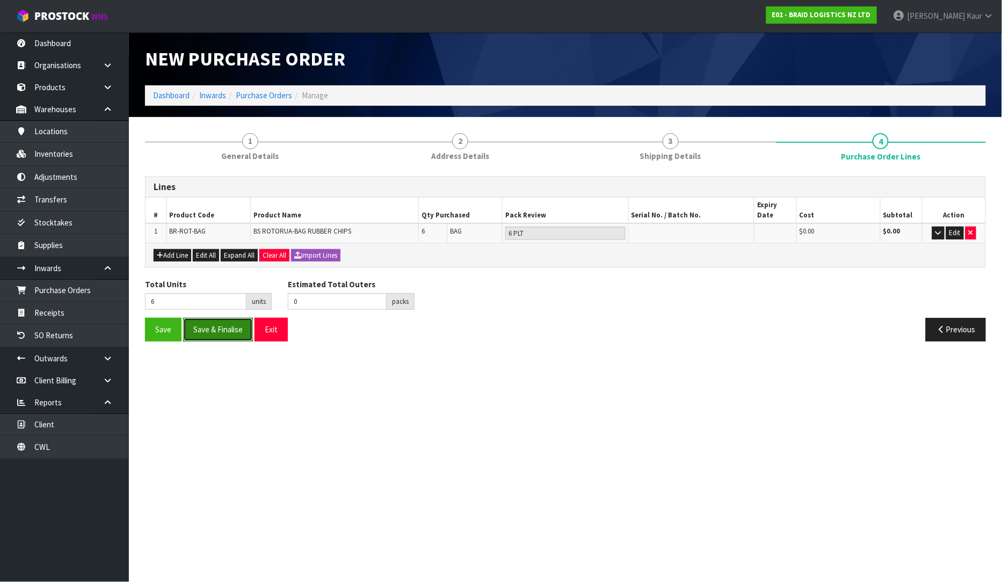
click at [223, 318] on button "Save & Finalise" at bounding box center [218, 329] width 70 height 23
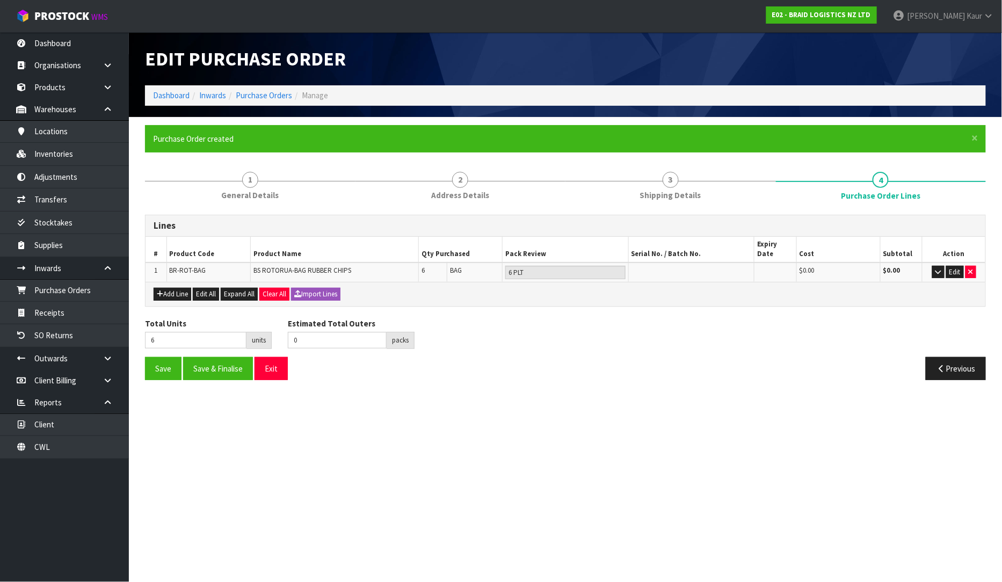
type input "0"
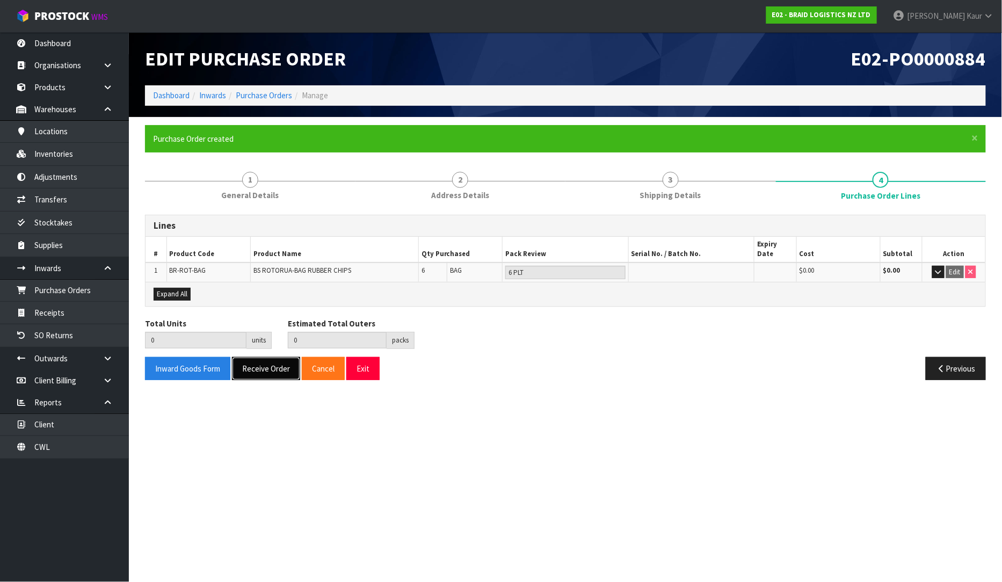
click at [272, 357] on button "Receive Order" at bounding box center [266, 368] width 68 height 23
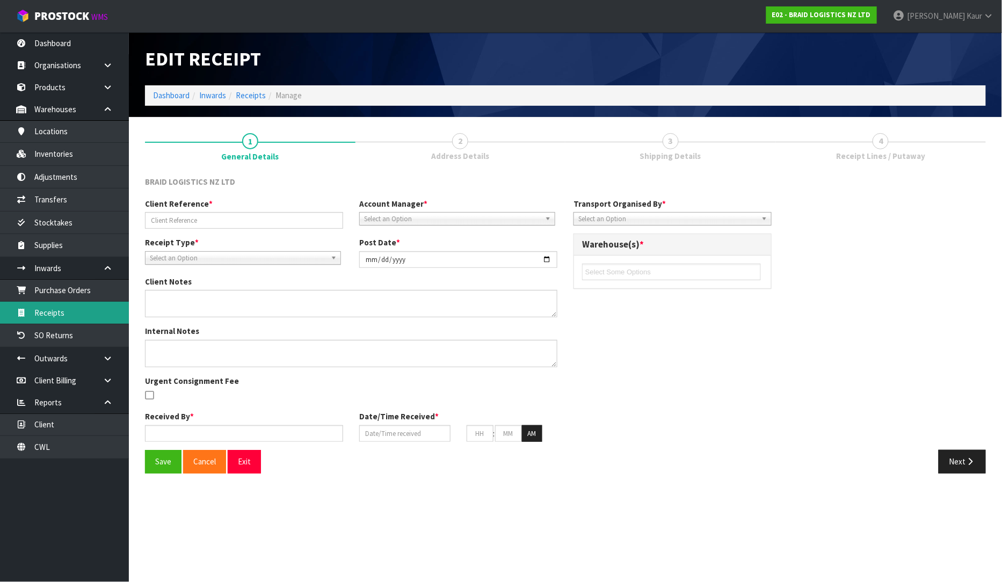
click at [53, 317] on link "Receipts" at bounding box center [64, 313] width 129 height 22
type input "ECC0068064"
type input "[DATE]"
type input "[PERSON_NAME]"
type input "[DATE]"
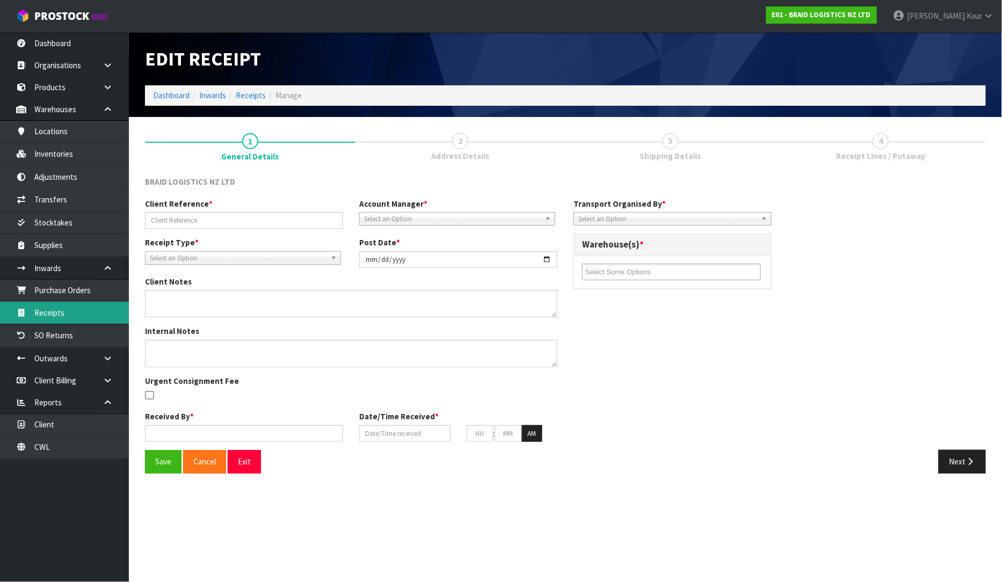
type input "10"
type input "09"
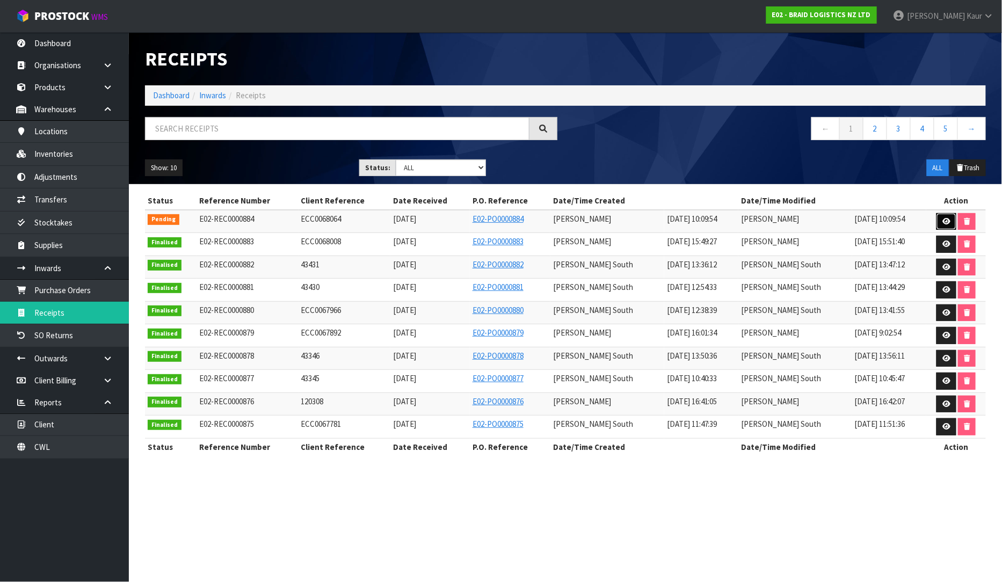
click at [940, 221] on link at bounding box center [947, 221] width 20 height 17
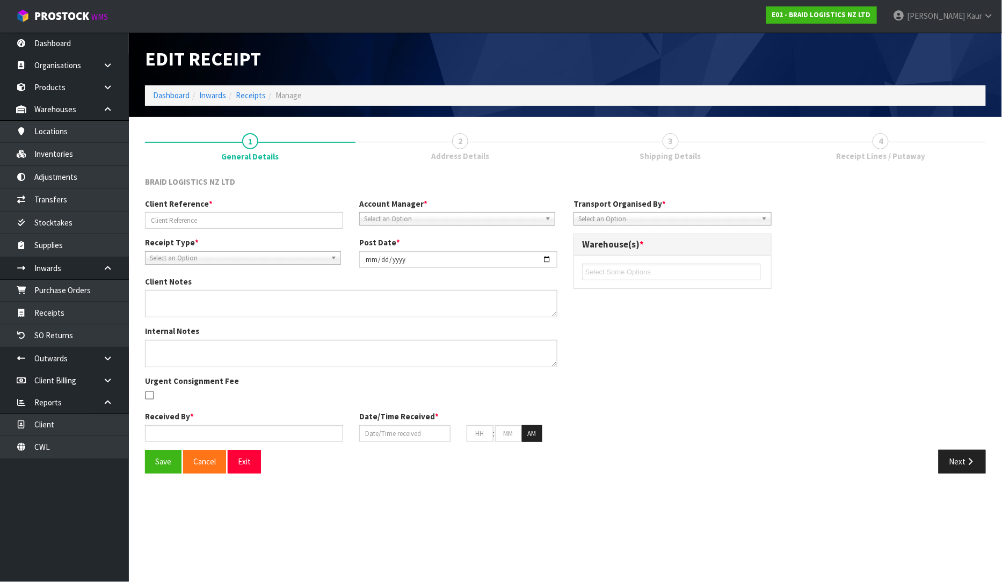
type input "ECC0068064"
type input "[DATE]"
type input "[PERSON_NAME]"
type input "[DATE]"
type input "10"
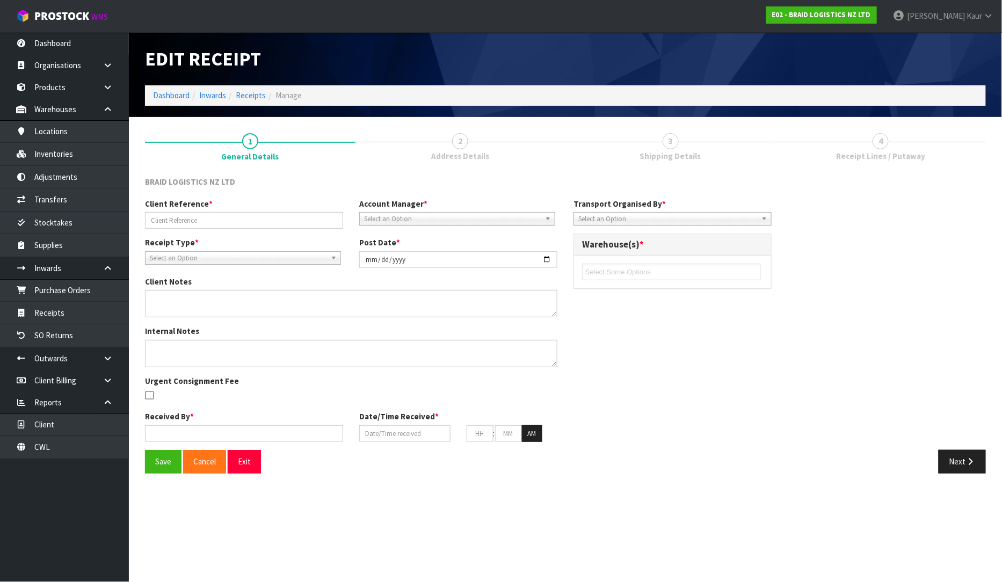
type input "09"
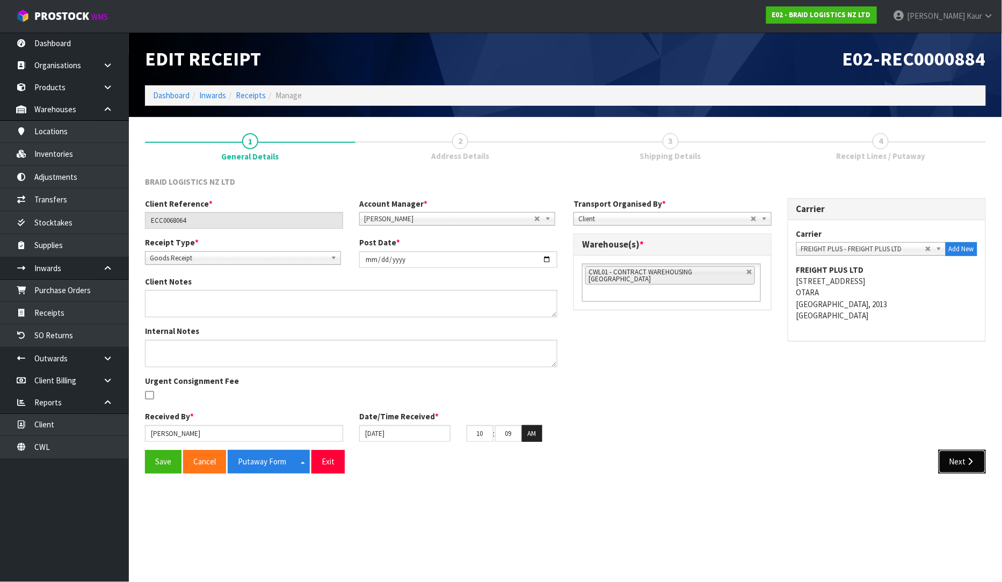
click at [955, 465] on button "Next" at bounding box center [962, 461] width 47 height 23
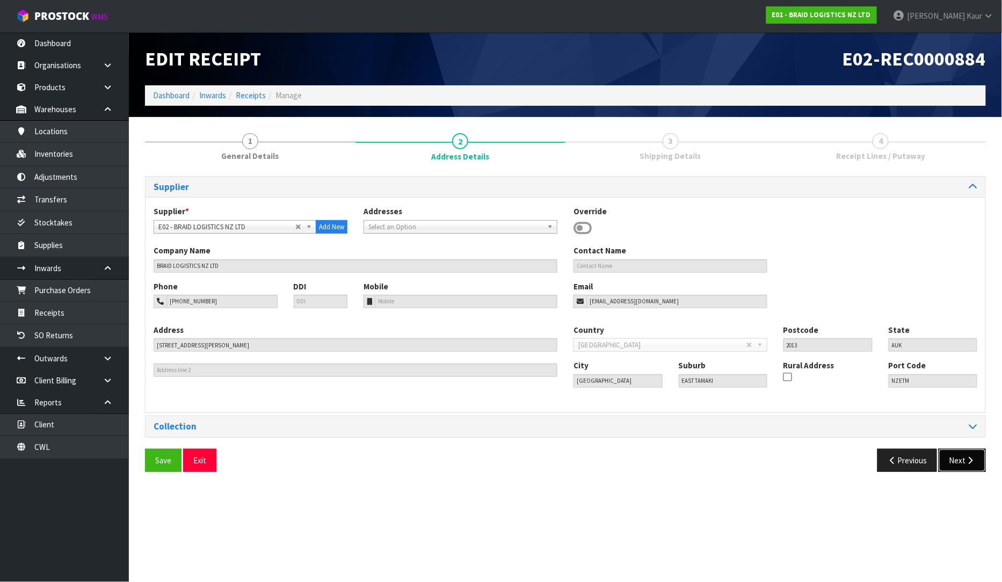
click at [962, 466] on button "Next" at bounding box center [962, 460] width 47 height 23
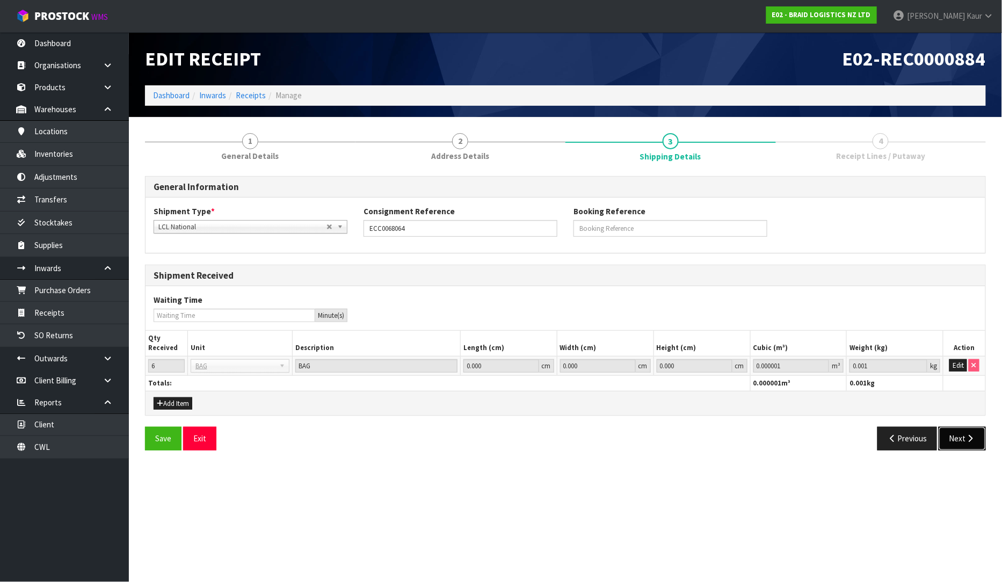
click at [962, 446] on button "Next" at bounding box center [962, 438] width 47 height 23
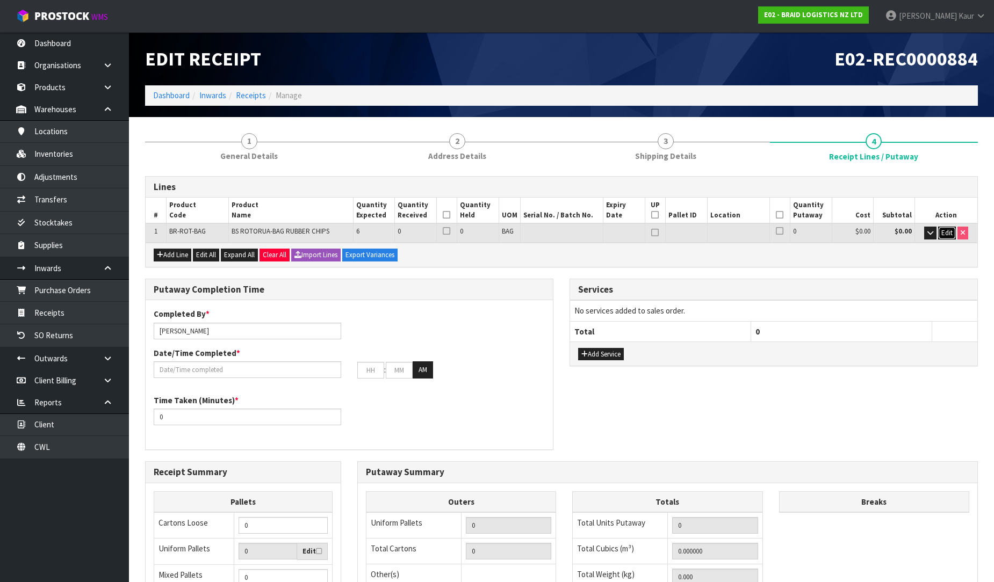
drag, startPoint x: 953, startPoint y: 227, endPoint x: 947, endPoint y: 226, distance: 6.0
click at [953, 227] on button "Edit" at bounding box center [947, 233] width 18 height 13
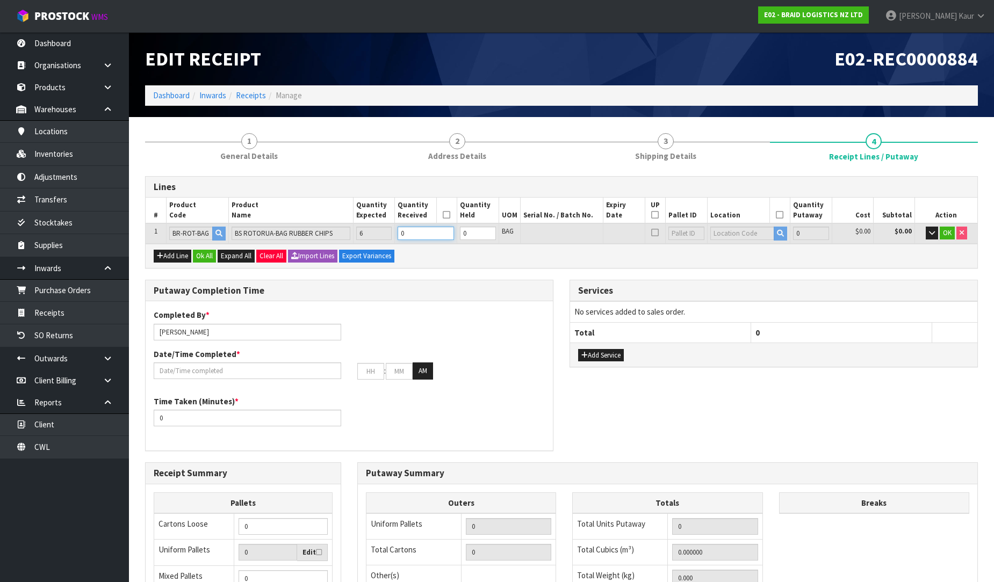
click at [407, 230] on input "0" at bounding box center [426, 233] width 56 height 13
type input "6"
type input "4200"
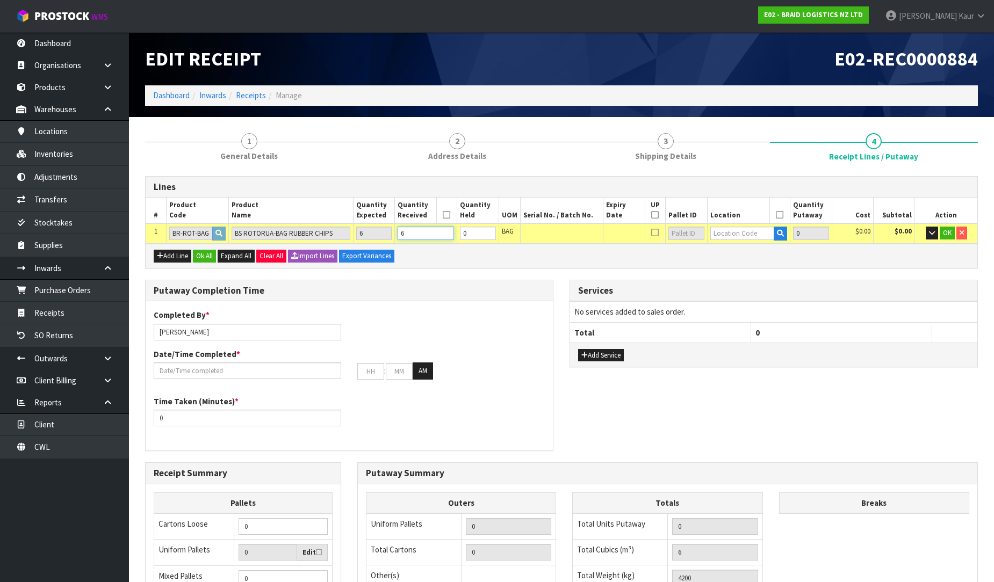
type input "6"
click at [747, 234] on input "text" at bounding box center [742, 233] width 64 height 13
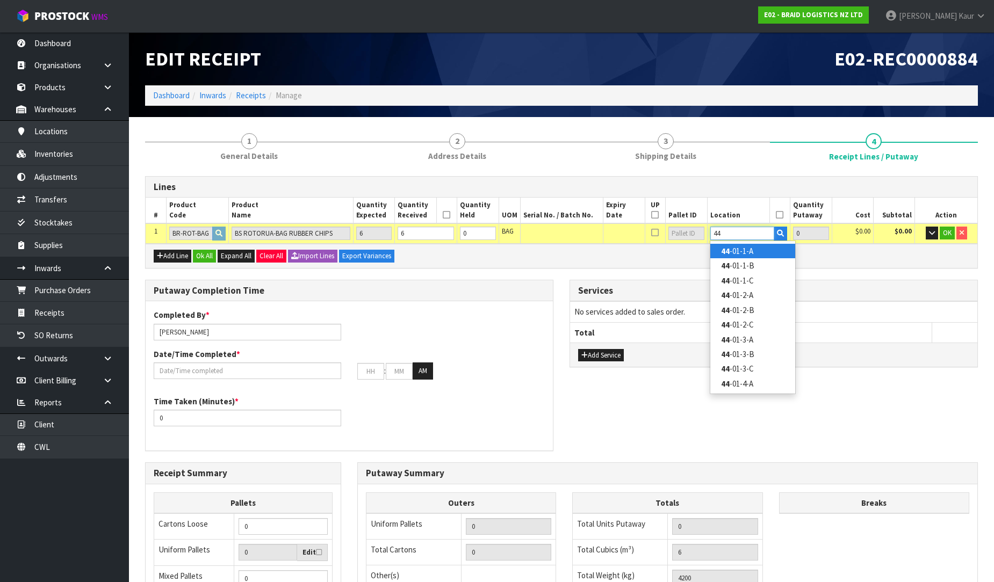
type input "44"
click at [739, 250] on link "44 -01-1-A" at bounding box center [752, 251] width 85 height 15
type input "6"
type input "44-01-1-A"
type input "6"
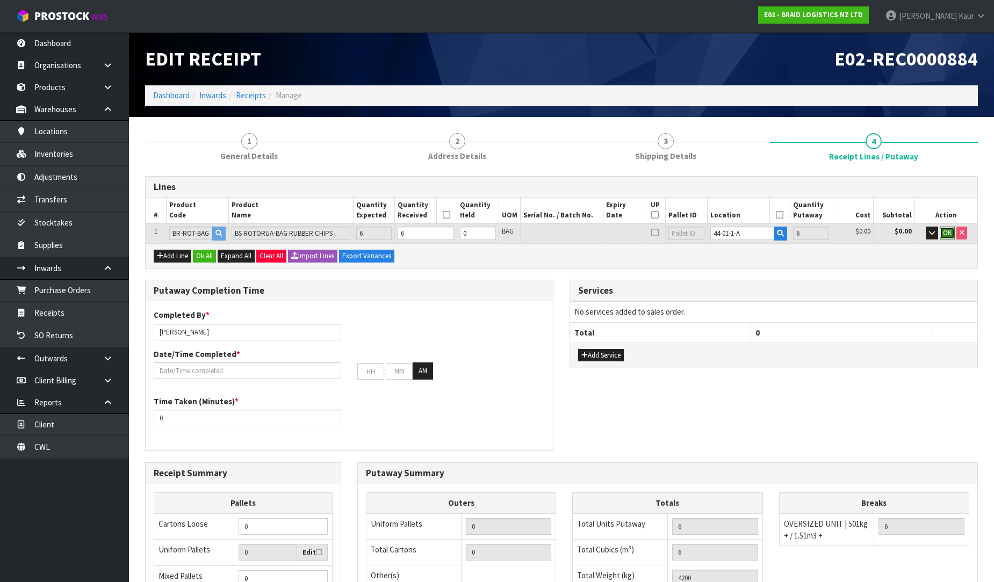
click at [949, 234] on span "OK" at bounding box center [947, 232] width 9 height 9
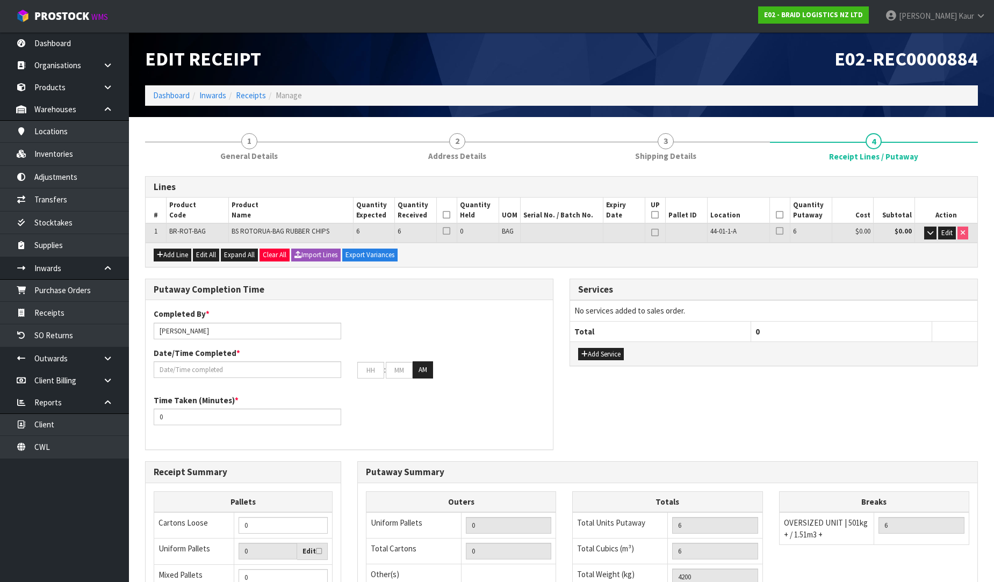
click at [447, 215] on icon at bounding box center [447, 215] width 8 height 1
click at [772, 216] on th at bounding box center [779, 211] width 21 height 26
click at [781, 215] on icon at bounding box center [780, 215] width 8 height 1
click at [209, 380] on div "Completed By * [PERSON_NAME] Date/Time Completed * : : AM" at bounding box center [349, 347] width 407 height 78
click at [210, 370] on input "text" at bounding box center [247, 370] width 187 height 17
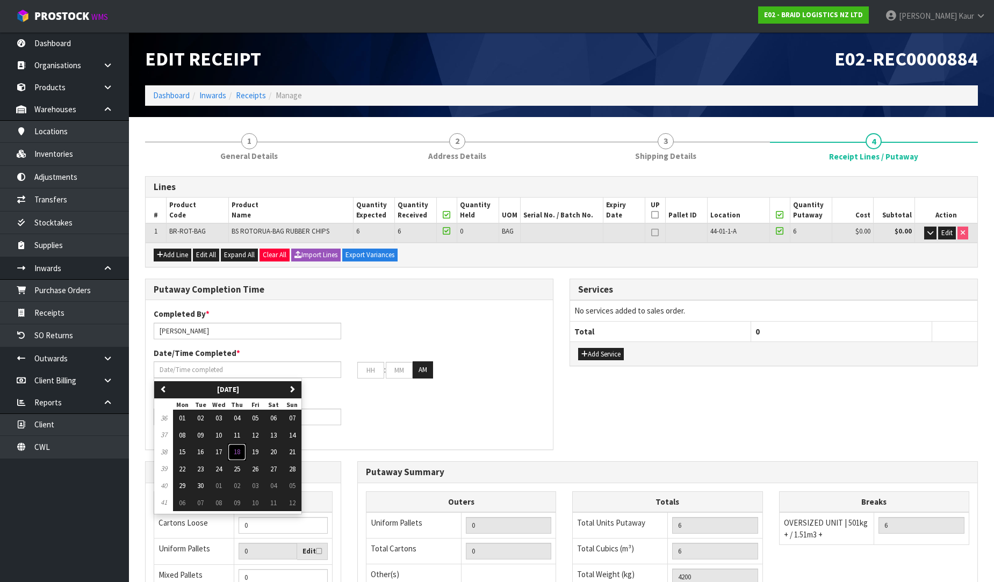
click at [237, 459] on button "18" at bounding box center [237, 452] width 18 height 17
type input "[DATE]"
type input "12"
type input "00"
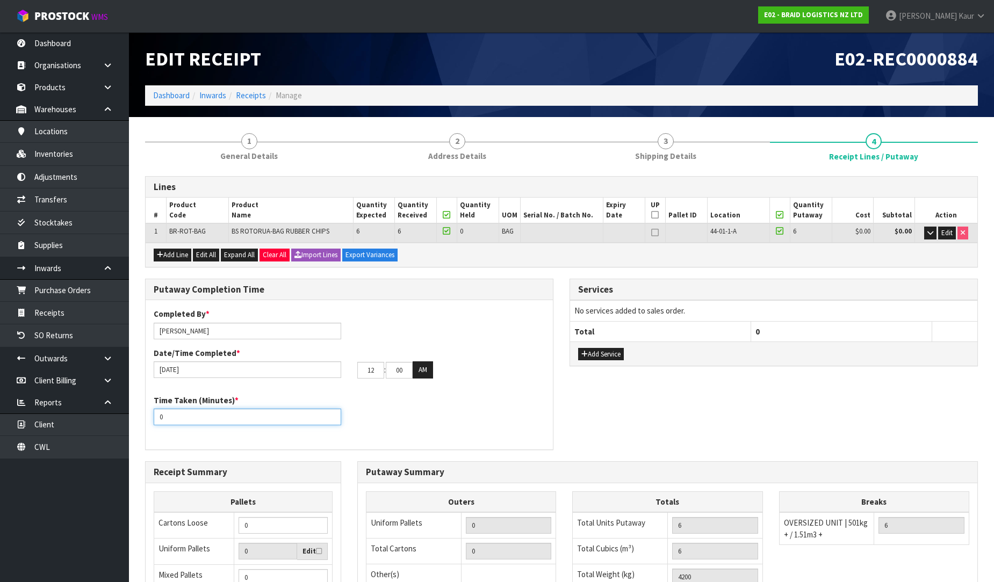
drag, startPoint x: 167, startPoint y: 419, endPoint x: 154, endPoint y: 420, distance: 12.9
click at [154, 420] on input "0" at bounding box center [247, 417] width 187 height 17
type input "10"
drag, startPoint x: 379, startPoint y: 368, endPoint x: 351, endPoint y: 374, distance: 28.0
click at [351, 374] on div "12 : 00 : 00 AM" at bounding box center [451, 370] width 204 height 17
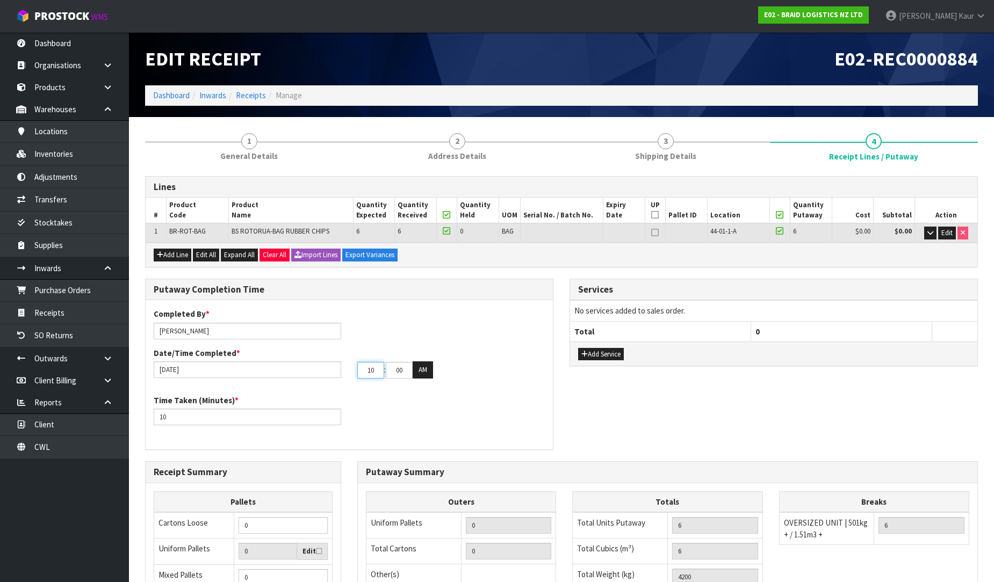
type input "10"
drag, startPoint x: 407, startPoint y: 367, endPoint x: 372, endPoint y: 378, distance: 36.2
click at [372, 378] on div "Completed By * [PERSON_NAME] Date/Time Completed * [DATE] 10 : 00 : 00 AM" at bounding box center [349, 347] width 407 height 78
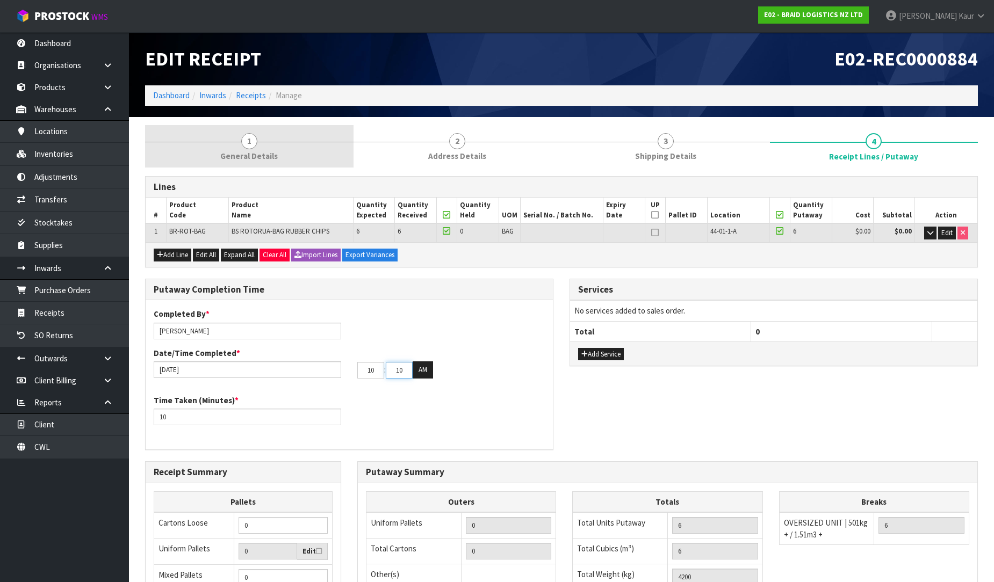
type input "10"
click at [267, 153] on span "General Details" at bounding box center [248, 155] width 57 height 11
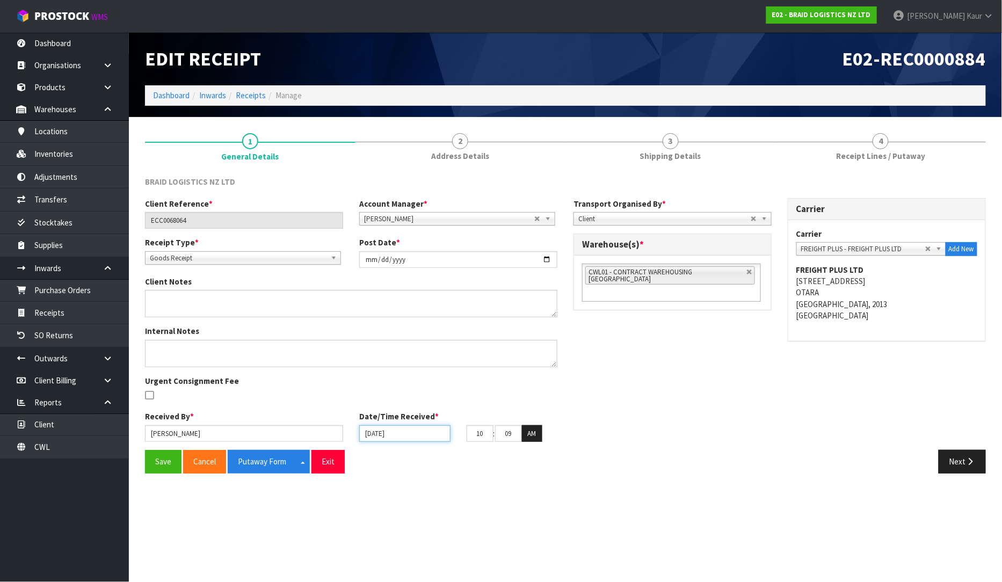
click at [366, 433] on input "[DATE]" at bounding box center [404, 433] width 91 height 17
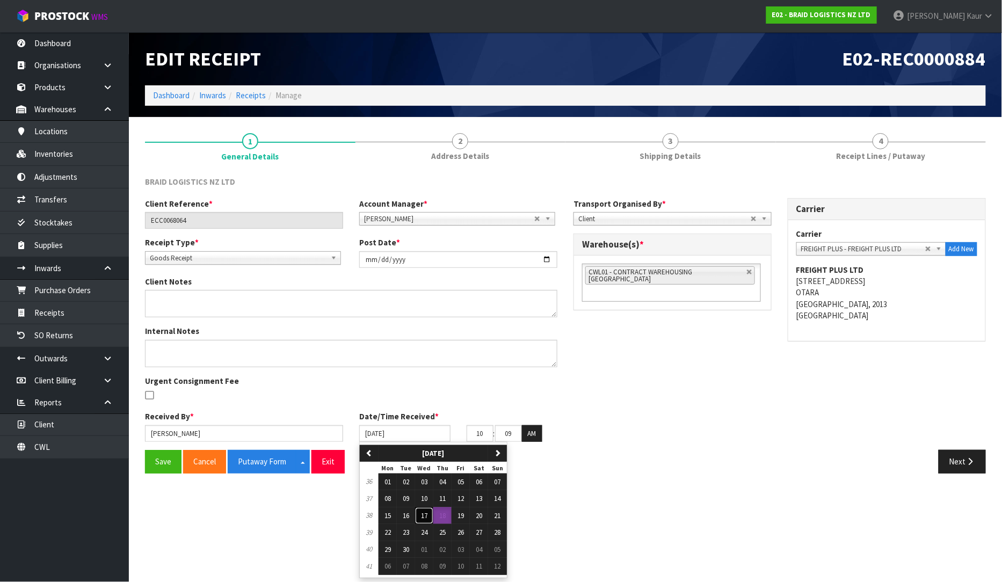
click at [421, 514] on button "17" at bounding box center [424, 516] width 18 height 17
type input "[DATE]"
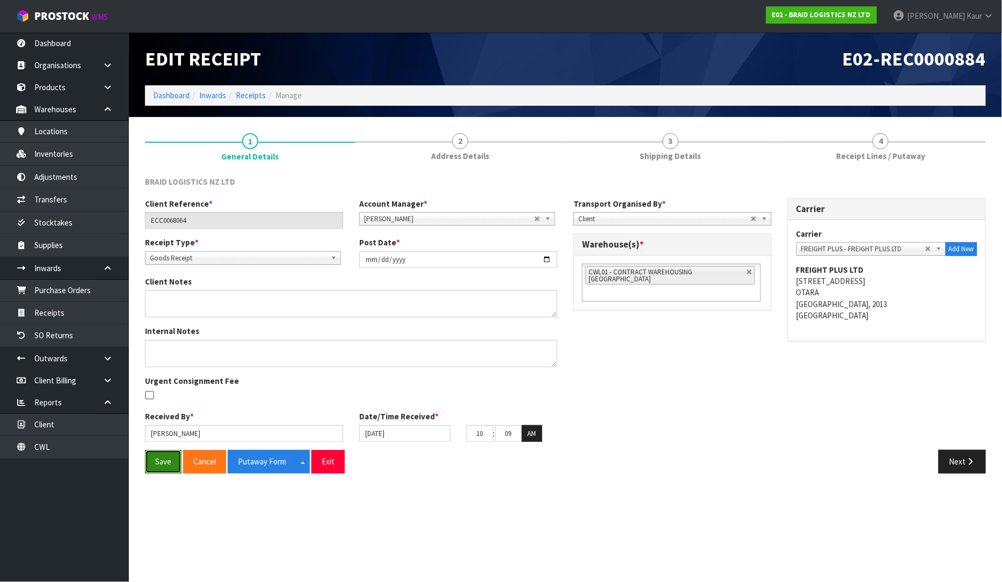
click at [167, 465] on button "Save" at bounding box center [163, 461] width 37 height 23
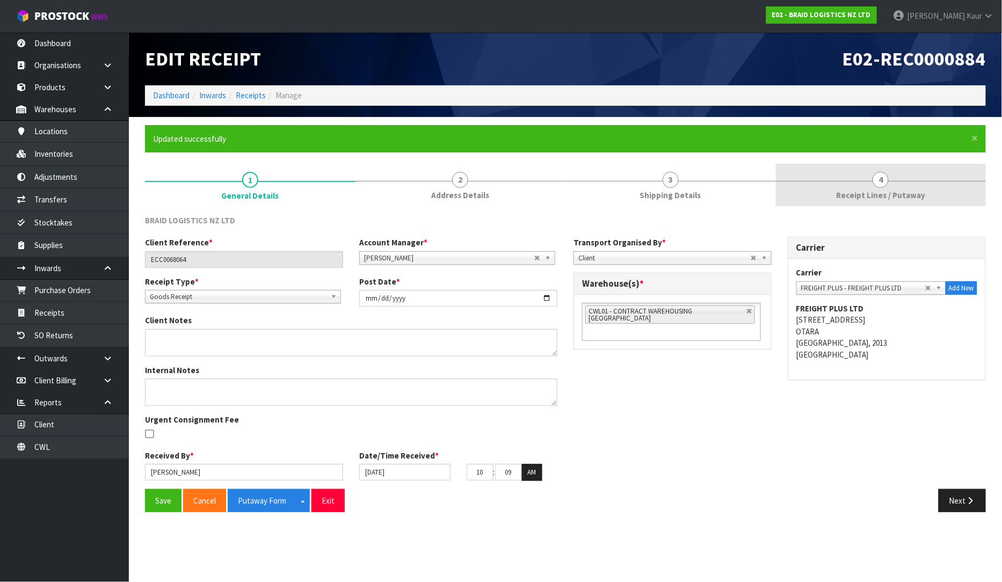
click at [883, 179] on span "4" at bounding box center [881, 180] width 16 height 16
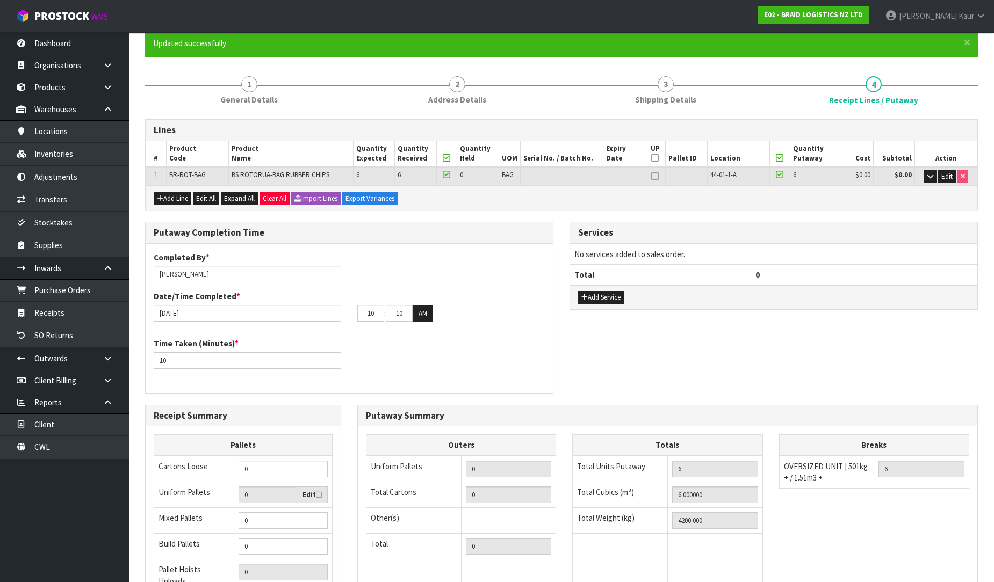
scroll to position [219, 0]
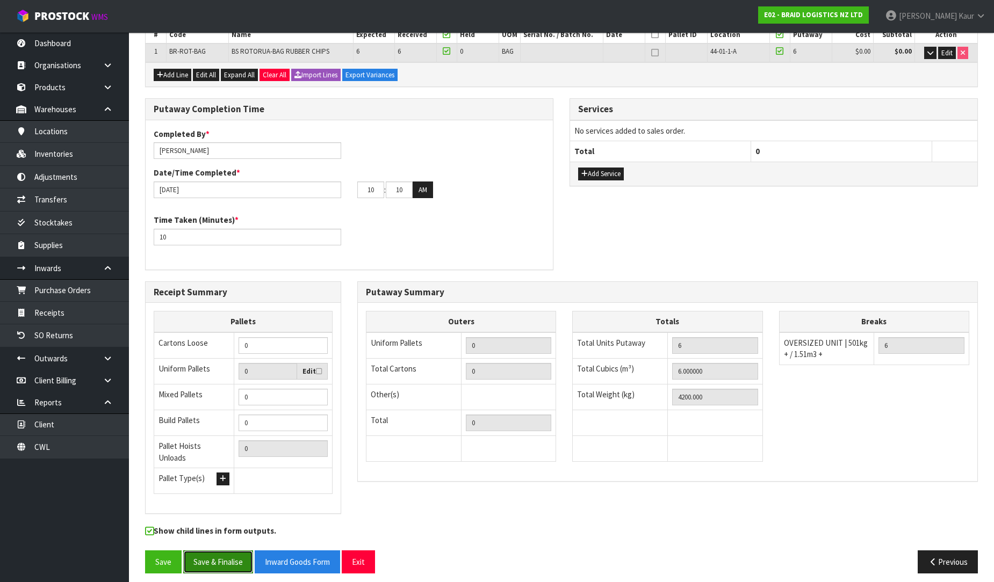
click at [216, 552] on button "Save & Finalise" at bounding box center [218, 562] width 70 height 23
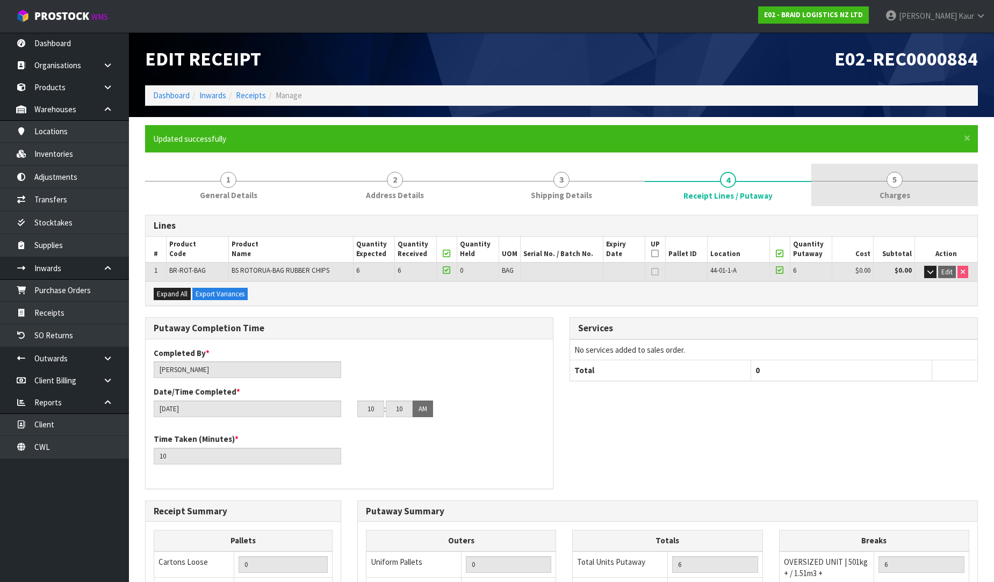
click at [893, 185] on span "5" at bounding box center [894, 180] width 16 height 16
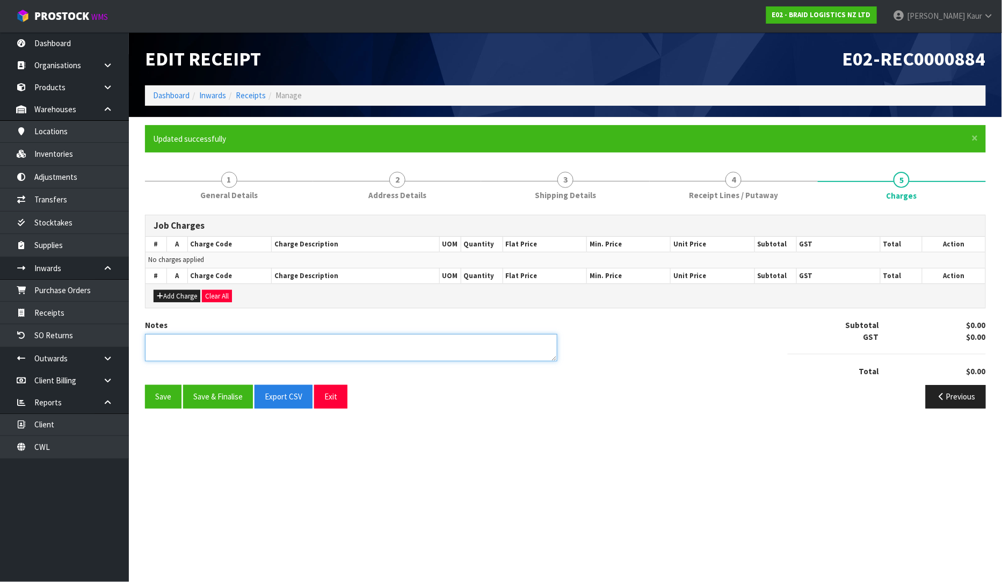
click at [272, 342] on textarea at bounding box center [351, 347] width 413 height 27
type textarea "N"
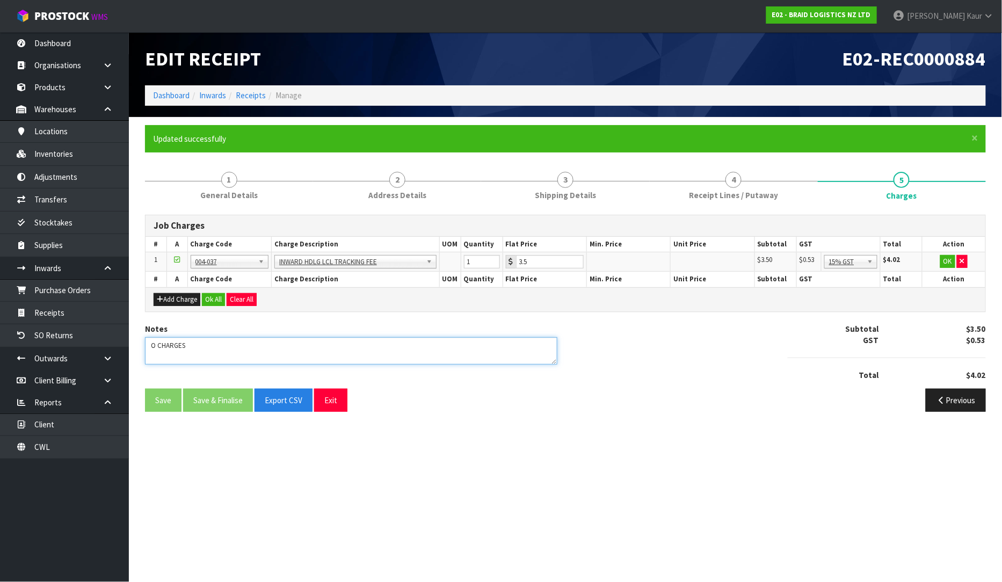
click at [153, 342] on textarea at bounding box center [351, 350] width 413 height 27
type textarea "NO CHARGES"
click at [958, 260] on button "button" at bounding box center [962, 261] width 11 height 13
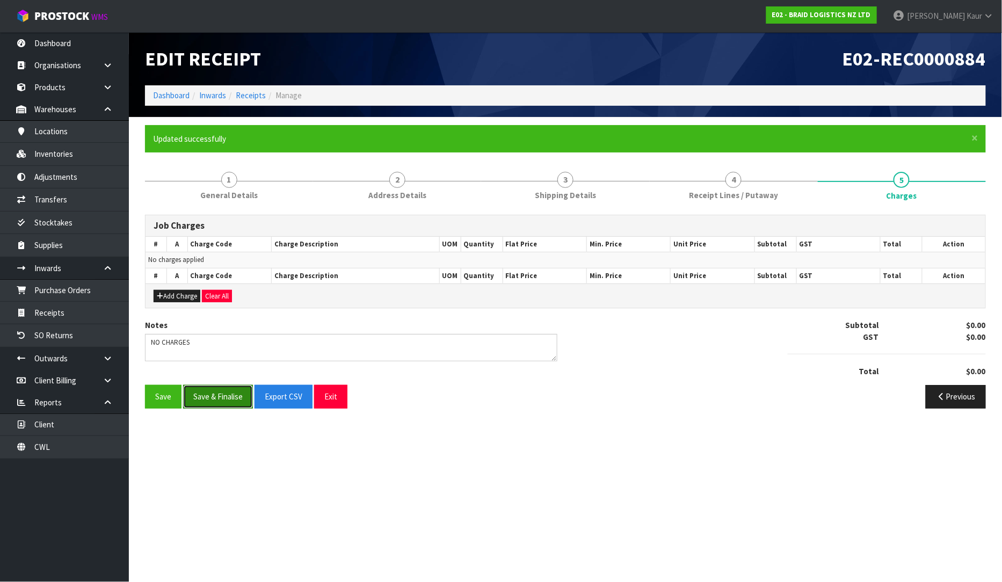
click at [227, 401] on button "Save & Finalise" at bounding box center [218, 396] width 70 height 23
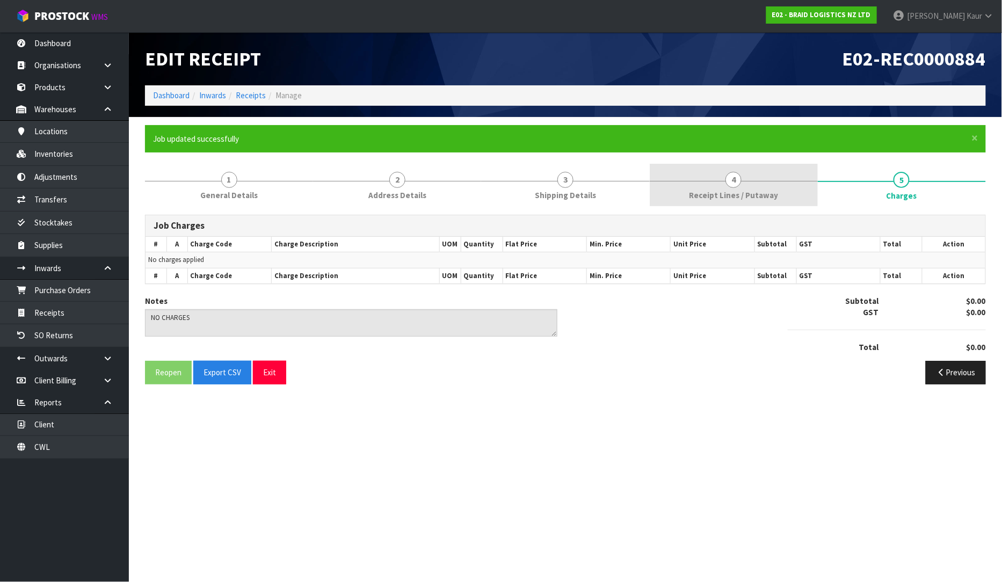
click at [681, 189] on link "4 Receipt Lines / Putaway" at bounding box center [734, 185] width 168 height 42
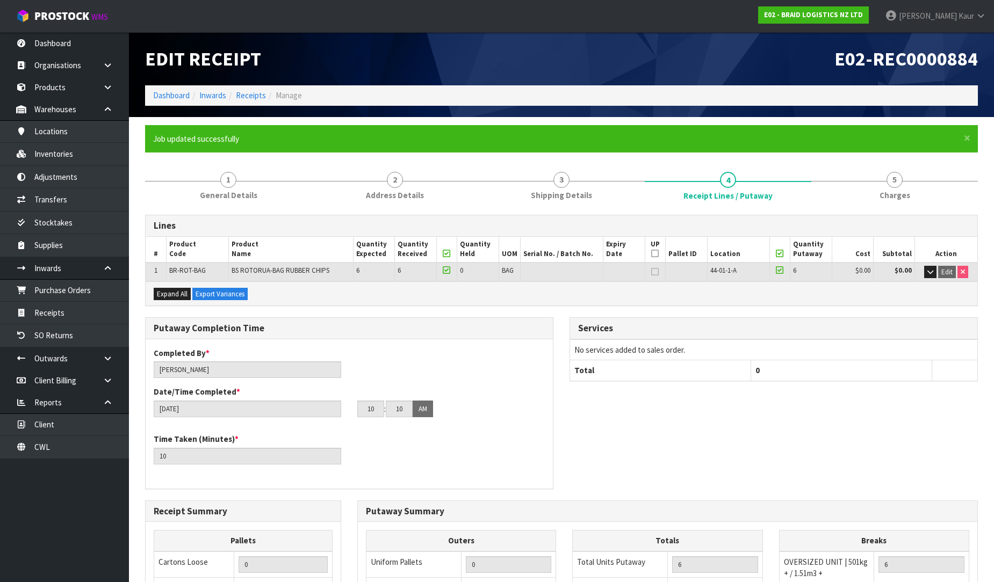
scroll to position [219, 0]
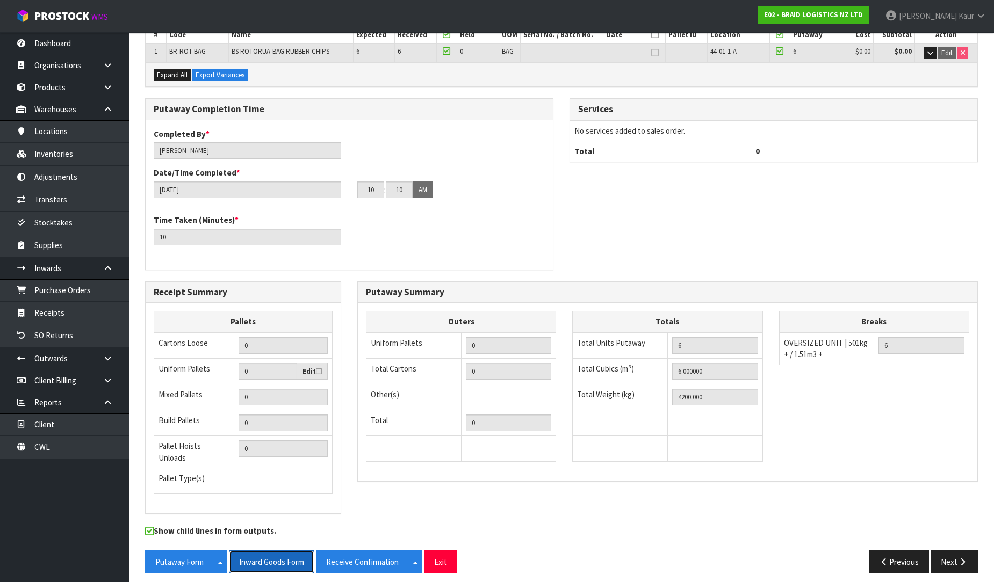
click at [272, 552] on button "Inward Goods Form" at bounding box center [271, 562] width 85 height 23
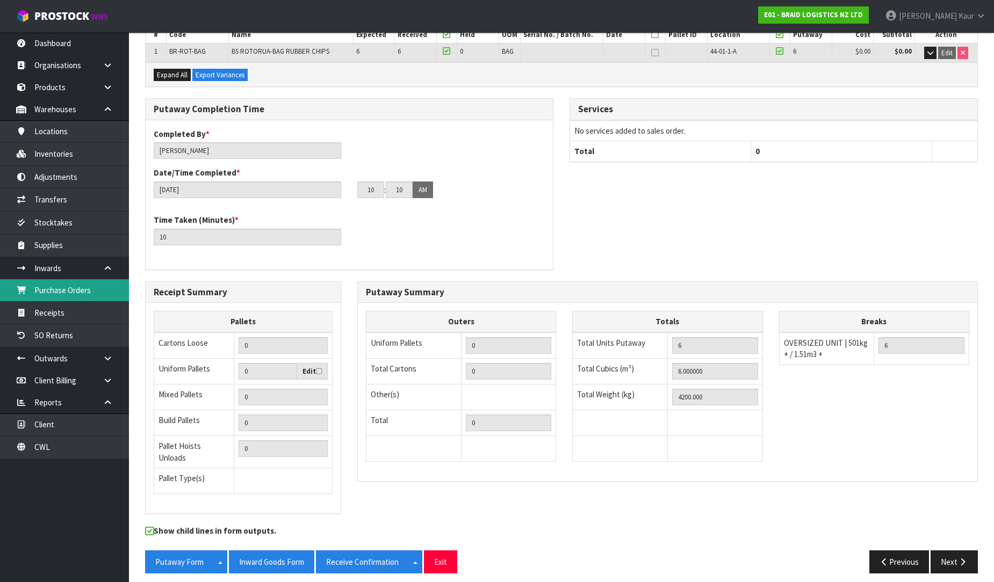
click at [54, 297] on link "Purchase Orders" at bounding box center [64, 290] width 129 height 22
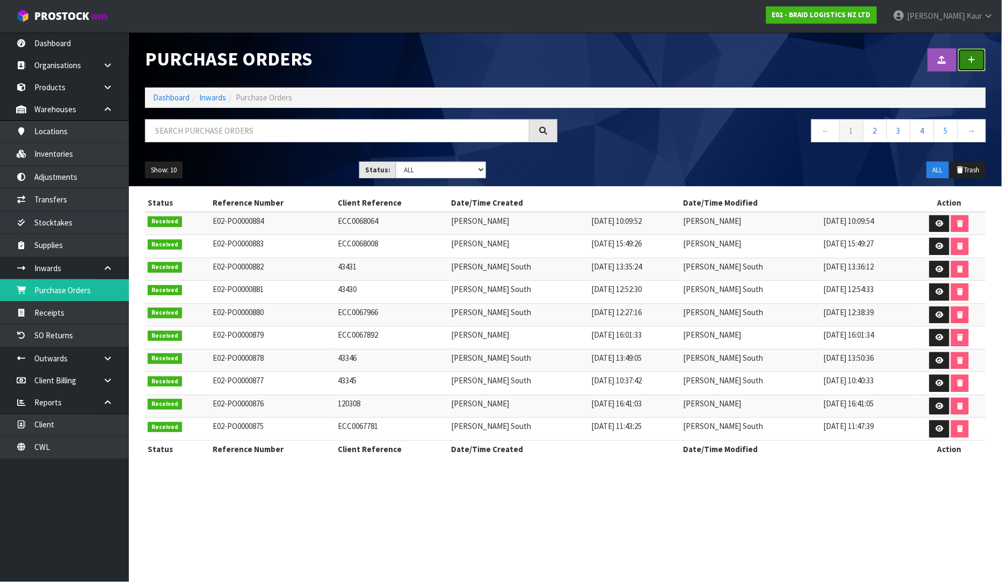
click at [969, 65] on link at bounding box center [972, 59] width 28 height 23
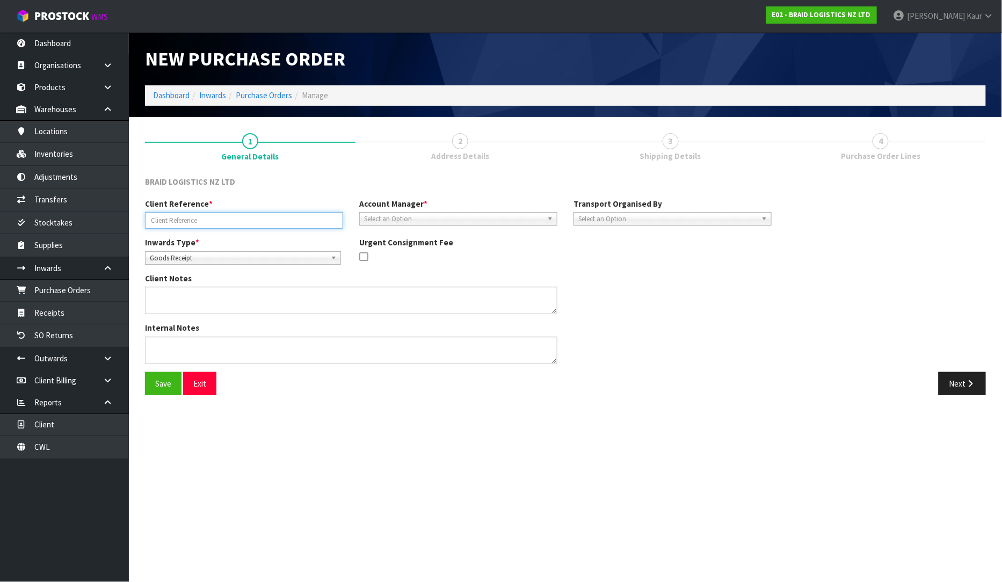
click at [215, 213] on input "text" at bounding box center [244, 220] width 198 height 17
type input "16950"
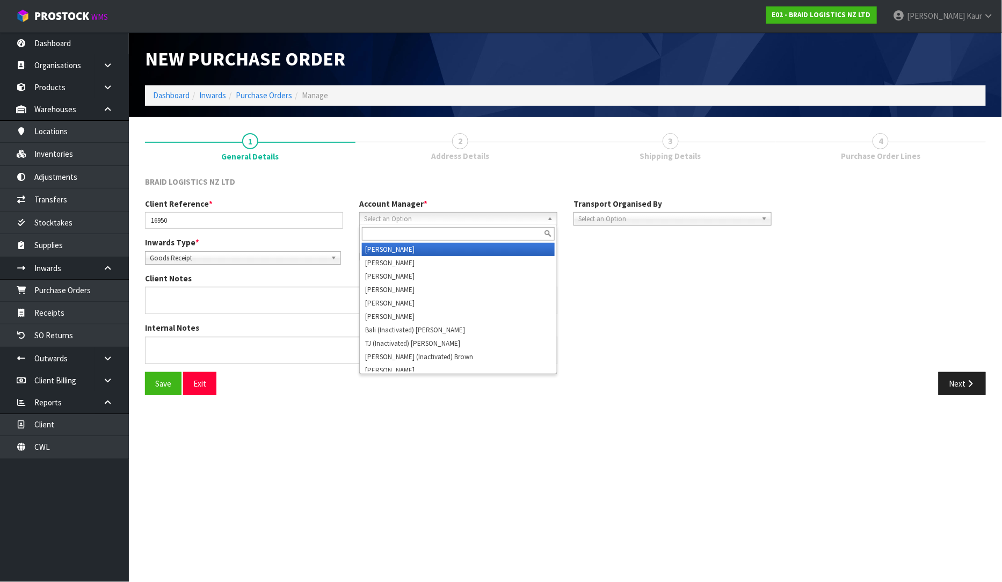
click at [416, 213] on span "Select an Option" at bounding box center [453, 219] width 179 height 13
type input "D"
click at [403, 249] on li "D [PERSON_NAME]" at bounding box center [458, 249] width 193 height 13
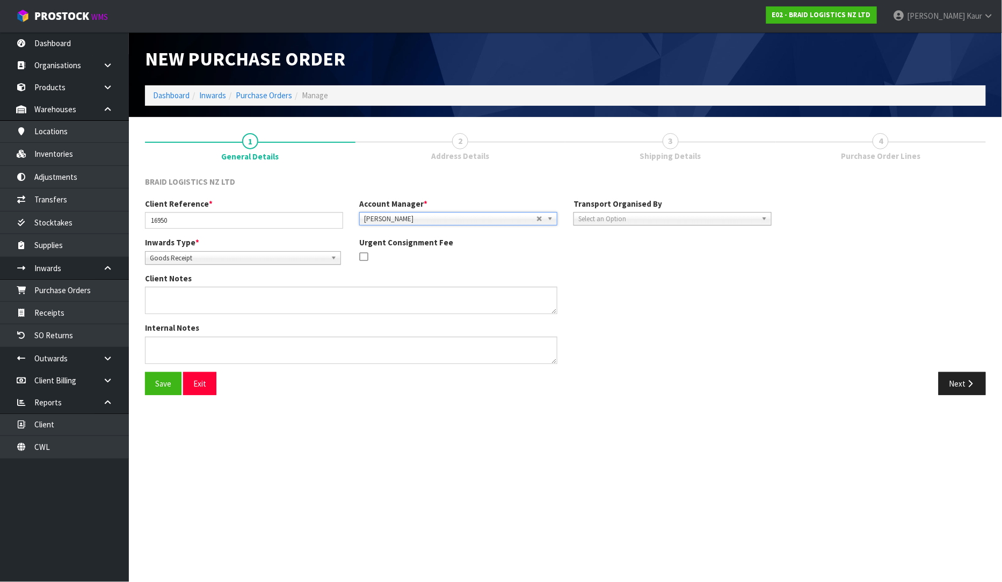
click at [587, 218] on span "Select an Option" at bounding box center [668, 219] width 179 height 13
click at [595, 280] on li "Client" at bounding box center [672, 276] width 193 height 13
click at [826, 245] on span "Select an Option" at bounding box center [866, 249] width 131 height 13
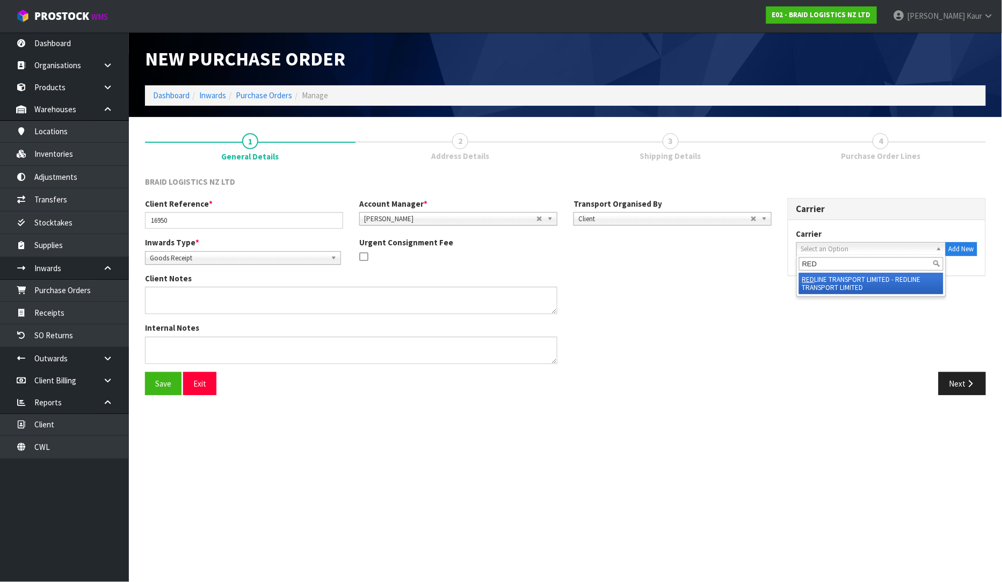
type input "RED"
click at [822, 282] on li "RED LINE TRANSPORT LIMITED - REDLINE TRANSPORT LIMITED" at bounding box center [871, 283] width 144 height 21
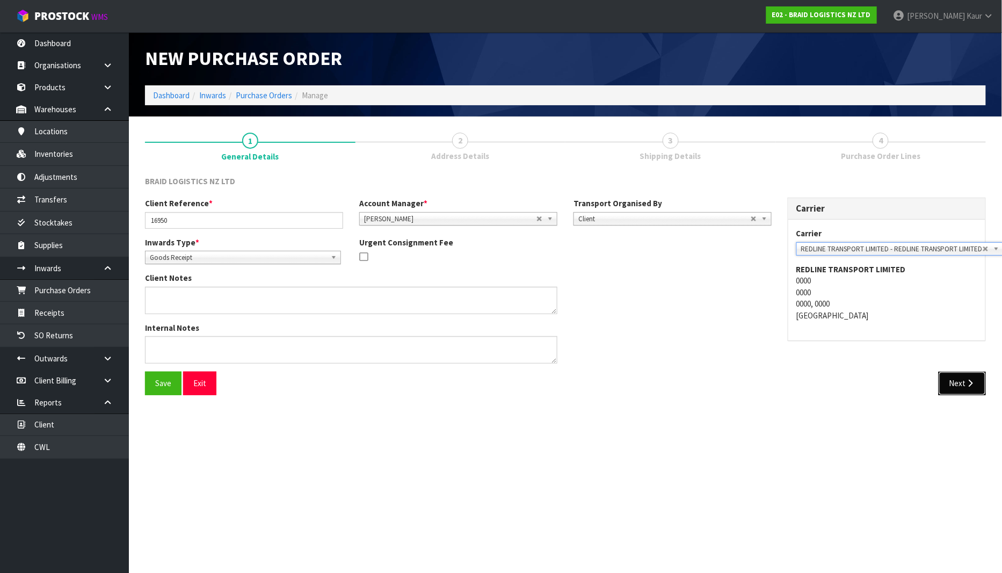
click at [951, 381] on button "Next" at bounding box center [962, 383] width 47 height 23
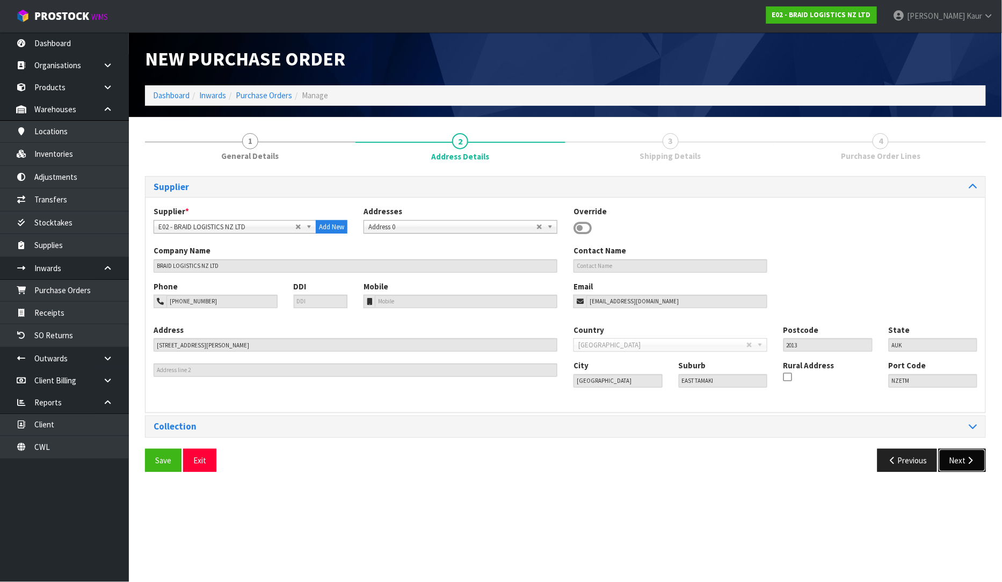
click at [952, 462] on button "Next" at bounding box center [962, 460] width 47 height 23
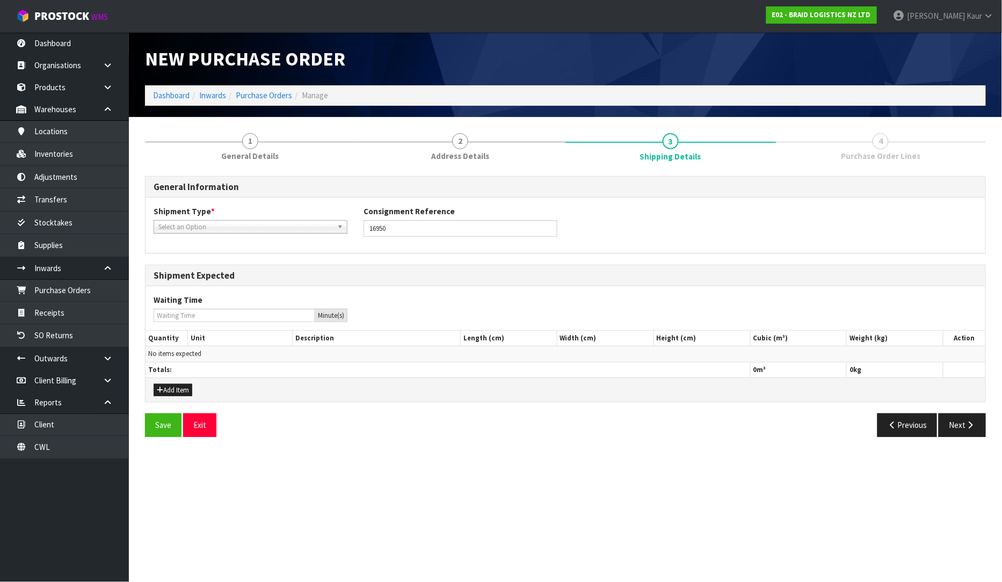
click at [199, 228] on span "Select an Option" at bounding box center [245, 227] width 175 height 13
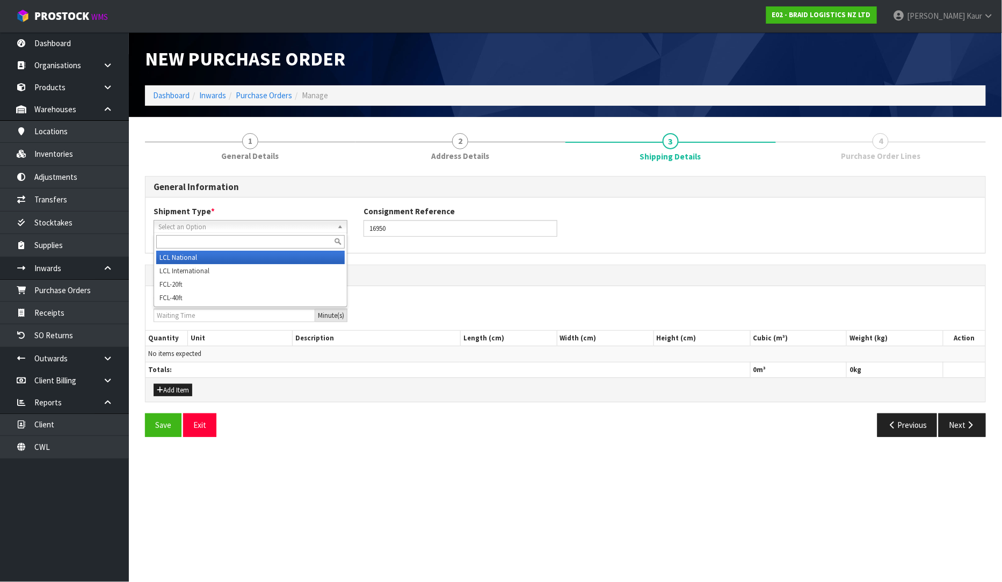
click at [179, 258] on li "LCL National" at bounding box center [250, 257] width 189 height 13
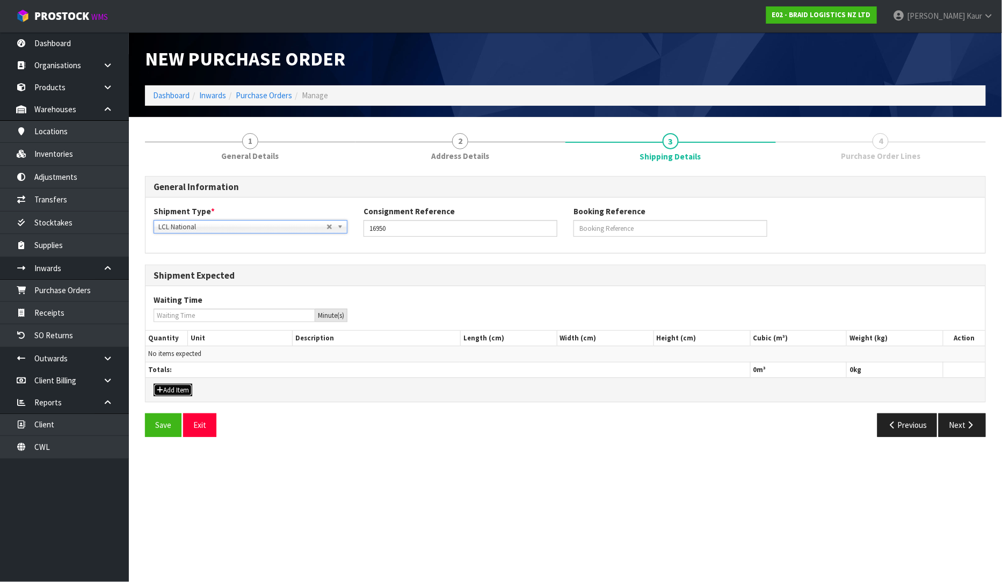
click at [179, 387] on button "Add Item" at bounding box center [173, 390] width 39 height 13
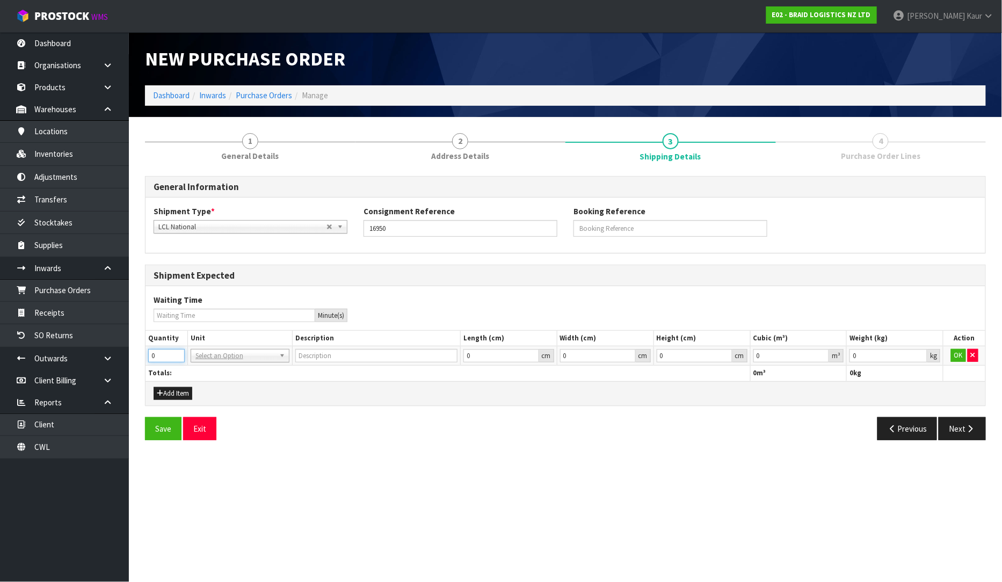
click at [133, 357] on section "1 General Details 2 Address Details 3 Shipping Details 4 Purchase Order Lines G…" at bounding box center [565, 286] width 873 height 339
type input "11"
type input "BAG"
type input "0.000001"
click at [824, 355] on input "0.000001" at bounding box center [792, 355] width 76 height 13
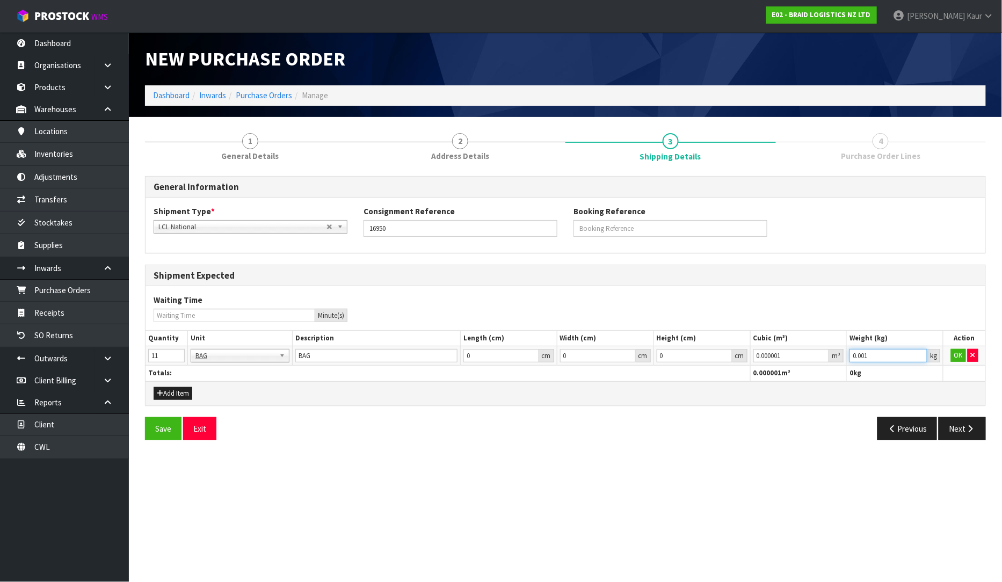
type input "0.001"
click at [917, 352] on input "0.001" at bounding box center [889, 355] width 78 height 13
click at [957, 356] on button "OK" at bounding box center [958, 355] width 15 height 13
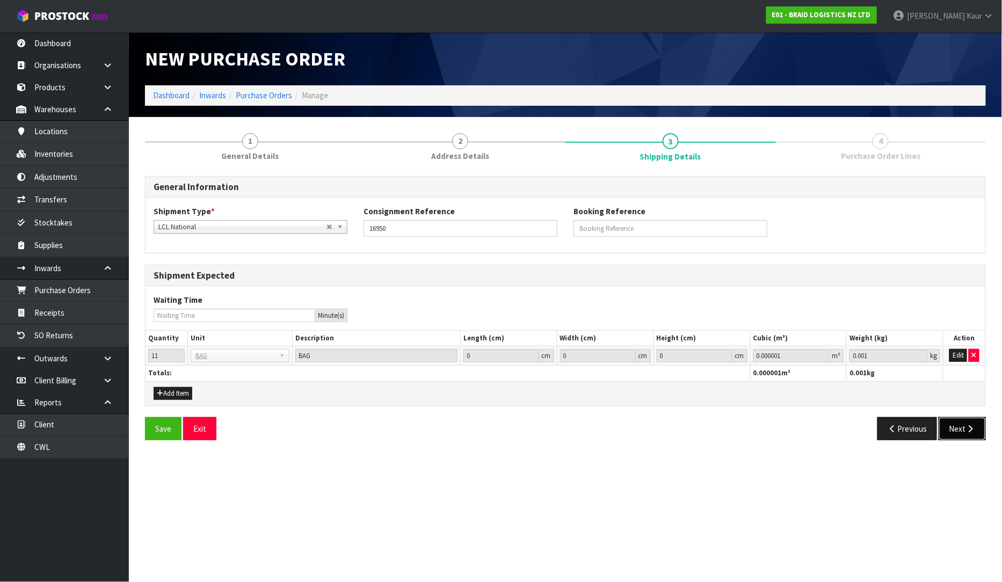
click at [962, 436] on button "Next" at bounding box center [962, 428] width 47 height 23
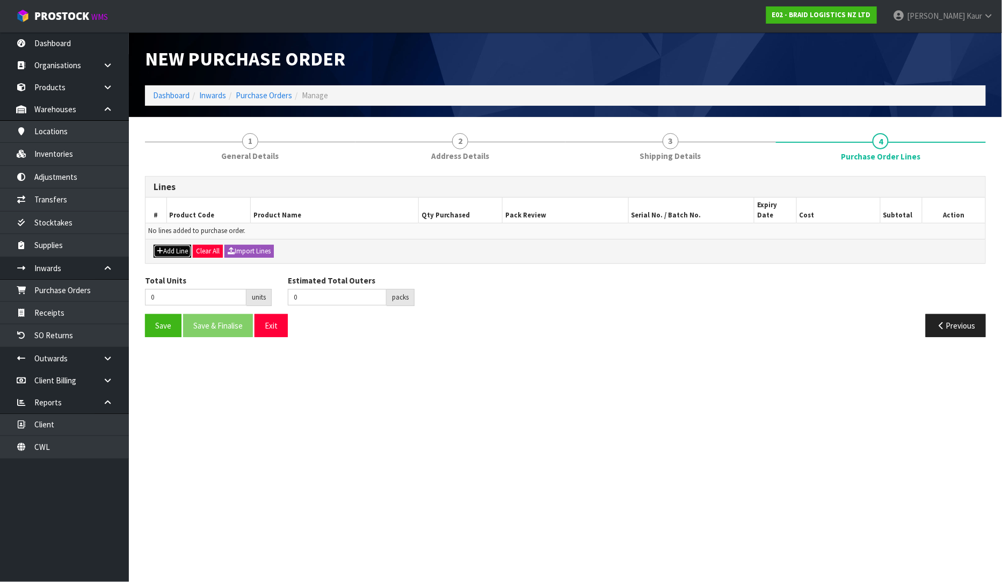
click at [173, 245] on button "Add Line" at bounding box center [173, 251] width 38 height 13
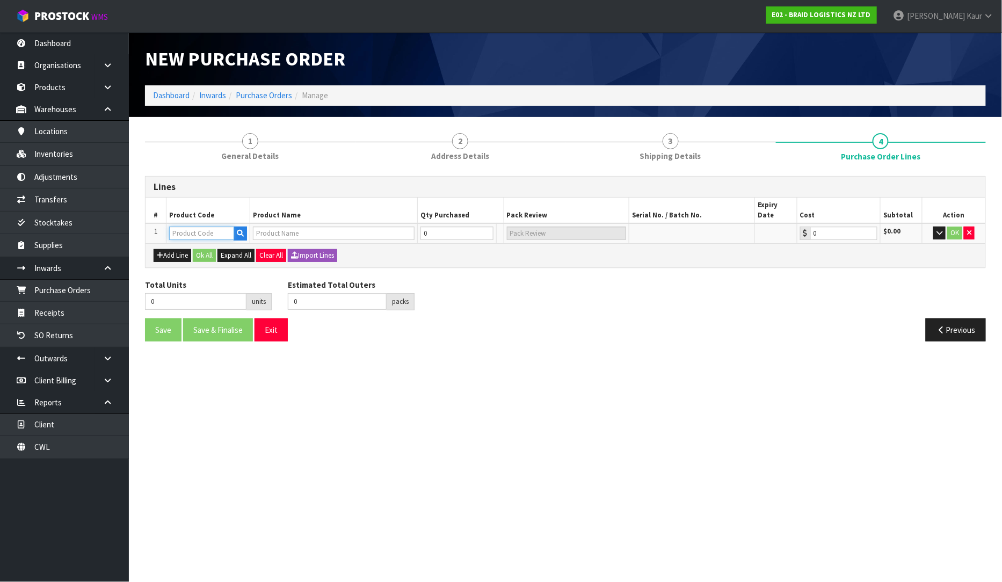
click at [184, 227] on input "text" at bounding box center [201, 233] width 65 height 13
type input "BR"
click at [213, 245] on link "BR -AK-BAG" at bounding box center [212, 241] width 85 height 15
type input "BR-AK-BAG"
type input "BS AKLD-BAG RUBBER CHIPS"
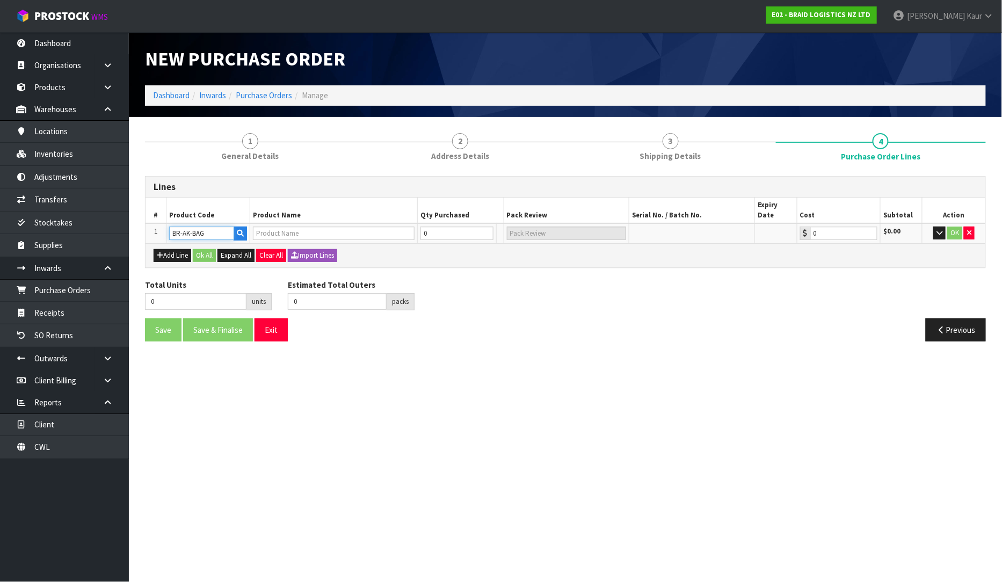
type input "0.00"
click at [450, 227] on input "0" at bounding box center [451, 233] width 65 height 13
type input "1"
type input "1 BAG"
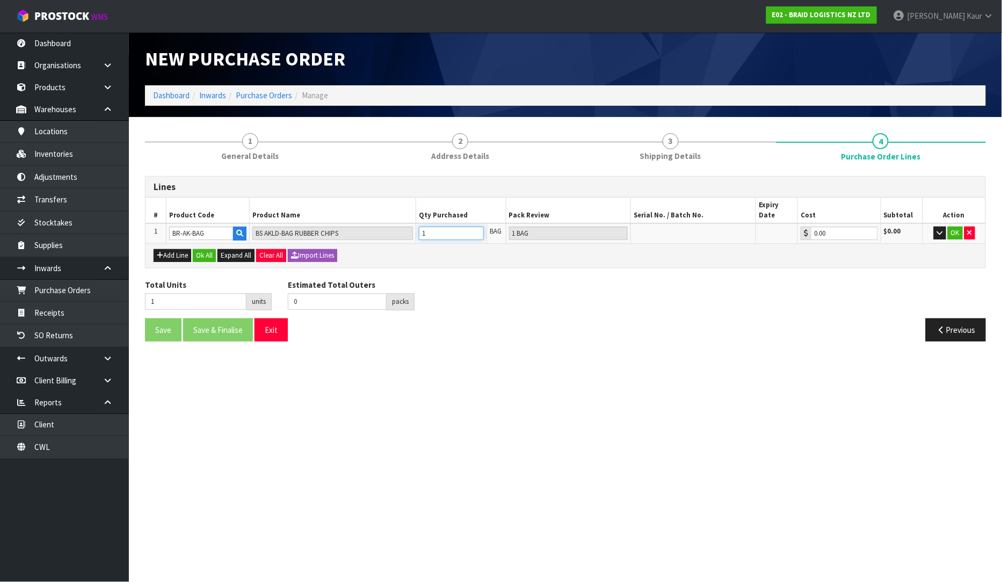
type input "11"
type input "11 BAG"
type input "11"
click at [953, 227] on button "OK" at bounding box center [955, 233] width 15 height 13
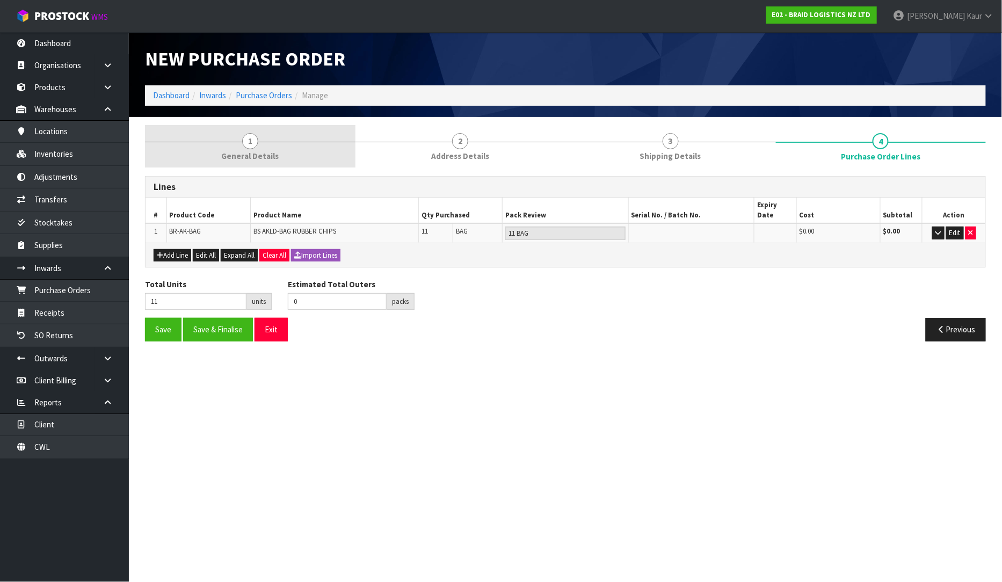
click at [246, 157] on span "General Details" at bounding box center [249, 155] width 57 height 11
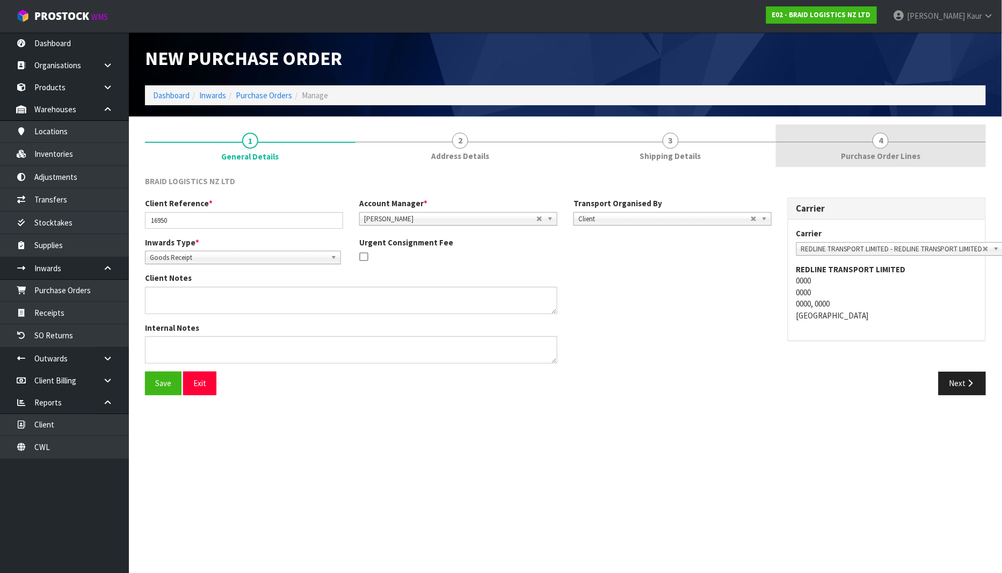
click at [883, 142] on span "4" at bounding box center [881, 141] width 16 height 16
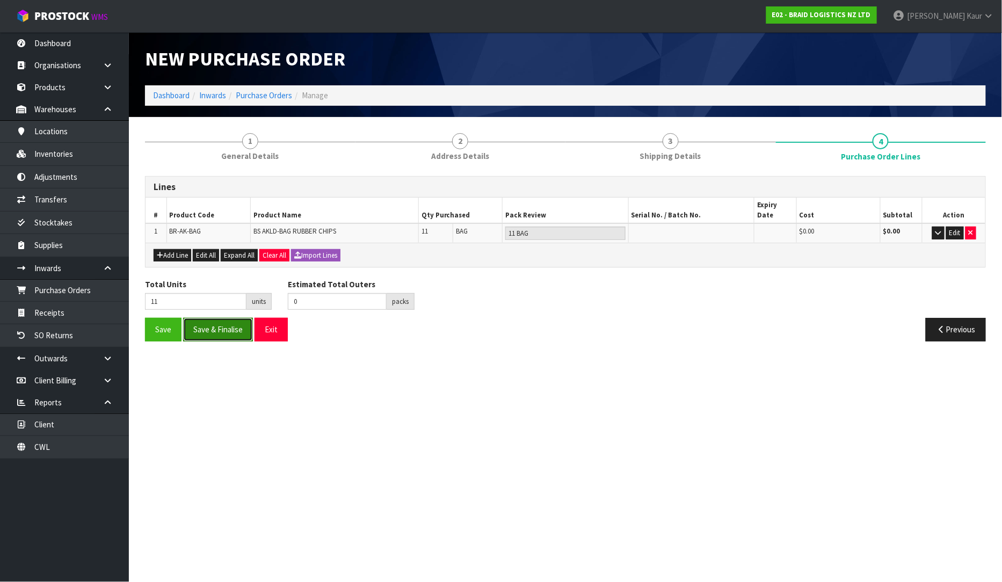
click at [235, 327] on button "Save & Finalise" at bounding box center [218, 329] width 70 height 23
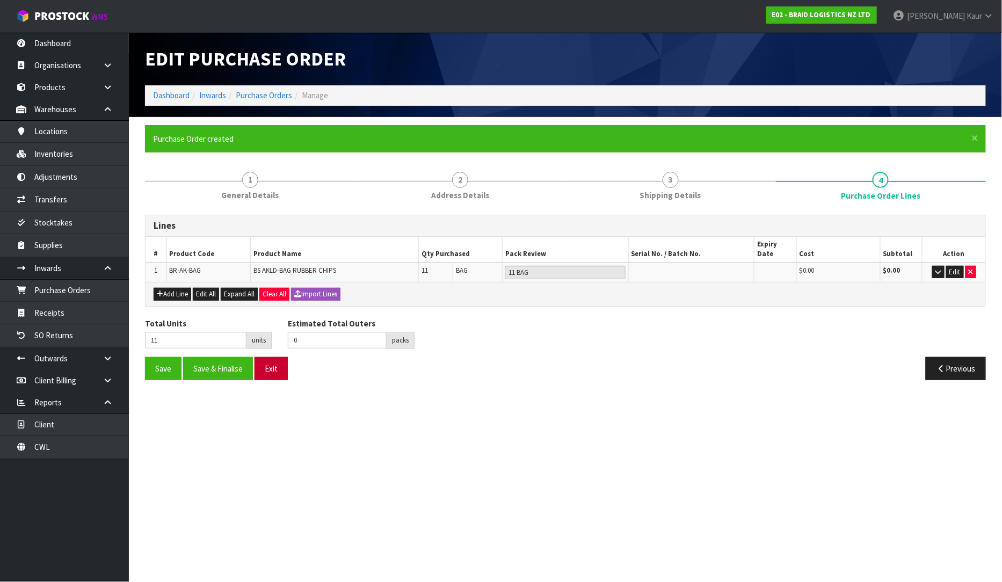
type input "0"
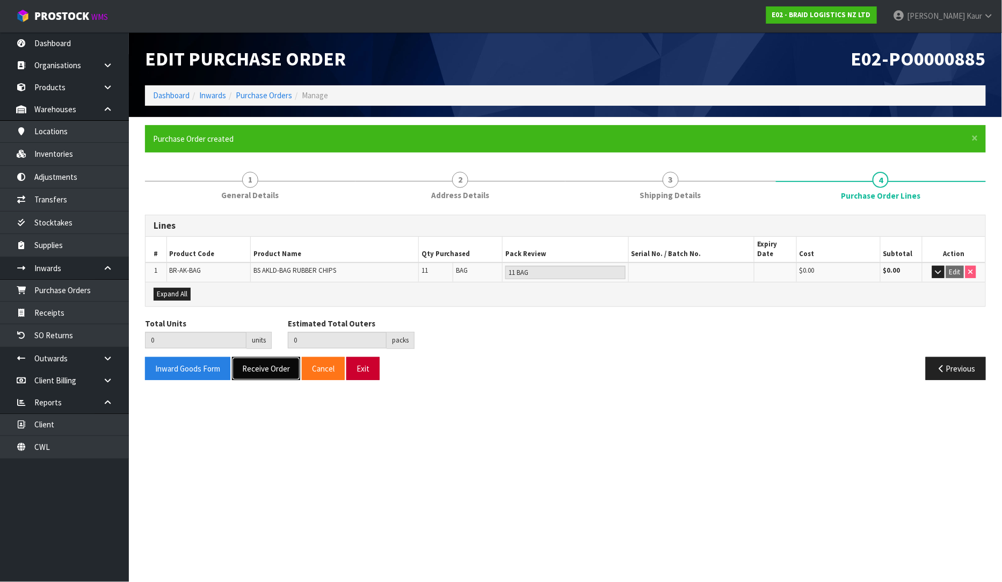
click at [262, 360] on button "Receive Order" at bounding box center [266, 368] width 68 height 23
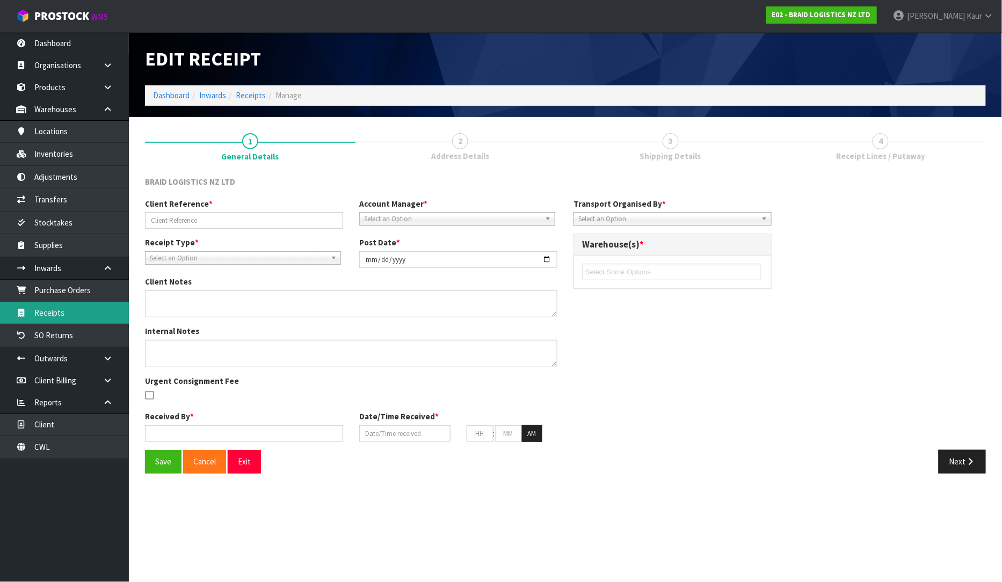
type input "16950"
type input "[DATE]"
type input "[PERSON_NAME]"
type input "[DATE]"
type input "10"
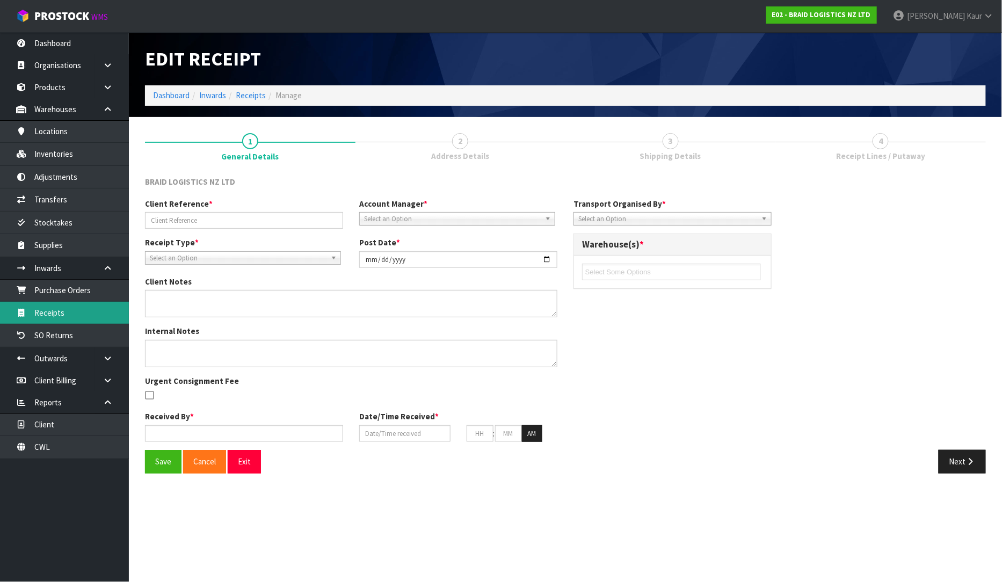
type input "14"
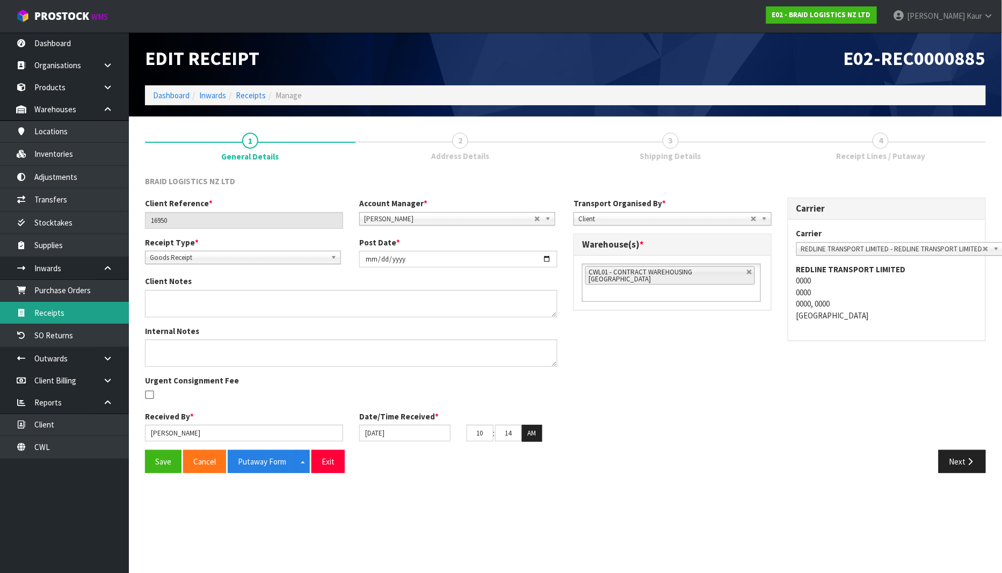
click at [68, 317] on link "Receipts" at bounding box center [64, 313] width 129 height 22
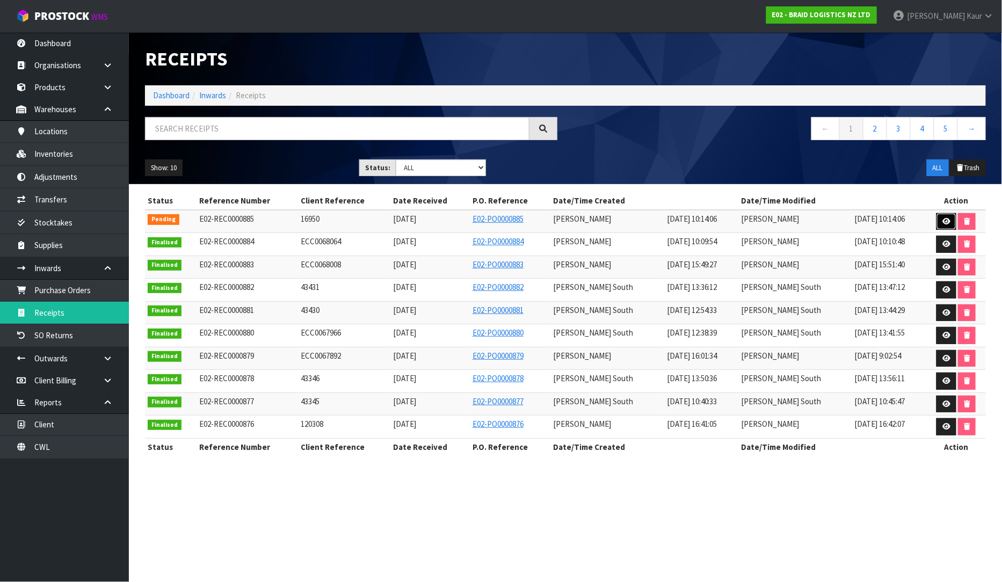
click at [948, 220] on icon at bounding box center [947, 221] width 8 height 7
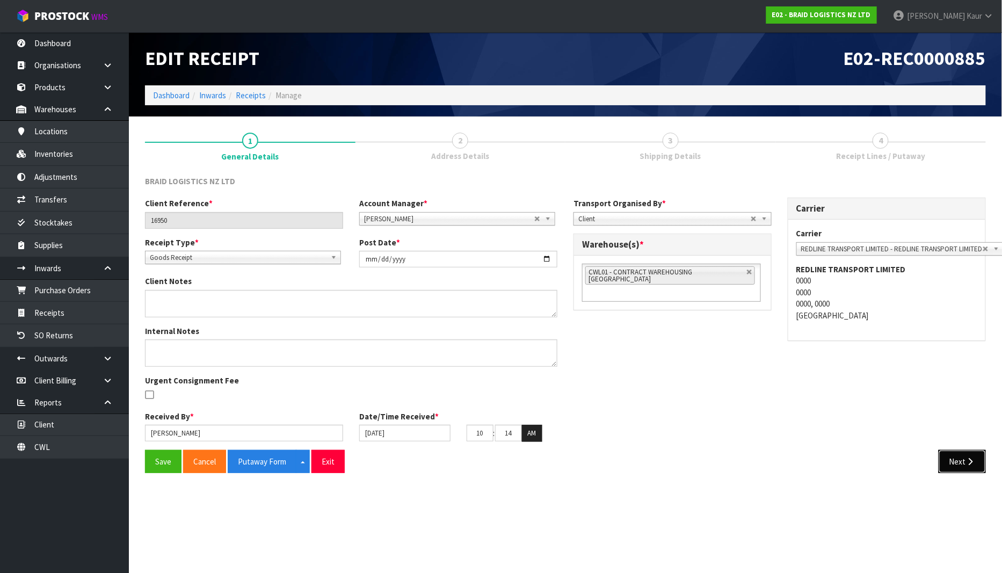
click at [965, 452] on button "Next" at bounding box center [962, 461] width 47 height 23
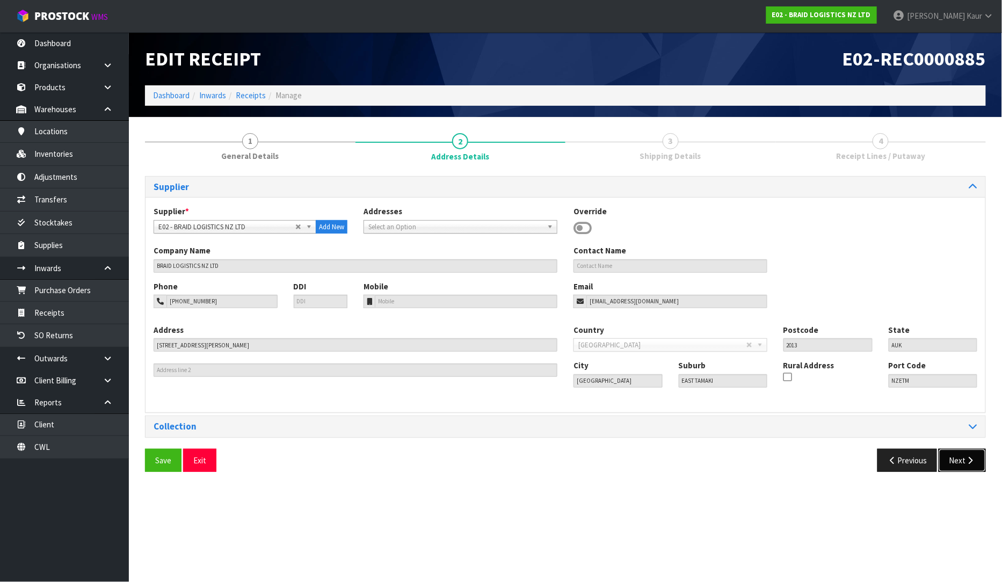
click at [965, 452] on button "Next" at bounding box center [962, 460] width 47 height 23
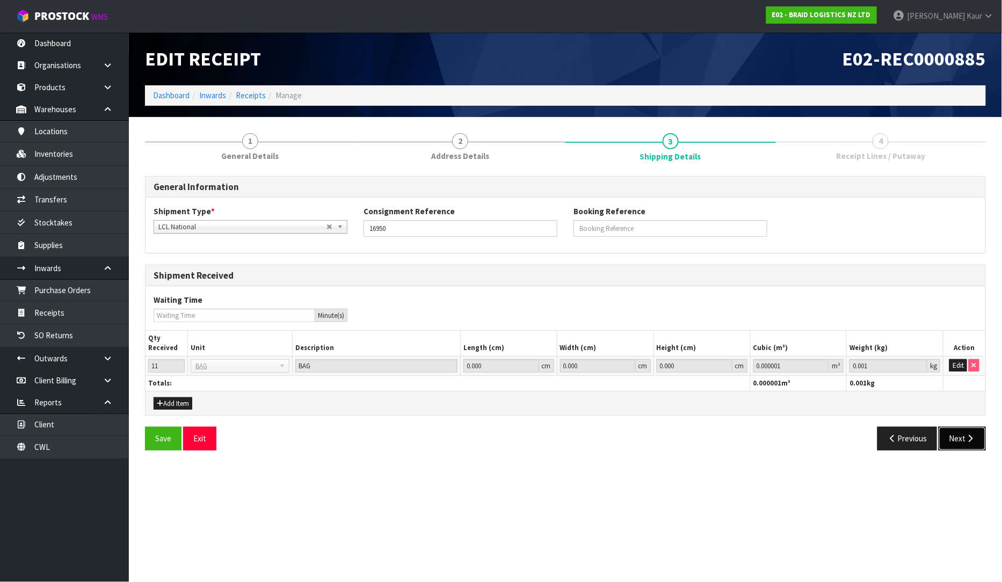
click at [965, 447] on button "Next" at bounding box center [962, 438] width 47 height 23
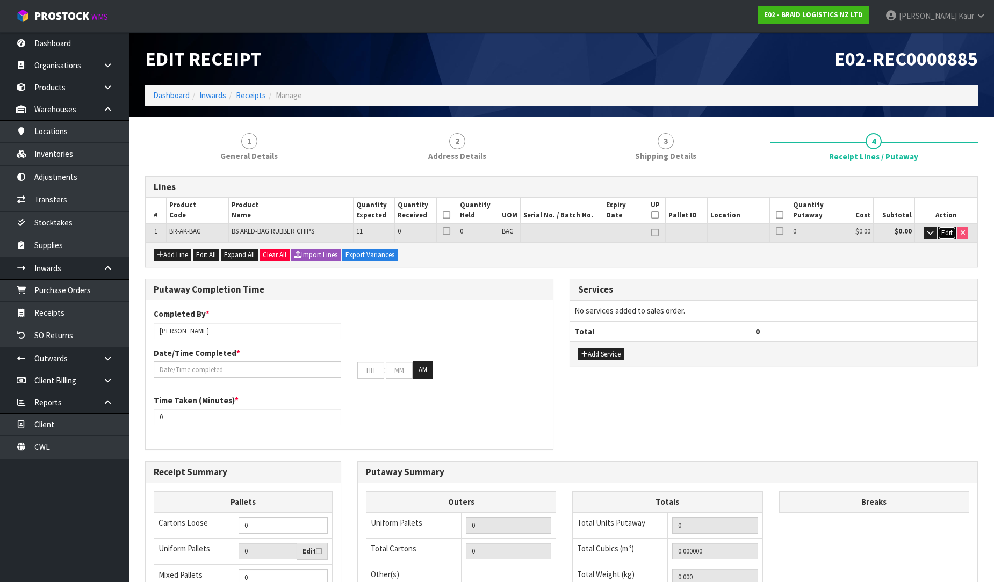
click at [949, 231] on span "Edit" at bounding box center [946, 232] width 11 height 9
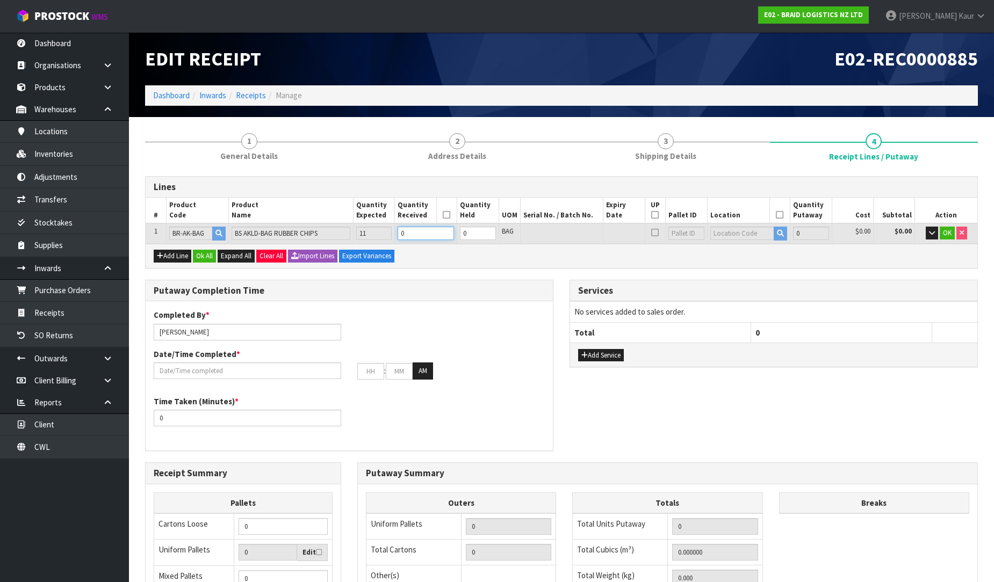
click at [416, 232] on input "0" at bounding box center [426, 233] width 56 height 13
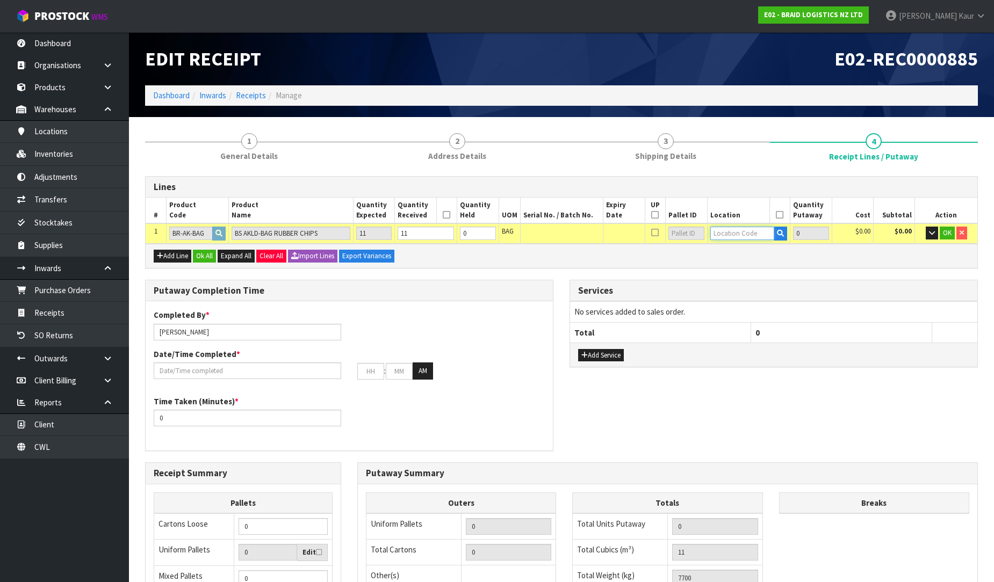
click at [720, 237] on input "text" at bounding box center [742, 233] width 64 height 13
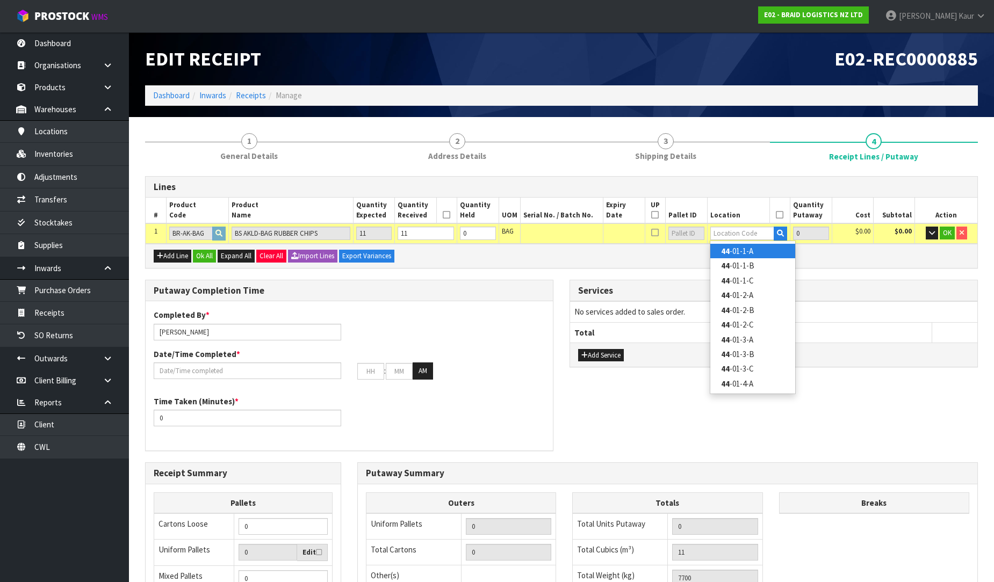
click at [756, 254] on link "44 -01-1-A" at bounding box center [752, 251] width 85 height 15
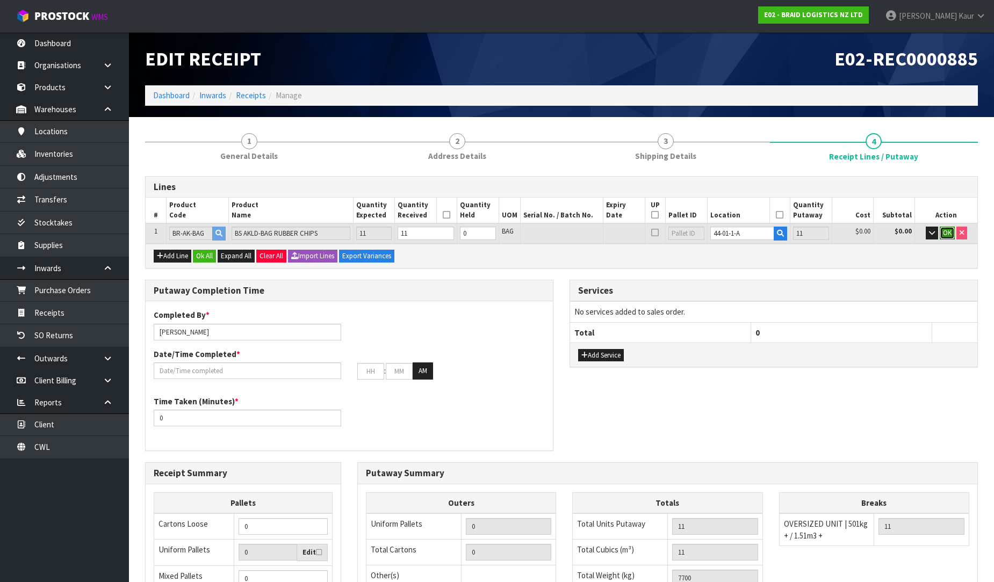
click at [944, 233] on span "OK" at bounding box center [947, 232] width 9 height 9
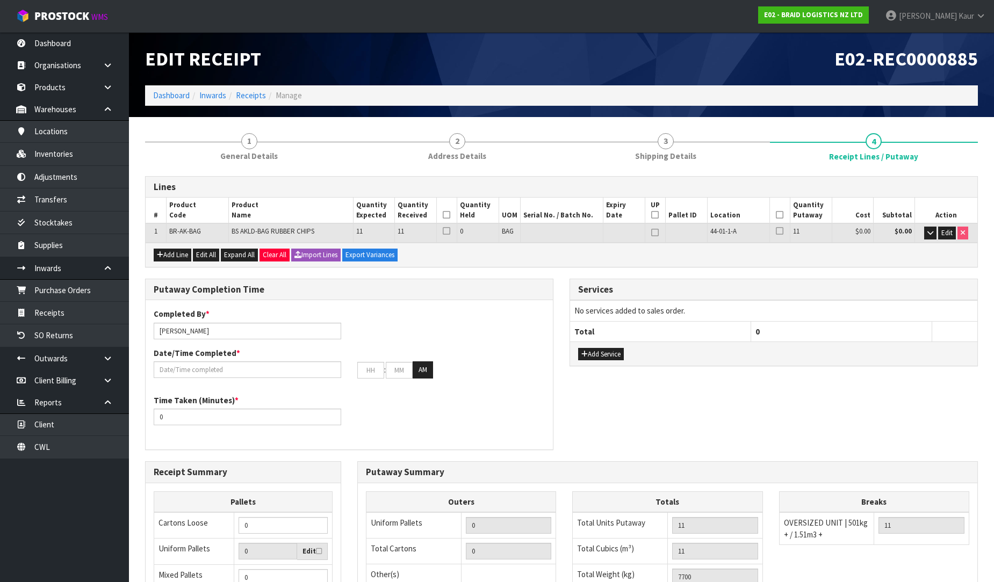
click at [444, 215] on icon at bounding box center [447, 215] width 8 height 1
click at [775, 216] on th at bounding box center [779, 211] width 21 height 26
click at [777, 215] on icon at bounding box center [780, 215] width 8 height 1
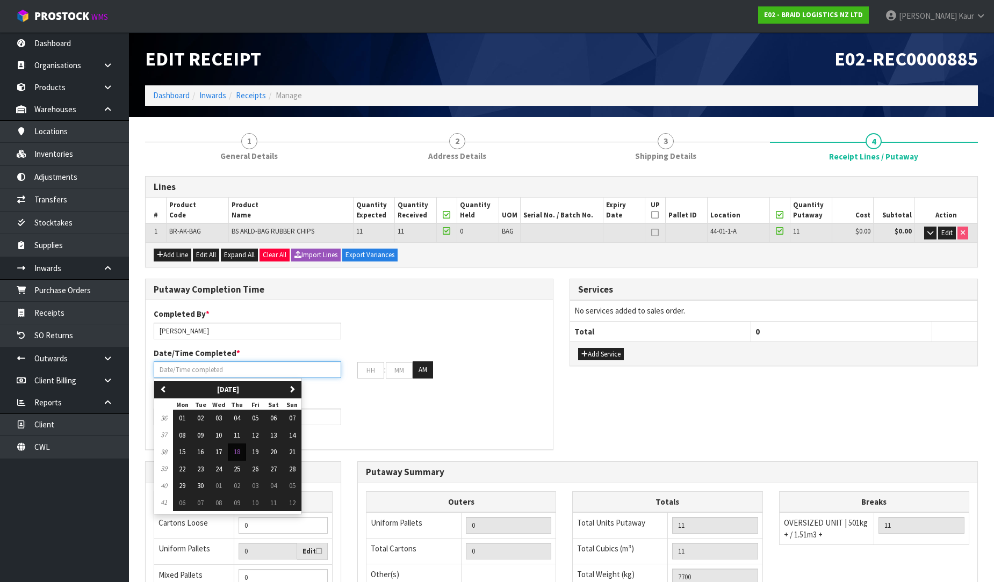
click at [195, 368] on input "text" at bounding box center [247, 370] width 187 height 17
click at [236, 452] on span "18" at bounding box center [237, 451] width 6 height 9
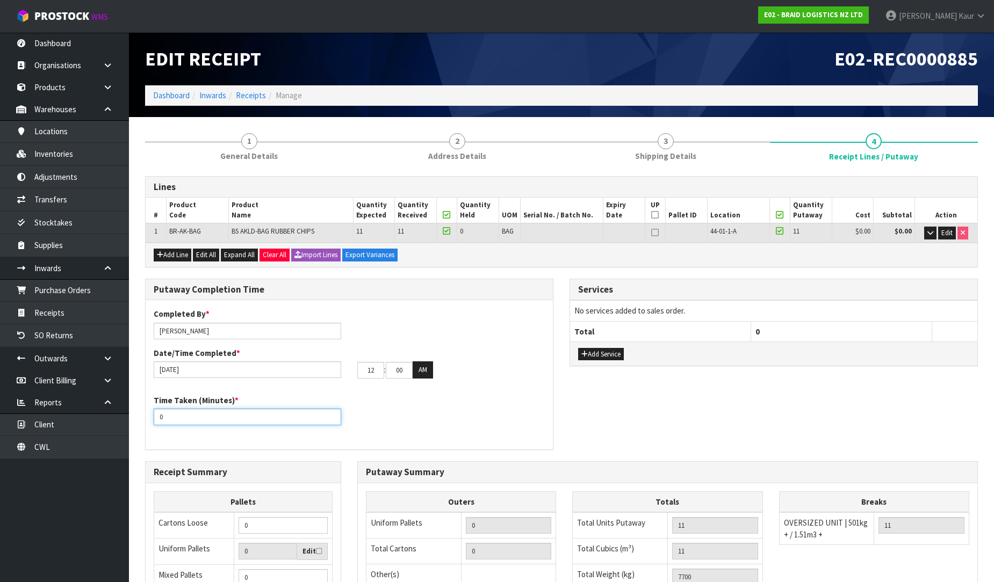
drag, startPoint x: 186, startPoint y: 417, endPoint x: 146, endPoint y: 418, distance: 40.3
click at [146, 418] on div "Time Taken (Minutes) * 0" at bounding box center [248, 410] width 204 height 31
drag, startPoint x: 370, startPoint y: 370, endPoint x: 358, endPoint y: 371, distance: 11.3
click at [358, 371] on input "12" at bounding box center [370, 370] width 27 height 17
drag, startPoint x: 407, startPoint y: 367, endPoint x: 384, endPoint y: 366, distance: 22.6
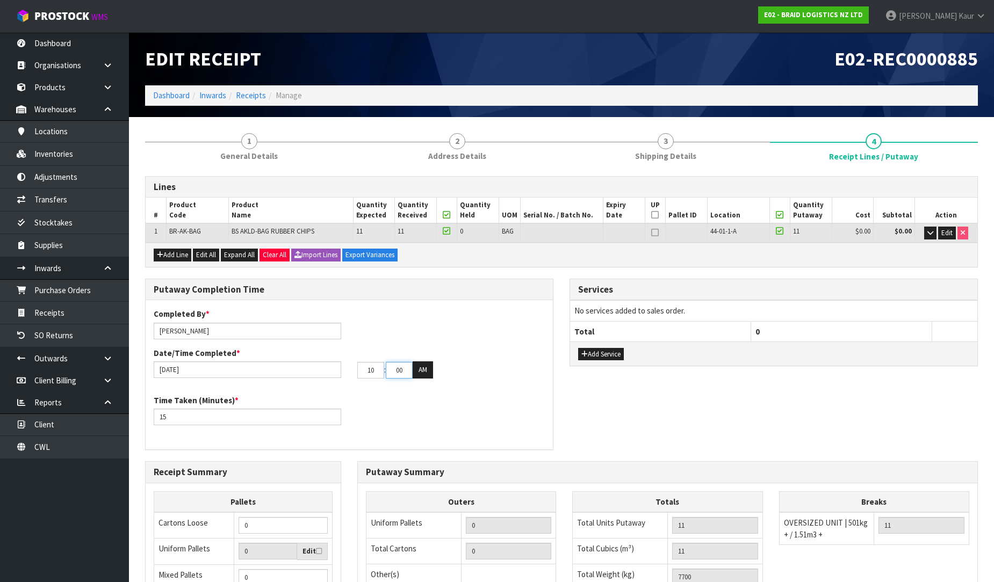
click at [384, 366] on tr "10 : 00 : 00 AM" at bounding box center [395, 370] width 76 height 17
click at [405, 400] on div "Time Taken (Minutes) * 15" at bounding box center [349, 414] width 407 height 39
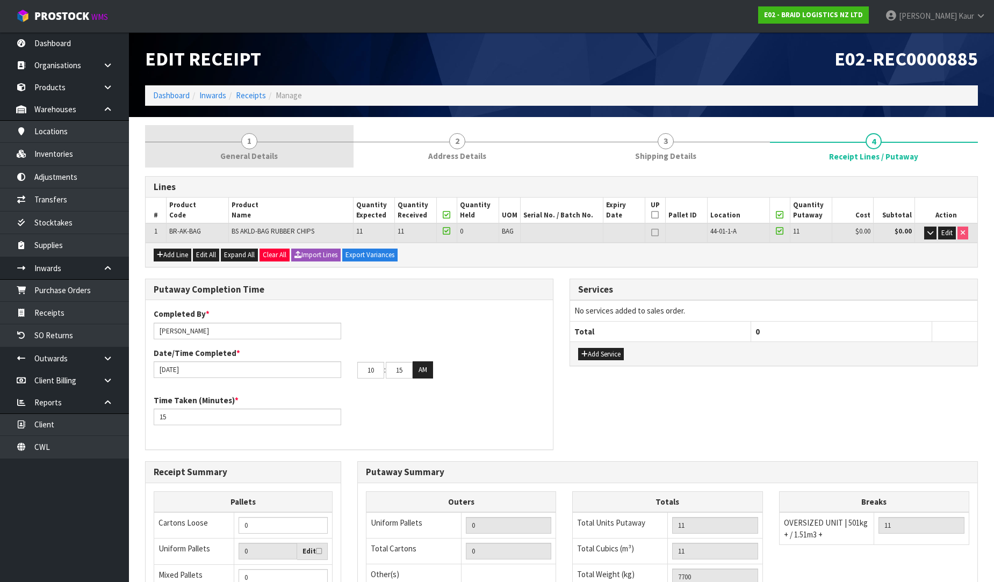
click at [250, 159] on span "General Details" at bounding box center [248, 155] width 57 height 11
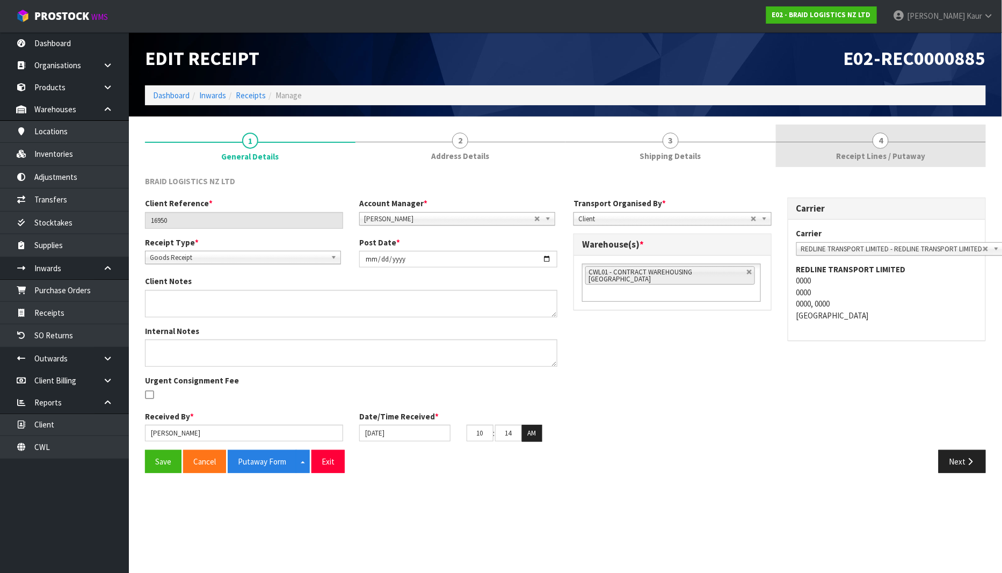
click at [898, 167] on link "4 Receipt Lines / Putaway" at bounding box center [881, 146] width 211 height 42
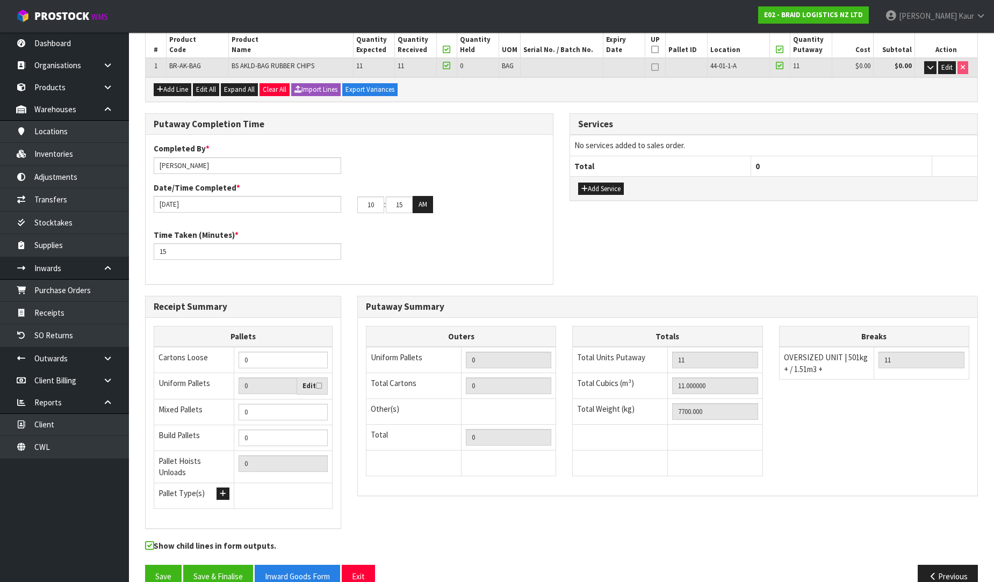
scroll to position [180, 0]
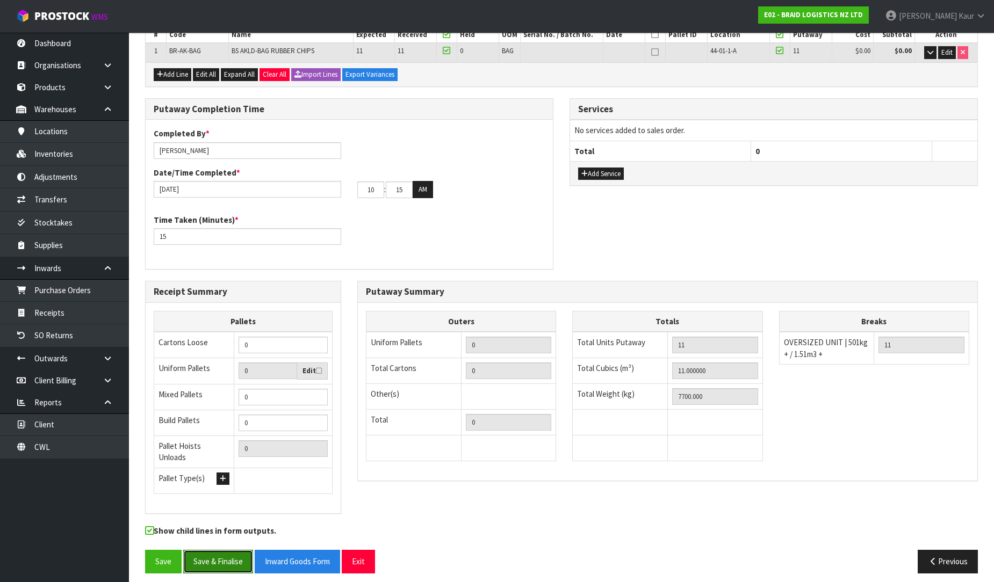
drag, startPoint x: 196, startPoint y: 555, endPoint x: 219, endPoint y: 551, distance: 23.5
click at [197, 555] on button "Save & Finalise" at bounding box center [218, 561] width 70 height 23
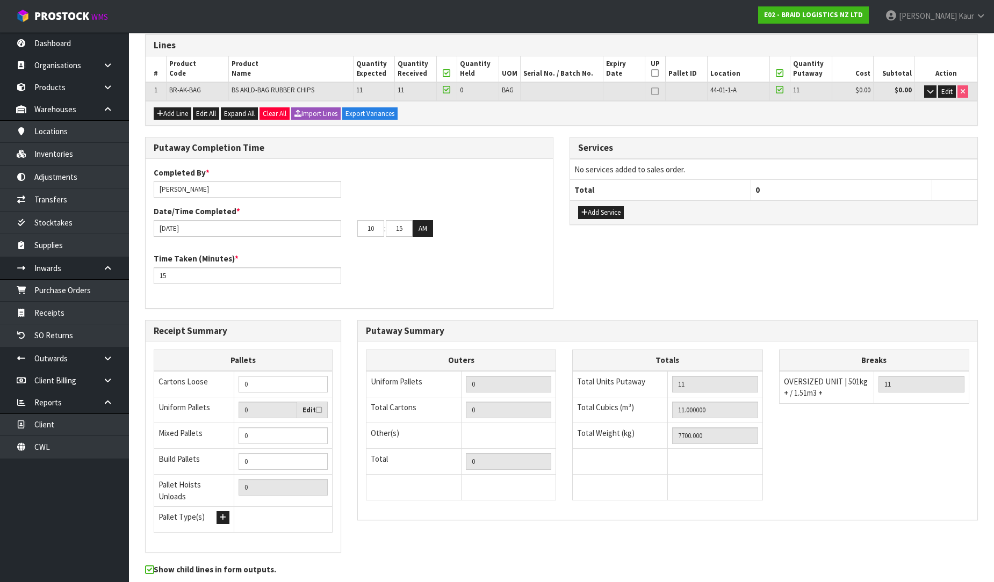
scroll to position [0, 0]
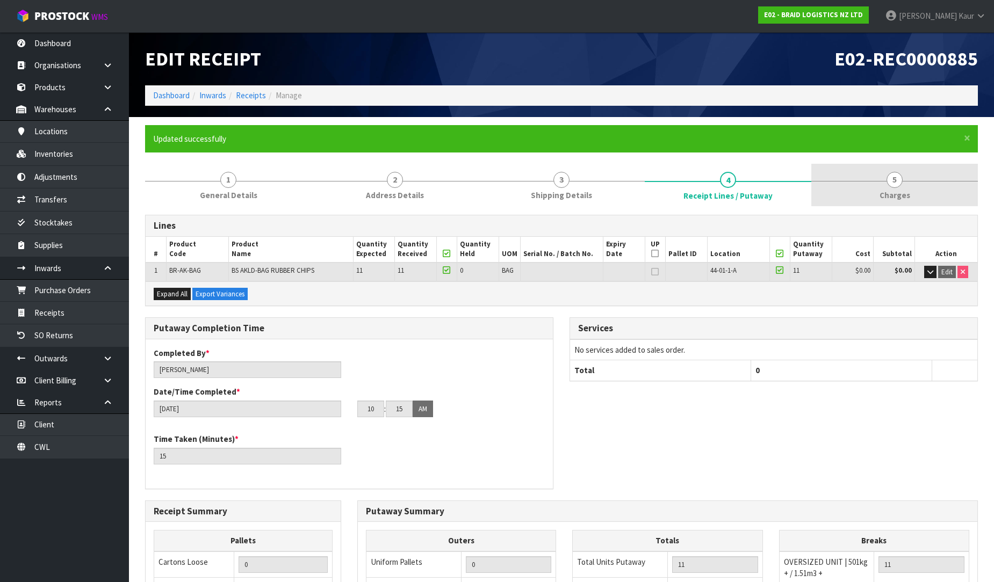
click at [888, 183] on span "5" at bounding box center [894, 180] width 16 height 16
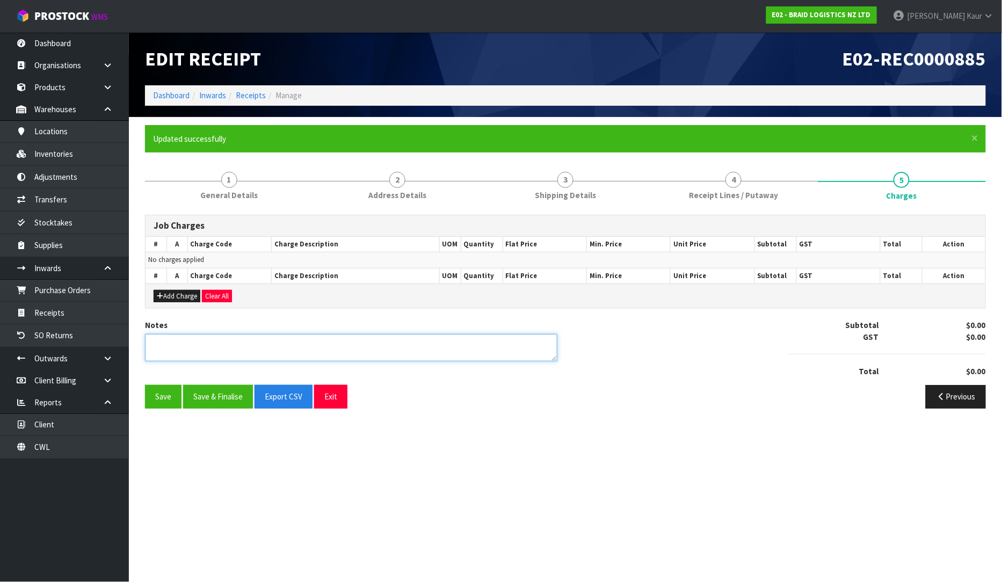
click at [265, 352] on textarea at bounding box center [351, 347] width 413 height 27
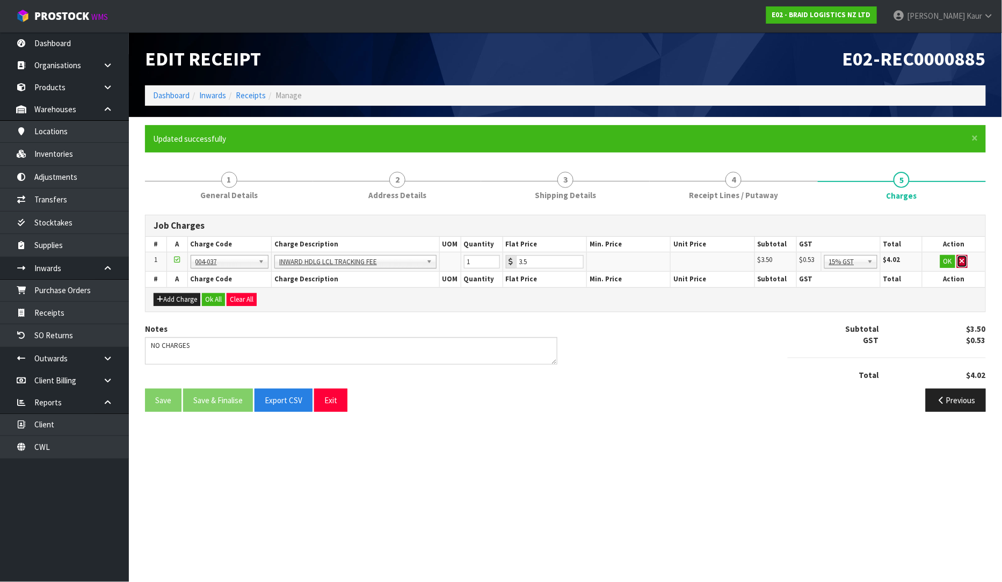
click at [966, 260] on button "button" at bounding box center [962, 261] width 11 height 13
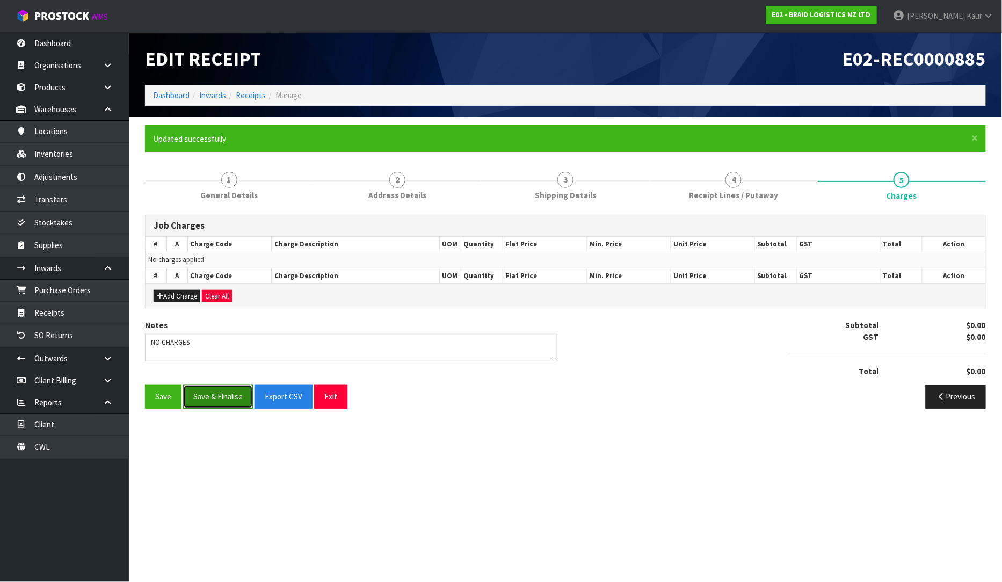
click at [201, 398] on button "Save & Finalise" at bounding box center [218, 396] width 70 height 23
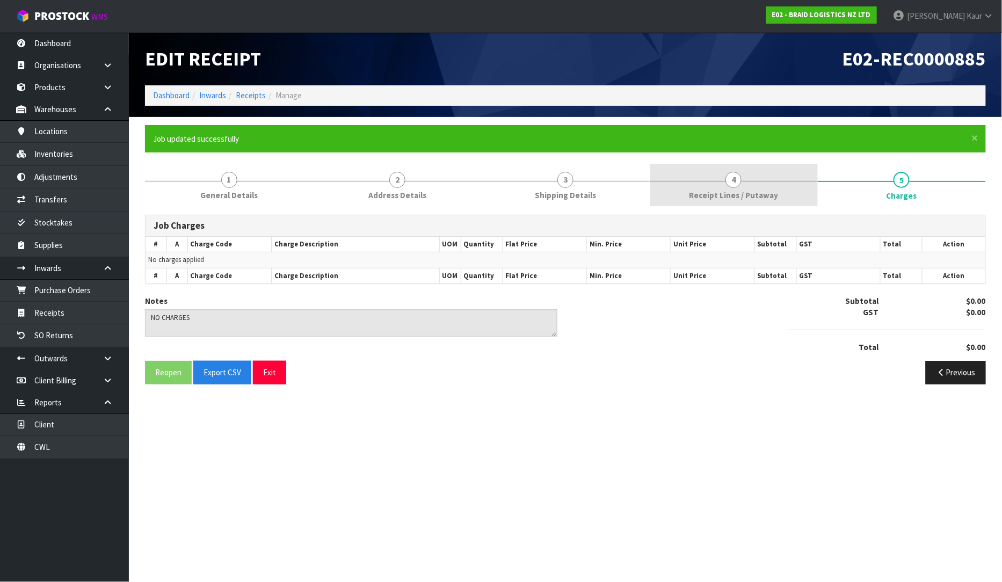
click at [681, 192] on link "4 Receipt Lines / Putaway" at bounding box center [734, 185] width 168 height 42
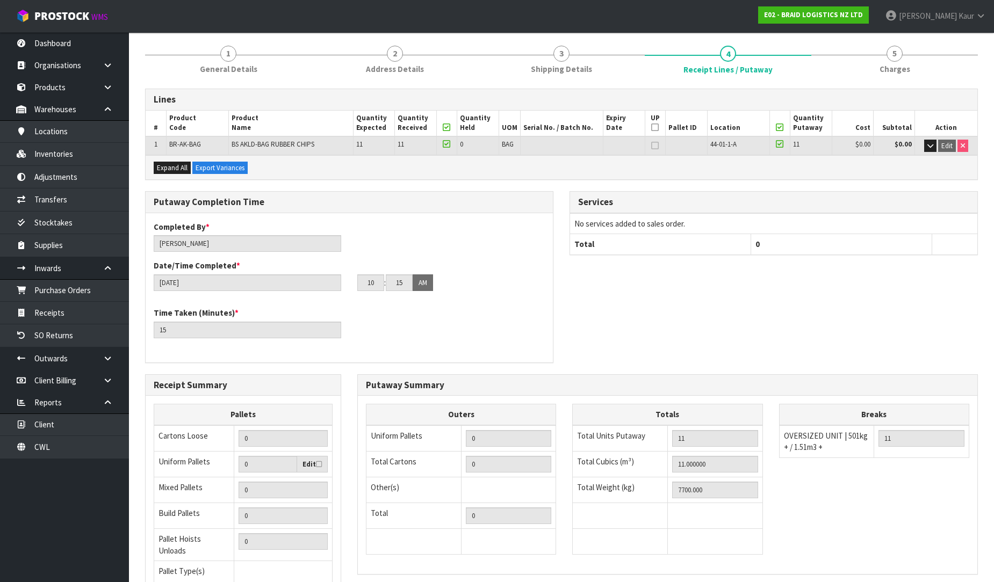
scroll to position [219, 0]
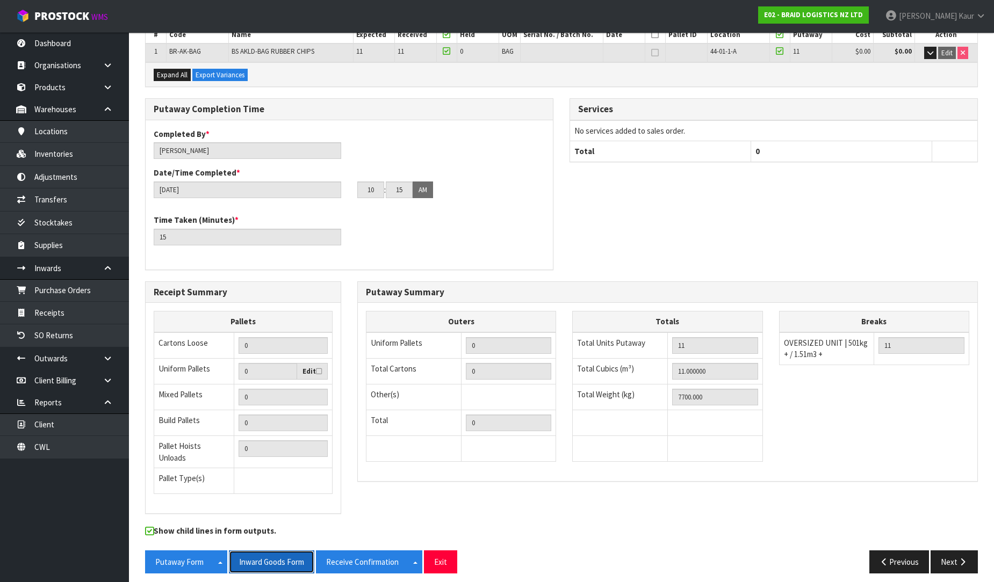
click at [281, 552] on button "Inward Goods Form" at bounding box center [271, 562] width 85 height 23
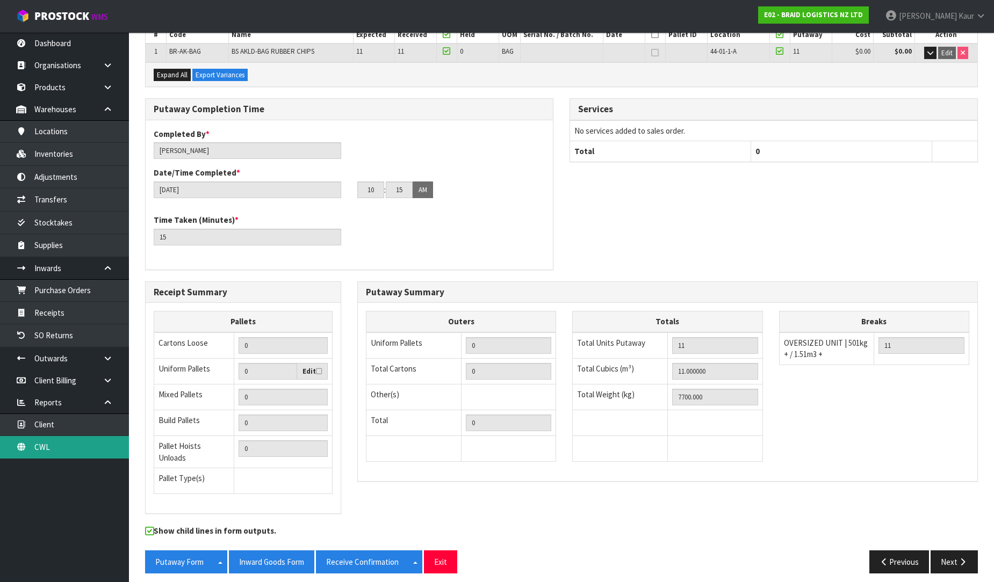
click at [69, 447] on link "CWL" at bounding box center [64, 447] width 129 height 22
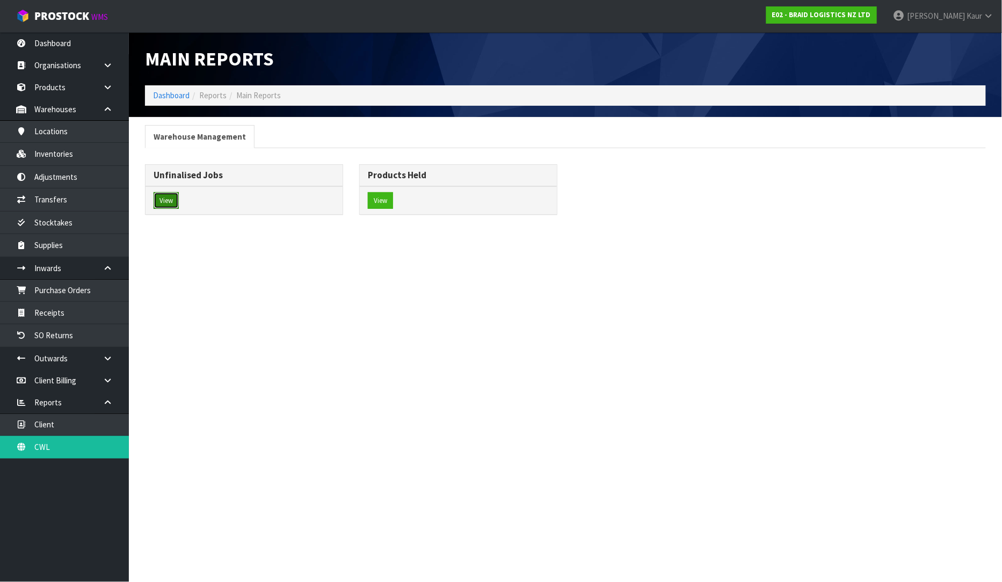
click at [159, 202] on button "View" at bounding box center [166, 200] width 25 height 17
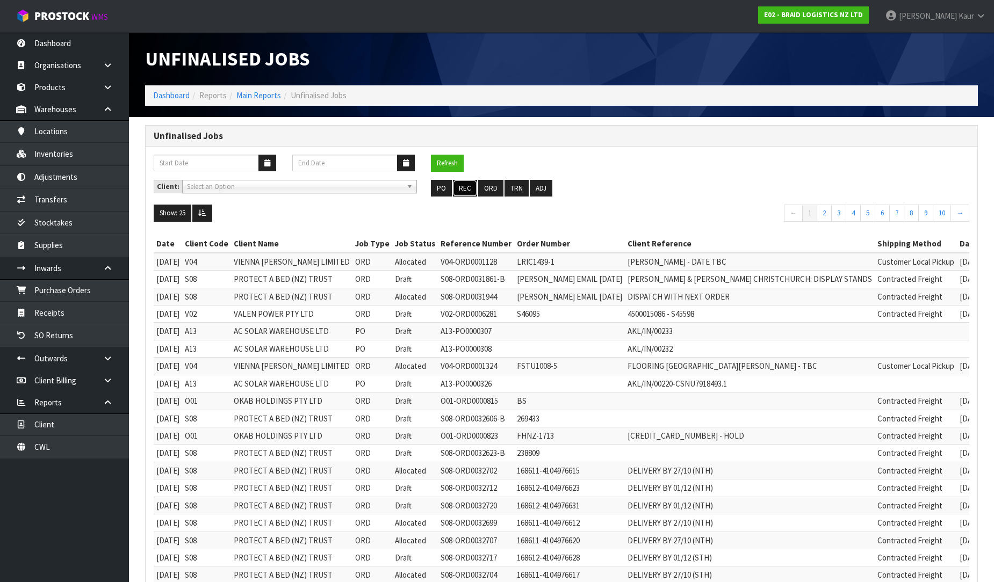
click at [471, 190] on button "REC" at bounding box center [465, 188] width 24 height 17
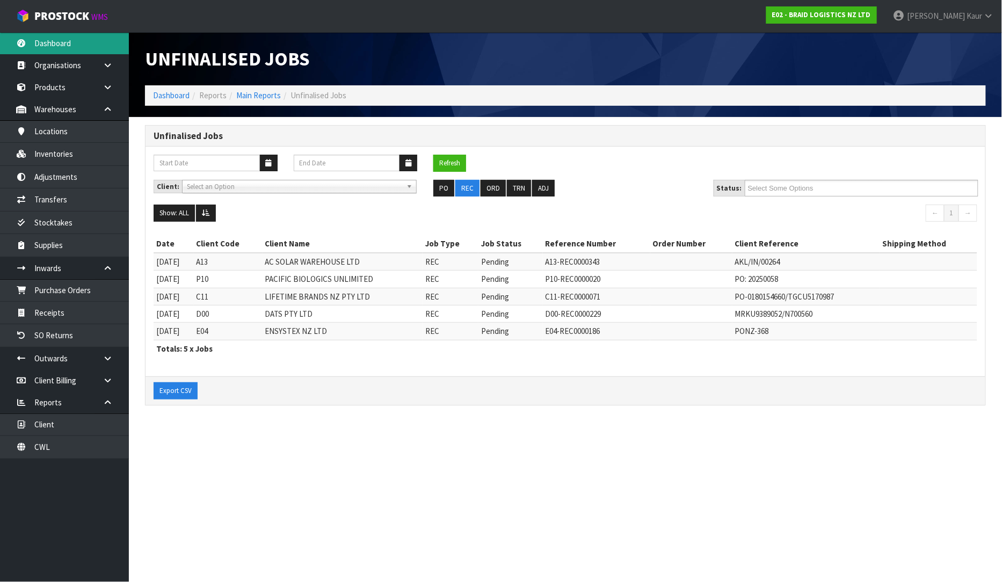
click at [66, 47] on link "Dashboard" at bounding box center [64, 43] width 129 height 22
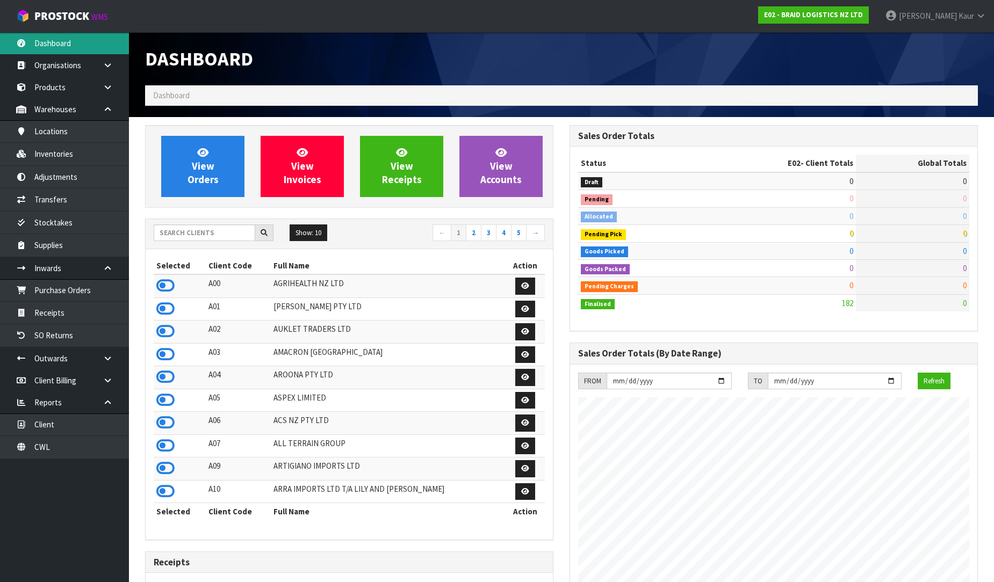
scroll to position [657, 424]
